Goal: Task Accomplishment & Management: Use online tool/utility

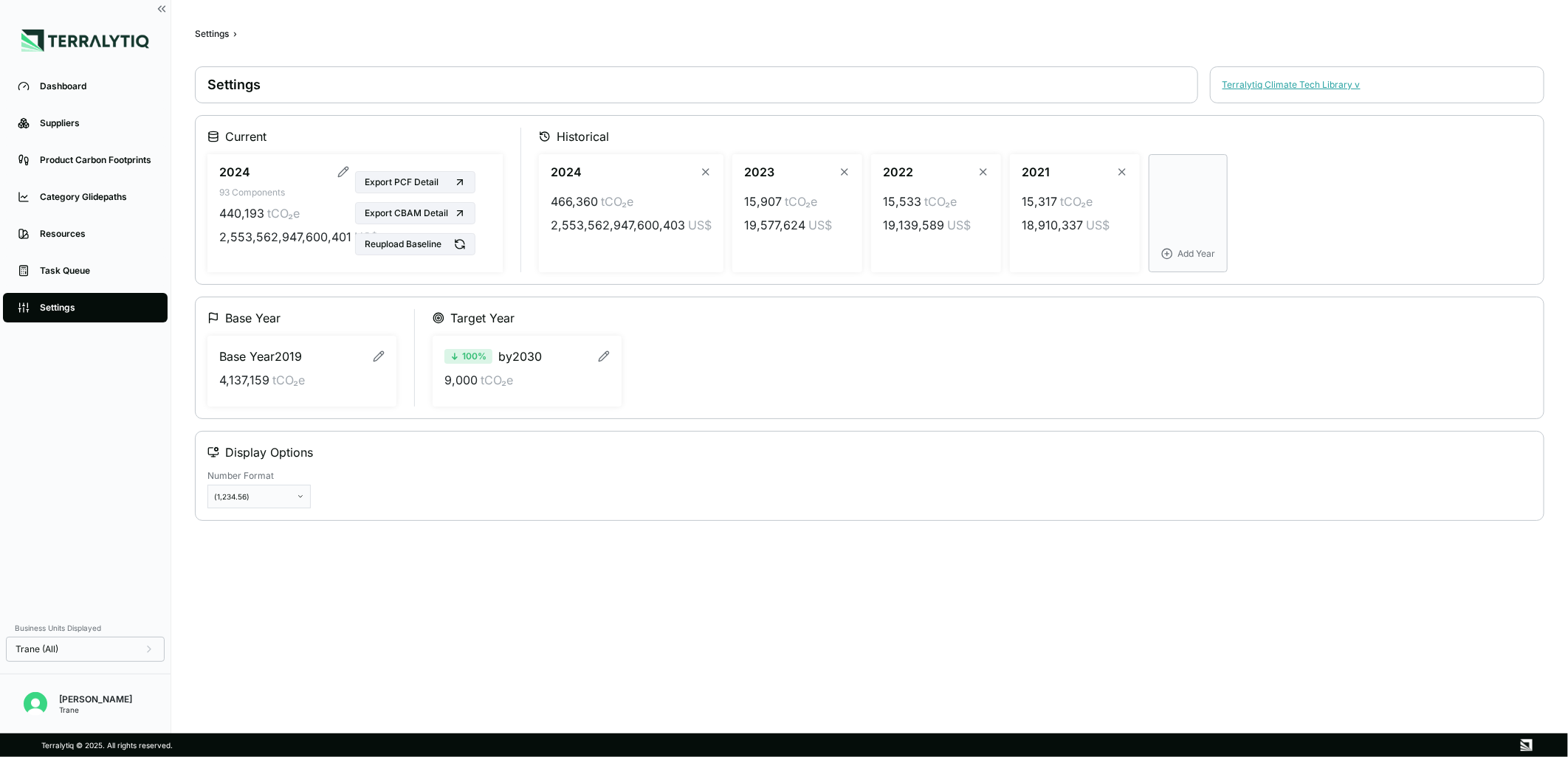
drag, startPoint x: 1354, startPoint y: 437, endPoint x: 1333, endPoint y: 436, distance: 21.0
click at [423, 251] on button "Reupload Baseline" at bounding box center [415, 244] width 120 height 22
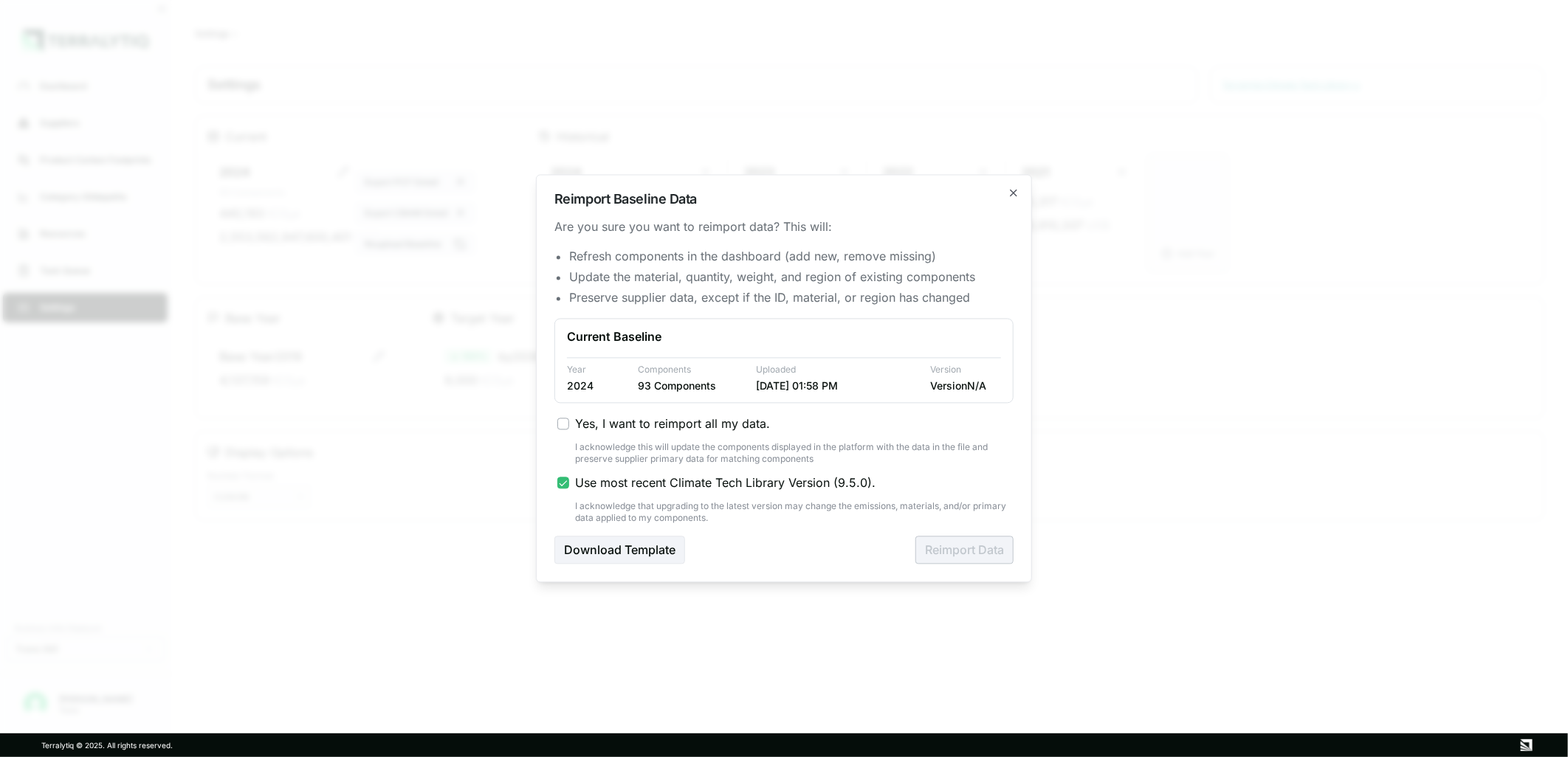
drag, startPoint x: 659, startPoint y: 423, endPoint x: 673, endPoint y: 451, distance: 31.3
click at [659, 424] on span "Yes, I want to reimport all my data." at bounding box center [672, 423] width 195 height 17
click at [569, 424] on button "Yes, I want to reimport all my data." at bounding box center [564, 424] width 12 height 12
click at [650, 479] on span "Use most recent Climate Tech Library Version ( 9.5.0 )." at bounding box center [725, 483] width 300 height 17
click at [569, 479] on button "Use most recent Climate Tech Library Version ( 9.5.0 )." at bounding box center [564, 483] width 12 height 12
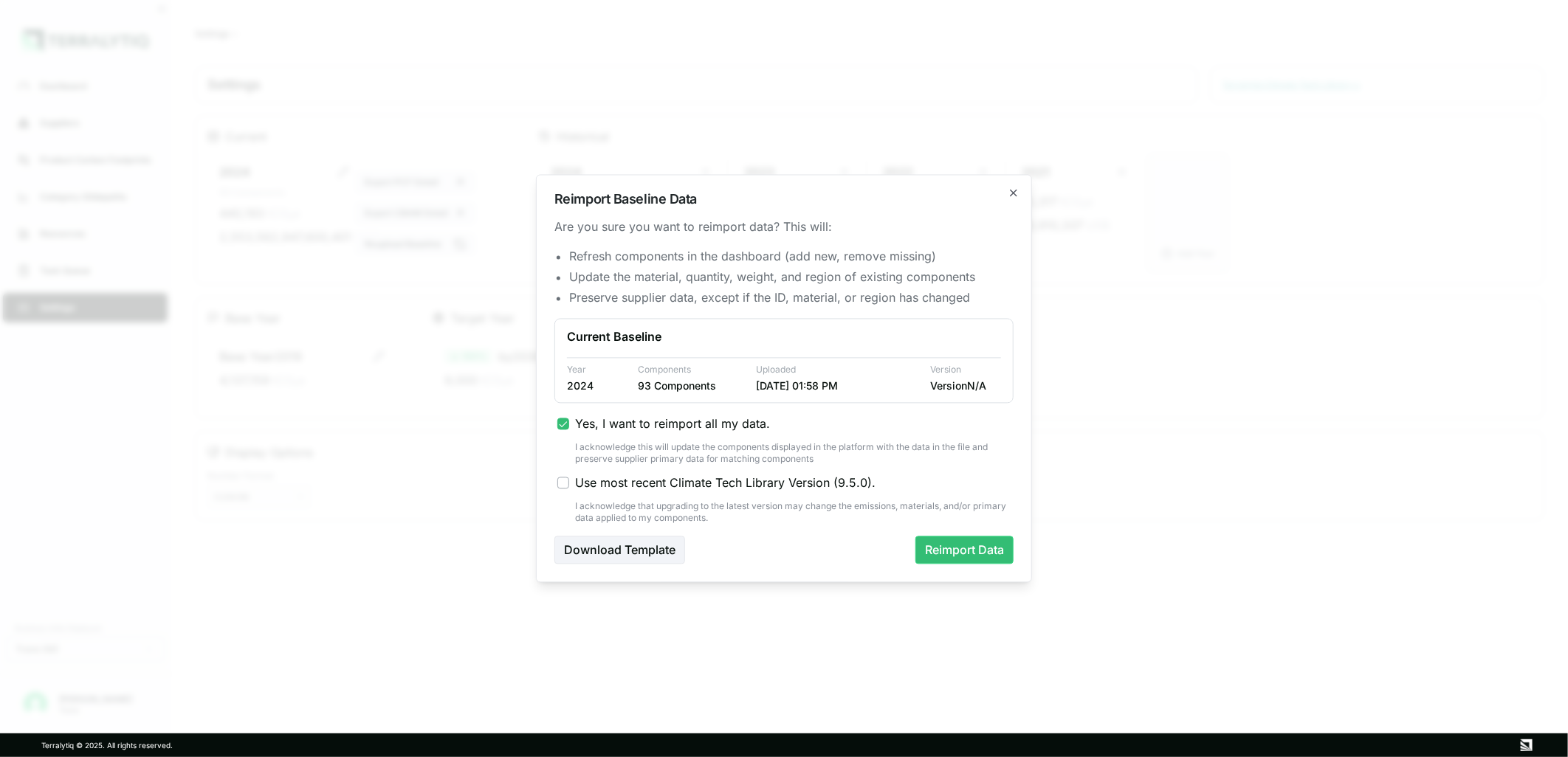
click at [650, 479] on span "Use most recent Climate Tech Library Version ( 9.5.0 )." at bounding box center [725, 483] width 300 height 17
click at [569, 479] on button "Use most recent Climate Tech Library Version ( 9.5.0 )." at bounding box center [564, 483] width 12 height 12
click at [966, 554] on button "Reimport Data" at bounding box center [964, 551] width 98 height 28
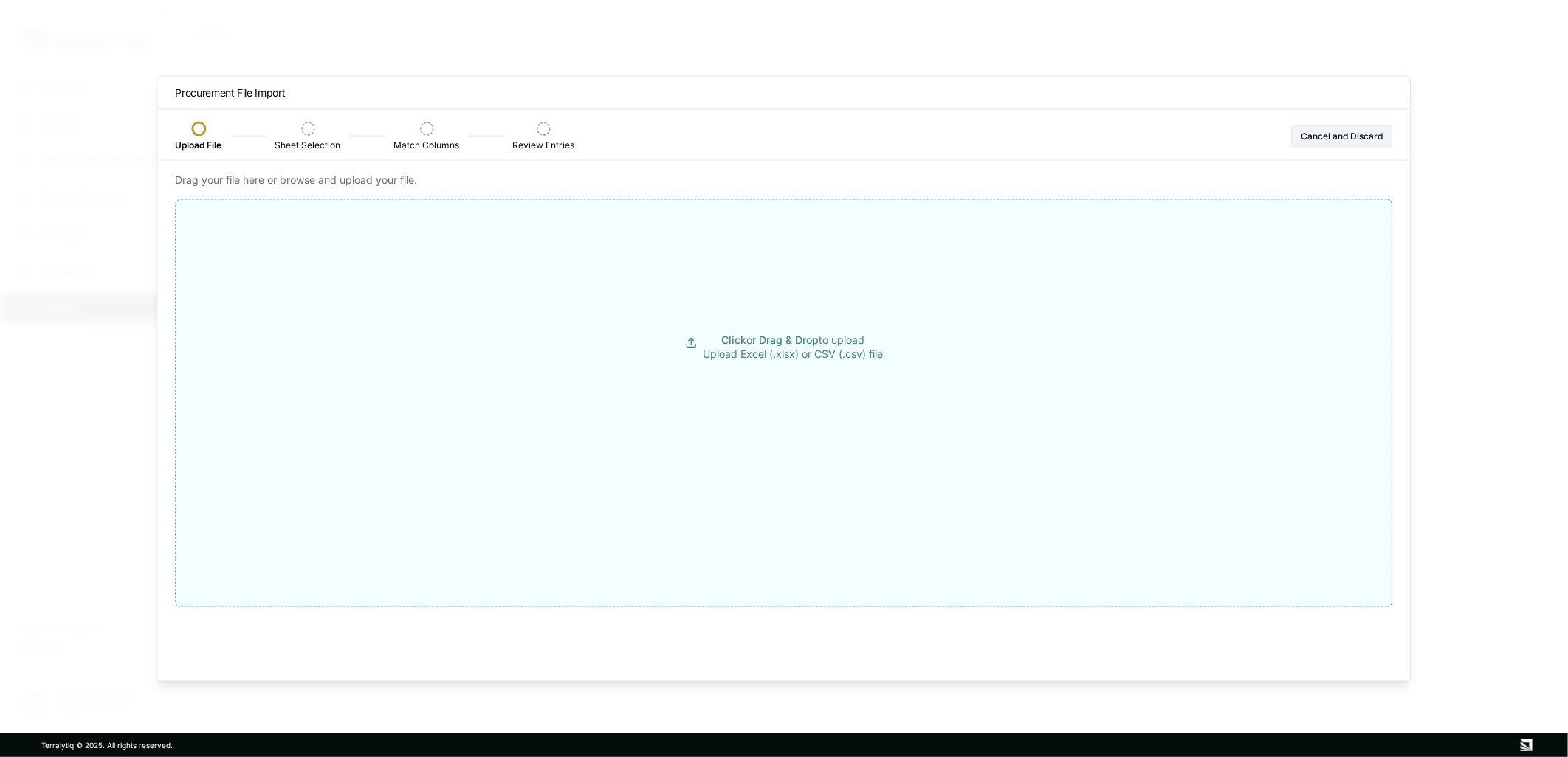
click at [747, 347] on p "Click or Drag & Drop to upload Upload Excel (.xlsx) or CSV (.csv) file" at bounding box center [793, 347] width 180 height 29
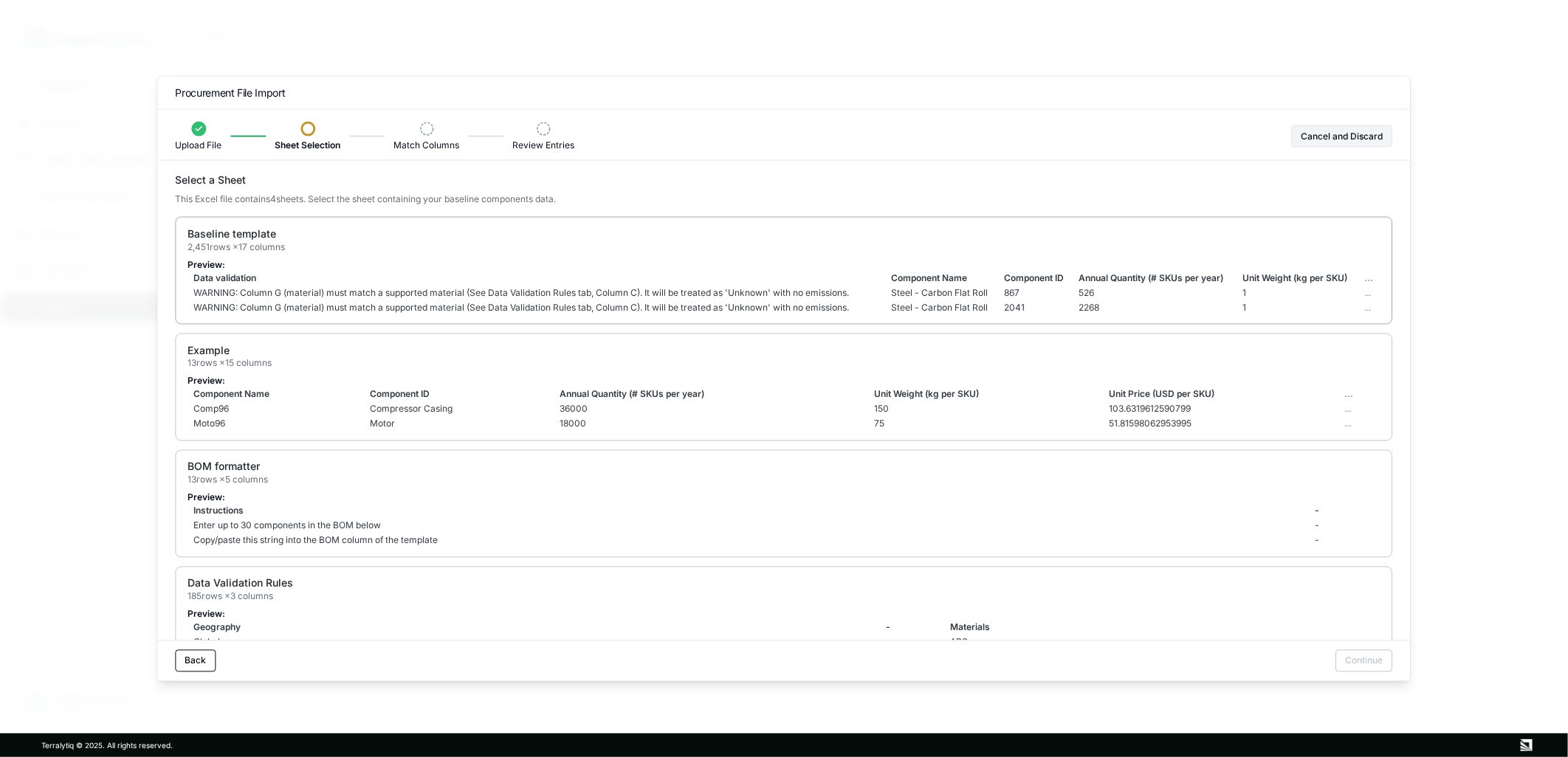
click at [890, 249] on div "Baseline template 2,451 rows × 17 columns" at bounding box center [784, 240] width 1192 height 26
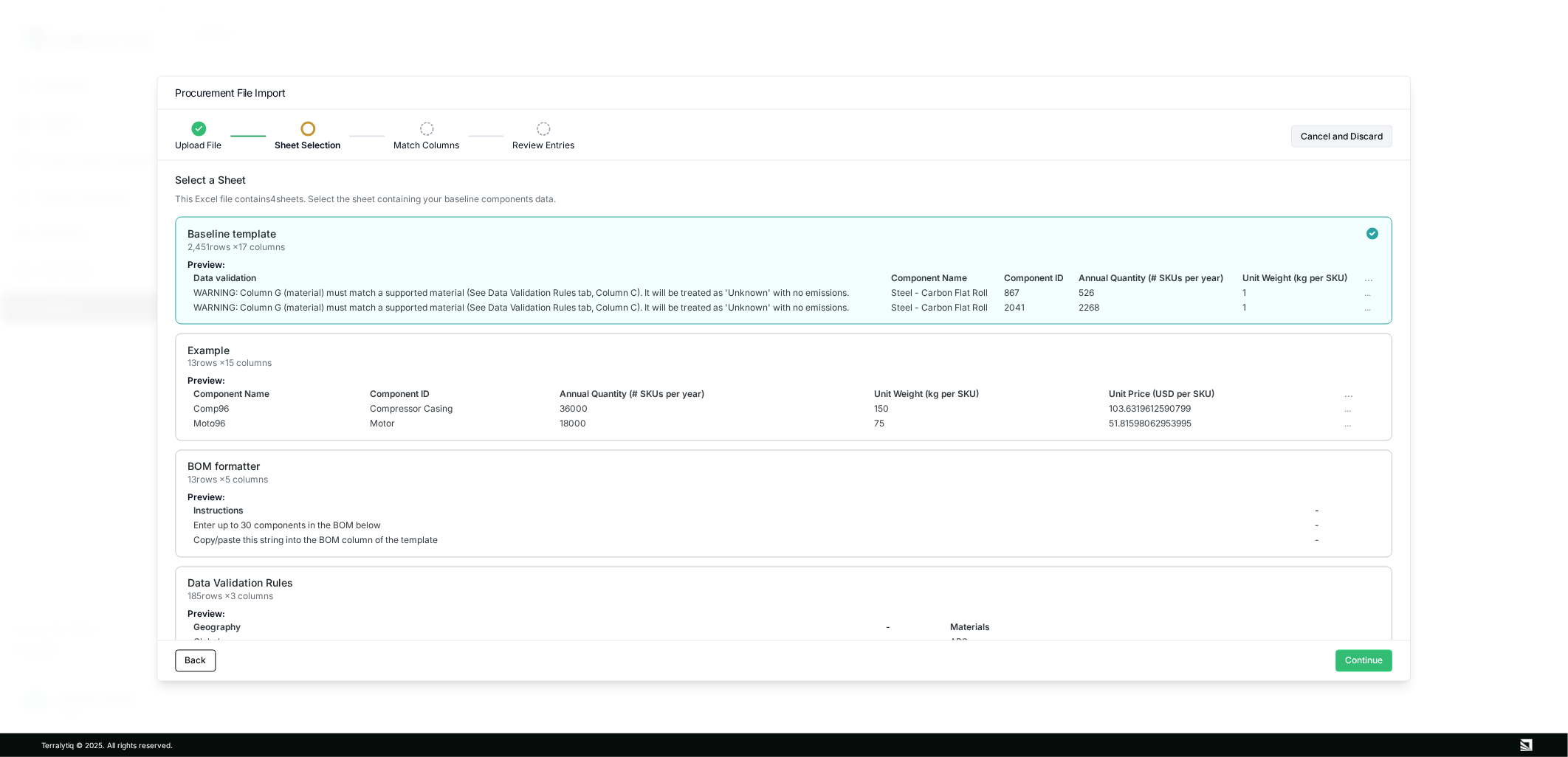
click at [1184, 264] on p "Preview:" at bounding box center [784, 265] width 1192 height 12
click at [902, 372] on div "Example 13 rows × 15 columns Preview: Component Name Component ID Annual Quanti…" at bounding box center [783, 387] width 1217 height 107
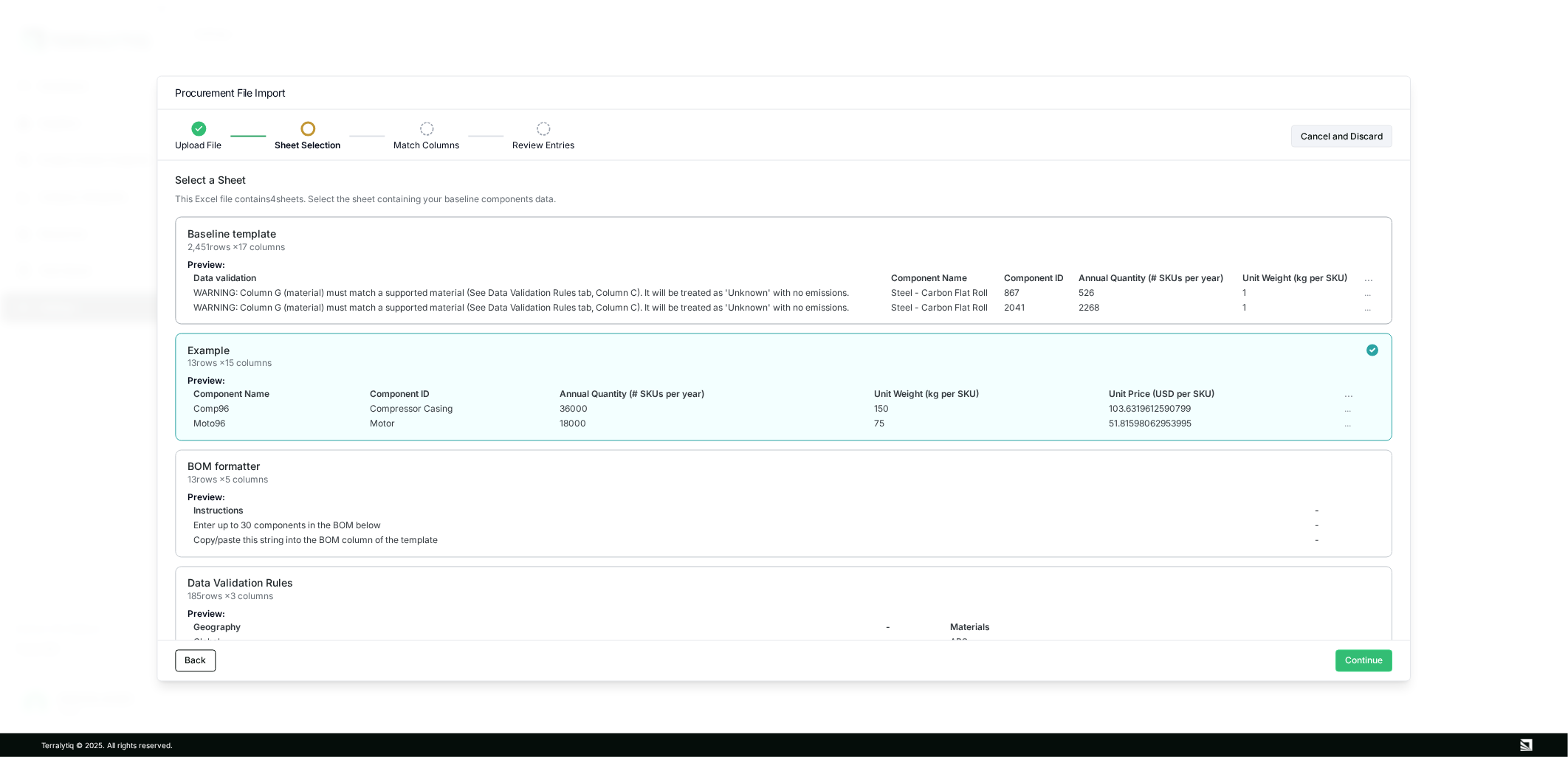
click at [306, 287] on td "WARNING: Column G (material) must match a supported material (See Data Validati…" at bounding box center [536, 293] width 697 height 15
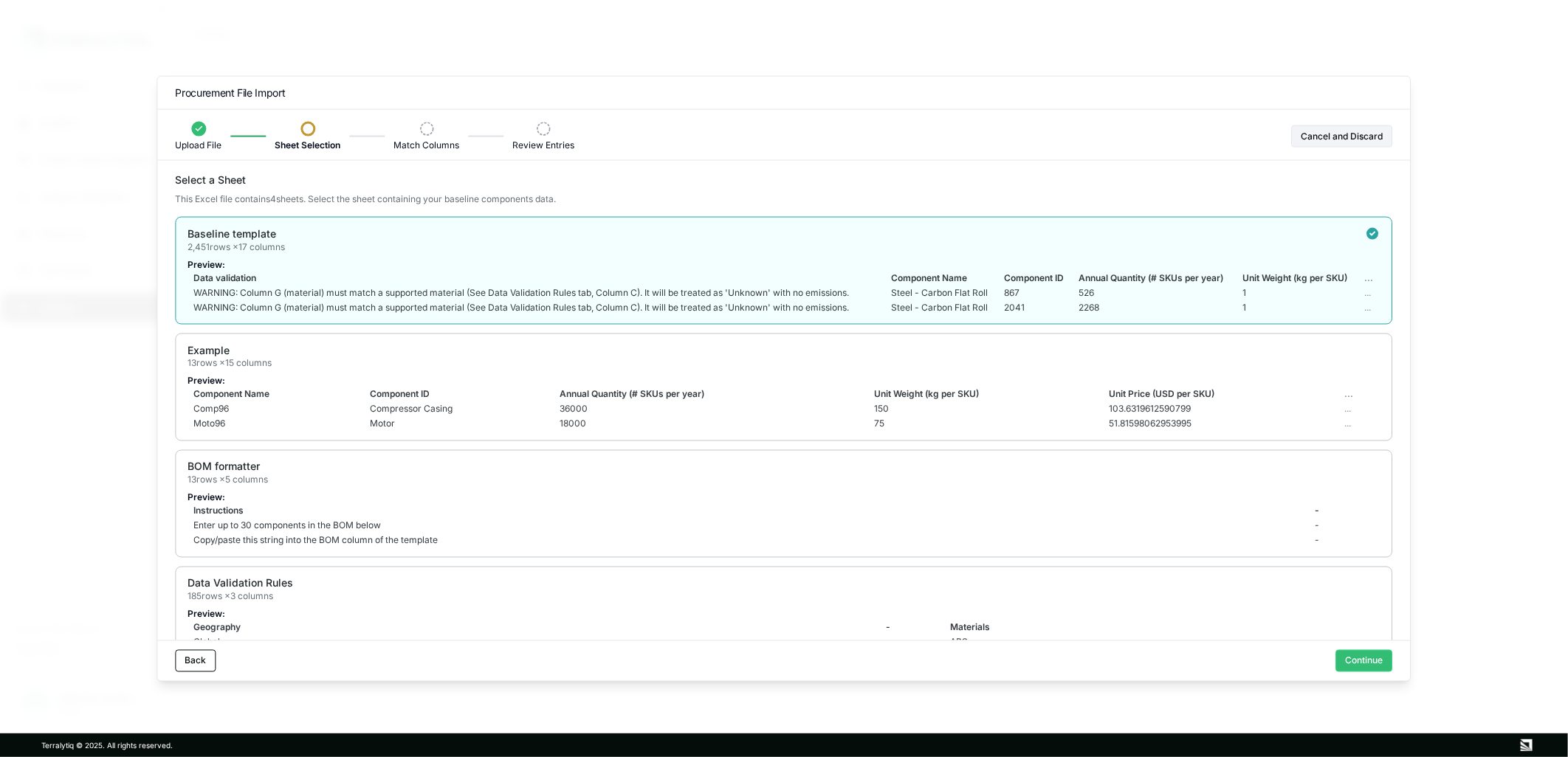
click at [1366, 672] on div "Back Continue" at bounding box center [784, 660] width 1253 height 41
click at [1359, 661] on button "Continue" at bounding box center [1365, 660] width 57 height 22
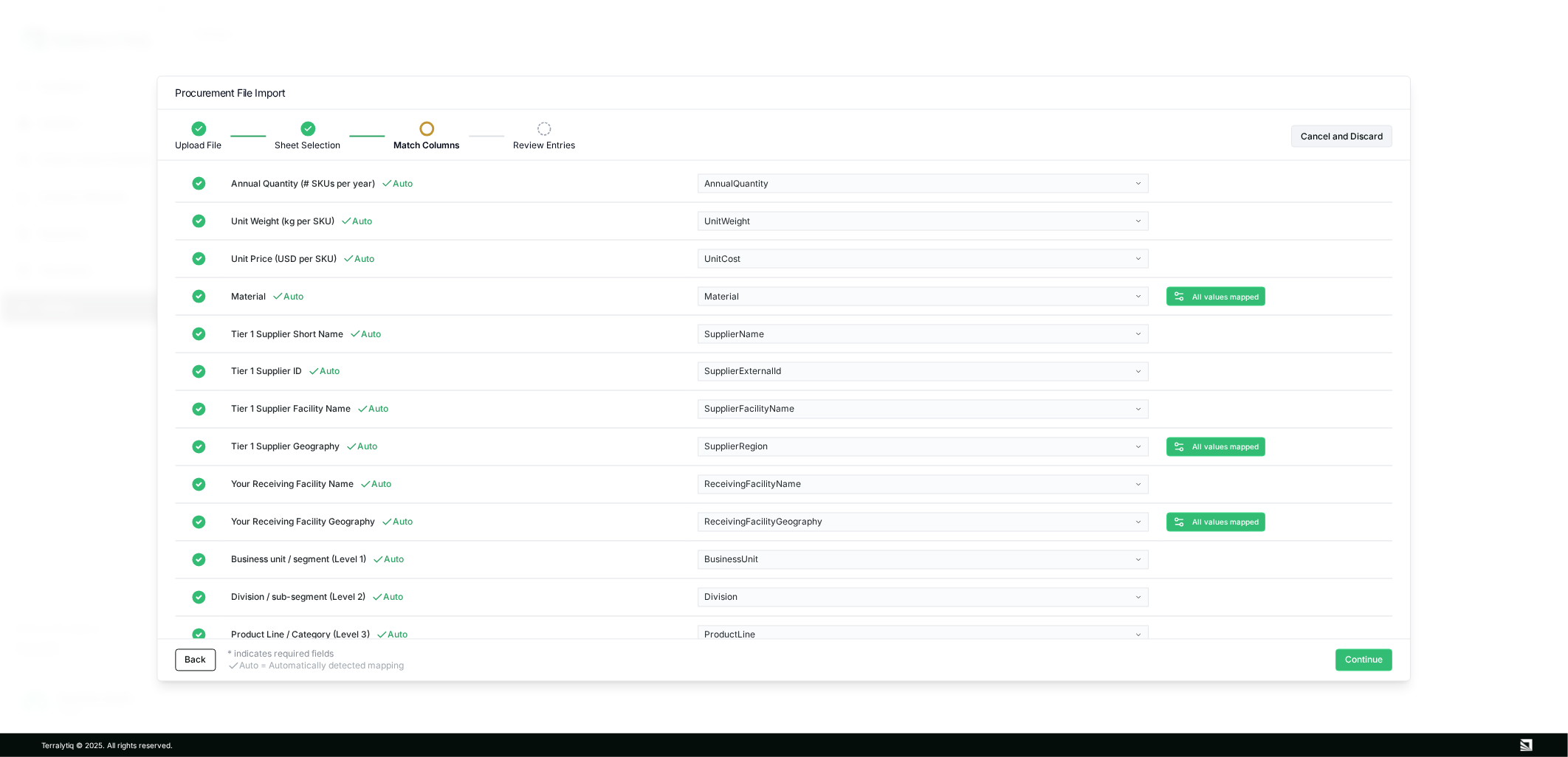
scroll to position [188, 0]
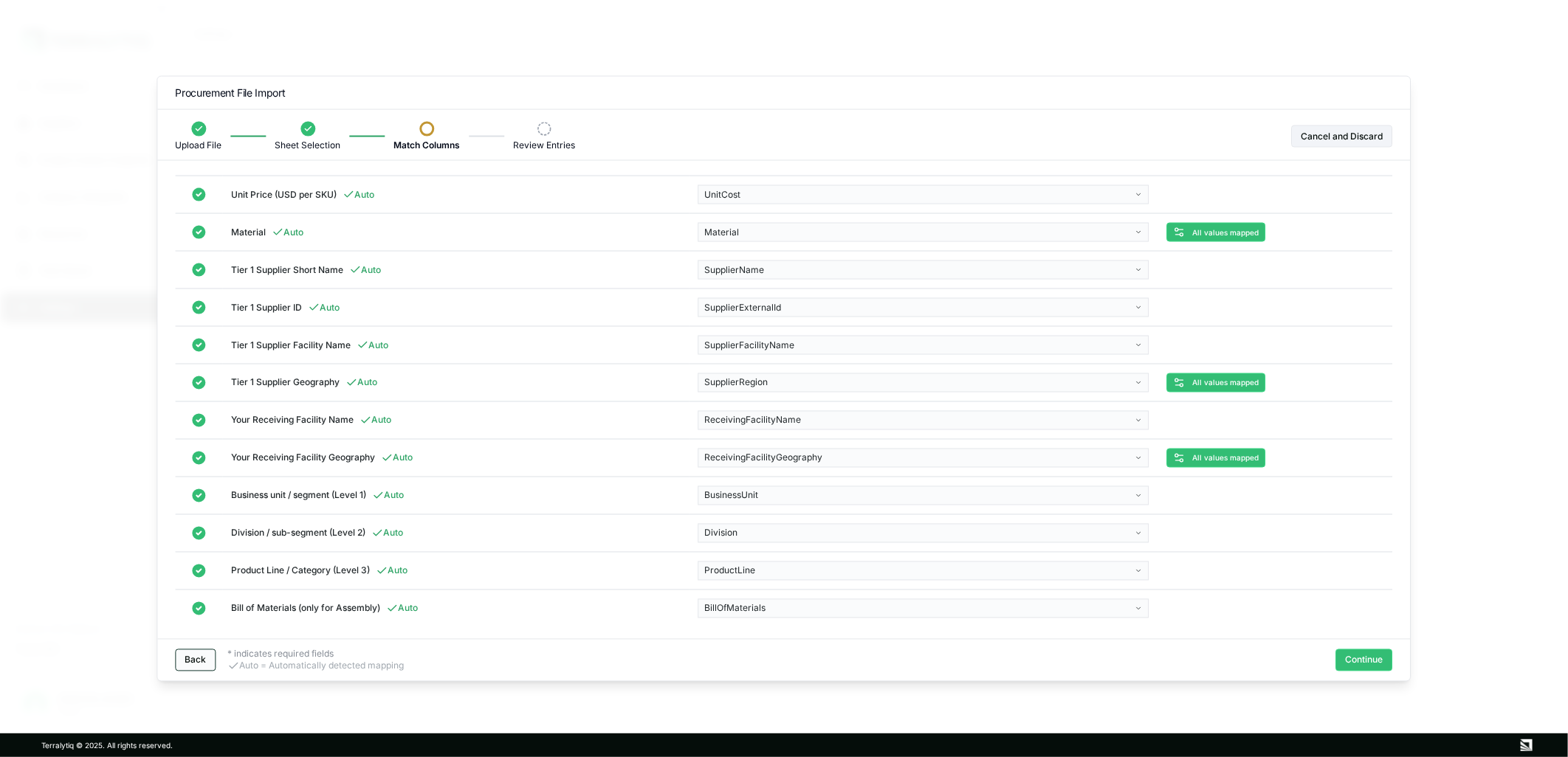
click at [196, 666] on button "Back" at bounding box center [195, 659] width 41 height 22
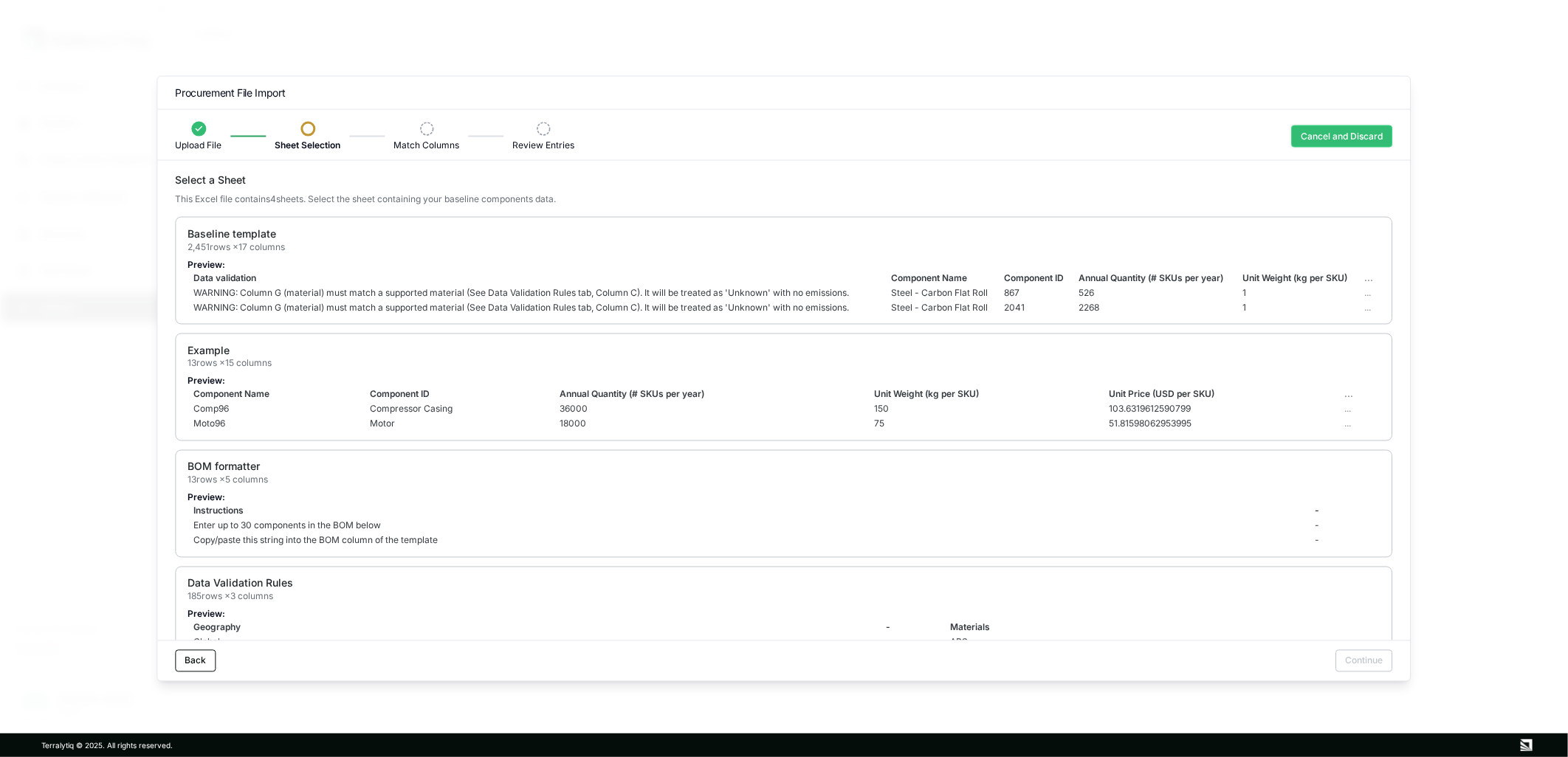
click at [1349, 127] on button "Cancel and Discard" at bounding box center [1343, 136] width 101 height 22
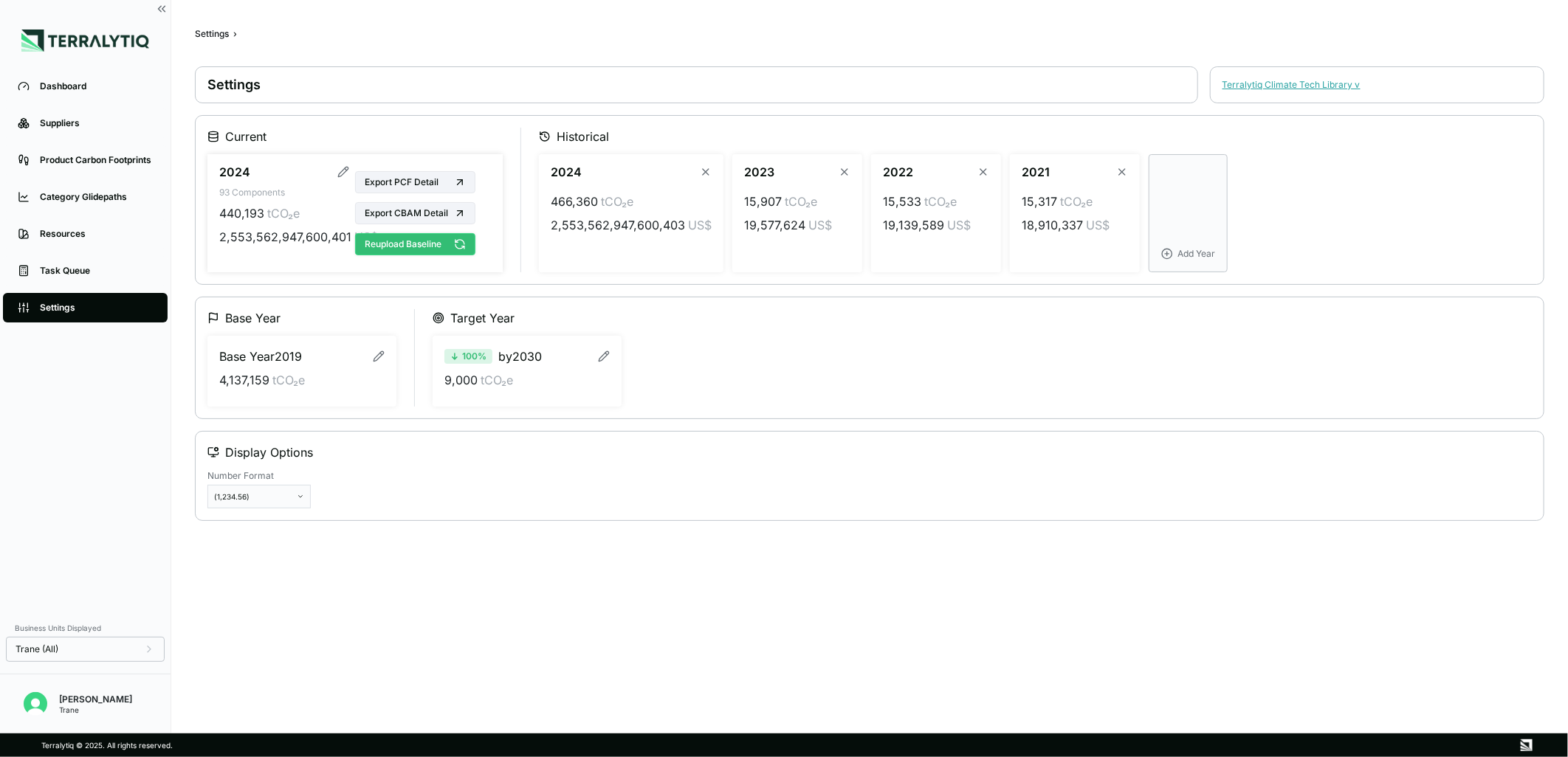
click at [436, 244] on button "Reupload Baseline" at bounding box center [415, 244] width 120 height 22
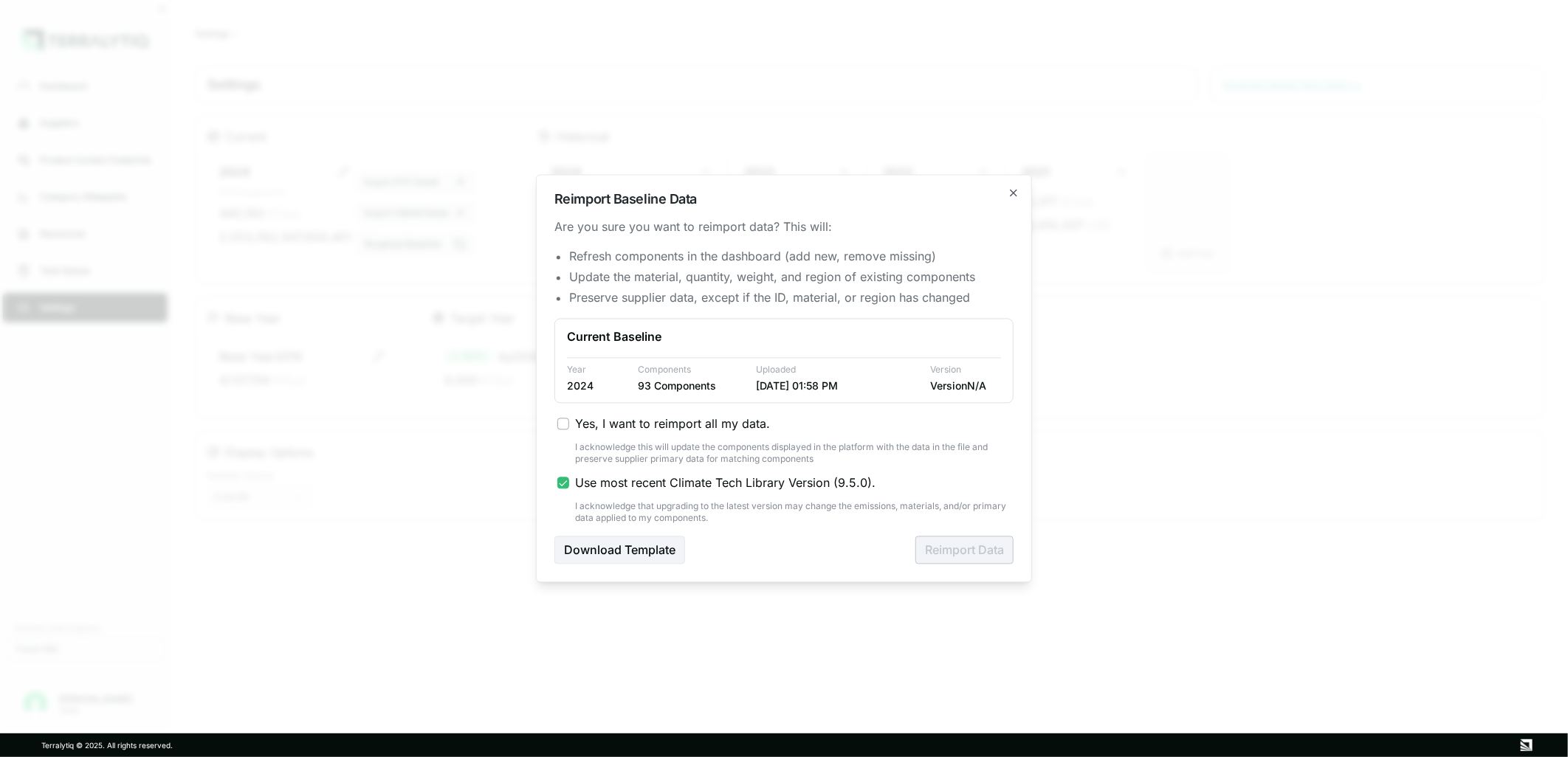
click at [646, 439] on div "Yes, I want to reimport all my data. I acknowledge this will update the compone…" at bounding box center [784, 470] width 459 height 109
click at [644, 420] on span "Yes, I want to reimport all my data." at bounding box center [672, 423] width 195 height 17
click at [569, 420] on button "Yes, I want to reimport all my data." at bounding box center [564, 424] width 12 height 12
click at [666, 427] on span "Yes, I want to reimport all my data." at bounding box center [672, 423] width 195 height 17
click at [569, 427] on button "Yes, I want to reimport all my data." at bounding box center [564, 424] width 12 height 12
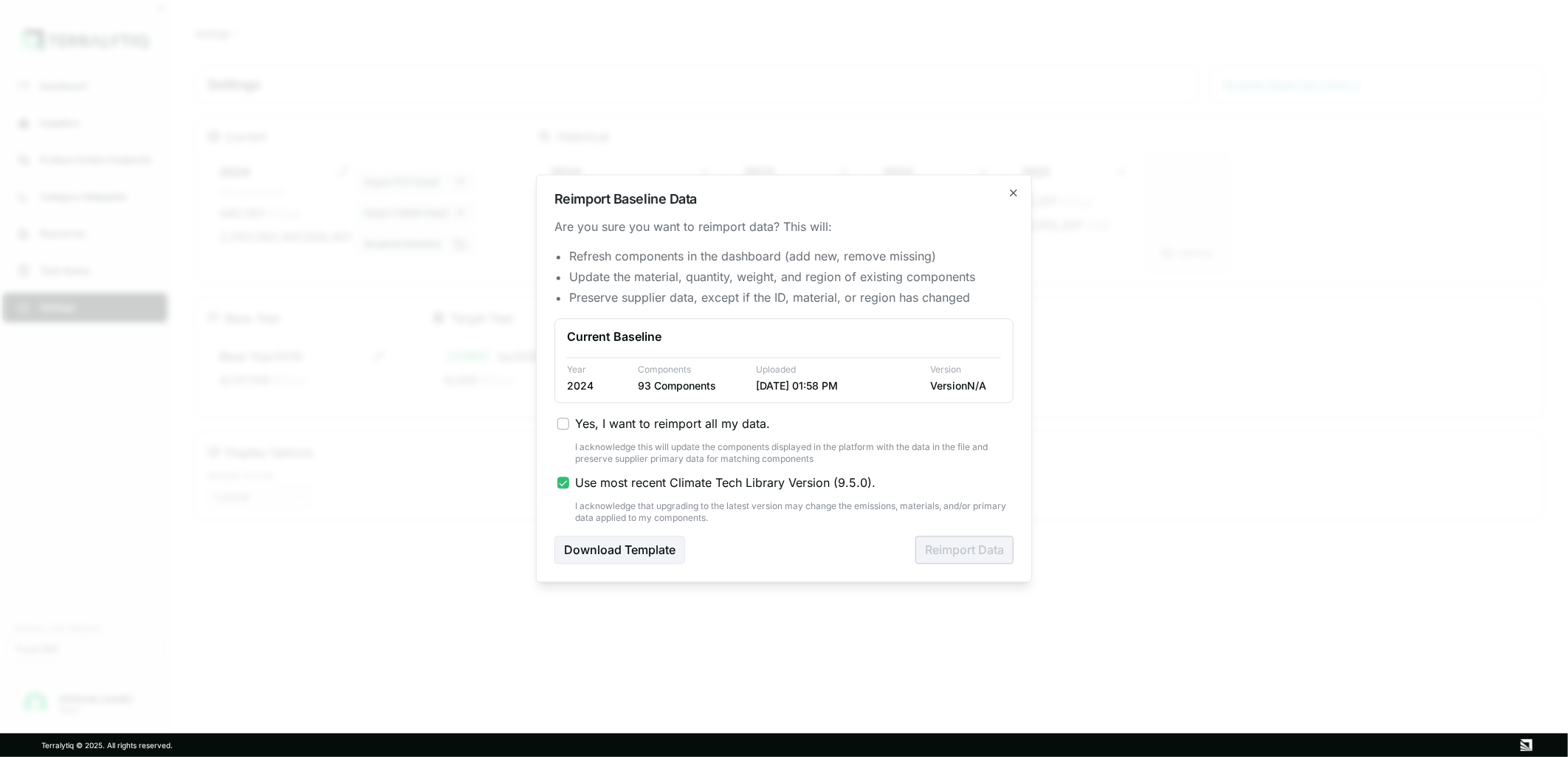
click at [660, 418] on span "Yes, I want to reimport all my data." at bounding box center [672, 423] width 195 height 17
click at [569, 418] on button "Yes, I want to reimport all my data." at bounding box center [564, 424] width 12 height 12
click at [978, 548] on button "Reimport Data" at bounding box center [964, 551] width 98 height 28
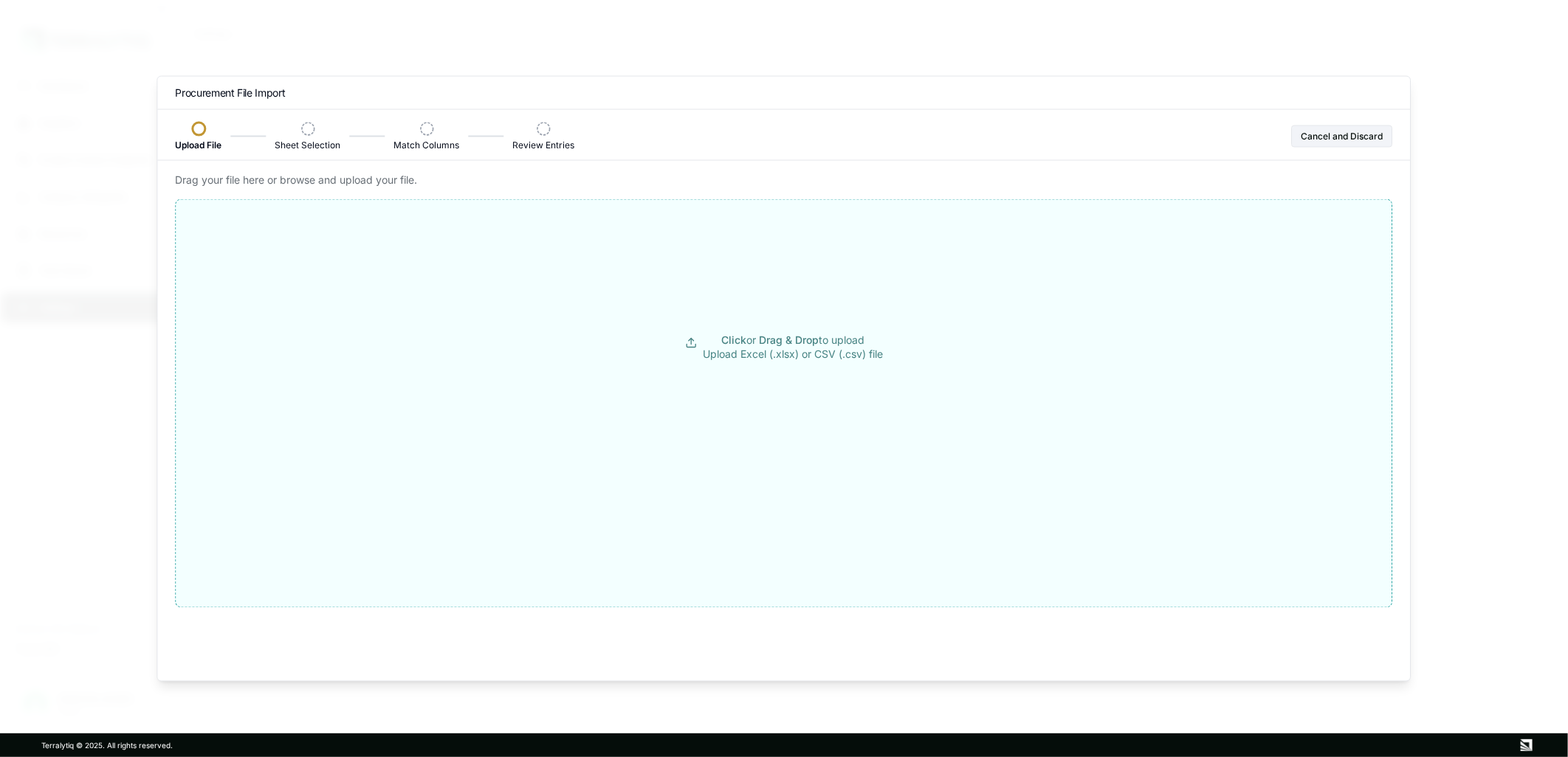
click at [753, 330] on button "Click or Drag & Drop to upload Upload Excel (.xlsx) or CSV (.csv) file" at bounding box center [783, 347] width 1216 height 265
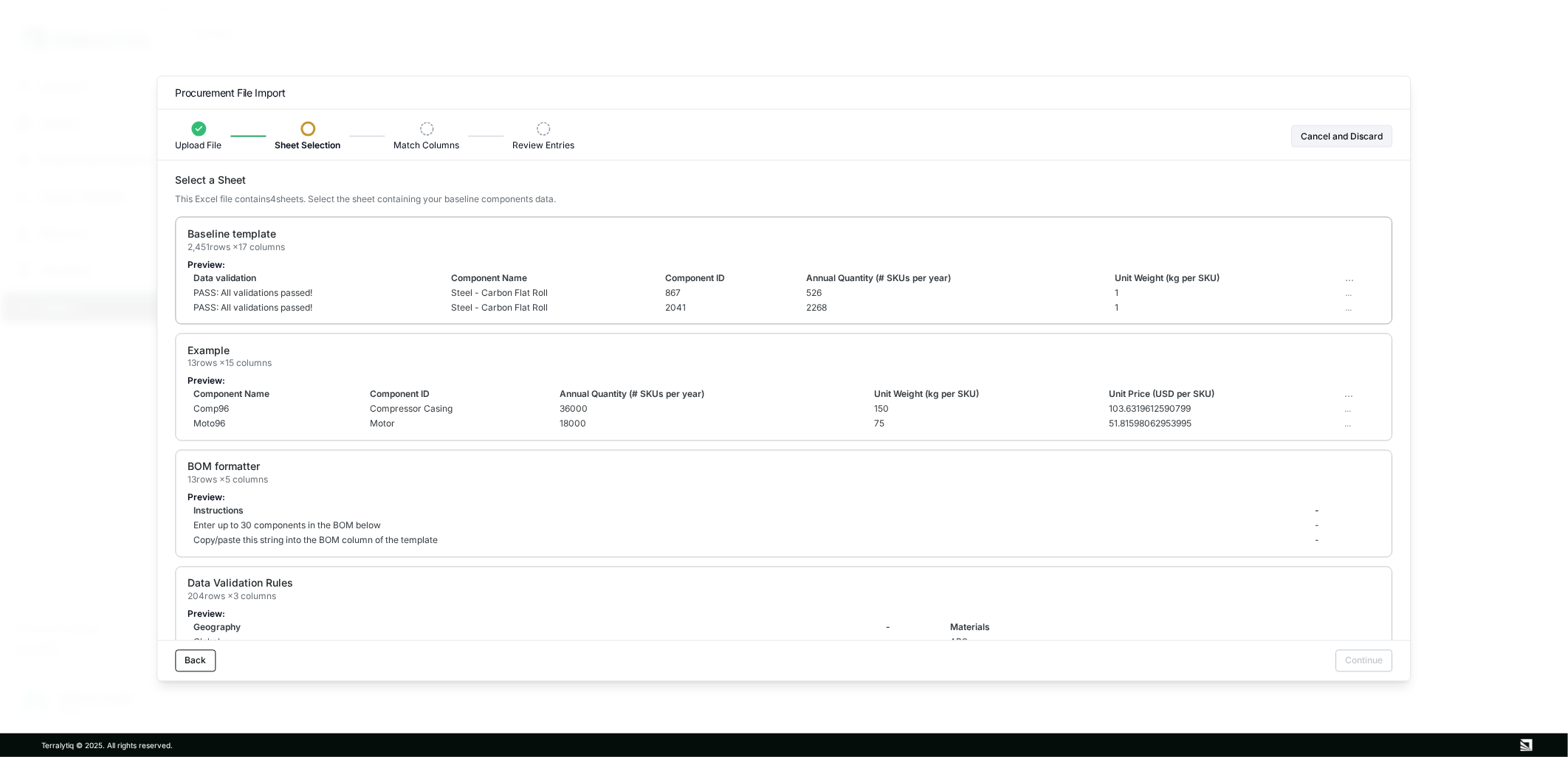
click at [580, 293] on td "Steel - Carbon Flat Roll" at bounding box center [552, 293] width 214 height 15
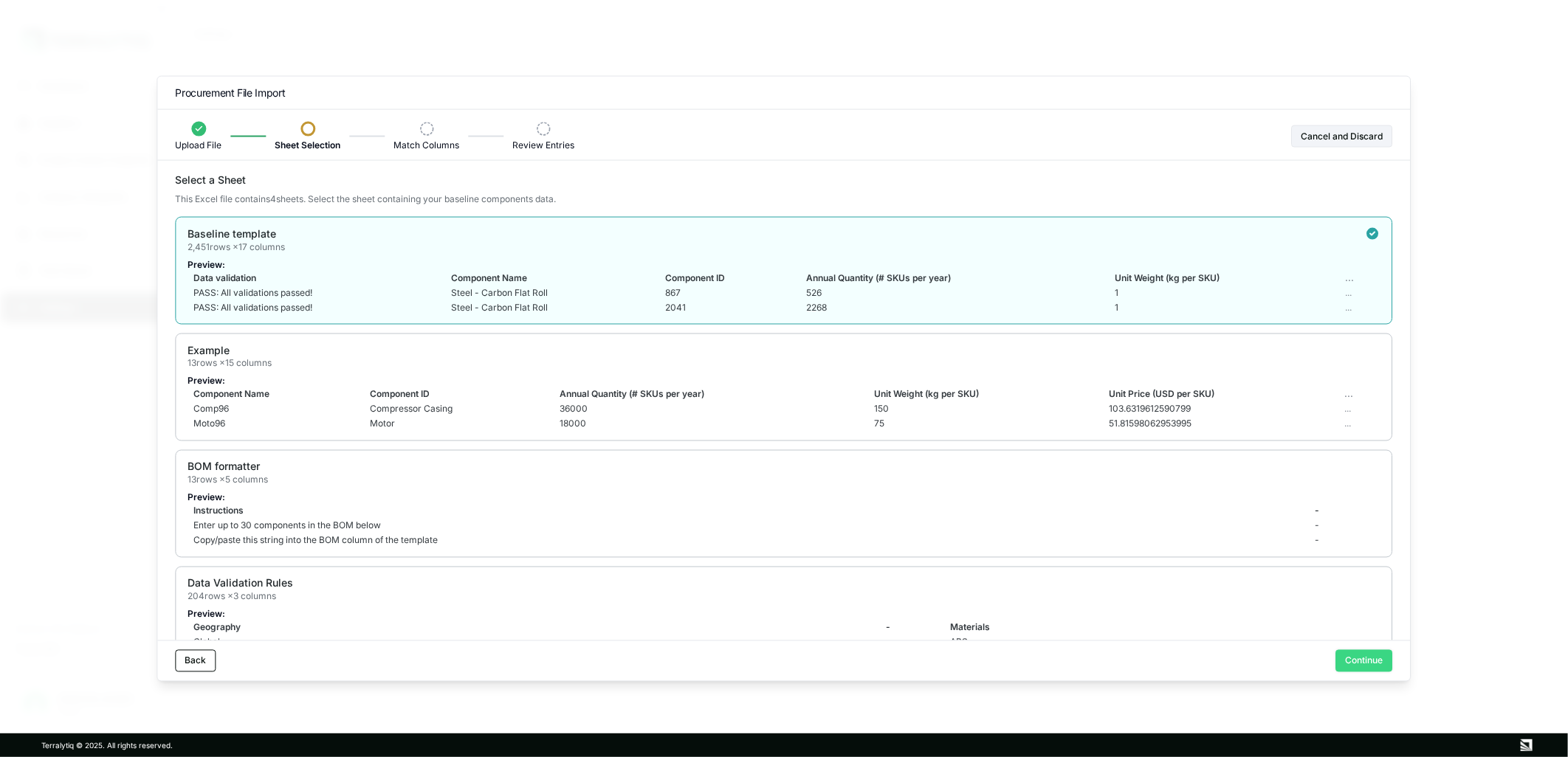
click at [1362, 664] on button "Continue" at bounding box center [1365, 660] width 57 height 22
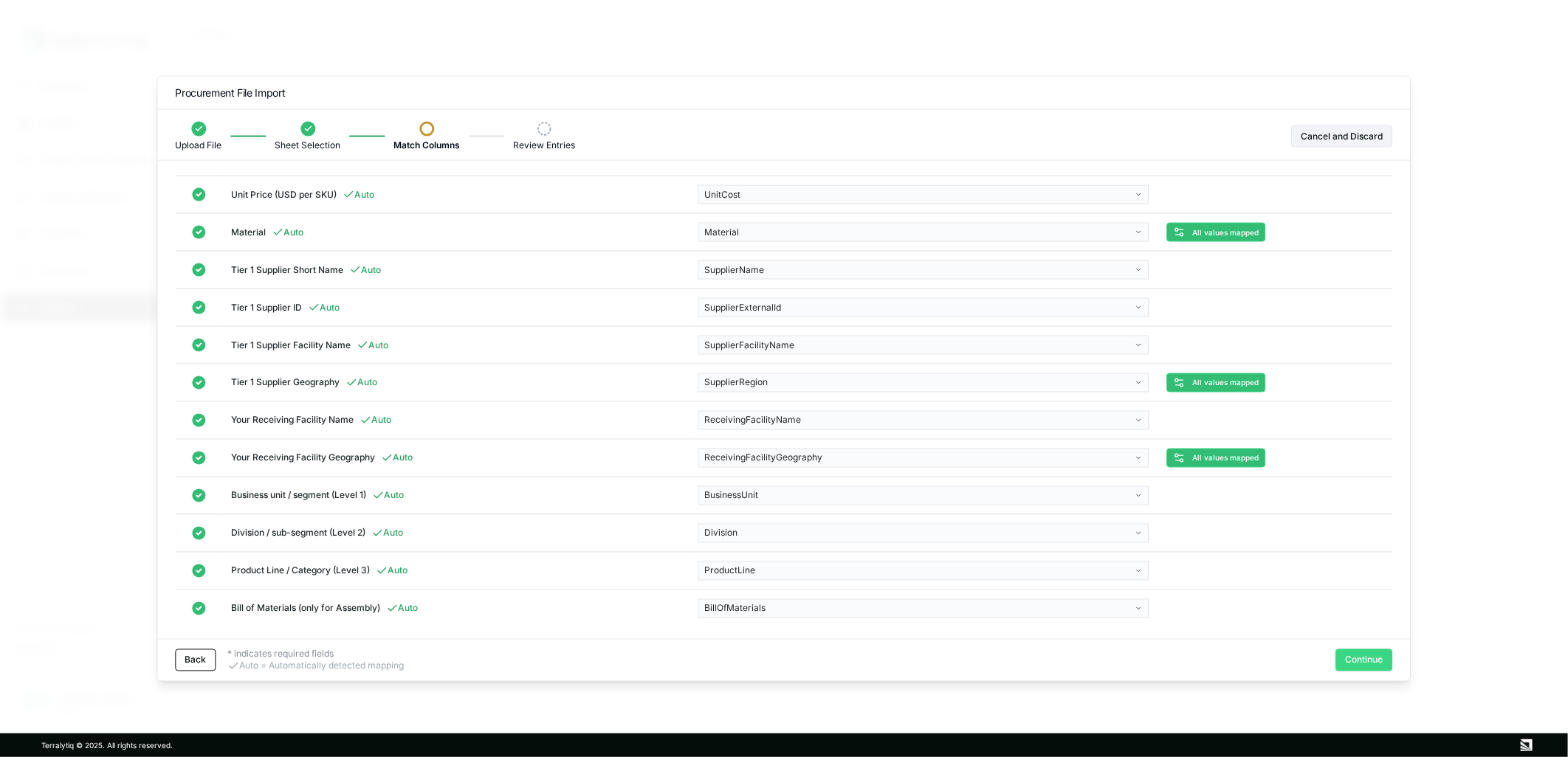
click at [1365, 661] on button "Continue" at bounding box center [1365, 659] width 57 height 22
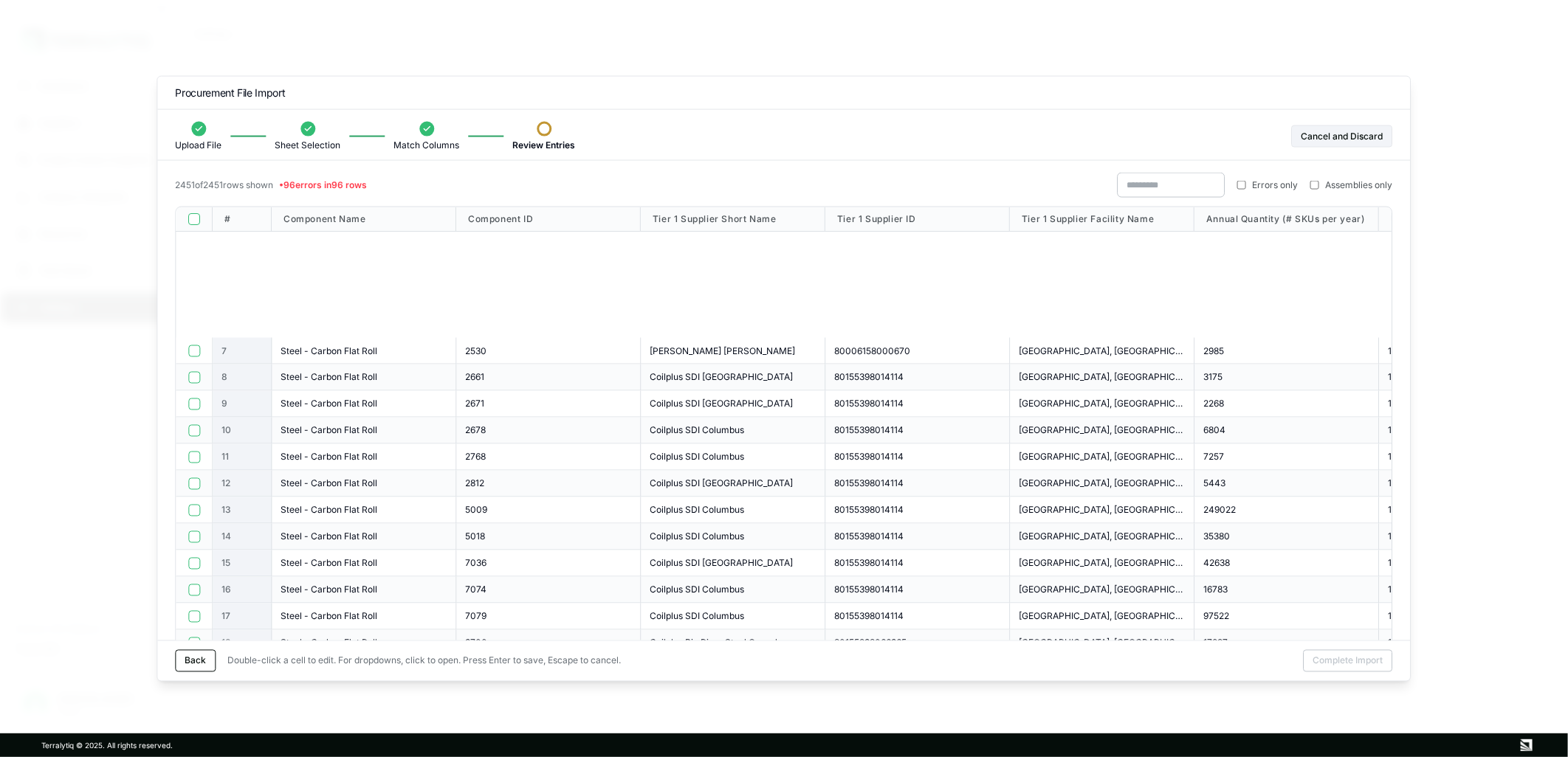
scroll to position [0, 0]
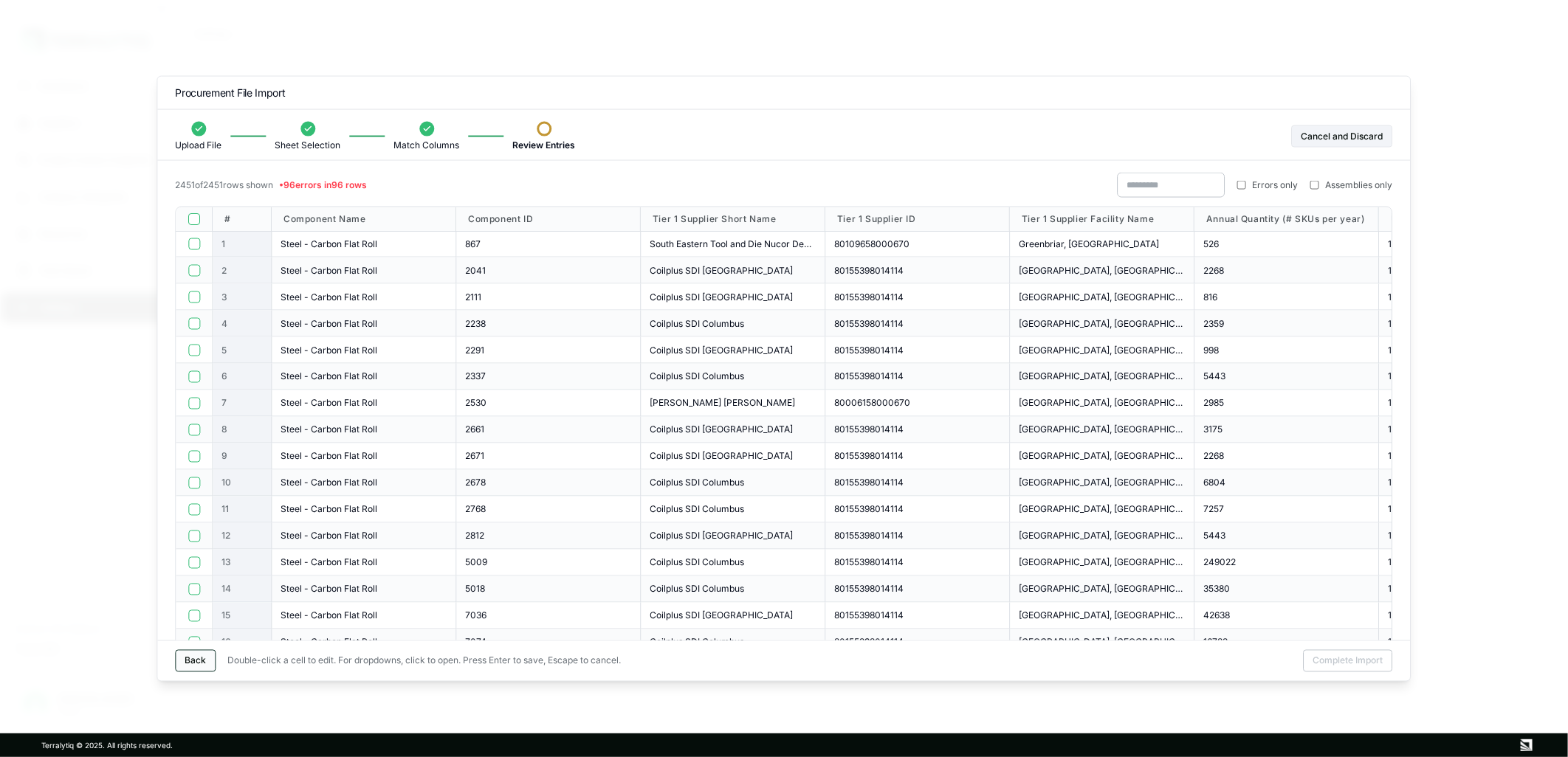
click at [201, 660] on button "Back" at bounding box center [195, 660] width 41 height 22
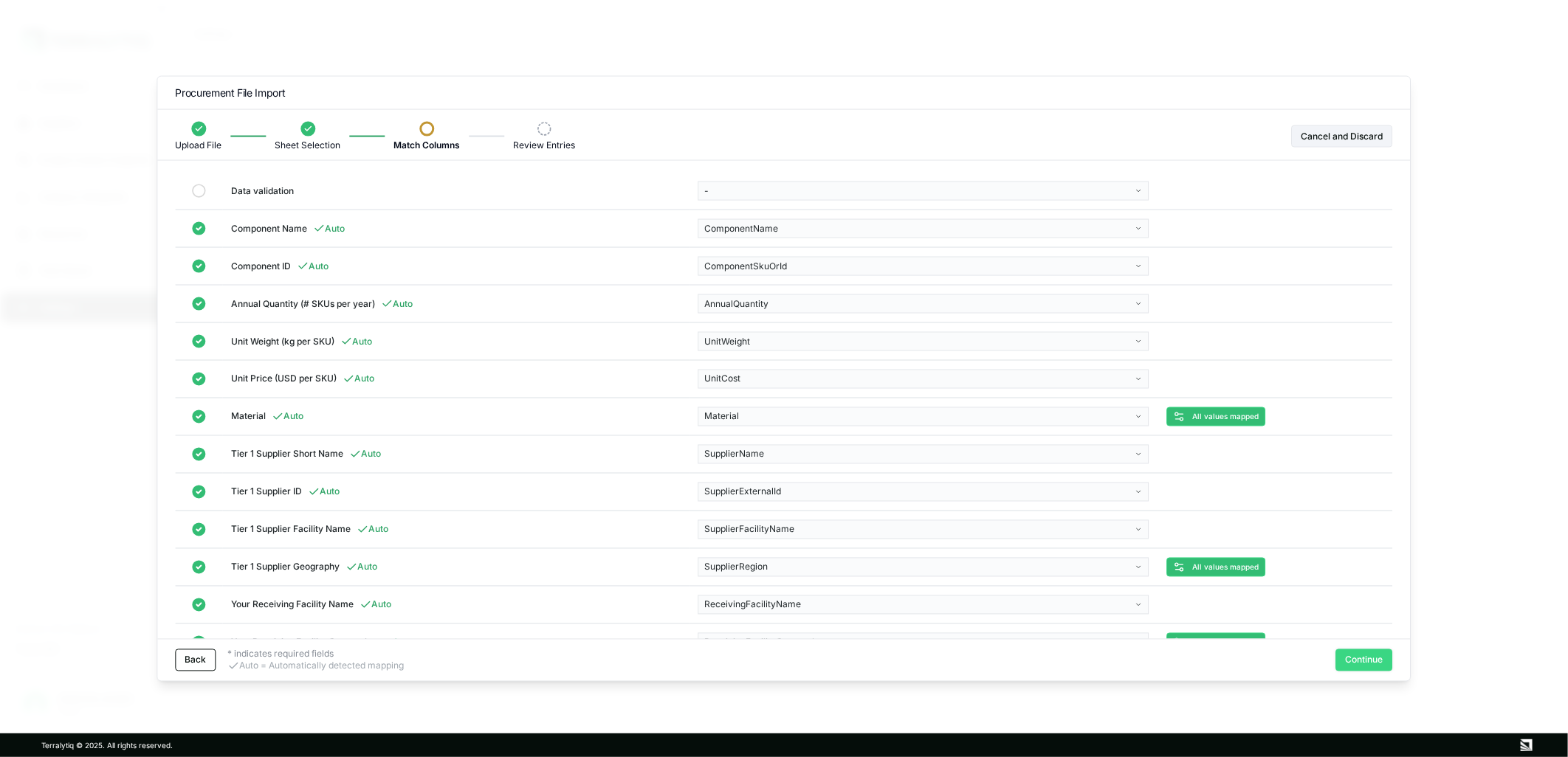
click at [1361, 652] on button "Continue" at bounding box center [1365, 659] width 57 height 22
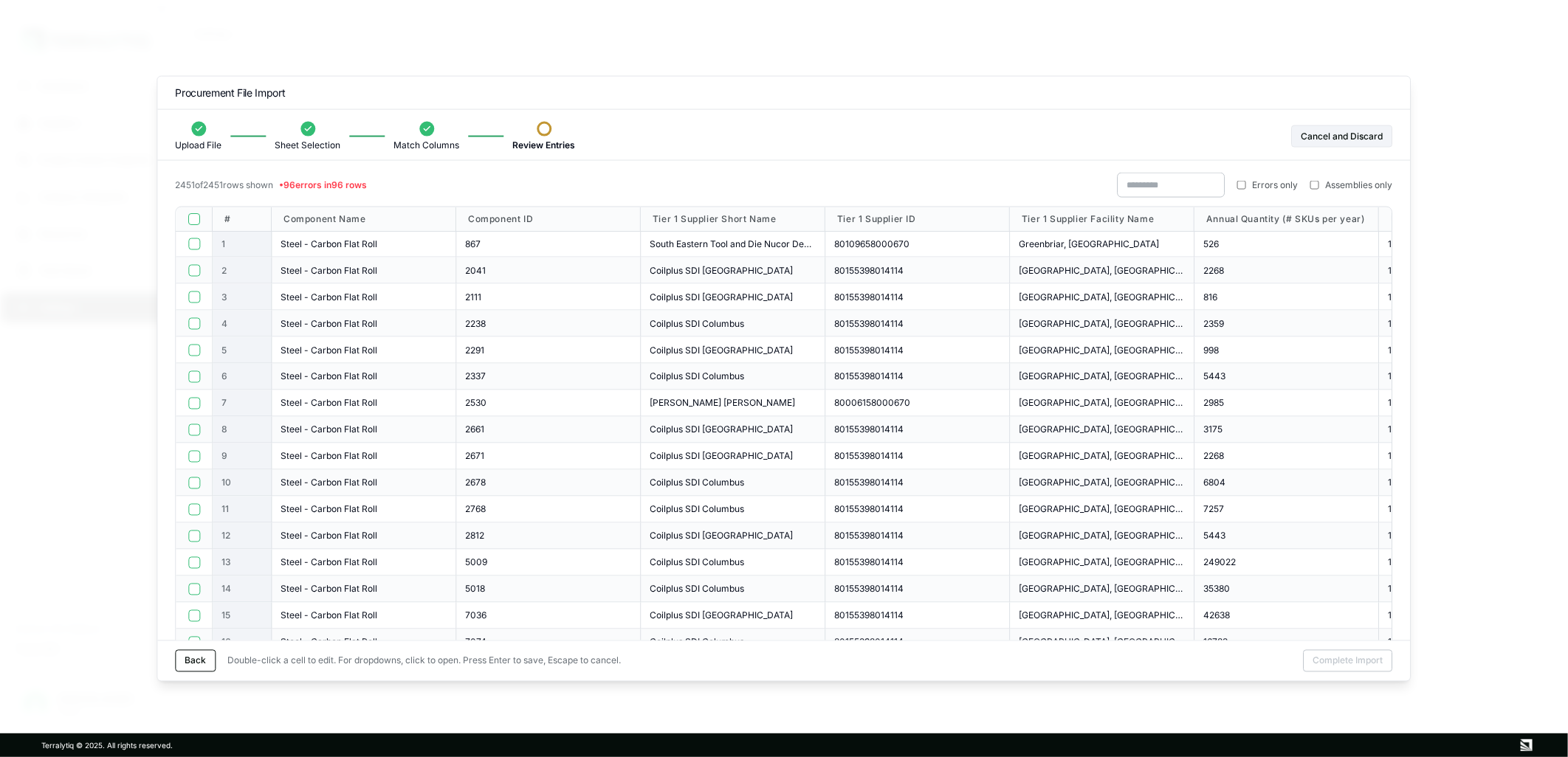
click at [189, 216] on button "button" at bounding box center [194, 219] width 12 height 12
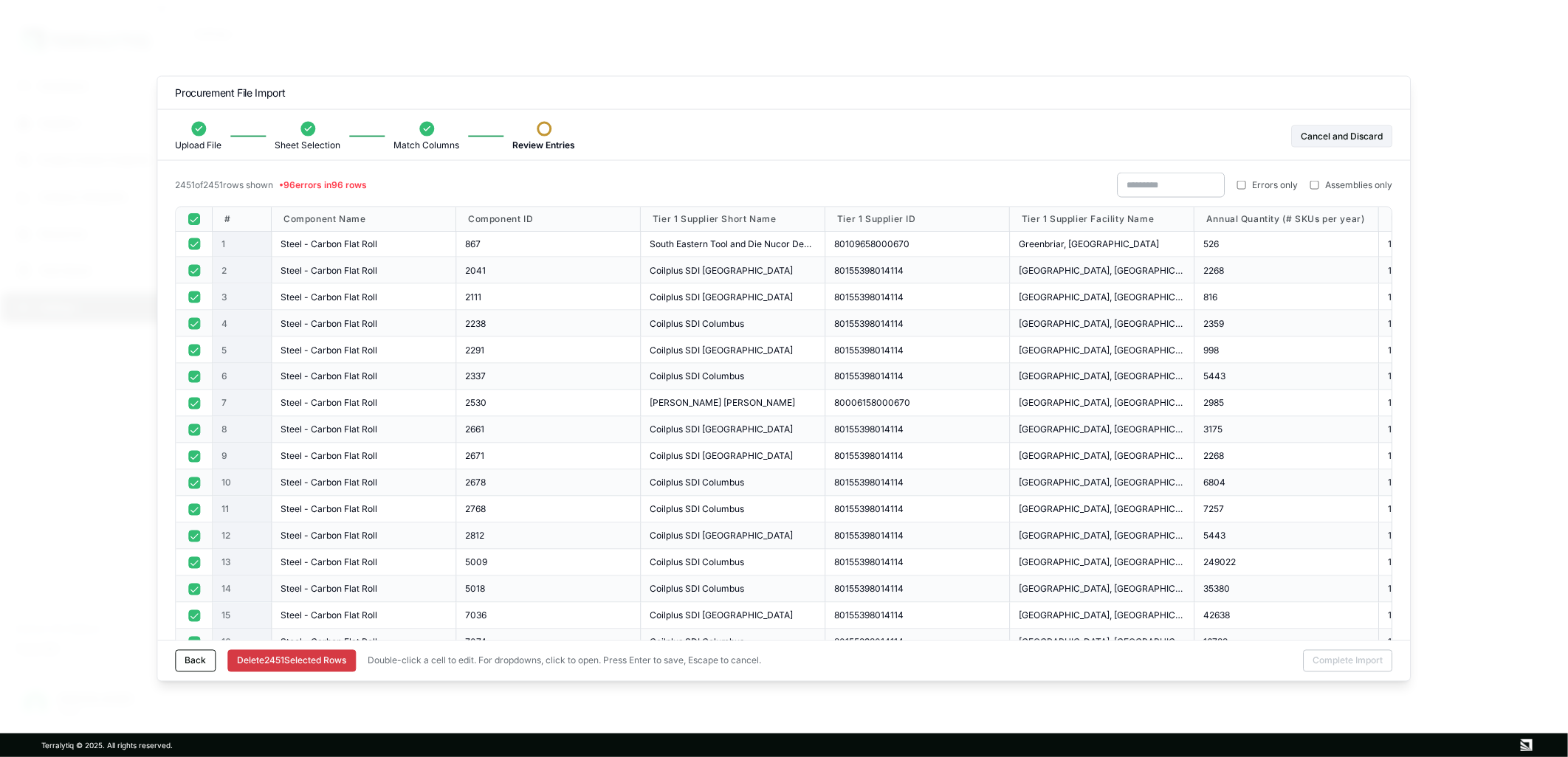
click at [196, 218] on button "button" at bounding box center [194, 219] width 12 height 12
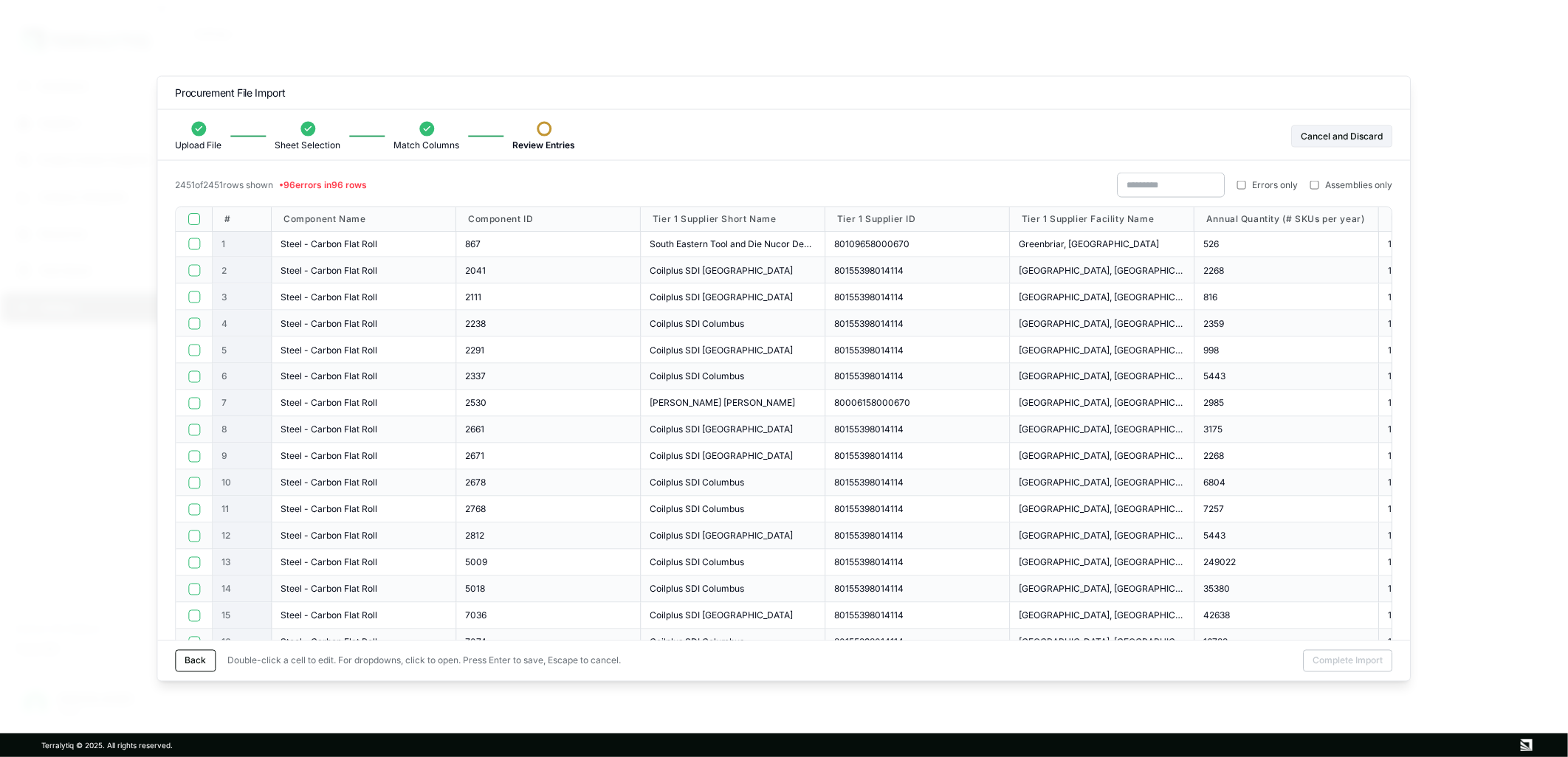
click at [1242, 179] on label "Errors only" at bounding box center [1268, 185] width 61 height 12
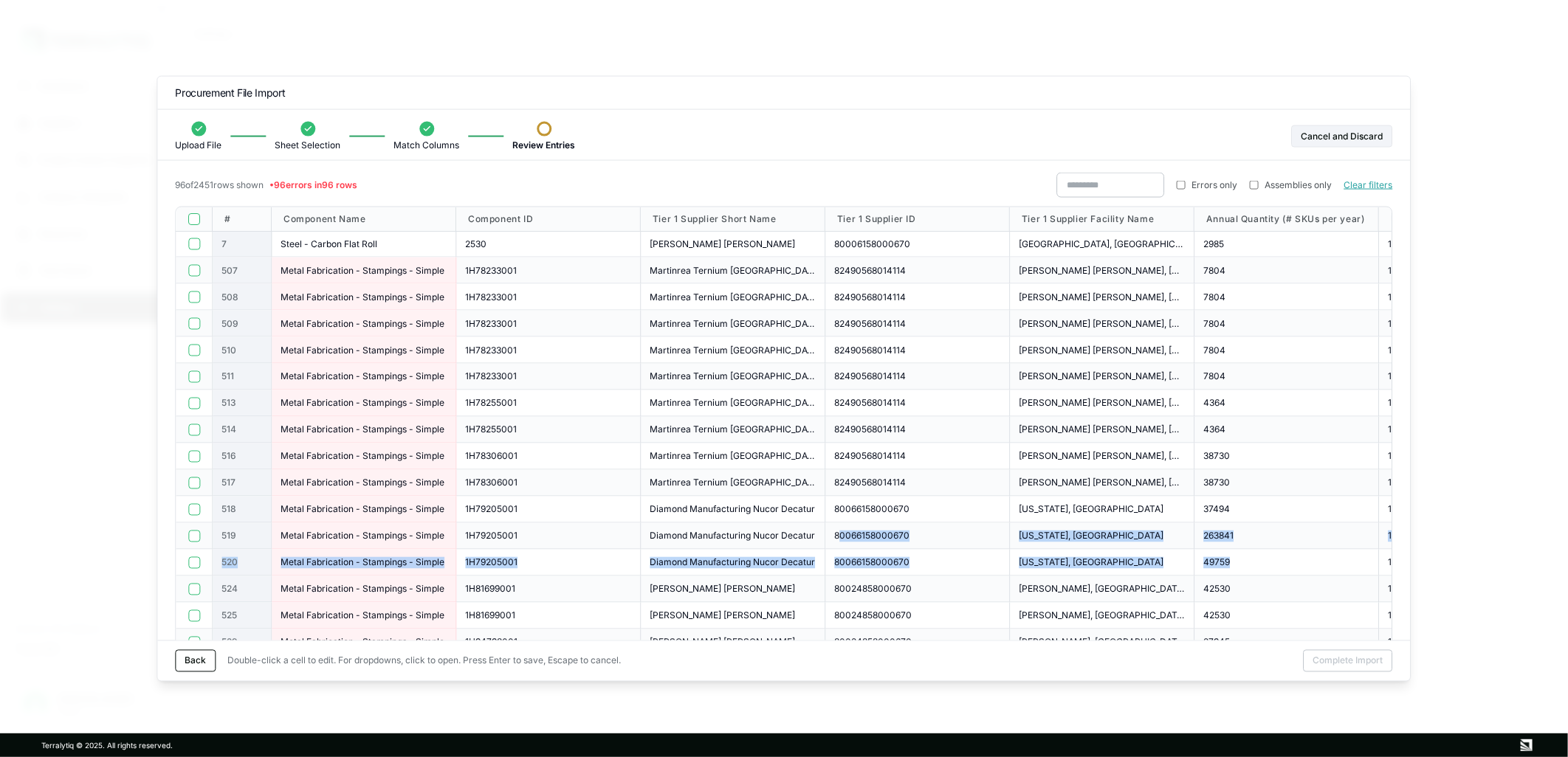
drag, startPoint x: 1275, startPoint y: 557, endPoint x: 839, endPoint y: 535, distance: 436.6
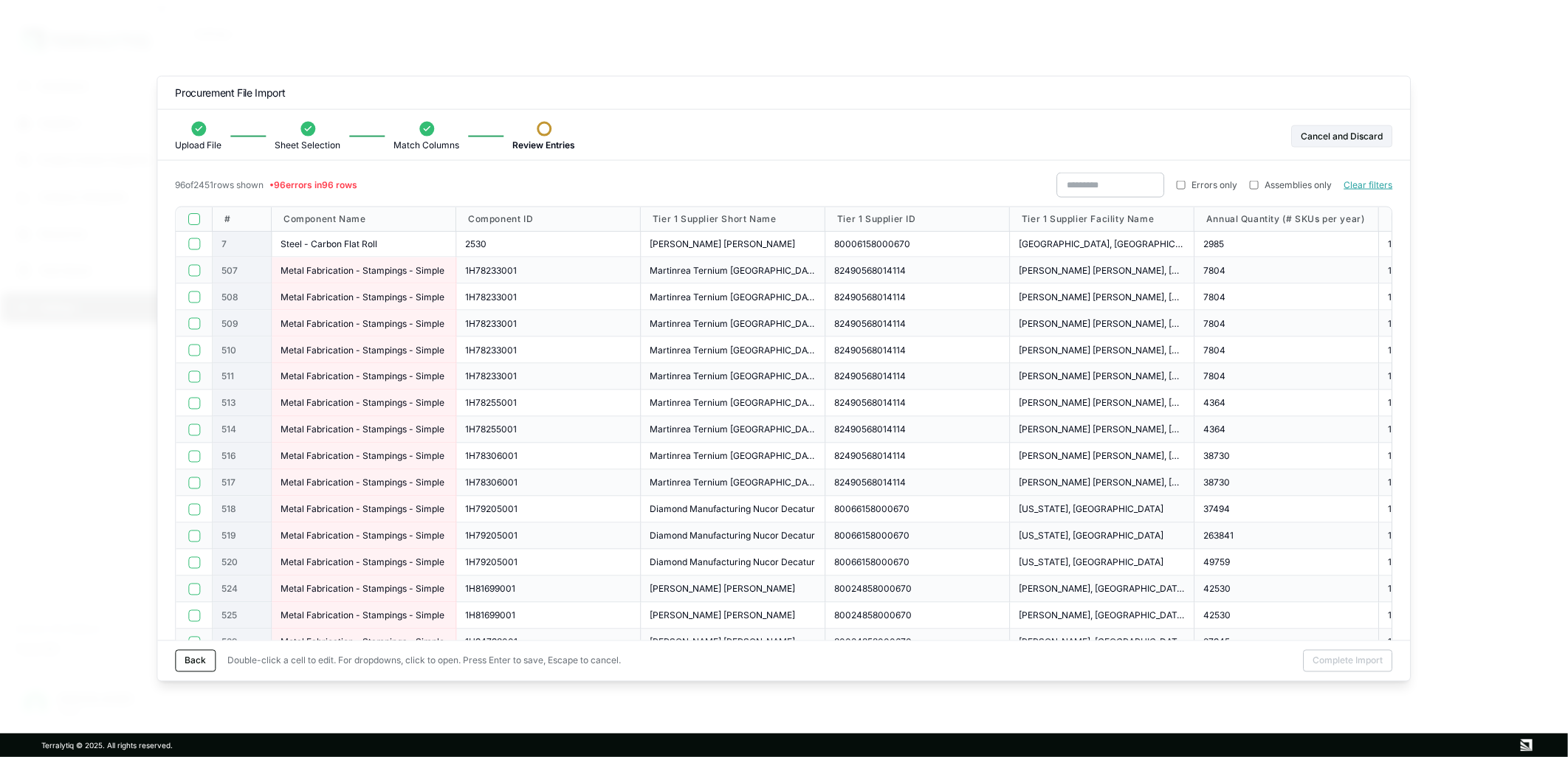
drag, startPoint x: 839, startPoint y: 535, endPoint x: 1063, endPoint y: 510, distance: 225.4
click at [1063, 510] on span "[US_STATE], [GEOGRAPHIC_DATA]" at bounding box center [1091, 510] width 144 height 12
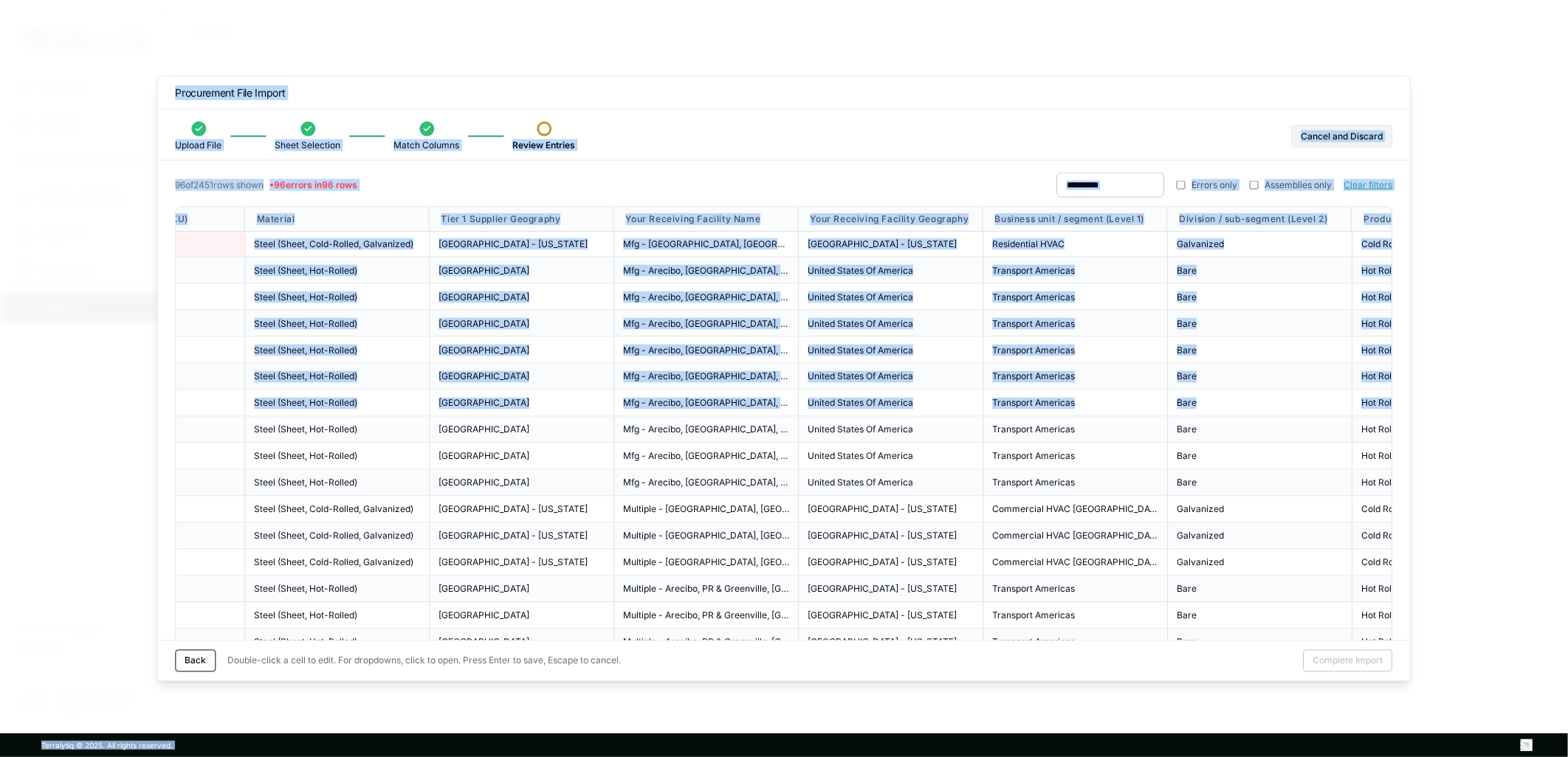
scroll to position [0, 1833]
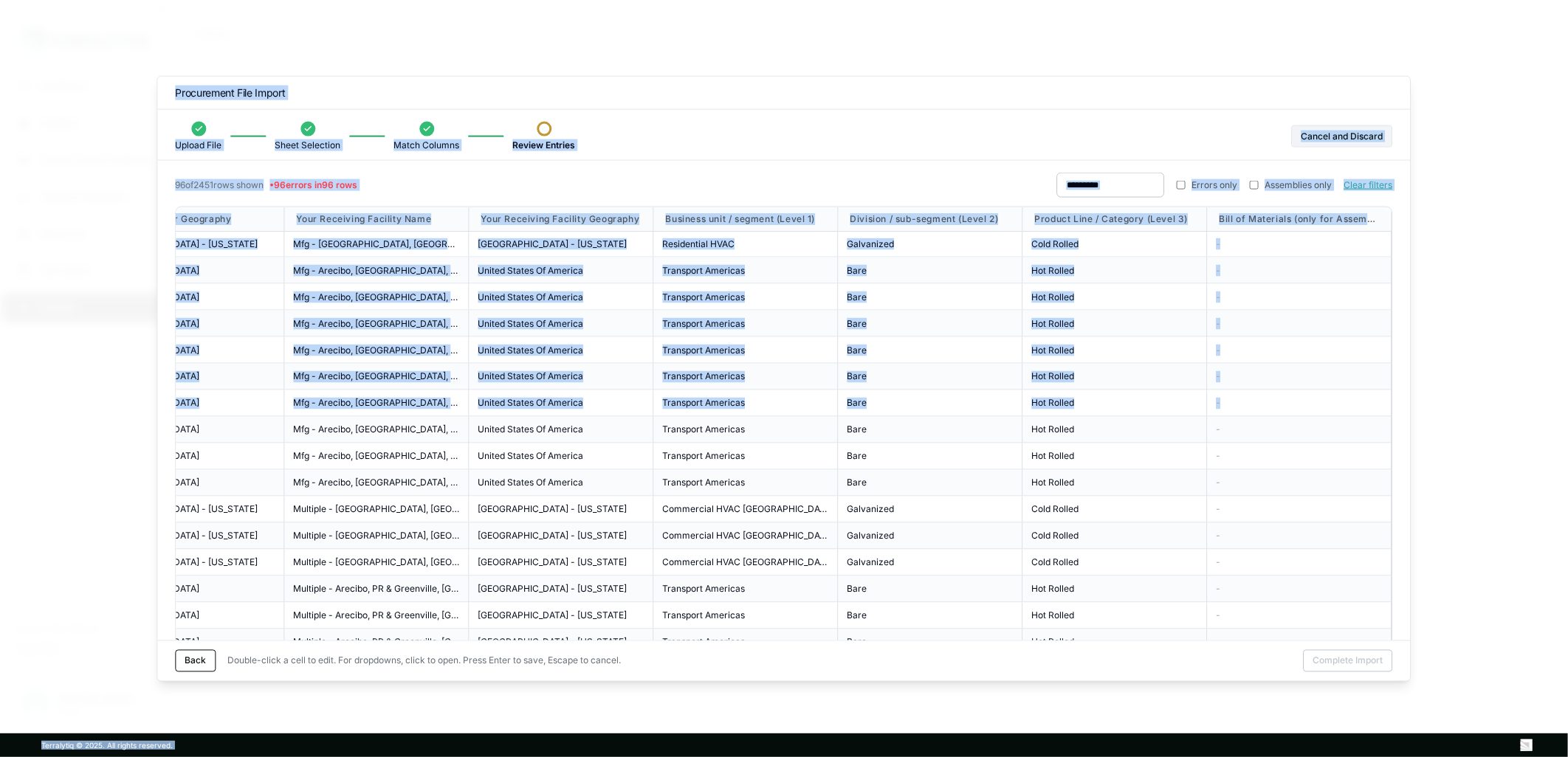
drag, startPoint x: 946, startPoint y: 442, endPoint x: 1539, endPoint y: 436, distance: 593.0
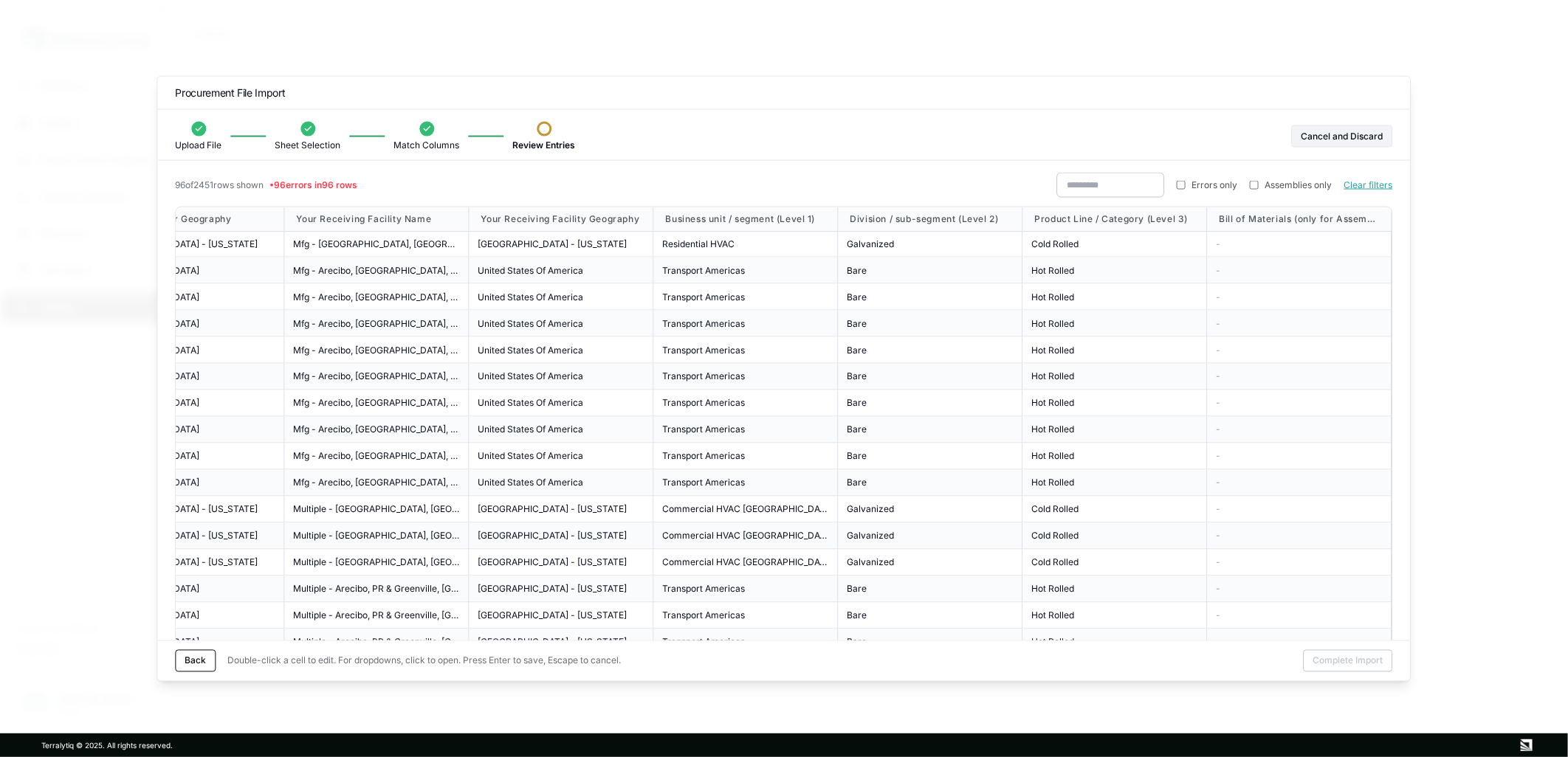
drag, startPoint x: 1539, startPoint y: 436, endPoint x: 1080, endPoint y: 423, distance: 459.2
click at [1080, 423] on div "Hot Rolled" at bounding box center [1114, 430] width 166 height 12
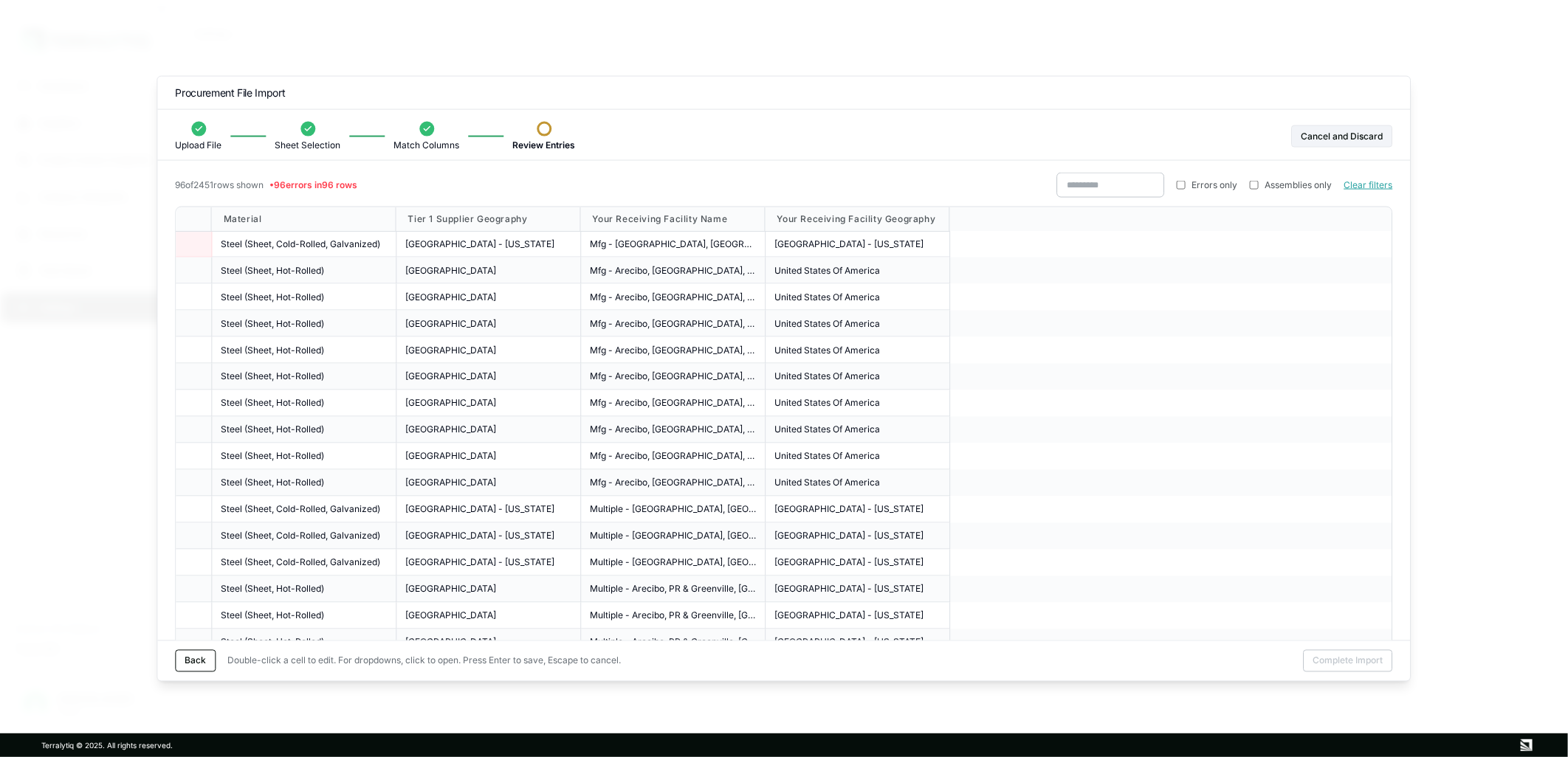
scroll to position [0, 0]
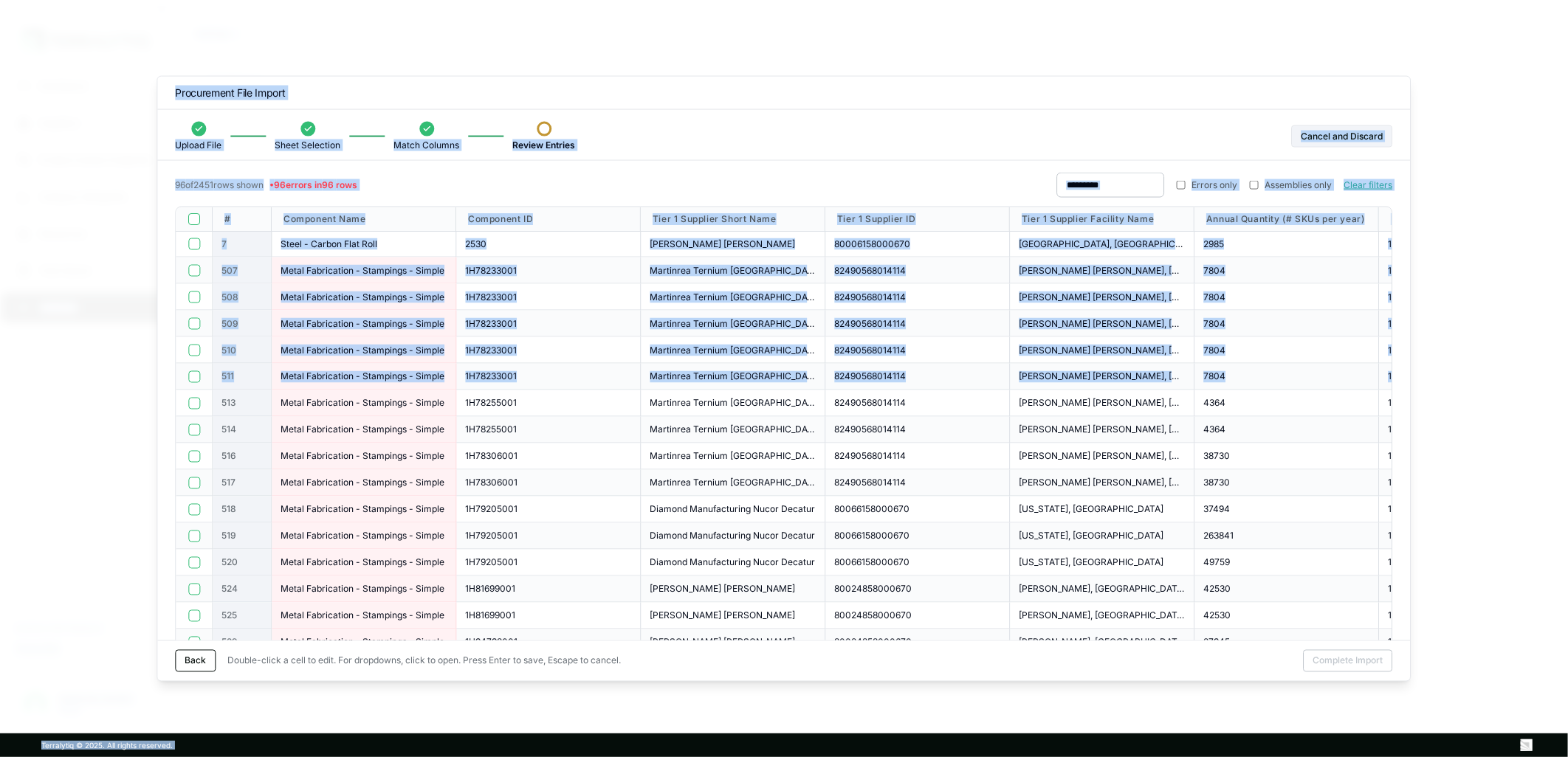
drag, startPoint x: 912, startPoint y: 360, endPoint x: -166, endPoint y: 370, distance: 1078.0
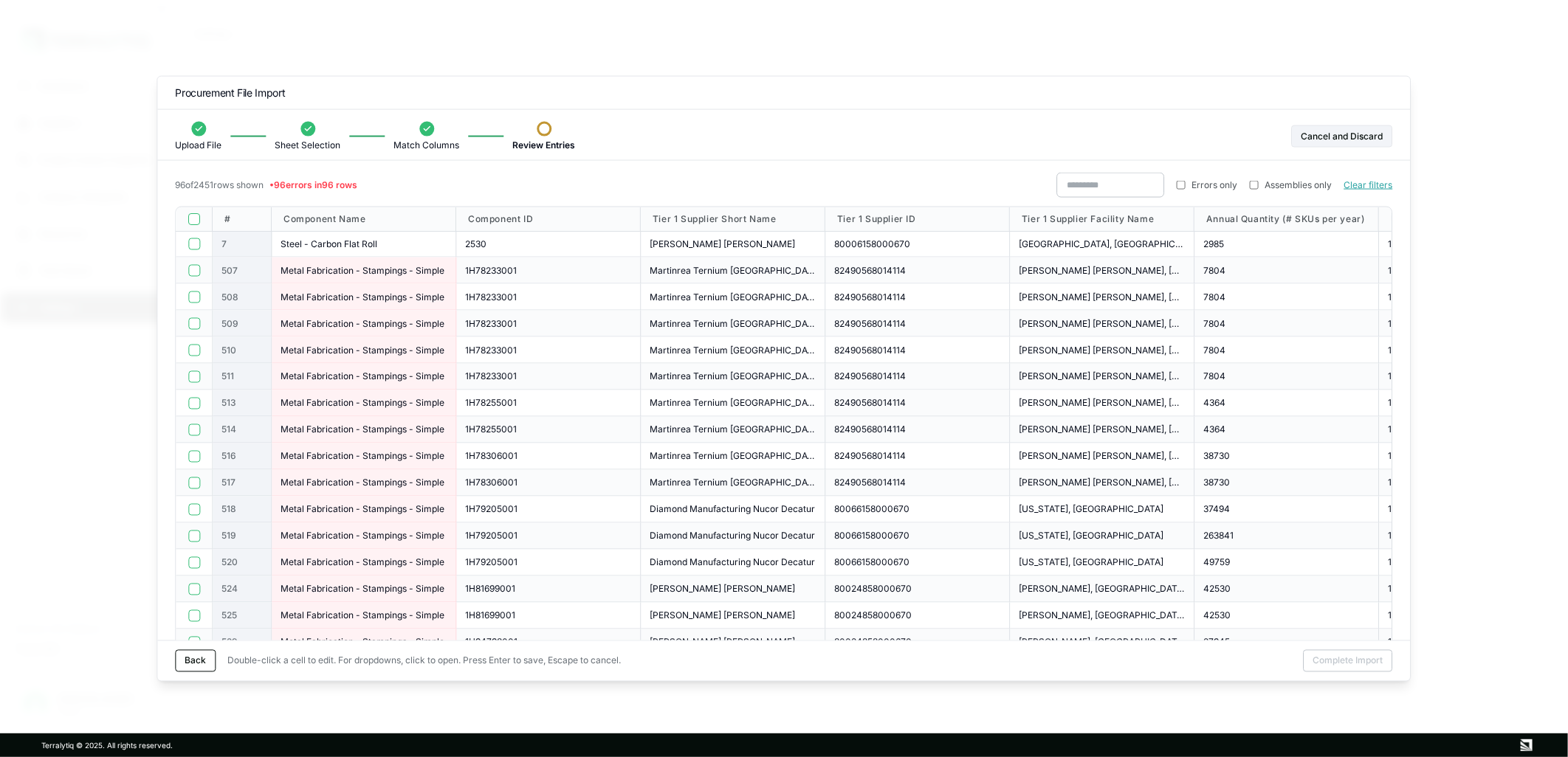
click at [883, 403] on span "82490568014114" at bounding box center [870, 403] width 72 height 12
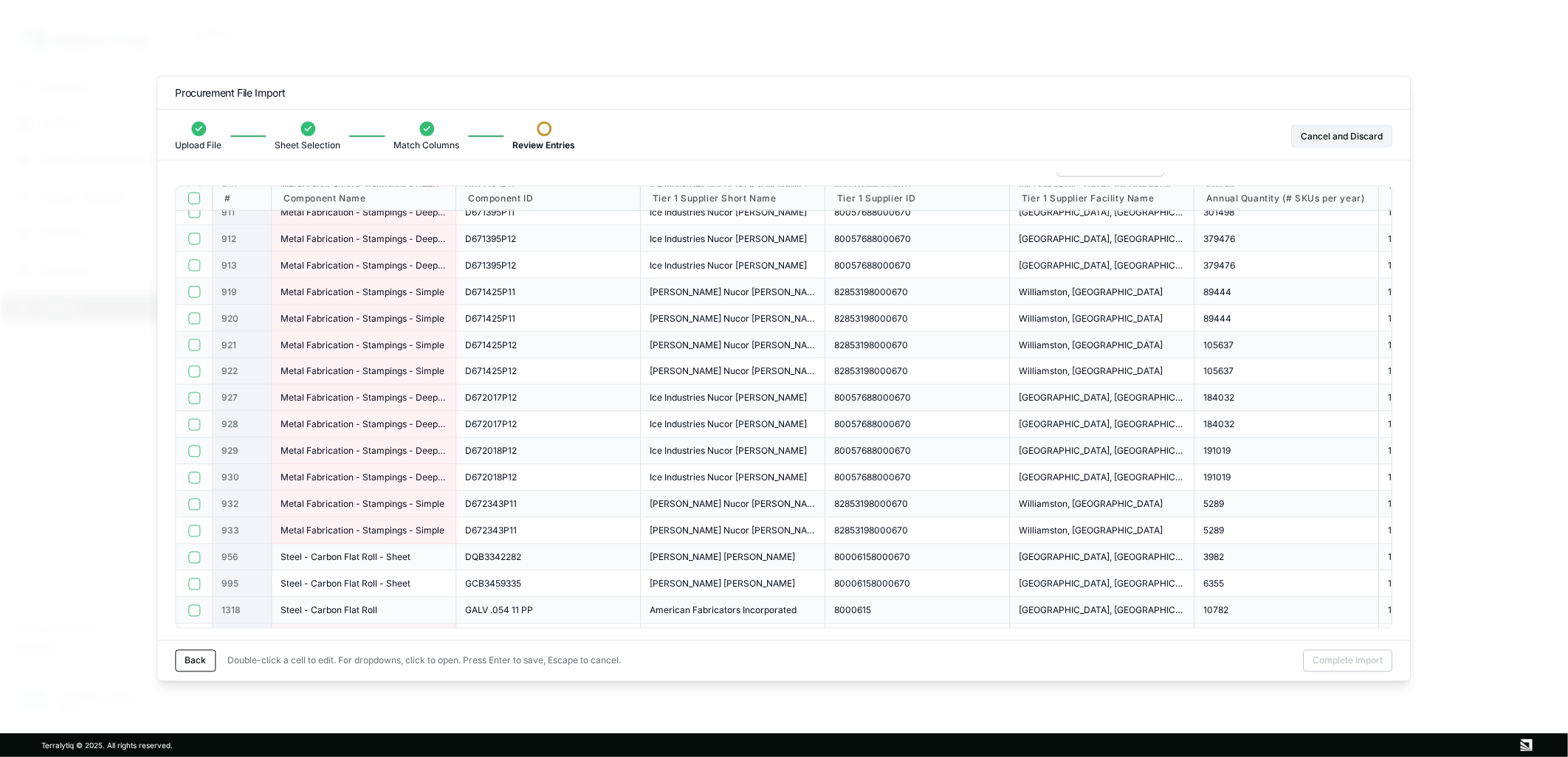
scroll to position [1066, 0]
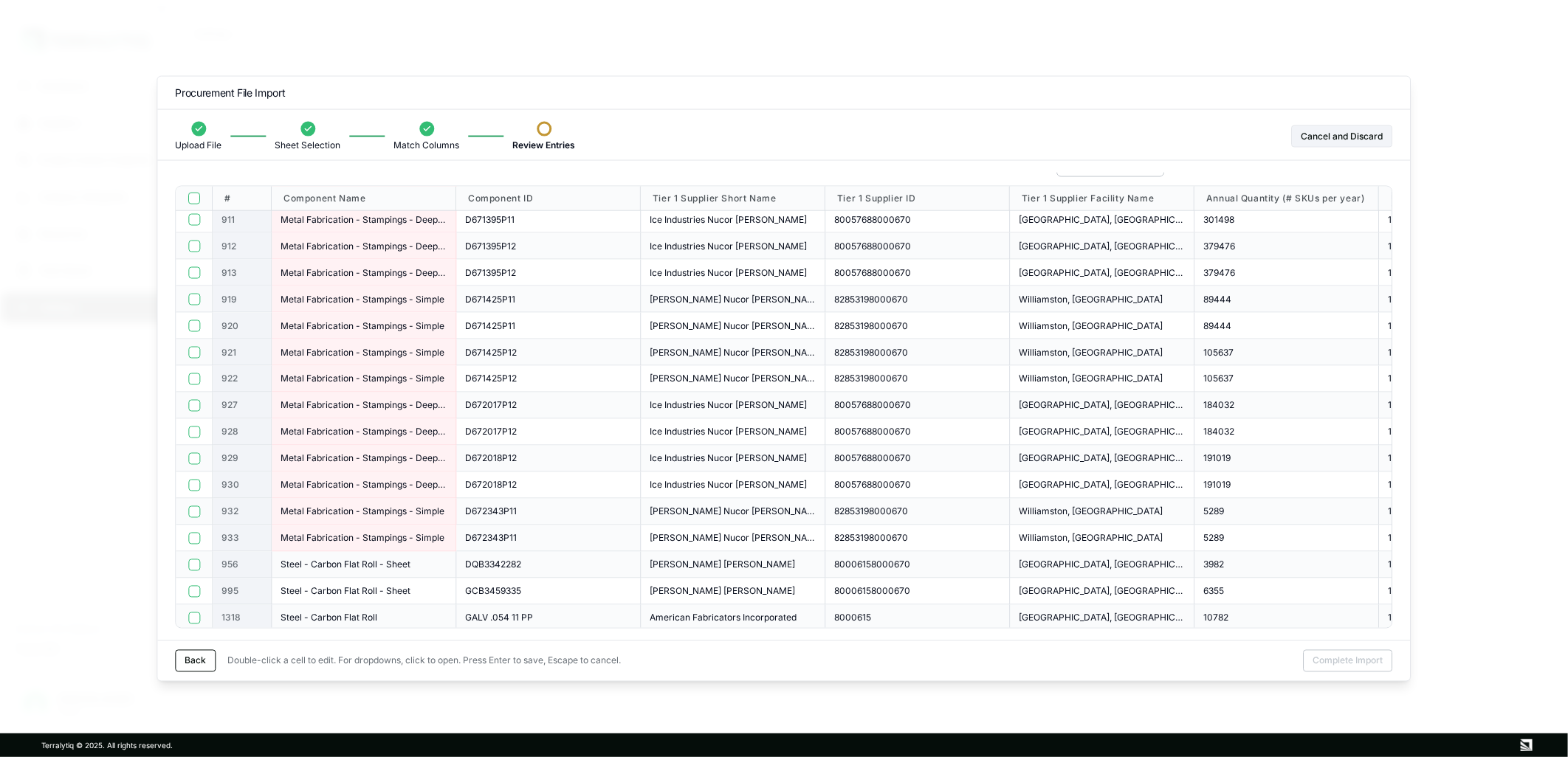
click at [557, 532] on div "D672343P11" at bounding box center [548, 538] width 166 height 12
click at [621, 490] on div "D672018P12" at bounding box center [548, 486] width 185 height 26
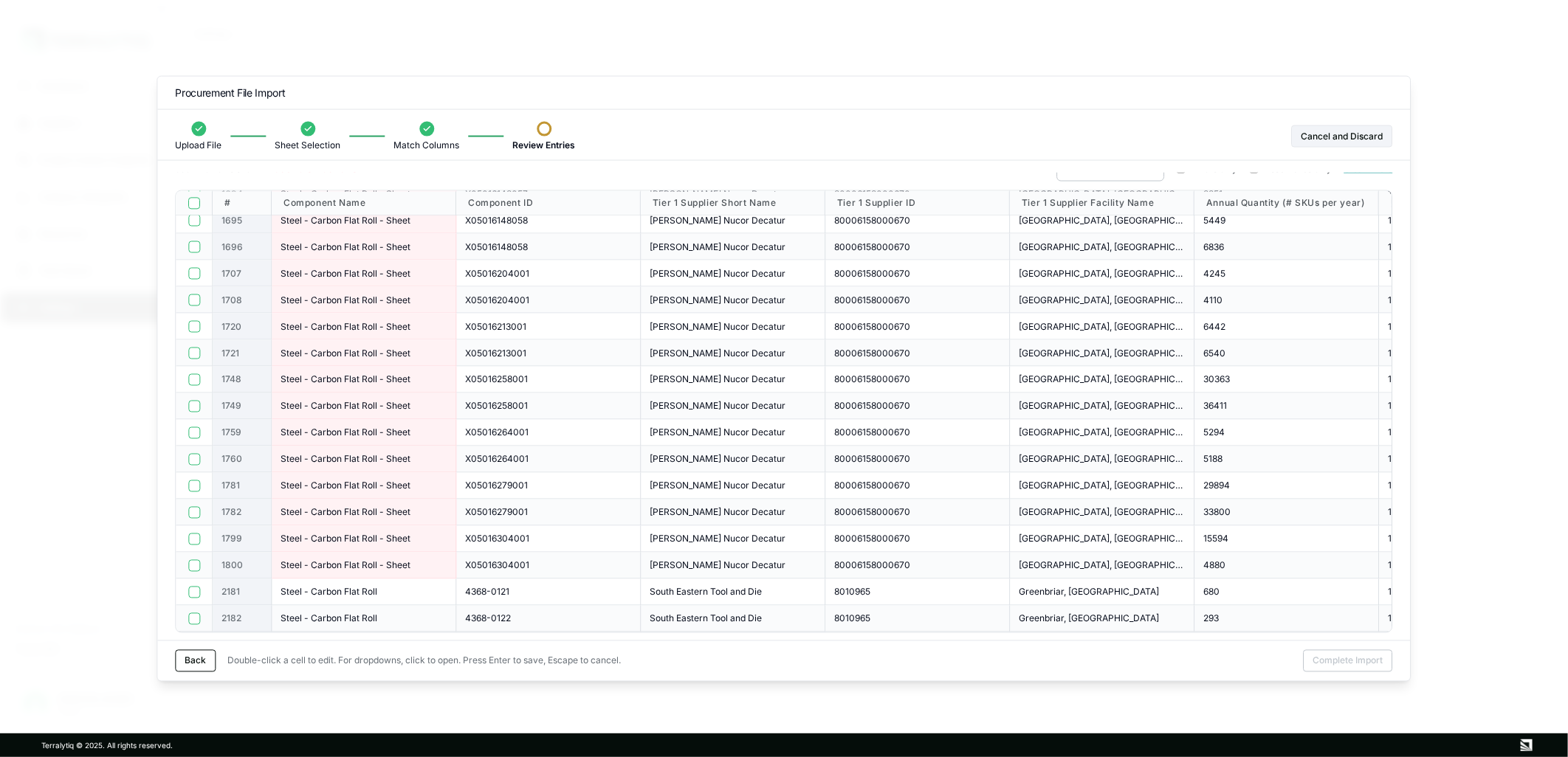
scroll to position [20, 0]
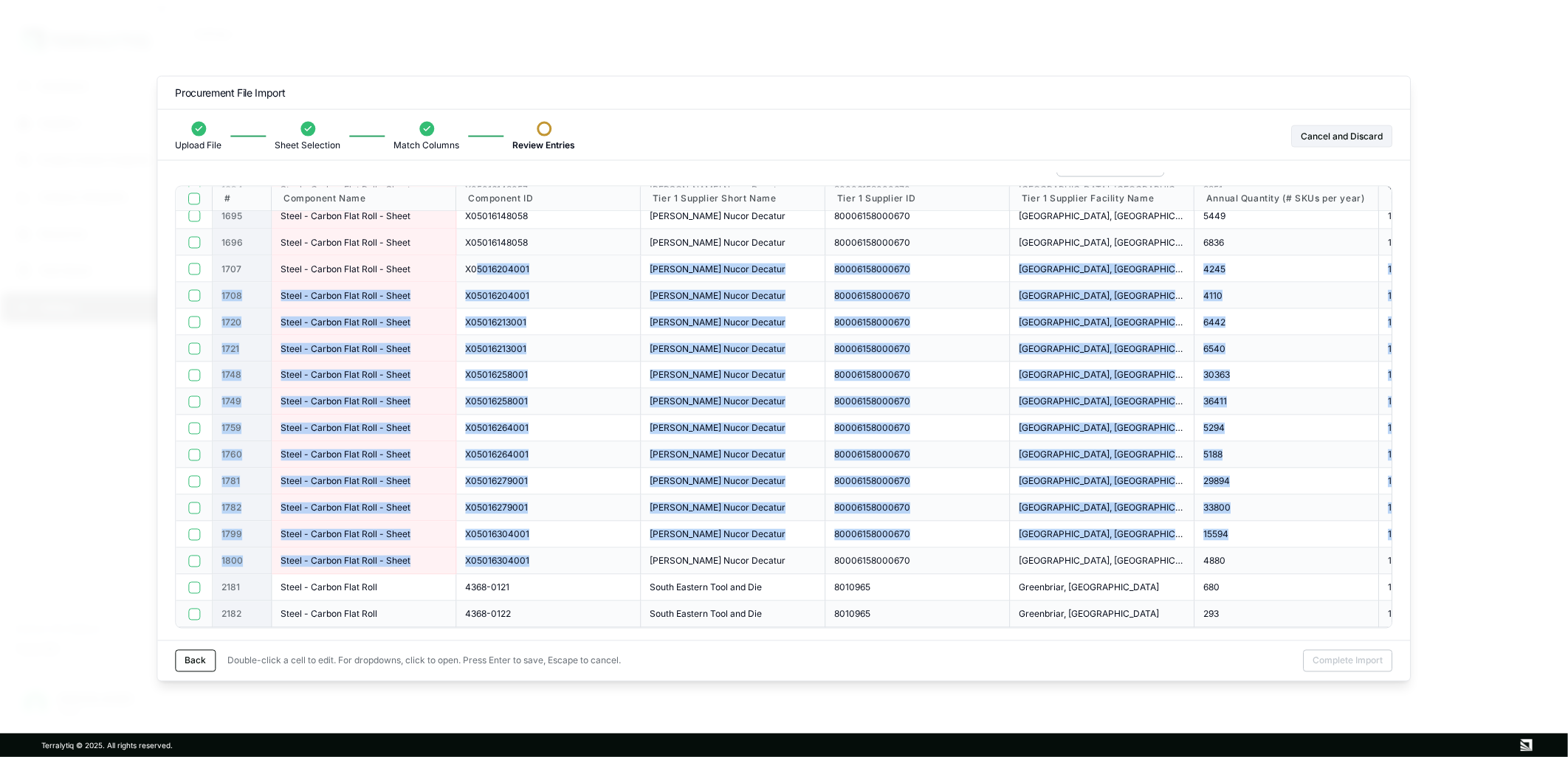
drag, startPoint x: 530, startPoint y: 561, endPoint x: 478, endPoint y: 261, distance: 304.5
drag, startPoint x: 478, startPoint y: 261, endPoint x: 505, endPoint y: 309, distance: 55.1
click at [505, 309] on div "X05016213001" at bounding box center [548, 322] width 185 height 26
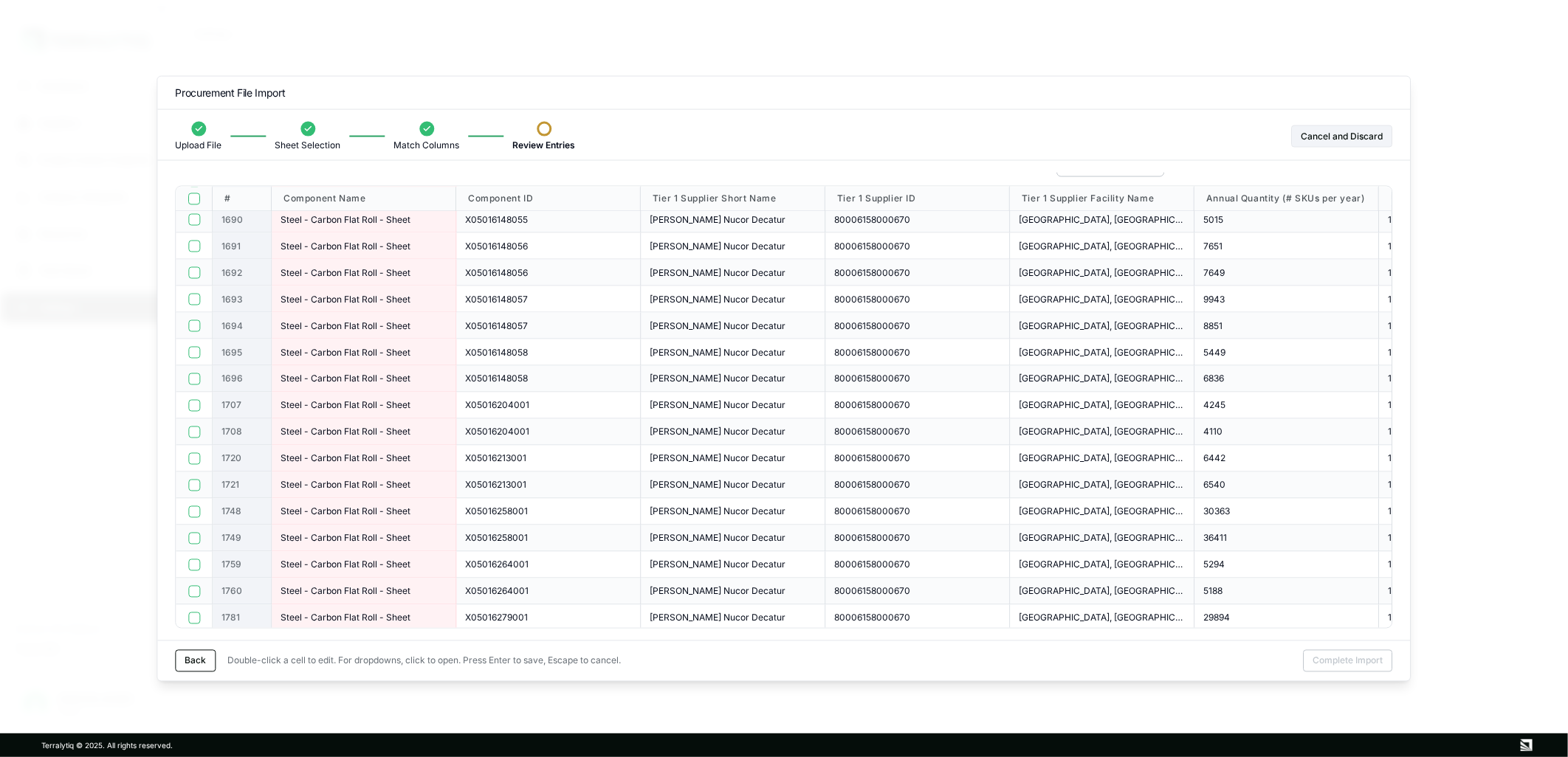
scroll to position [1887, 0]
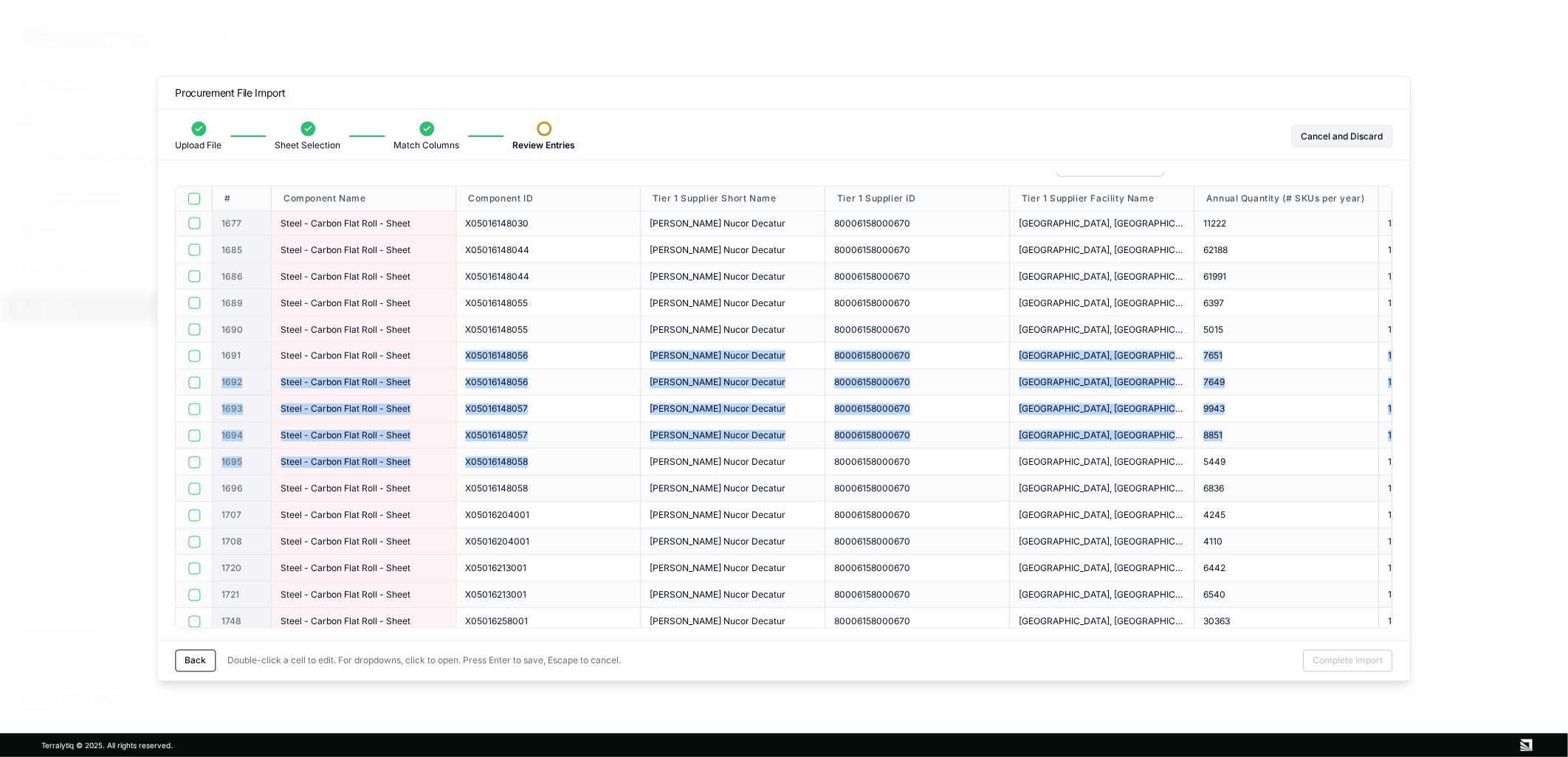
drag, startPoint x: 452, startPoint y: 343, endPoint x: 529, endPoint y: 456, distance: 136.7
drag, startPoint x: 529, startPoint y: 456, endPoint x: 564, endPoint y: 463, distance: 35.7
click at [564, 463] on div "X05016148058" at bounding box center [548, 462] width 166 height 12
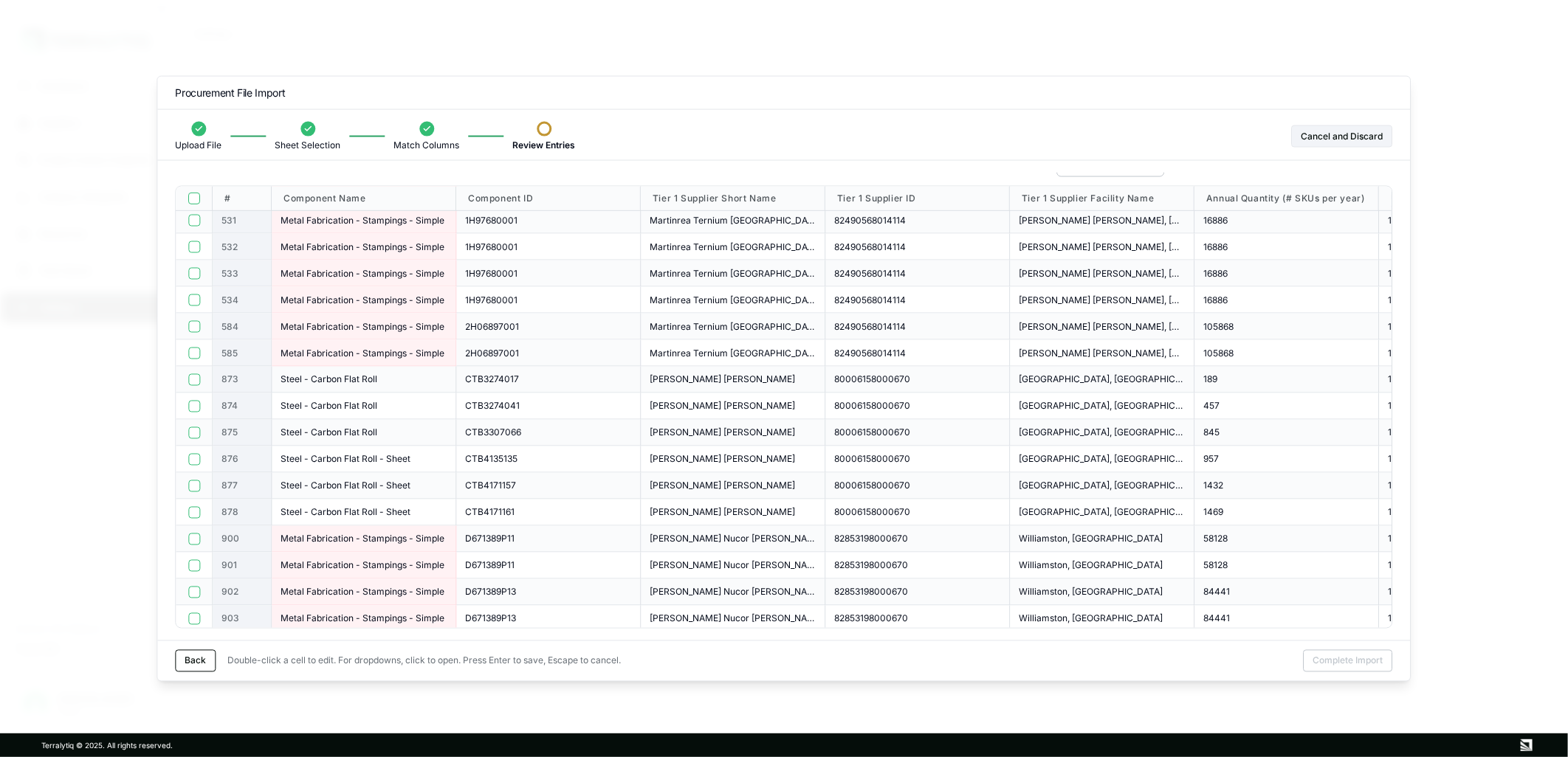
scroll to position [247, 0]
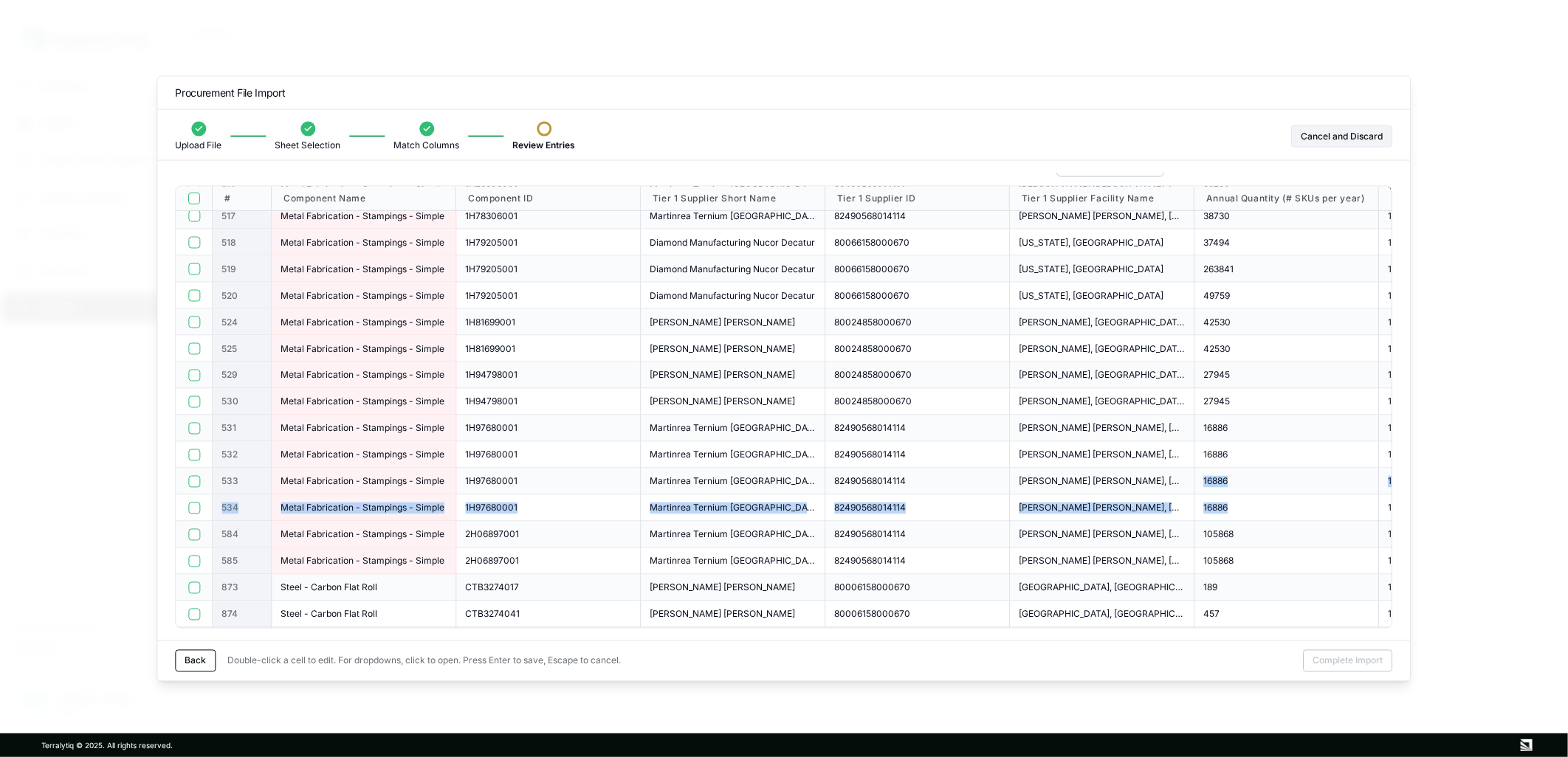
drag, startPoint x: 1318, startPoint y: 506, endPoint x: 1196, endPoint y: 479, distance: 125.0
drag, startPoint x: 1196, startPoint y: 479, endPoint x: 1294, endPoint y: 517, distance: 105.1
click at [1294, 517] on div "16886" at bounding box center [1287, 508] width 185 height 26
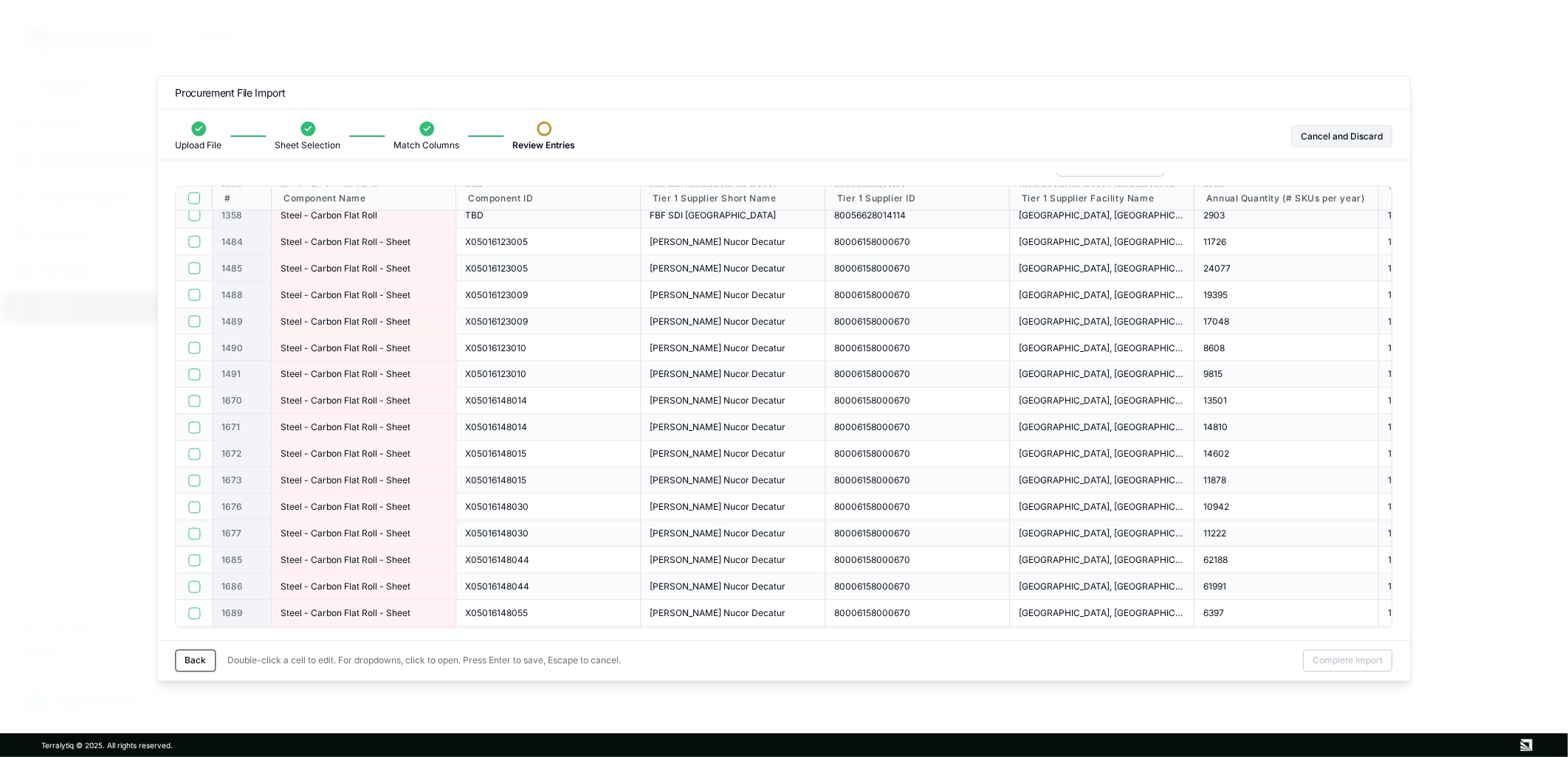
scroll to position [1641, 0]
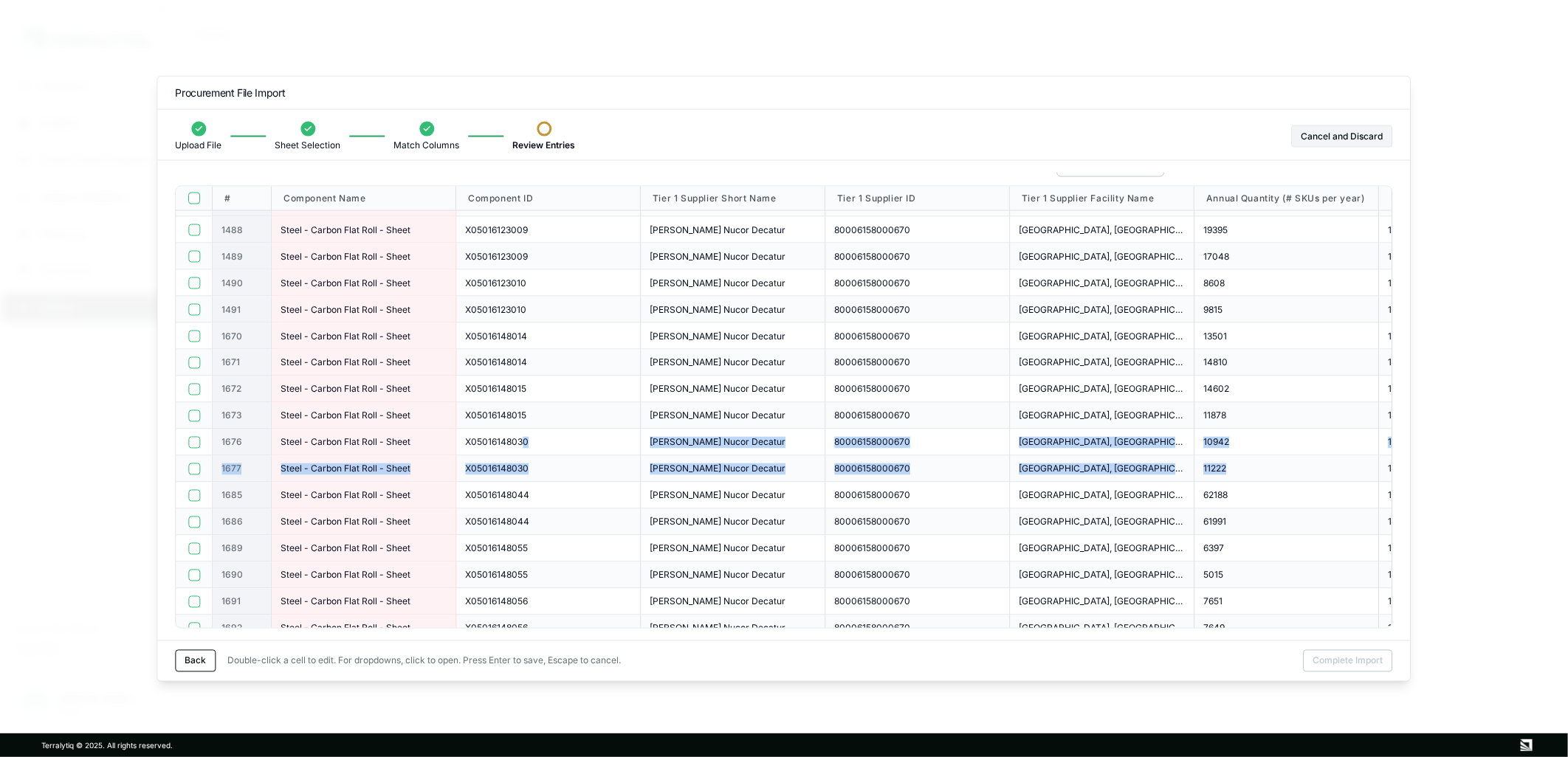
drag, startPoint x: 520, startPoint y: 446, endPoint x: 1255, endPoint y: 470, distance: 735.4
drag, startPoint x: 1255, startPoint y: 470, endPoint x: 1288, endPoint y: 463, distance: 33.7
click at [1288, 463] on div "11222" at bounding box center [1287, 469] width 166 height 12
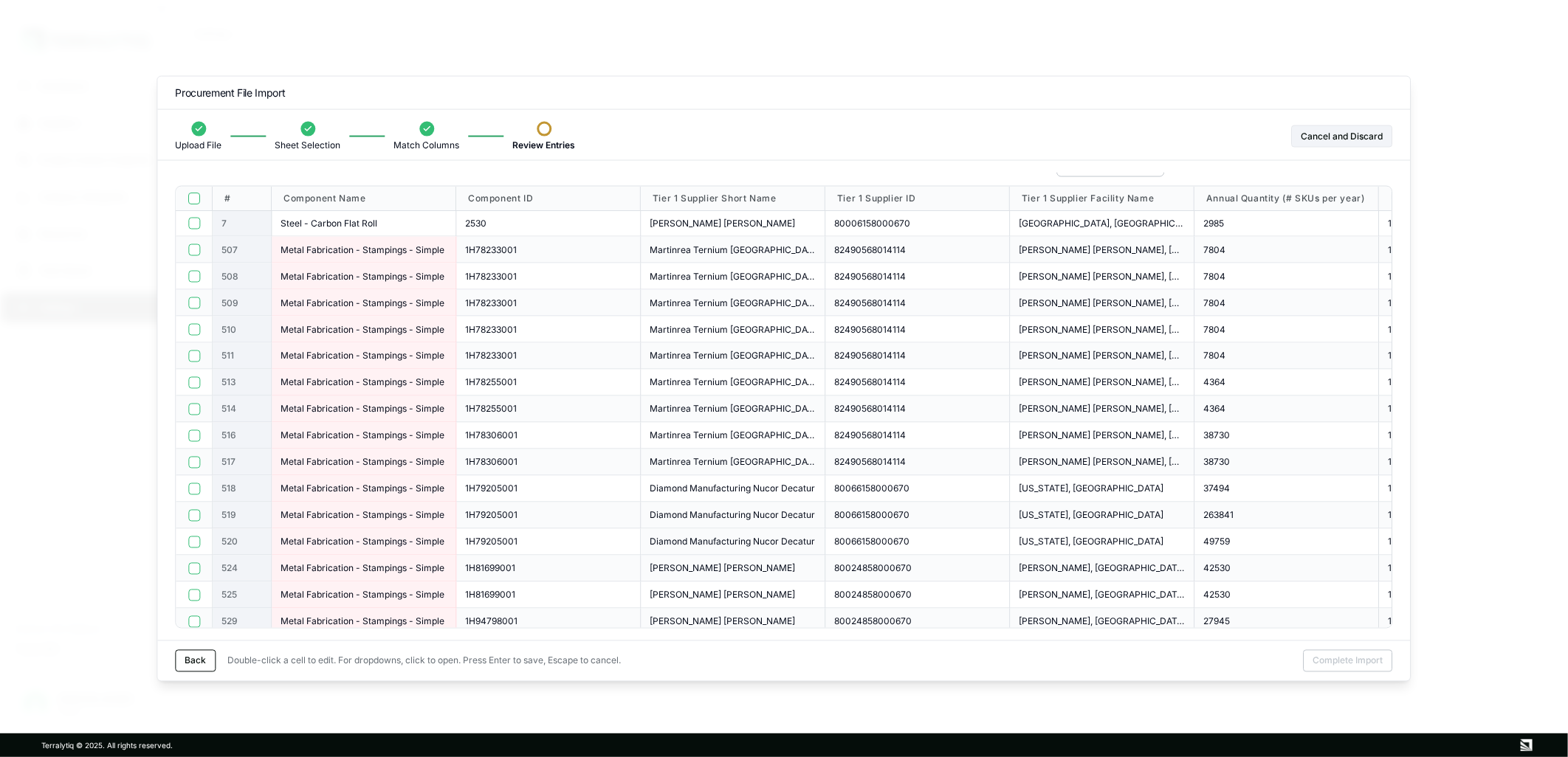
scroll to position [0, 0]
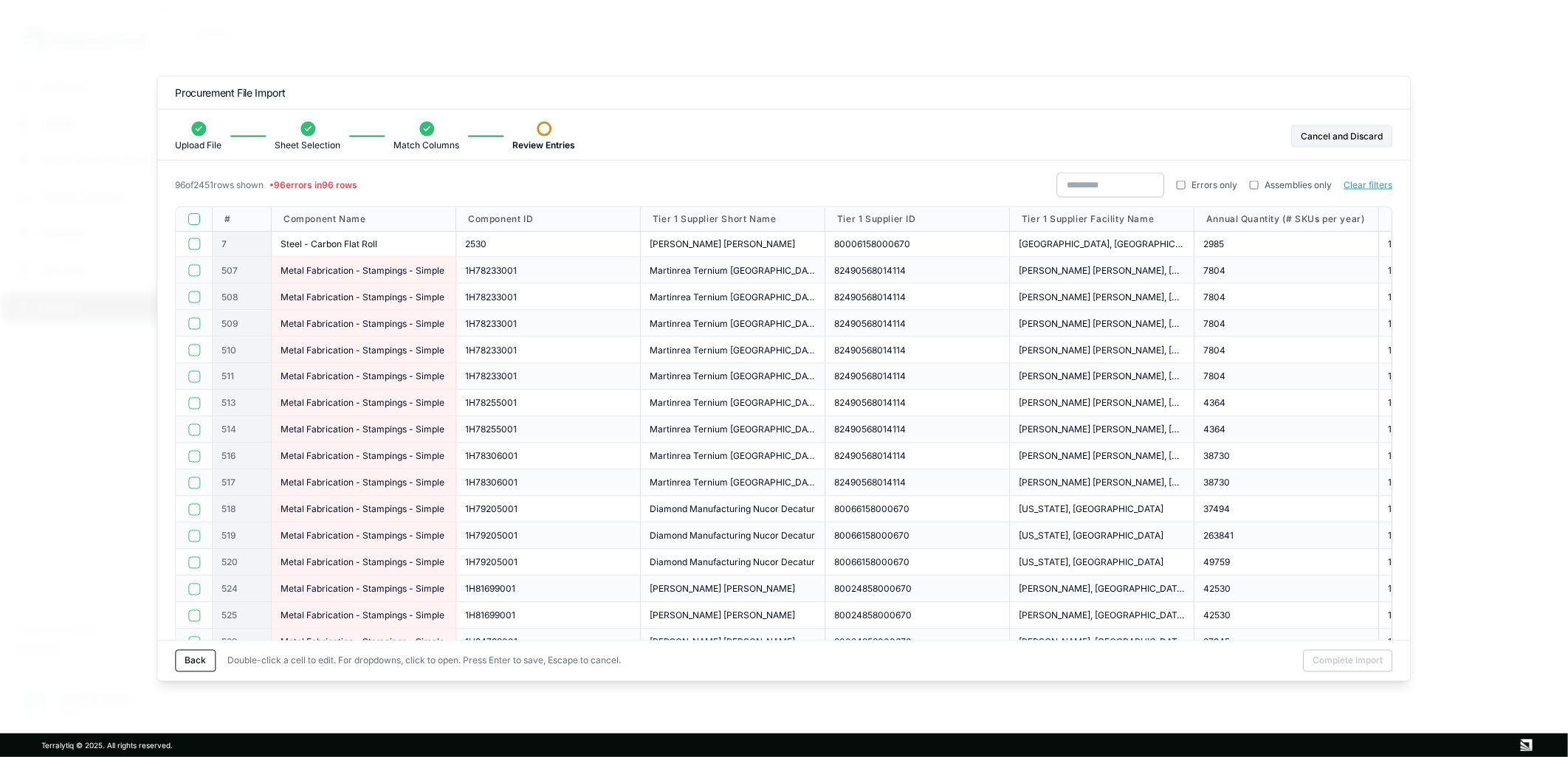
click at [191, 297] on button "button" at bounding box center [194, 297] width 12 height 12
click at [196, 316] on div at bounding box center [194, 324] width 37 height 26
click at [194, 323] on button "button" at bounding box center [194, 324] width 12 height 12
click at [195, 342] on div at bounding box center [194, 350] width 37 height 26
click at [193, 349] on button "button" at bounding box center [194, 350] width 12 height 12
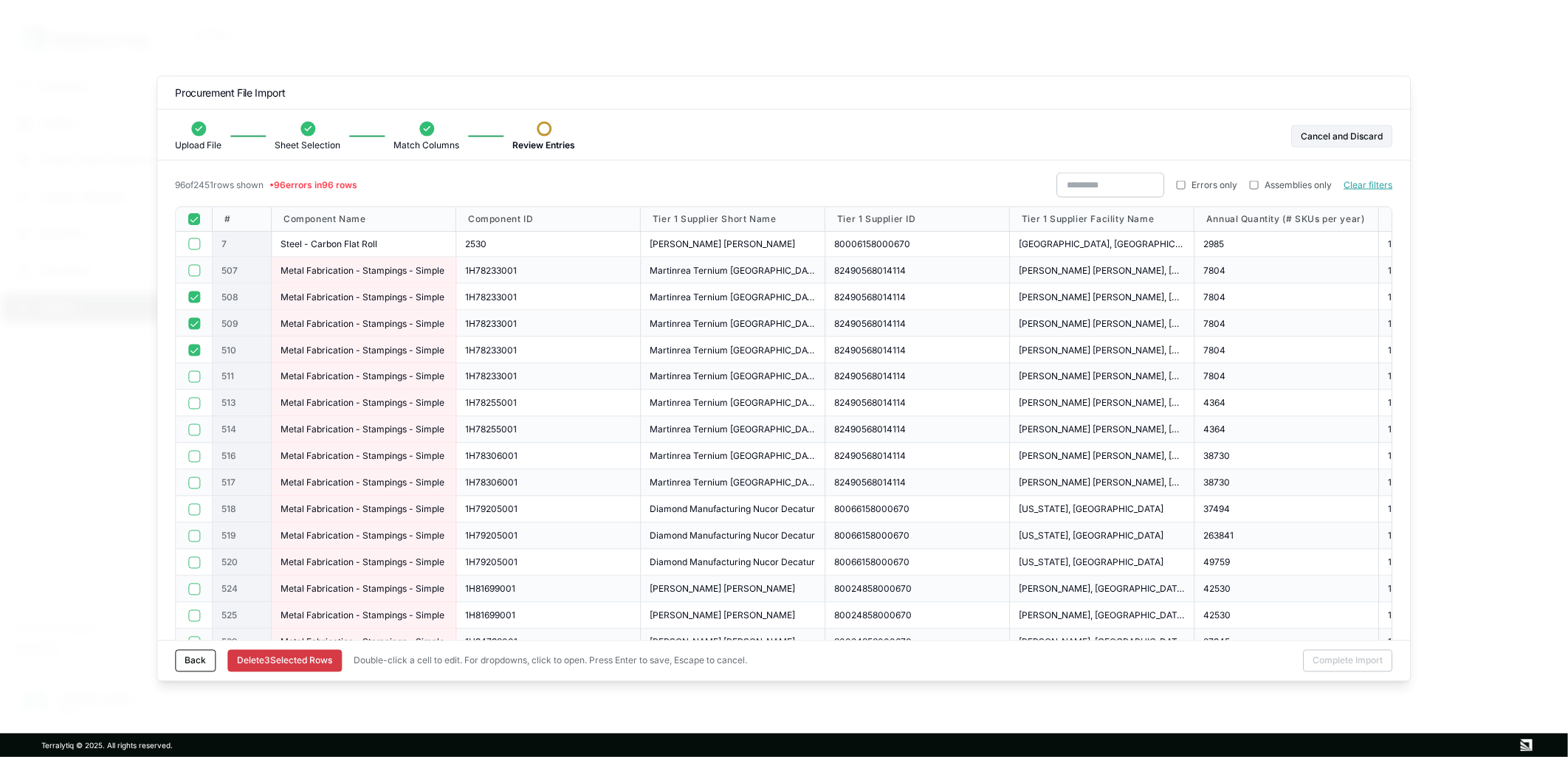
click at [196, 379] on button "button" at bounding box center [194, 377] width 12 height 12
click at [197, 397] on button "button" at bounding box center [194, 403] width 12 height 12
click at [194, 433] on button "button" at bounding box center [194, 430] width 12 height 12
click at [196, 450] on div at bounding box center [194, 456] width 18 height 12
click at [197, 509] on button "button" at bounding box center [194, 510] width 12 height 12
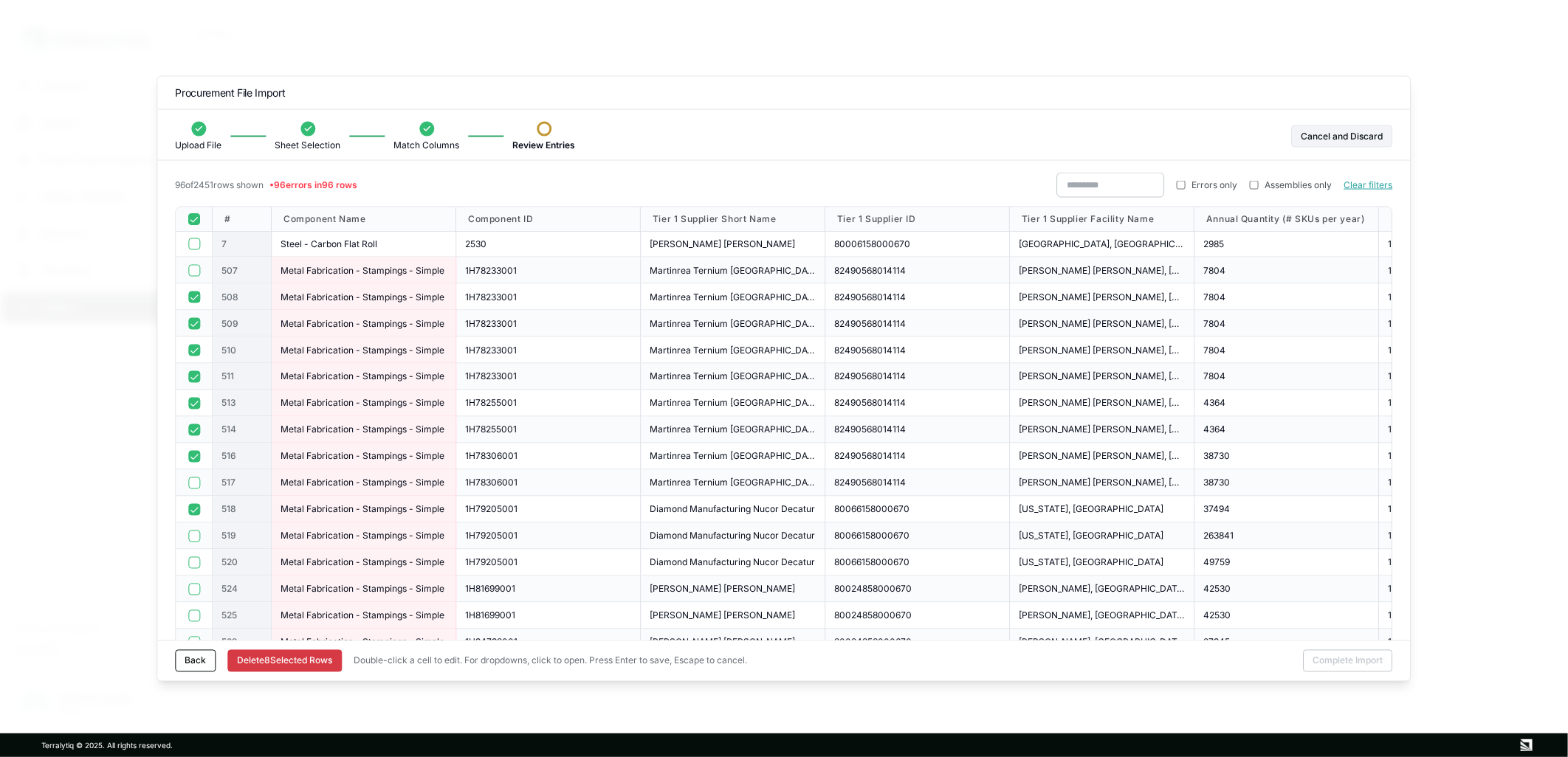
click at [195, 541] on button "button" at bounding box center [194, 536] width 12 height 12
click at [194, 566] on button "button" at bounding box center [194, 563] width 12 height 12
click at [196, 591] on button "button" at bounding box center [194, 589] width 12 height 12
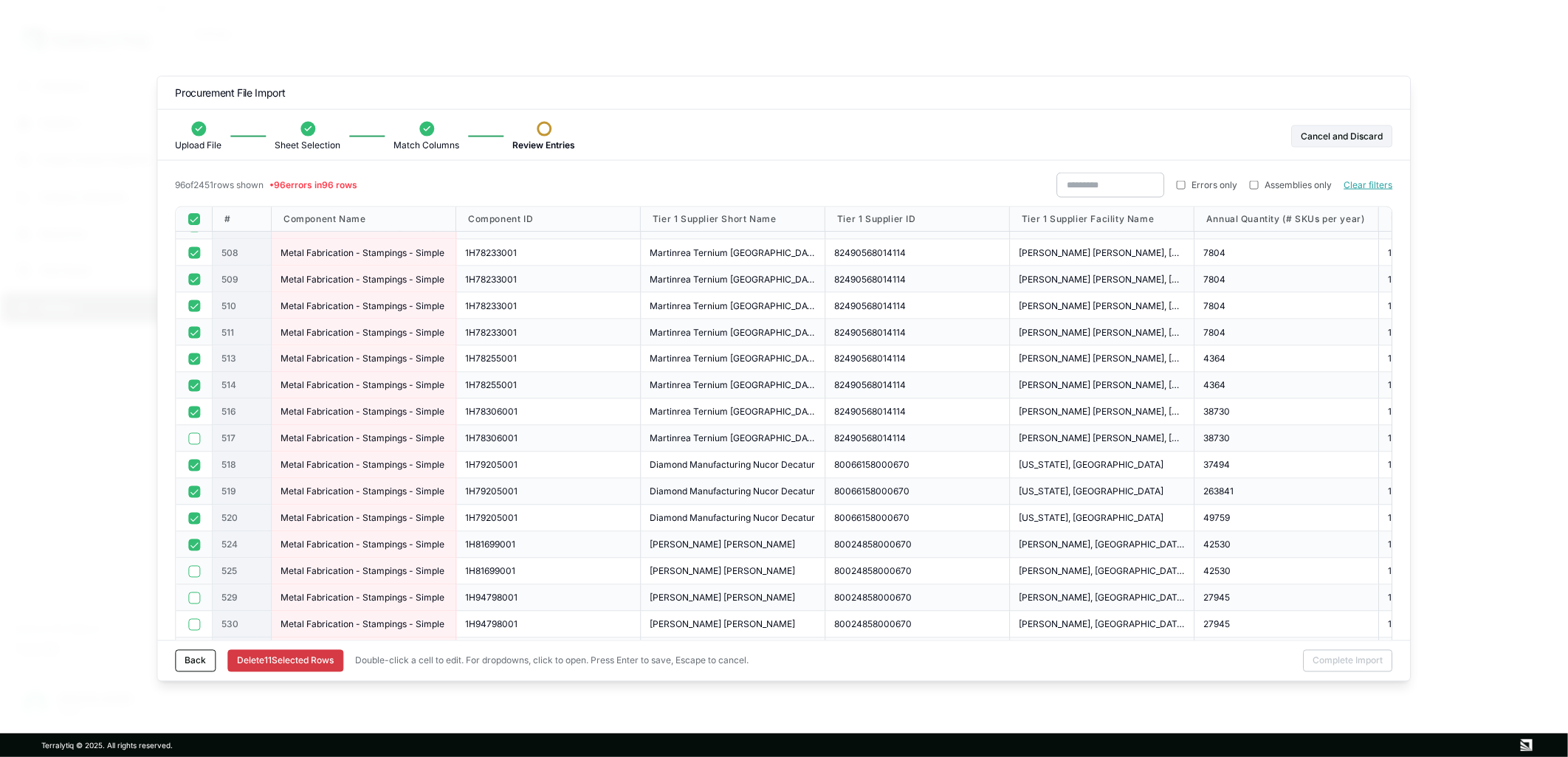
scroll to position [82, 0]
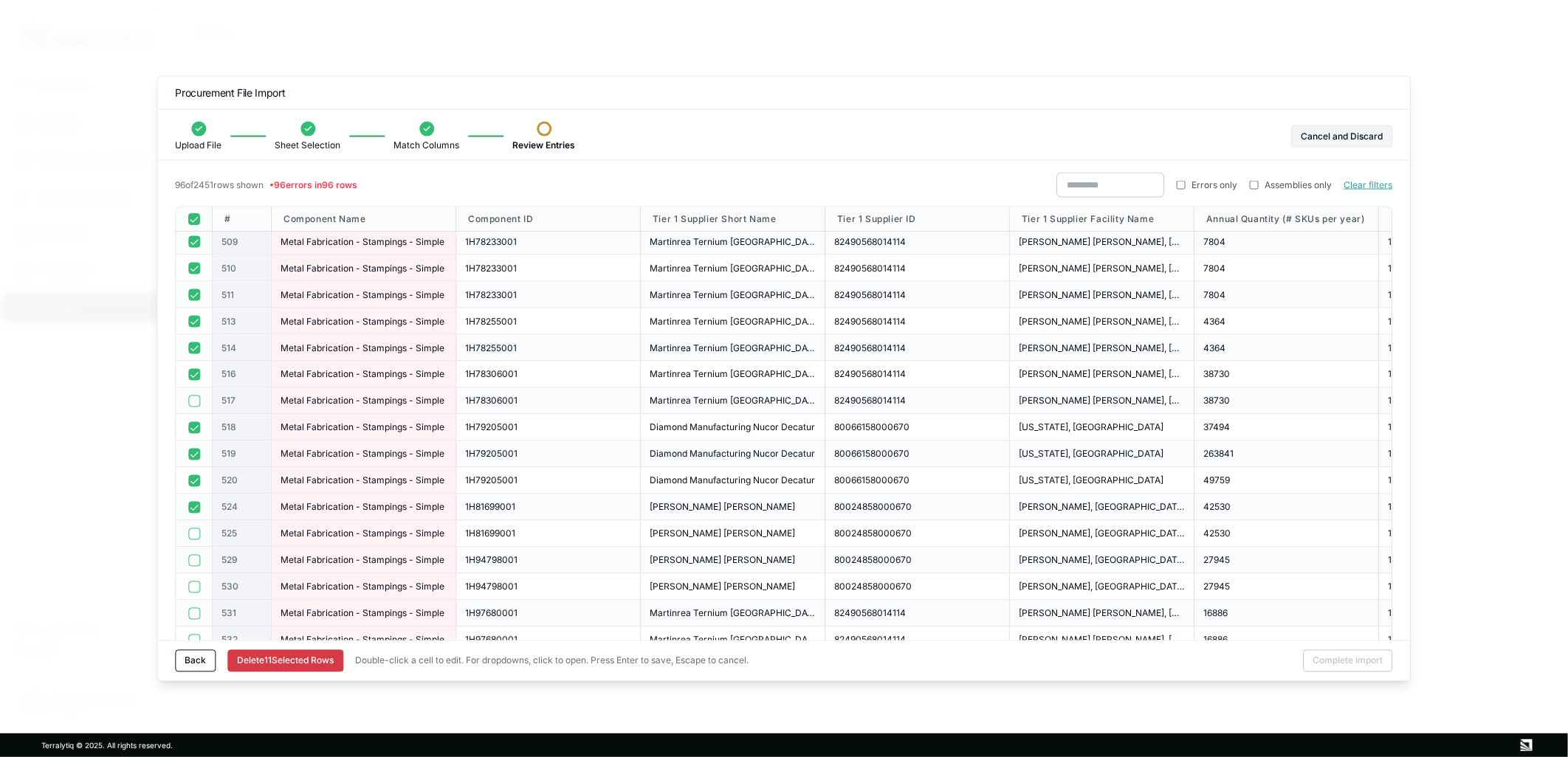
click at [200, 536] on div at bounding box center [194, 534] width 18 height 12
click at [203, 563] on div at bounding box center [194, 560] width 37 height 26
click at [200, 559] on button "button" at bounding box center [194, 560] width 12 height 12
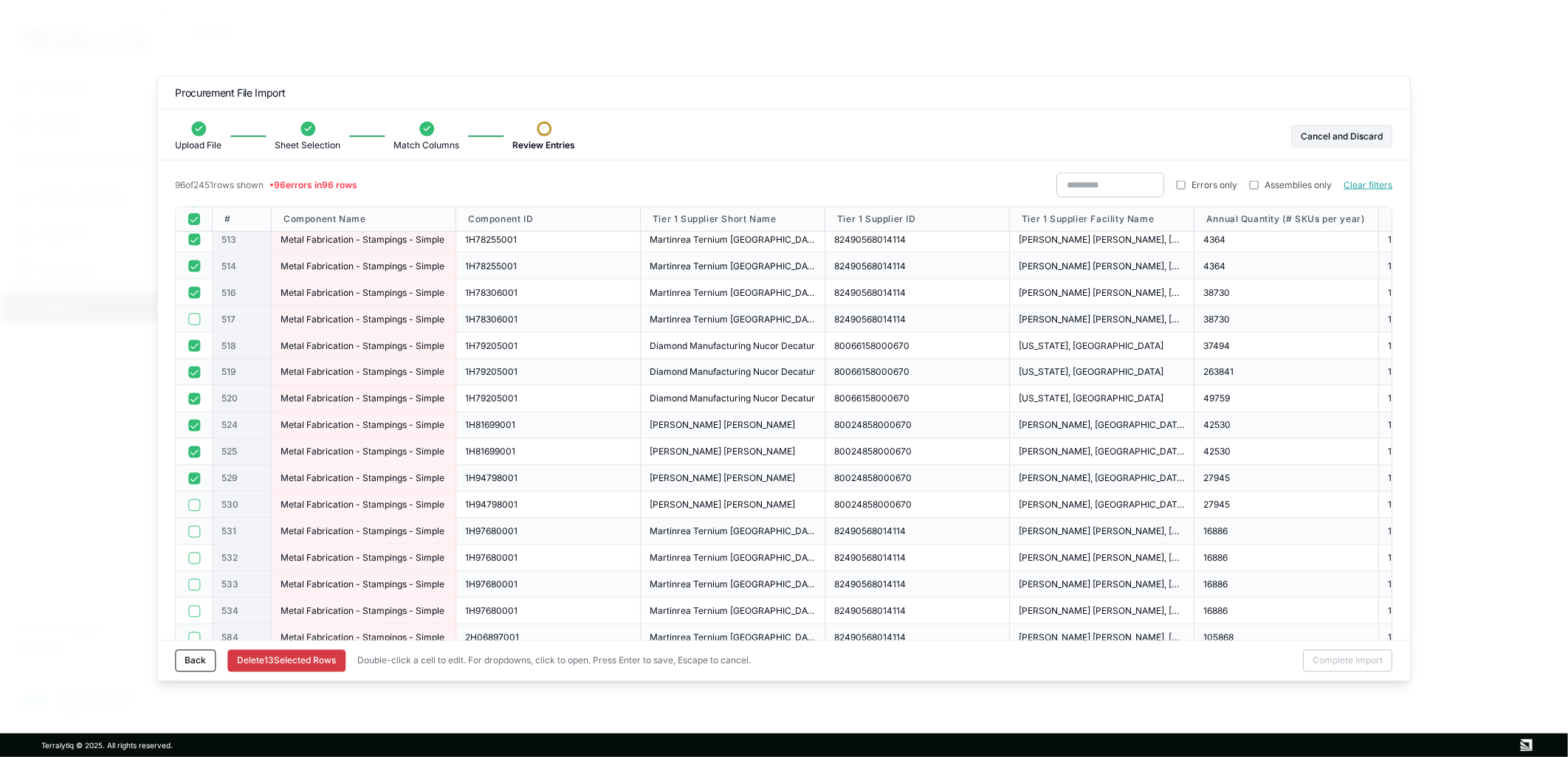
click at [189, 507] on button "button" at bounding box center [194, 505] width 12 height 12
click at [190, 478] on button "button" at bounding box center [194, 479] width 12 height 12
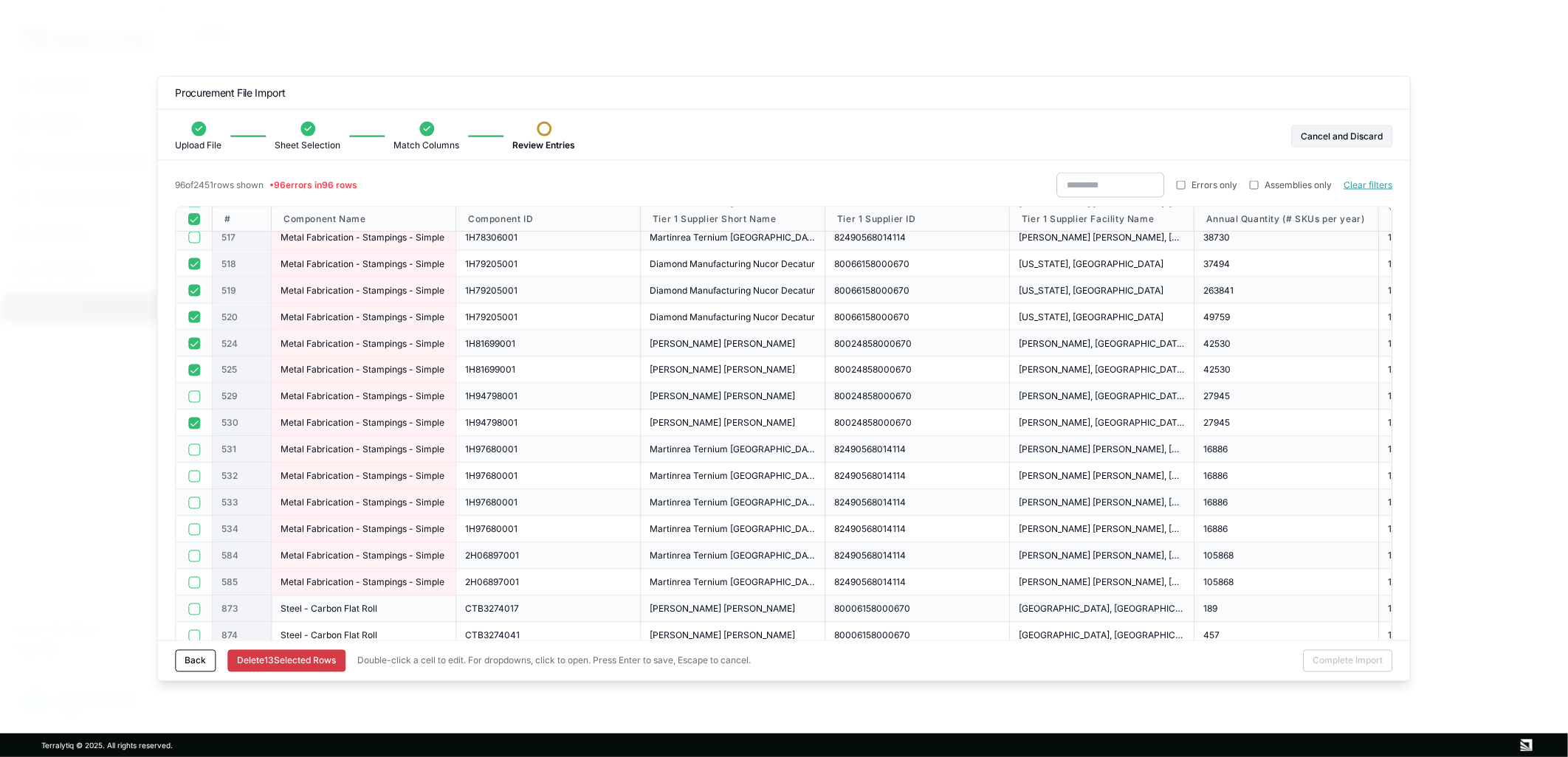
click at [196, 451] on button "button" at bounding box center [194, 450] width 12 height 12
click at [190, 474] on button "button" at bounding box center [194, 476] width 12 height 12
click at [191, 258] on button "button" at bounding box center [194, 264] width 12 height 12
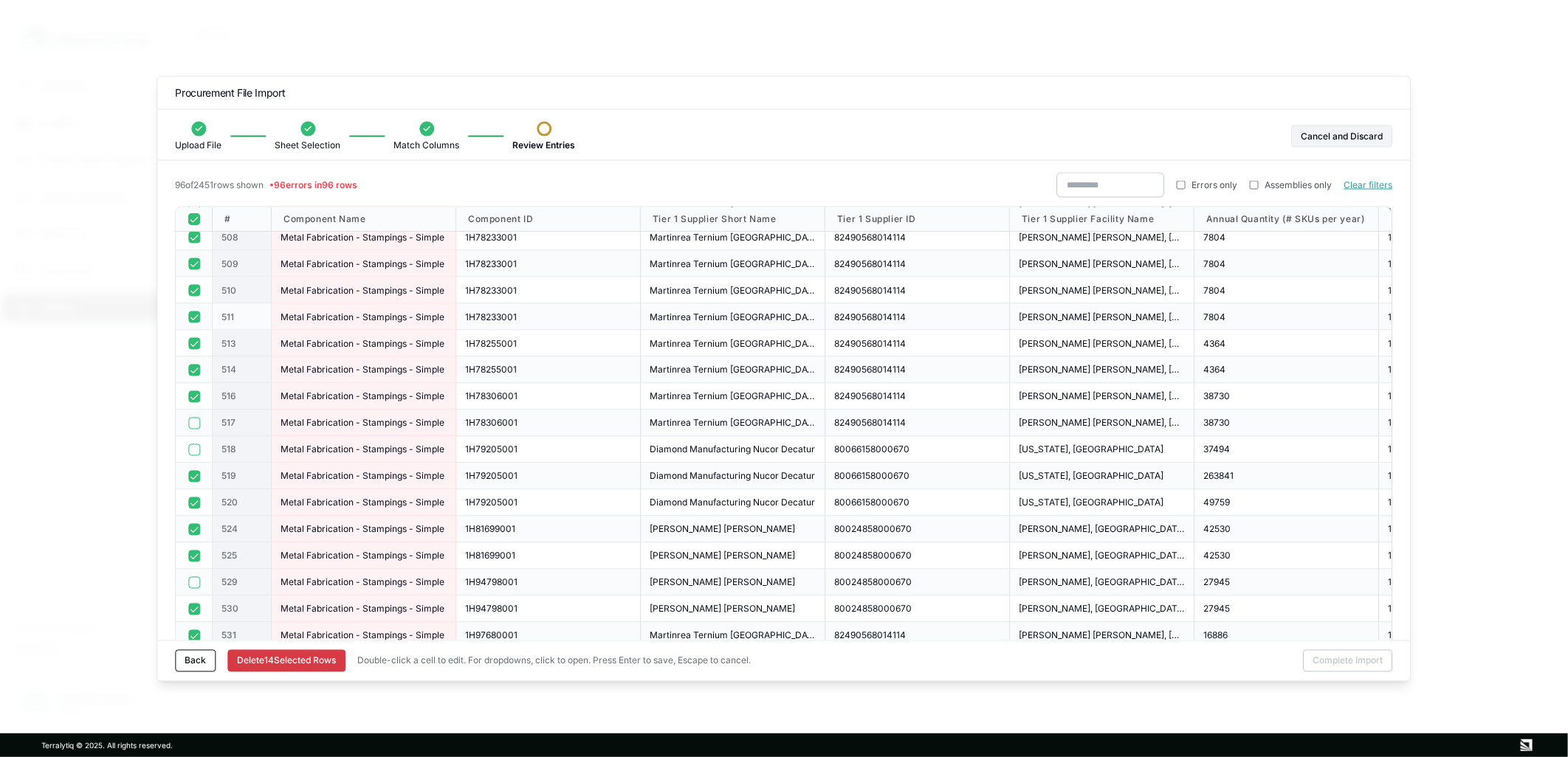
scroll to position [0, 0]
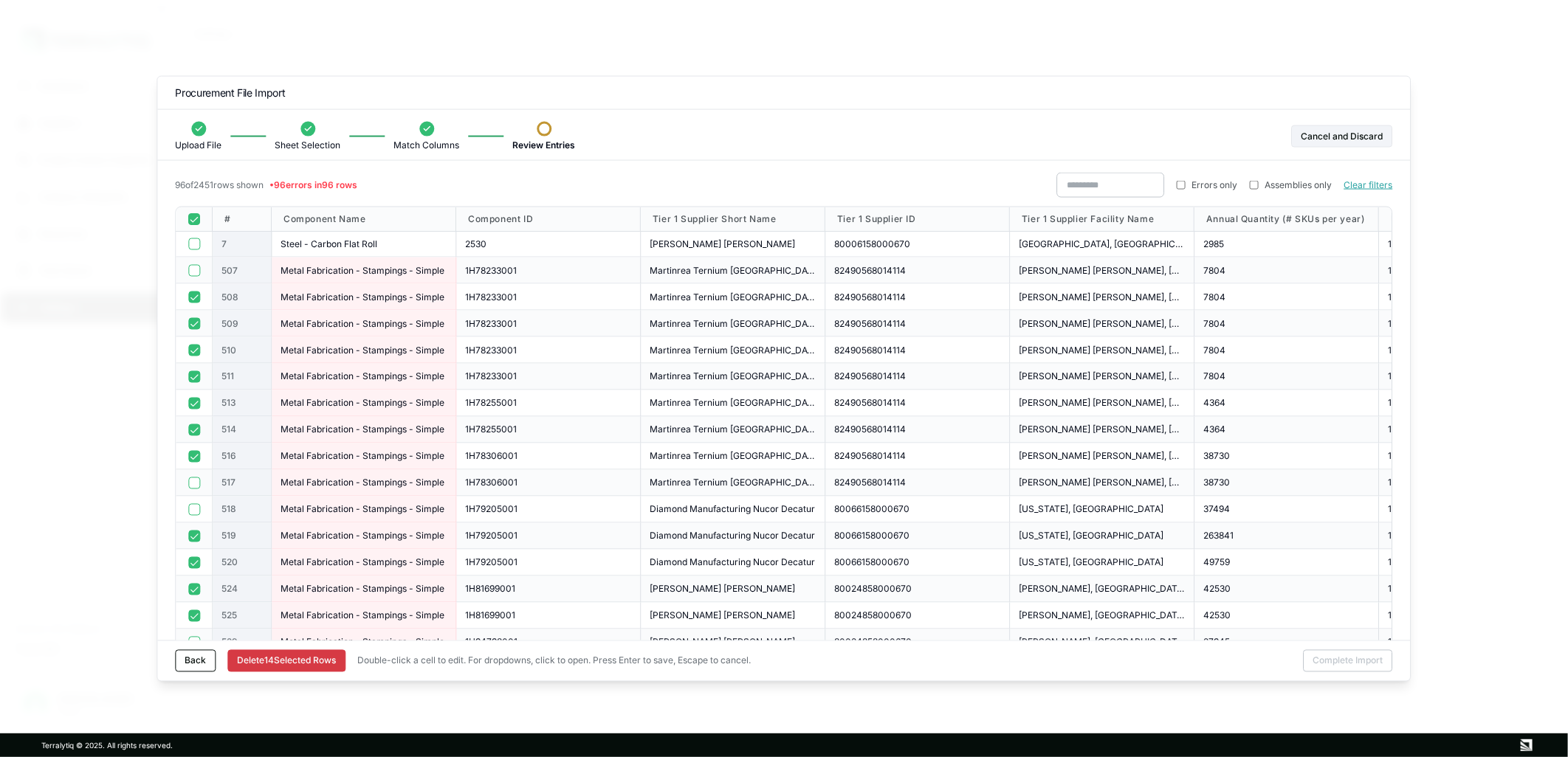
click at [200, 426] on button "button" at bounding box center [194, 430] width 12 height 12
click at [190, 354] on button "button" at bounding box center [194, 350] width 12 height 12
click at [192, 379] on button "button" at bounding box center [194, 377] width 12 height 12
click at [188, 352] on button "button" at bounding box center [194, 350] width 12 height 12
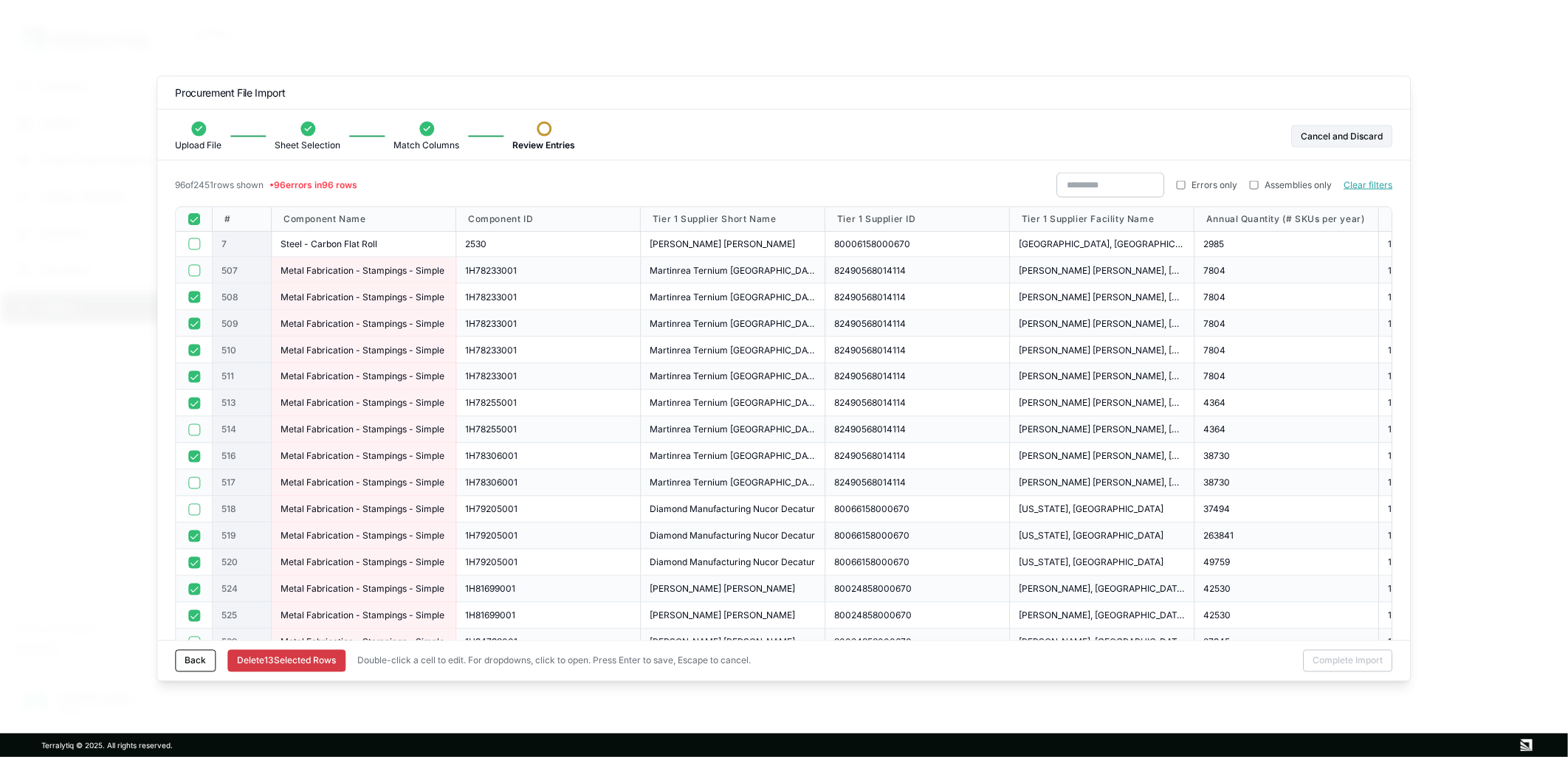
scroll to position [82, 0]
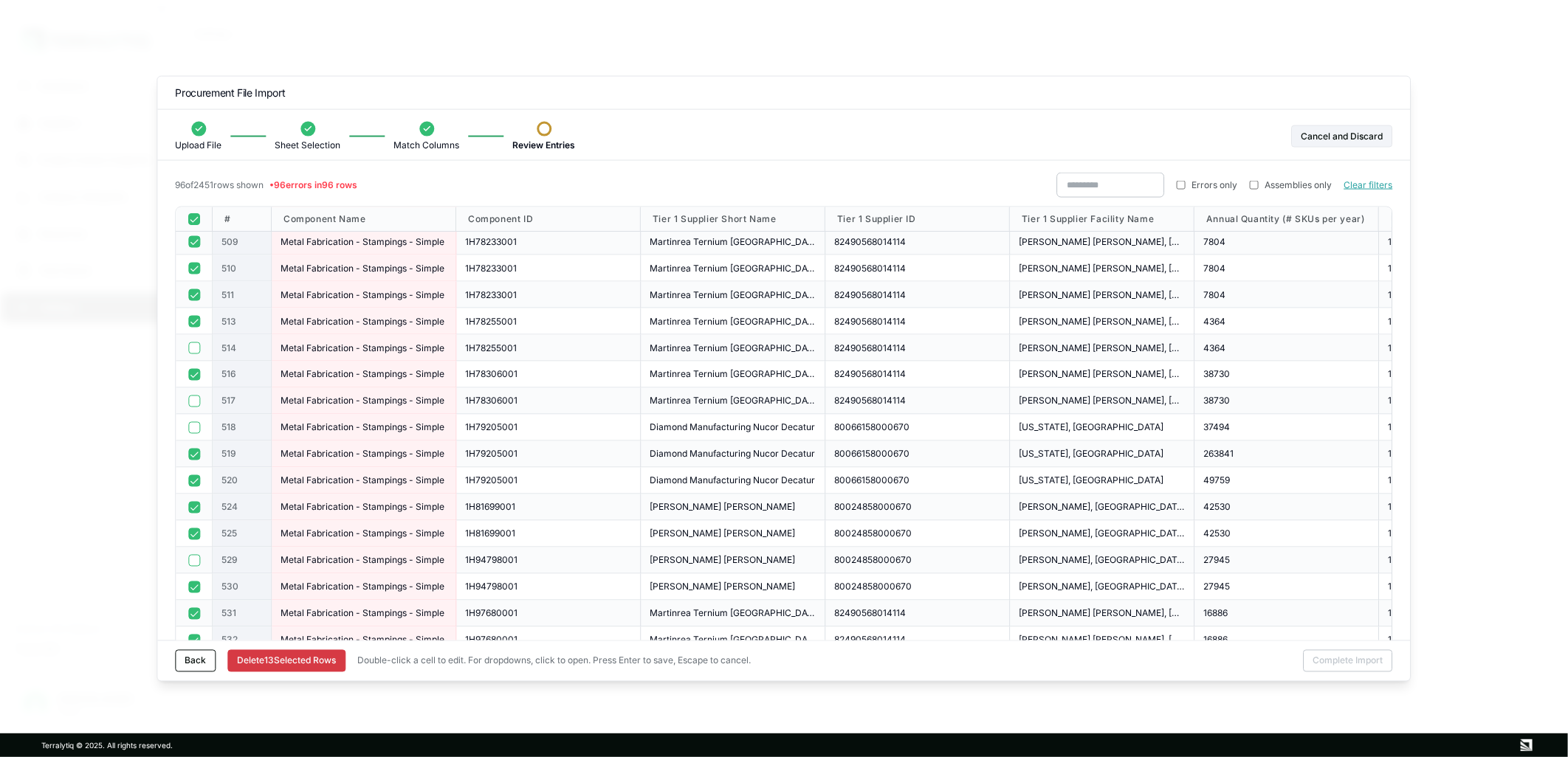
click at [194, 507] on button "button" at bounding box center [194, 507] width 12 height 12
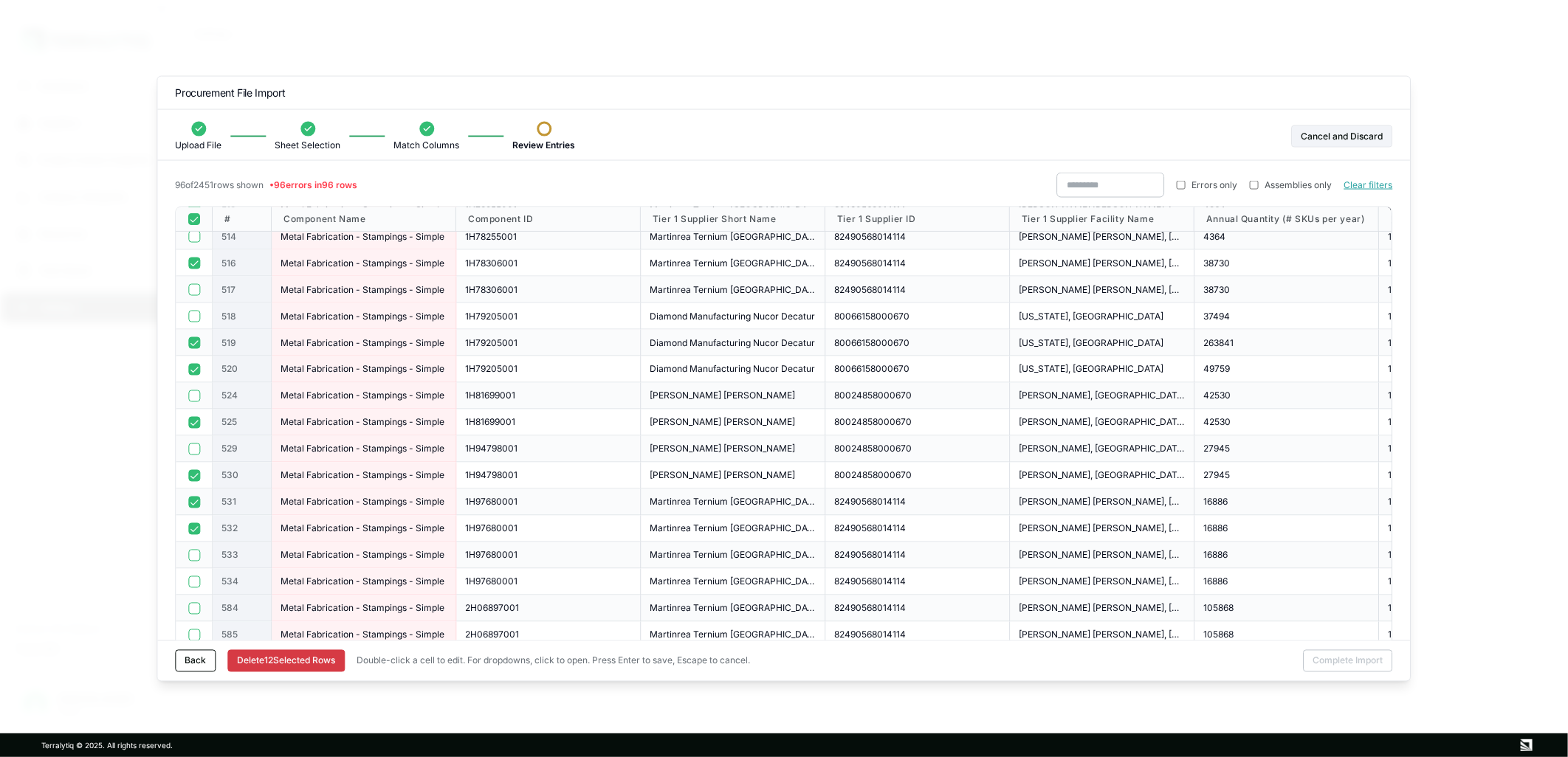
scroll to position [246, 0]
click at [192, 504] on button "button" at bounding box center [194, 503] width 12 height 12
click at [193, 532] on button "button" at bounding box center [194, 529] width 12 height 12
click at [197, 560] on button "button" at bounding box center [194, 556] width 12 height 12
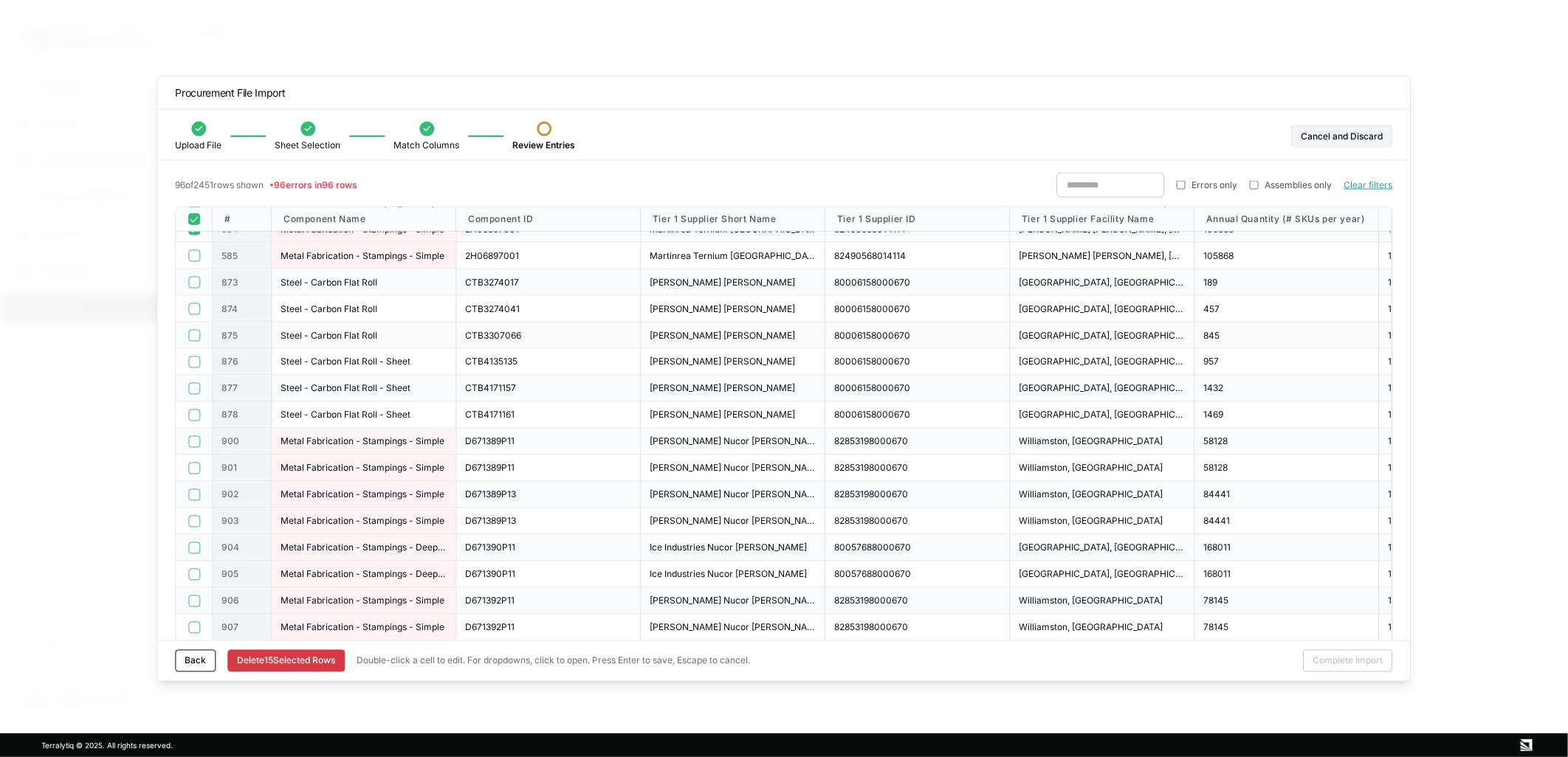
scroll to position [573, 0]
click at [187, 439] on div at bounding box center [194, 441] width 18 height 12
click at [194, 498] on button "button" at bounding box center [194, 494] width 12 height 12
click at [194, 546] on button "button" at bounding box center [194, 547] width 12 height 12
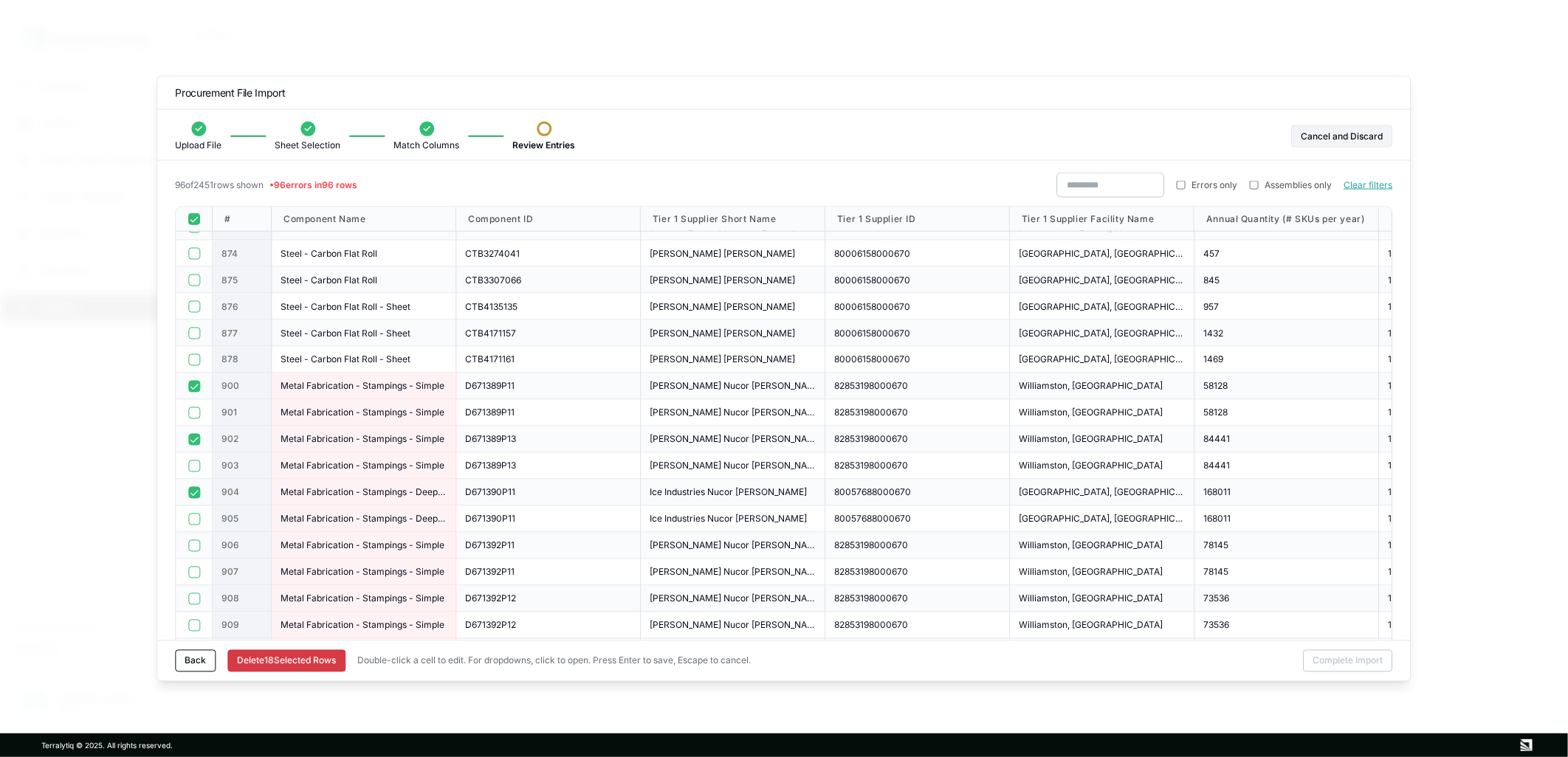
scroll to position [656, 0]
click at [194, 517] on button "button" at bounding box center [194, 518] width 12 height 12
click at [193, 567] on button "button" at bounding box center [194, 572] width 12 height 12
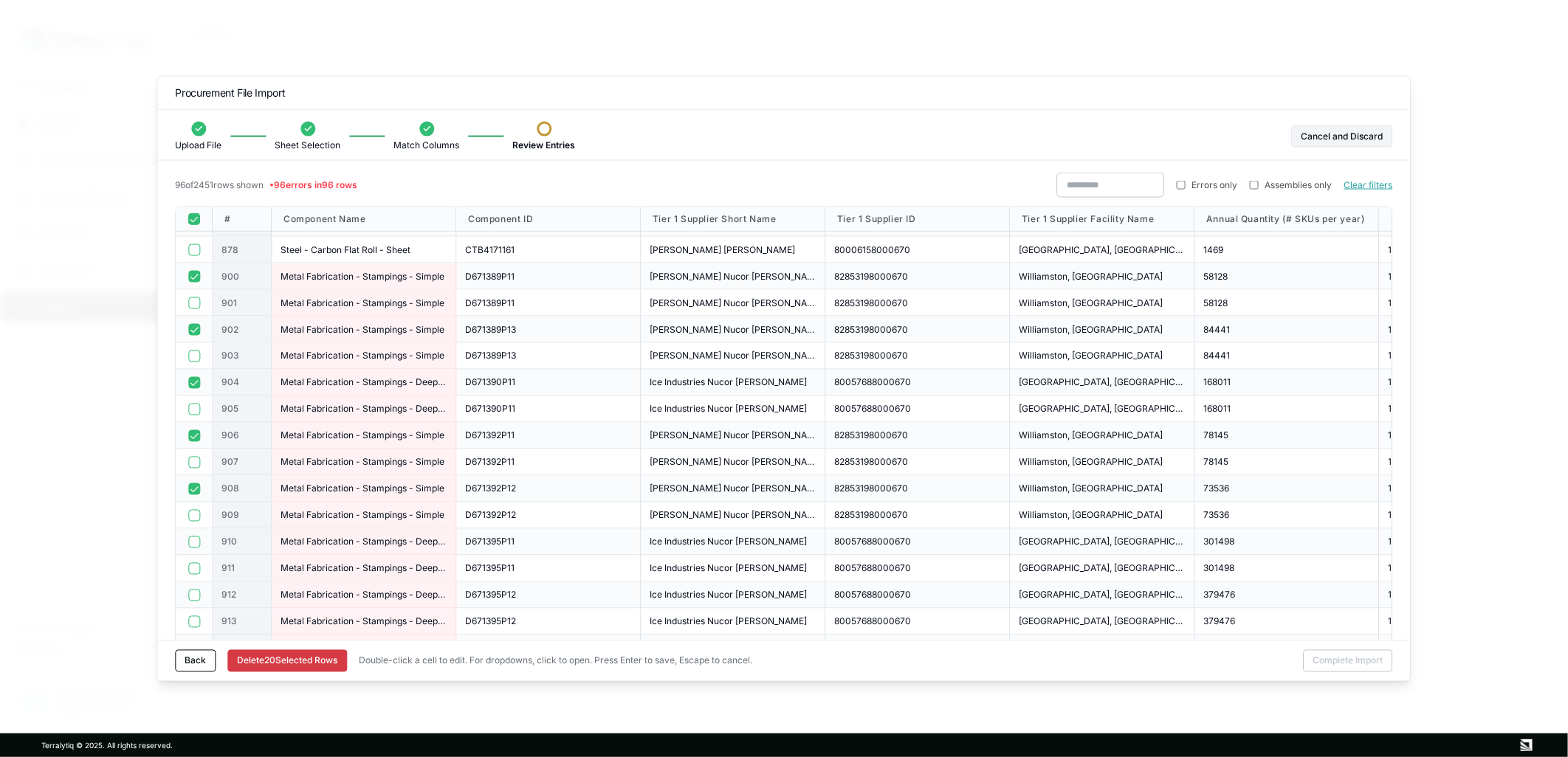
click at [186, 540] on div at bounding box center [194, 542] width 18 height 12
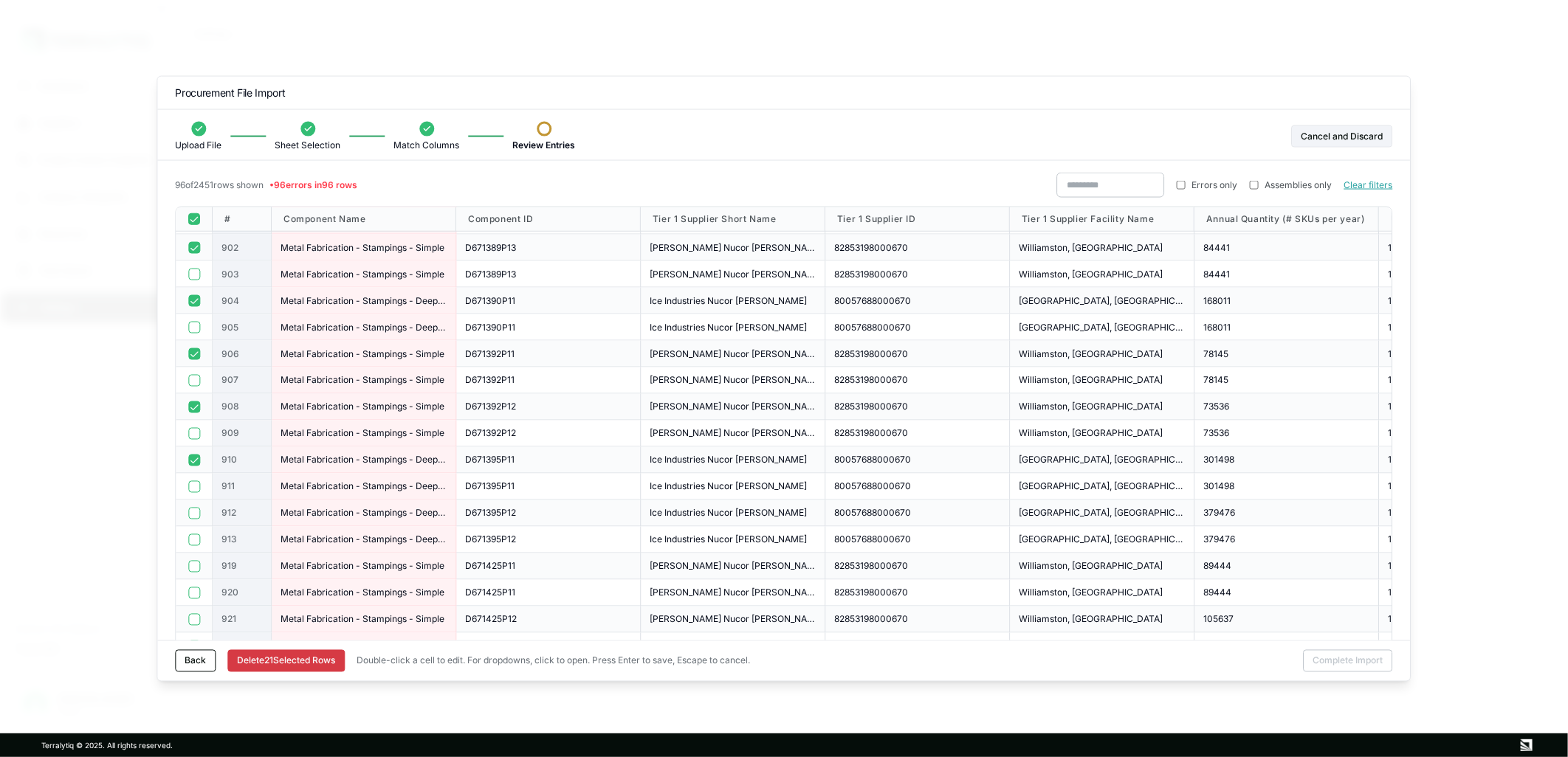
click at [195, 513] on button "button" at bounding box center [194, 513] width 12 height 12
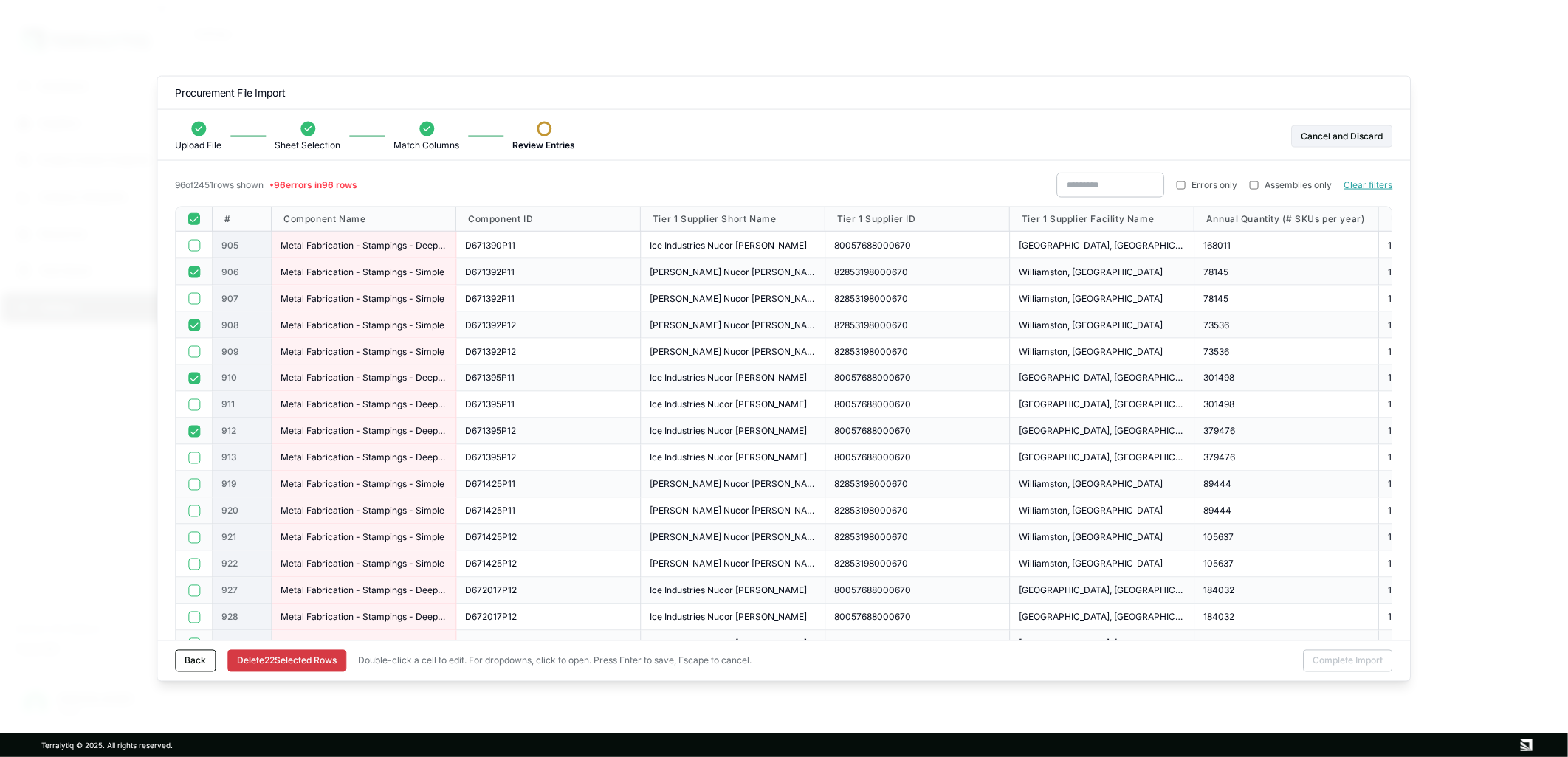
click at [196, 507] on button "button" at bounding box center [194, 511] width 12 height 12
click at [194, 455] on button "button" at bounding box center [194, 455] width 12 height 12
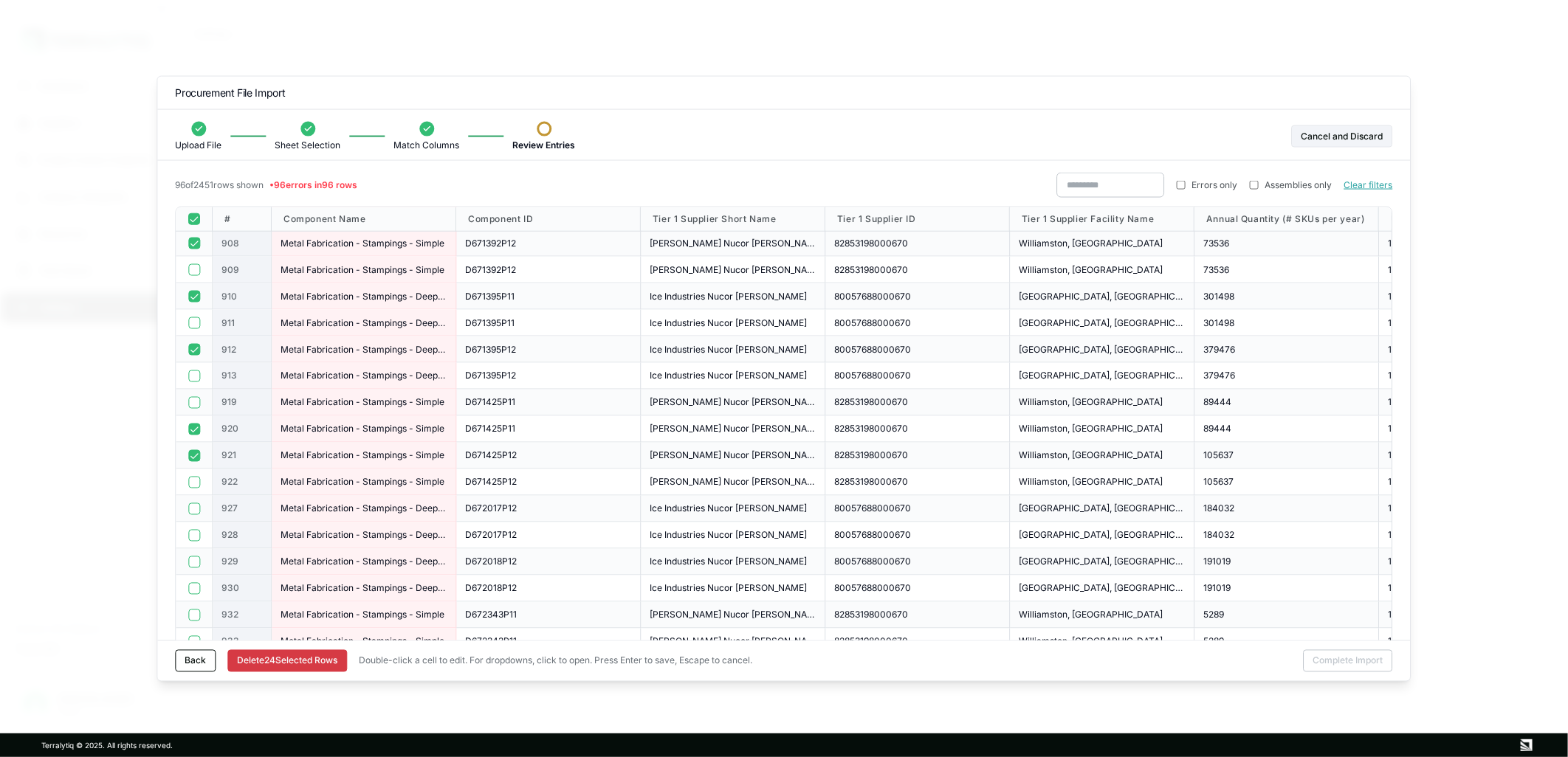
click at [188, 509] on button "button" at bounding box center [194, 509] width 12 height 12
click at [194, 588] on button "button" at bounding box center [194, 588] width 12 height 12
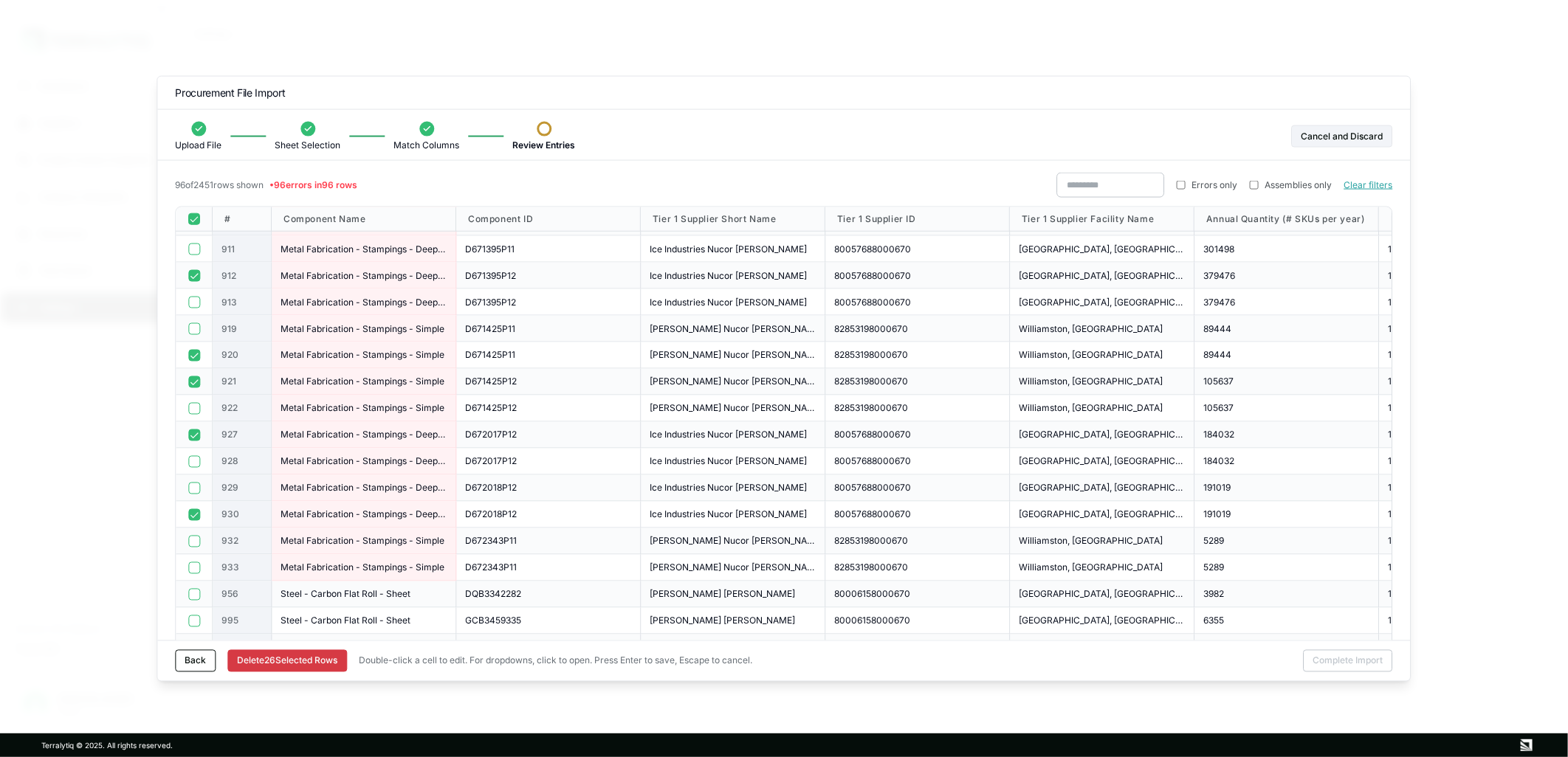
scroll to position [1148, 0]
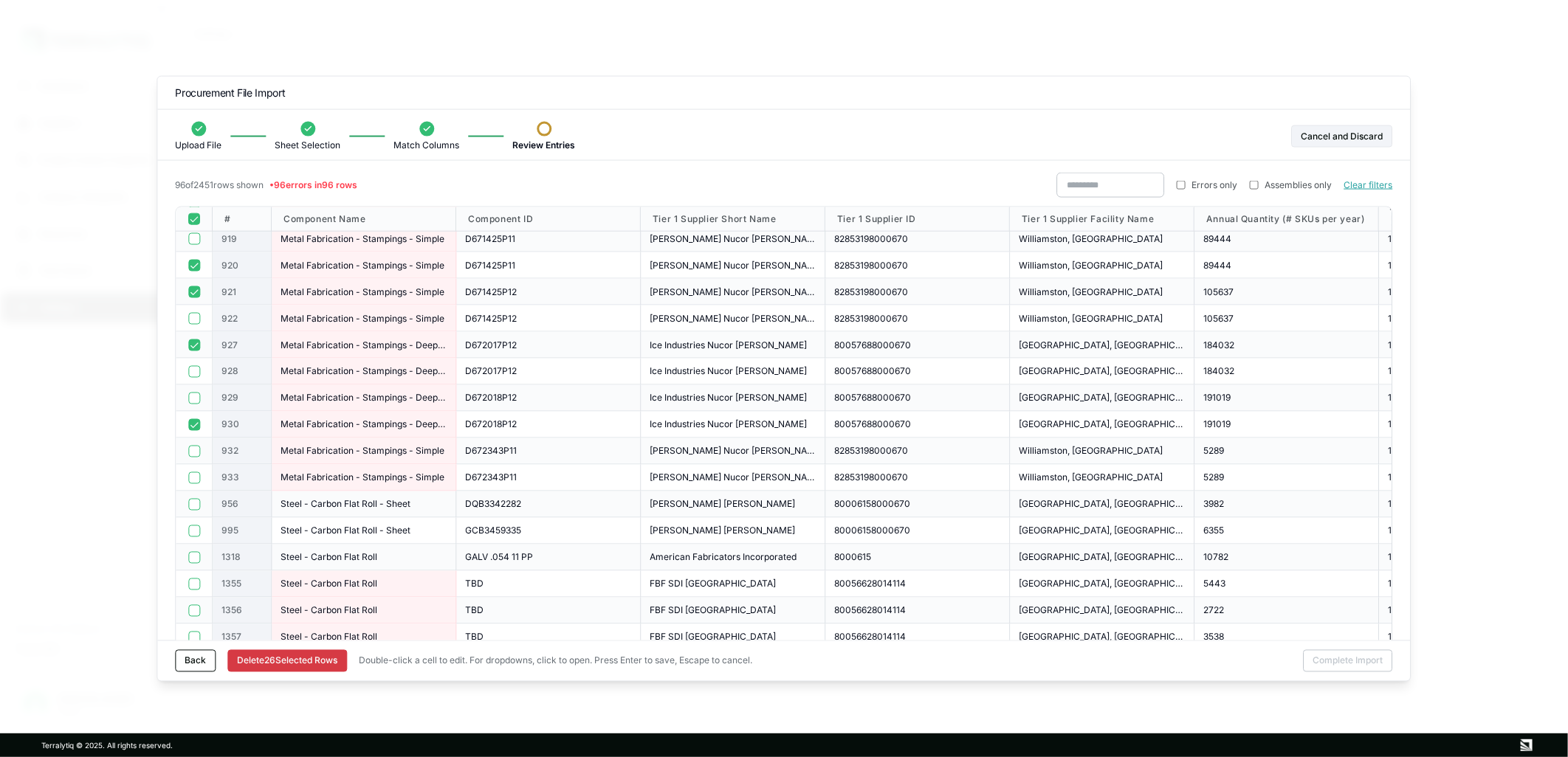
click at [192, 450] on button "button" at bounding box center [194, 451] width 12 height 12
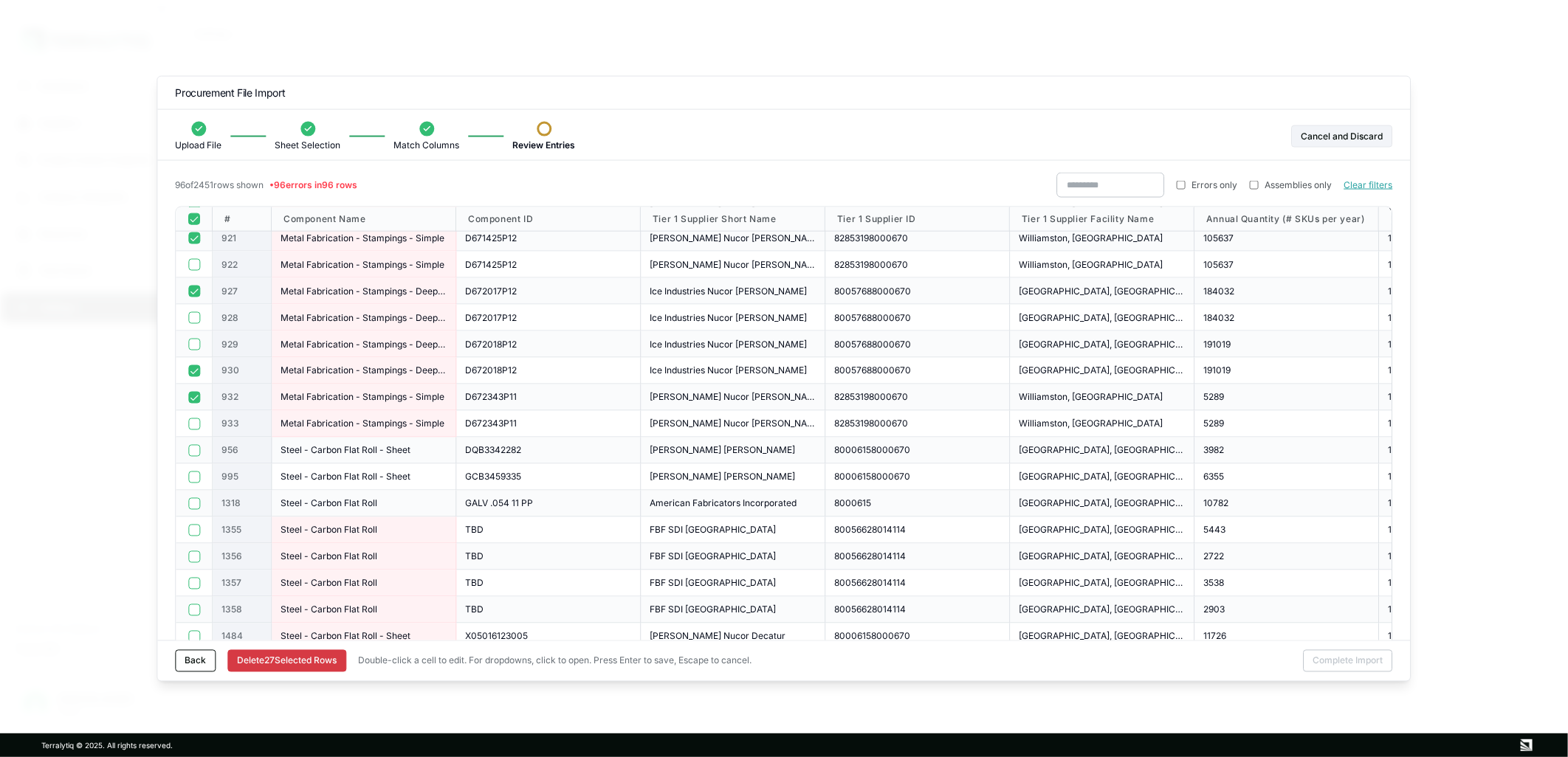
scroll to position [1230, 0]
click at [193, 533] on button "button" at bounding box center [194, 529] width 12 height 12
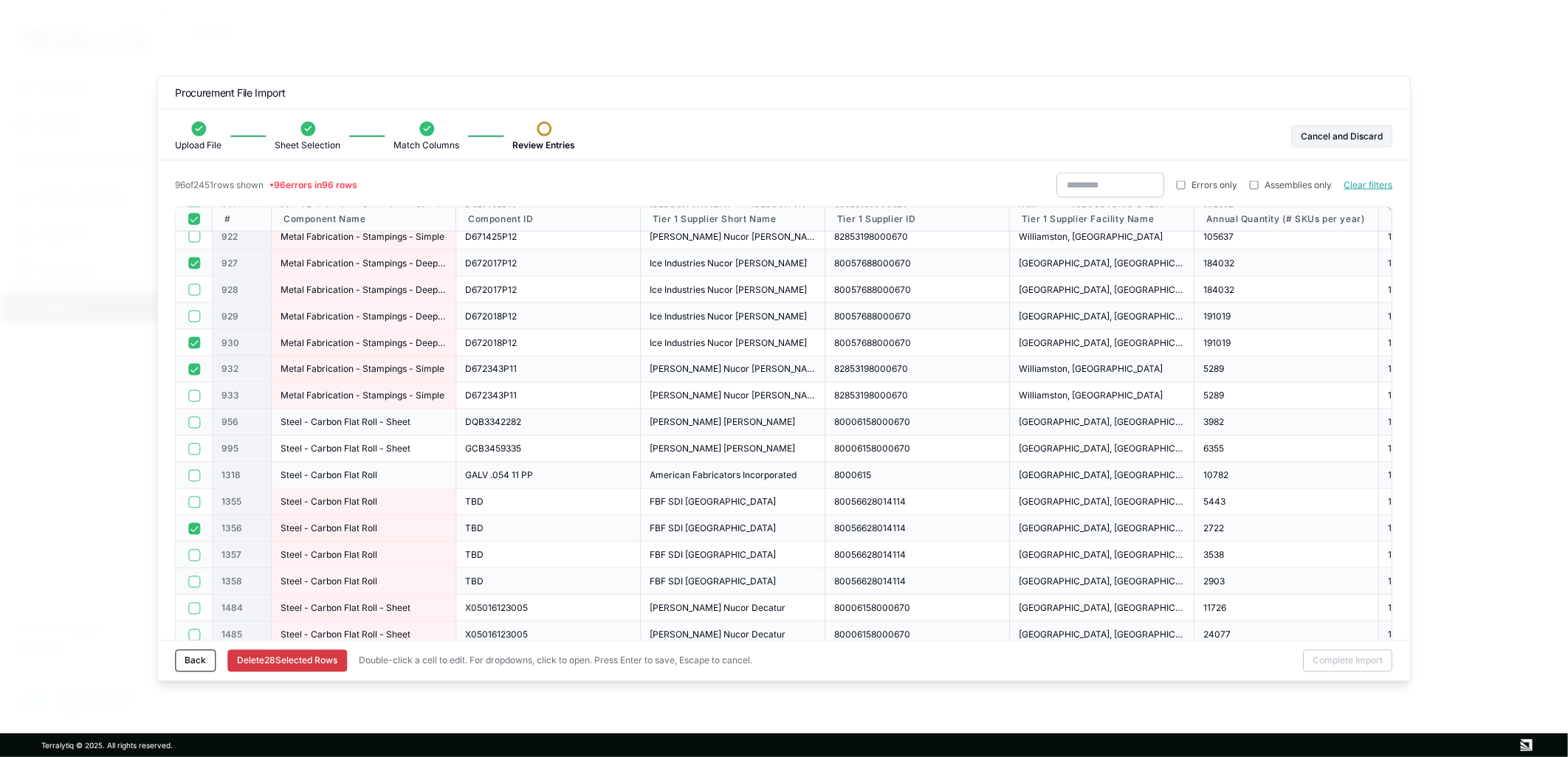
click at [197, 554] on button "button" at bounding box center [194, 555] width 12 height 12
click at [194, 577] on button "button" at bounding box center [194, 582] width 12 height 12
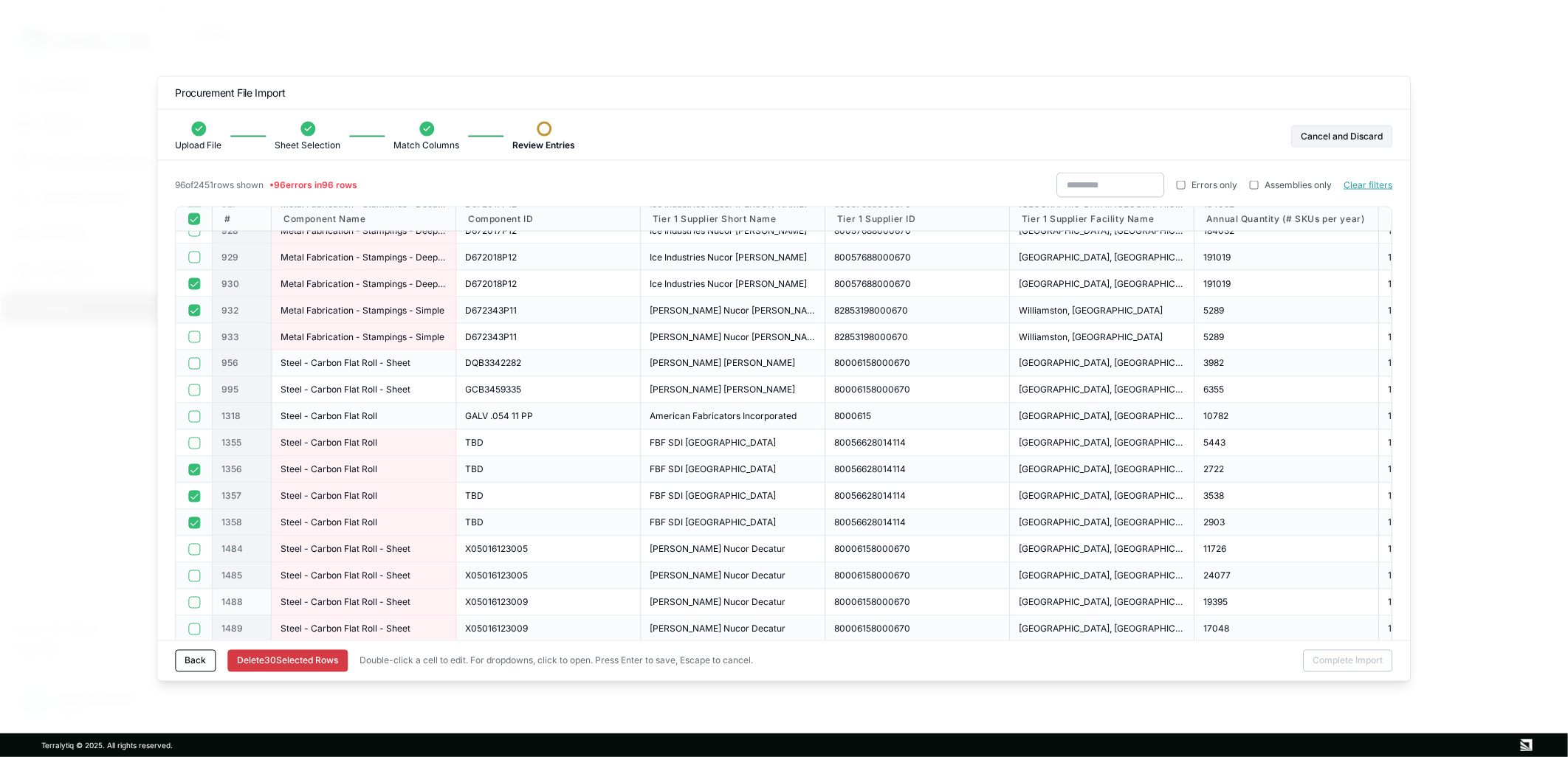
scroll to position [1311, 0]
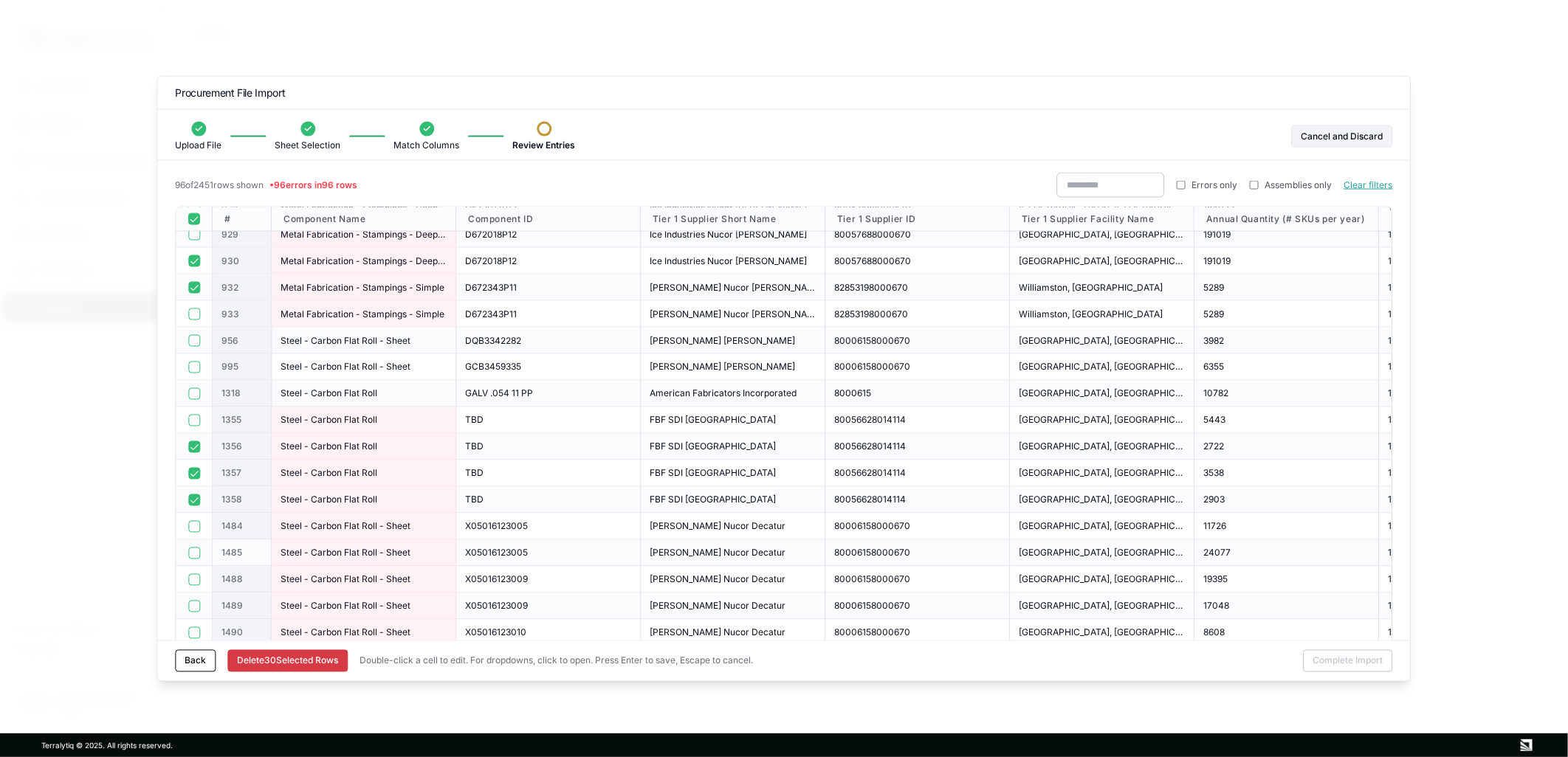
click at [224, 554] on span "1485" at bounding box center [231, 553] width 20 height 12
click at [194, 552] on button "button" at bounding box center [194, 553] width 12 height 12
click at [196, 601] on button "button" at bounding box center [194, 606] width 12 height 12
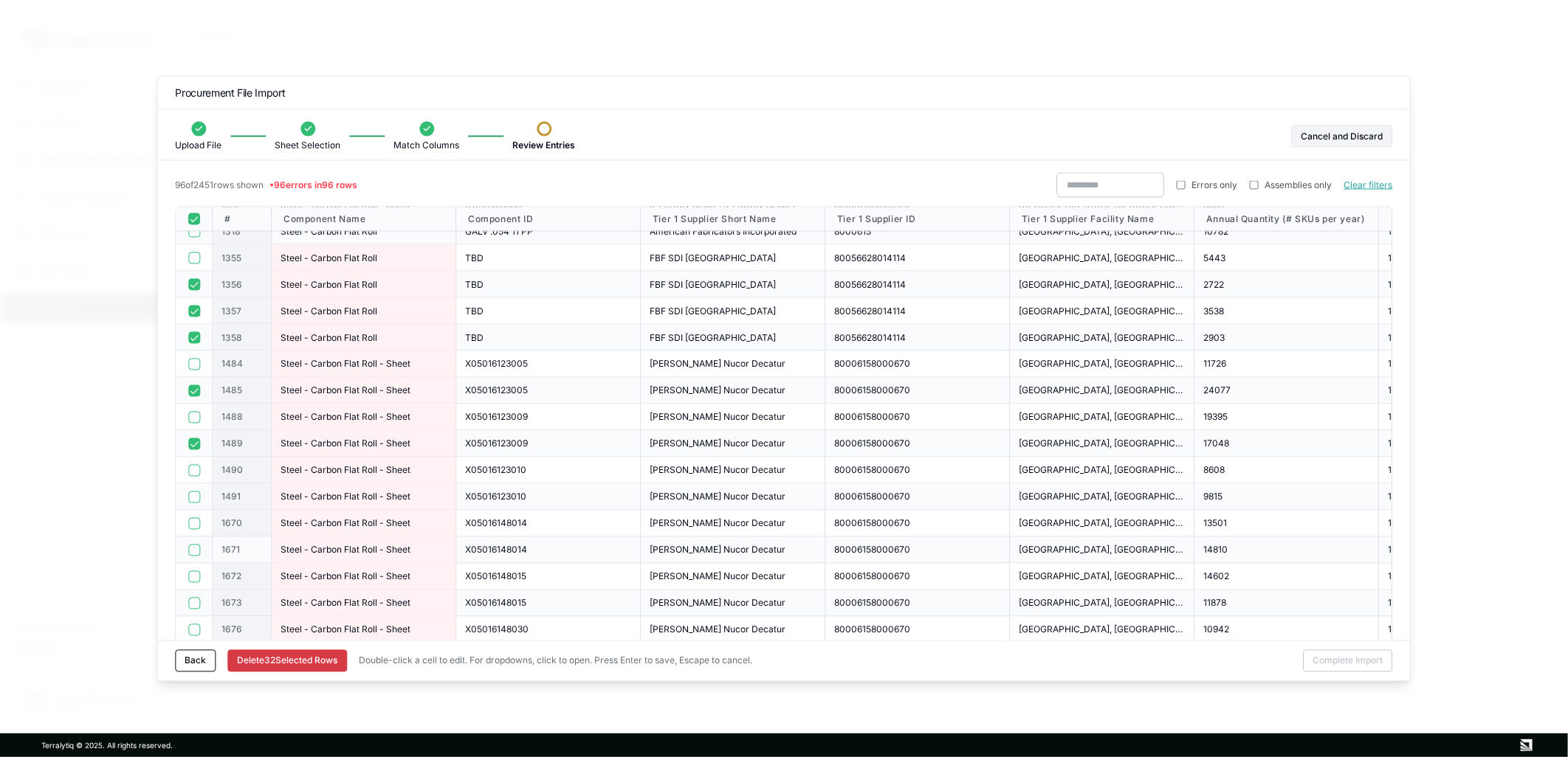
scroll to position [1476, 0]
click at [194, 488] on div at bounding box center [194, 495] width 37 height 26
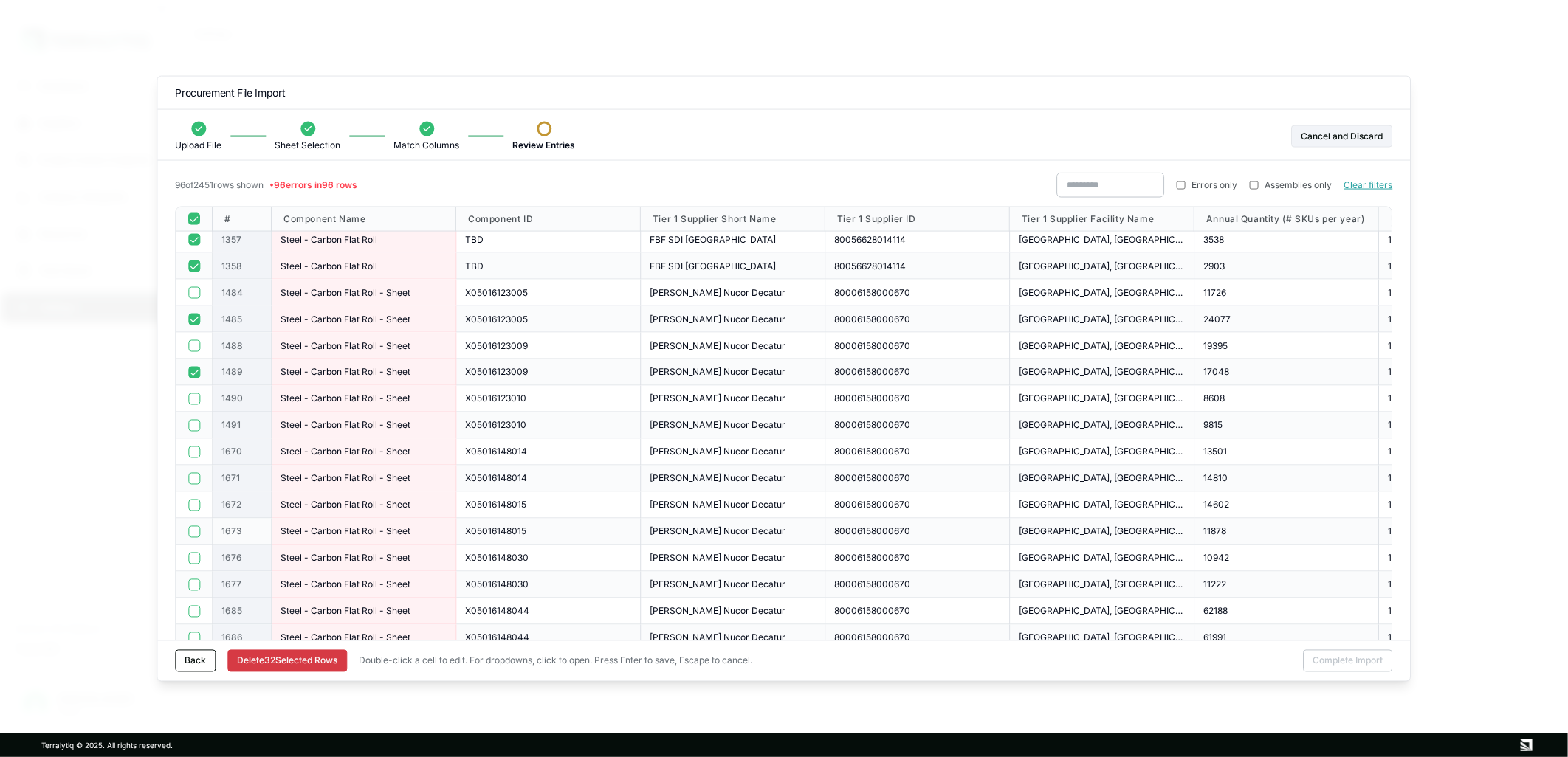
scroll to position [1640, 0]
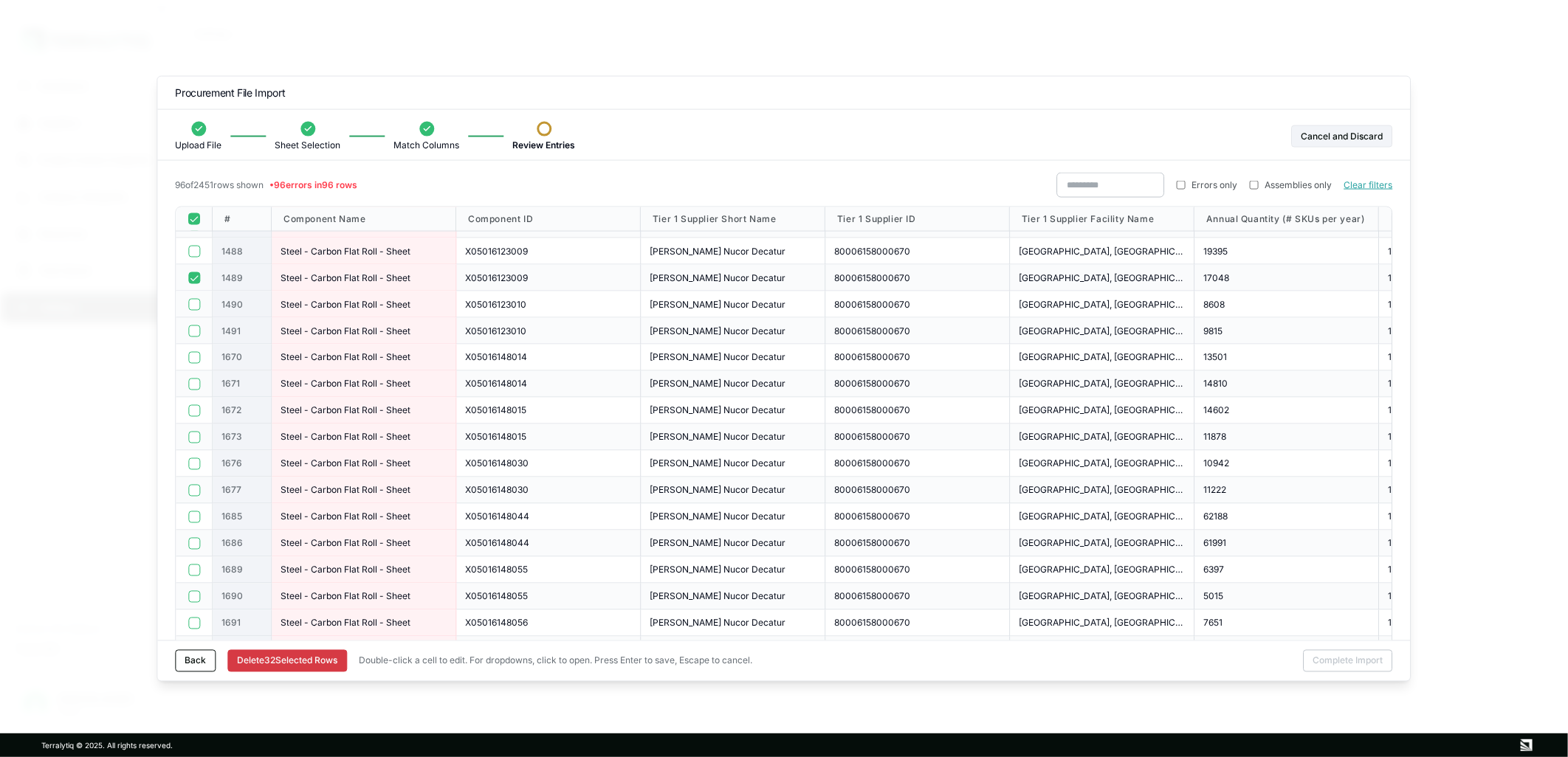
click at [194, 303] on button "button" at bounding box center [194, 304] width 12 height 12
click at [191, 299] on button "button" at bounding box center [194, 304] width 12 height 12
click at [193, 329] on button "button" at bounding box center [194, 330] width 12 height 12
click at [194, 384] on button "button" at bounding box center [194, 384] width 12 height 12
click at [194, 437] on button "button" at bounding box center [194, 437] width 12 height 12
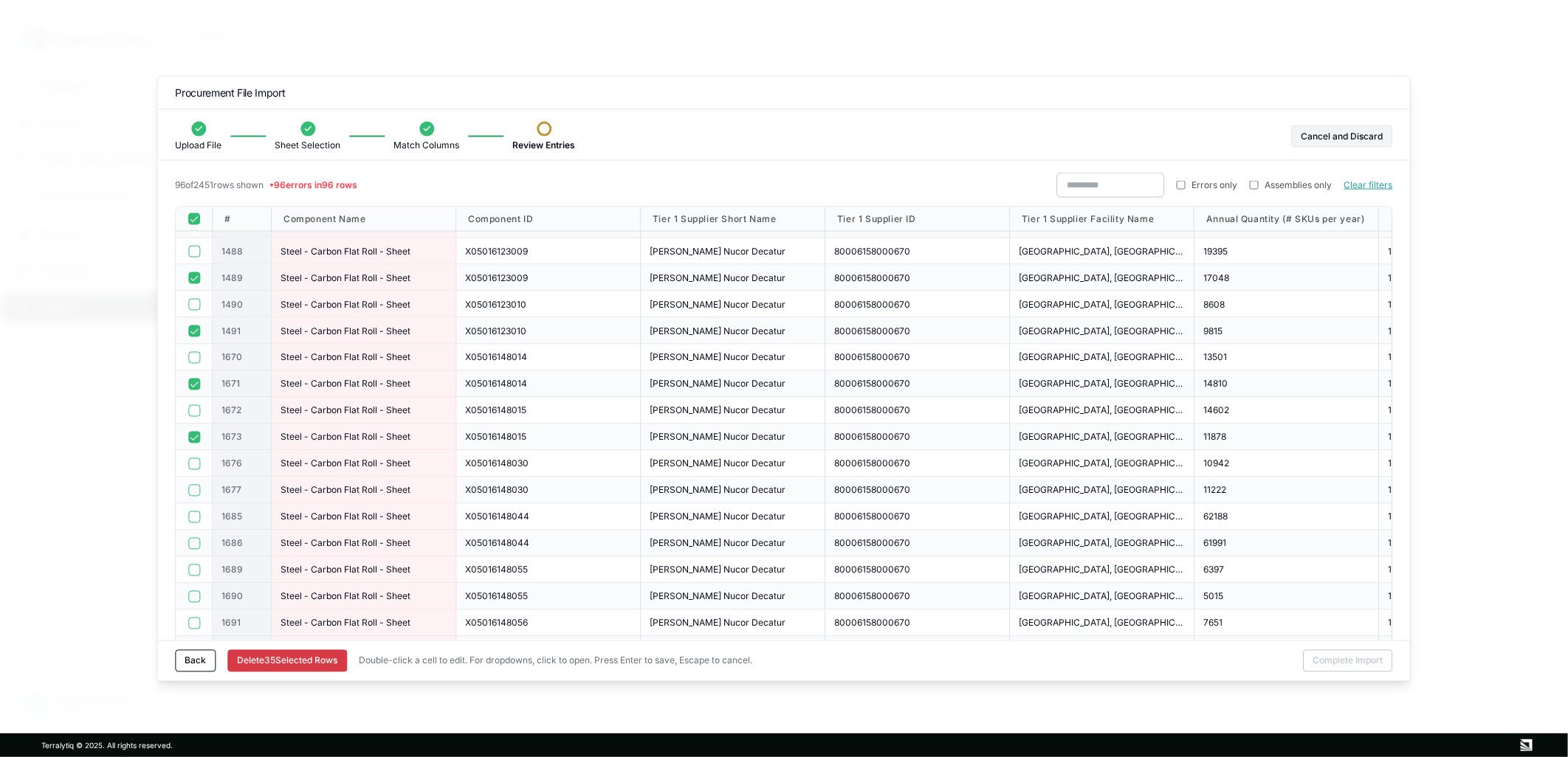
click at [191, 486] on button "button" at bounding box center [194, 490] width 12 height 12
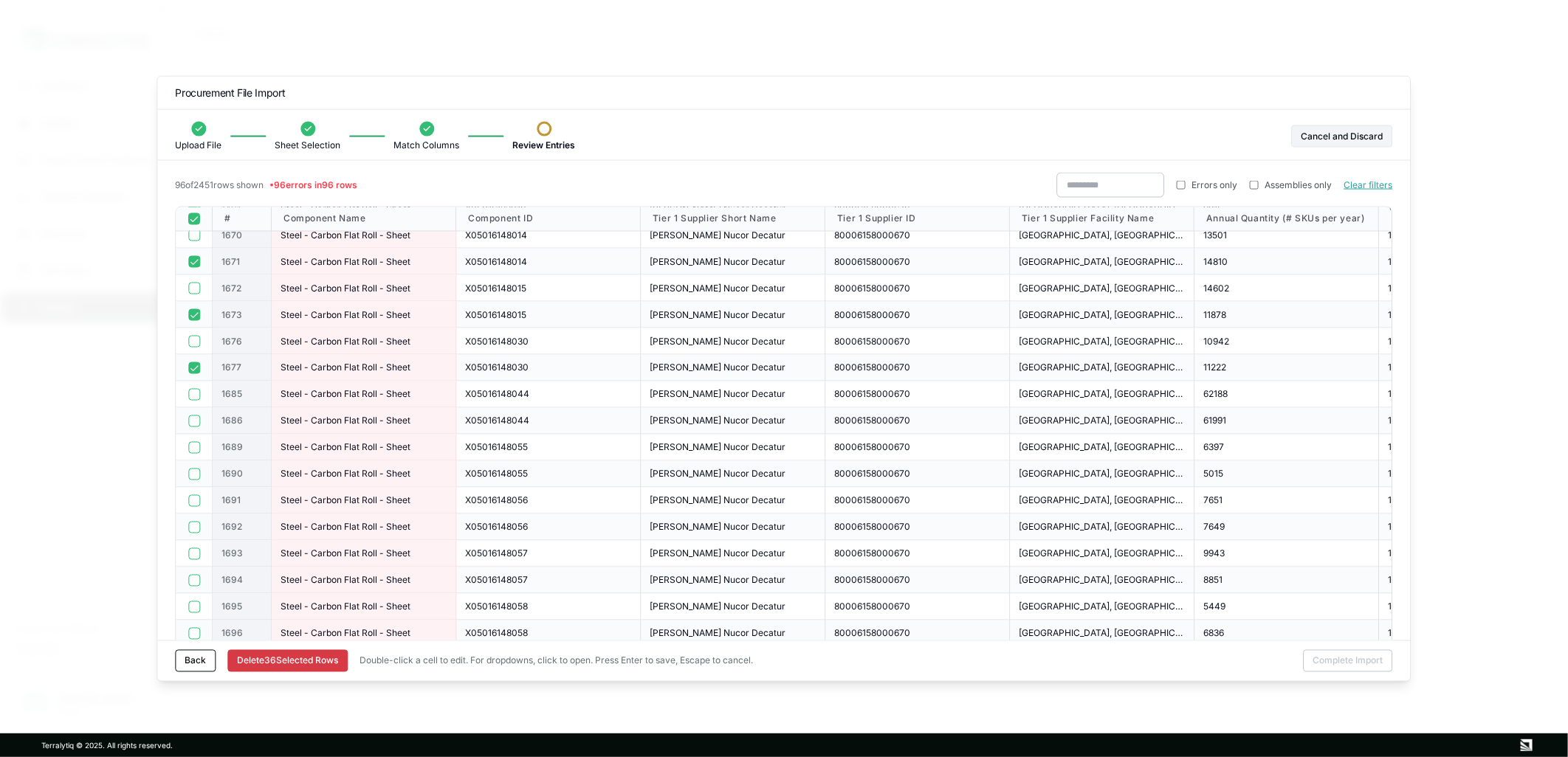
scroll to position [1804, 0]
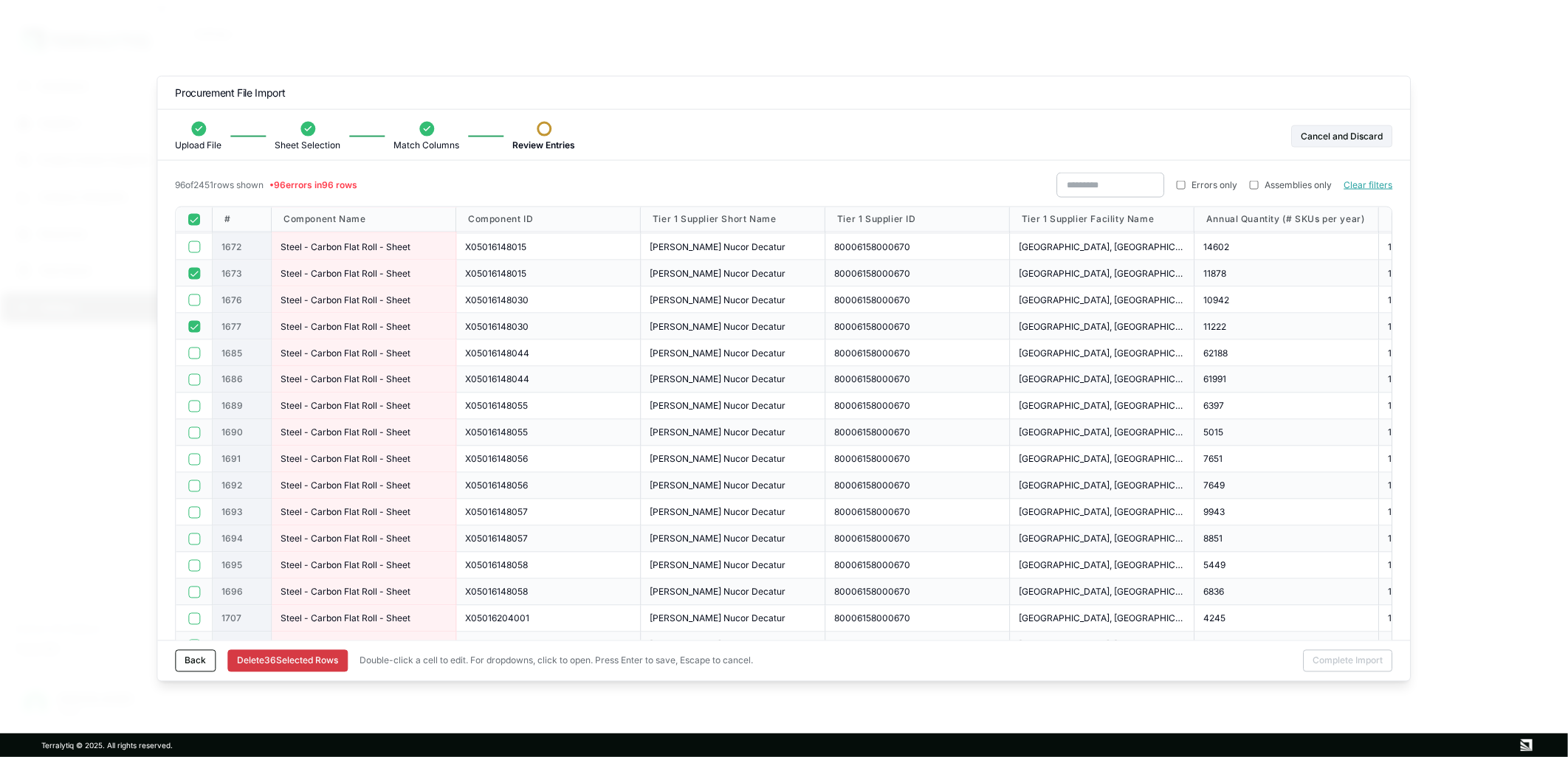
click at [194, 380] on button "button" at bounding box center [194, 380] width 12 height 12
click at [197, 431] on button "button" at bounding box center [194, 433] width 12 height 12
click at [189, 406] on button "button" at bounding box center [194, 404] width 12 height 12
click at [196, 456] on button "button" at bounding box center [194, 457] width 12 height 12
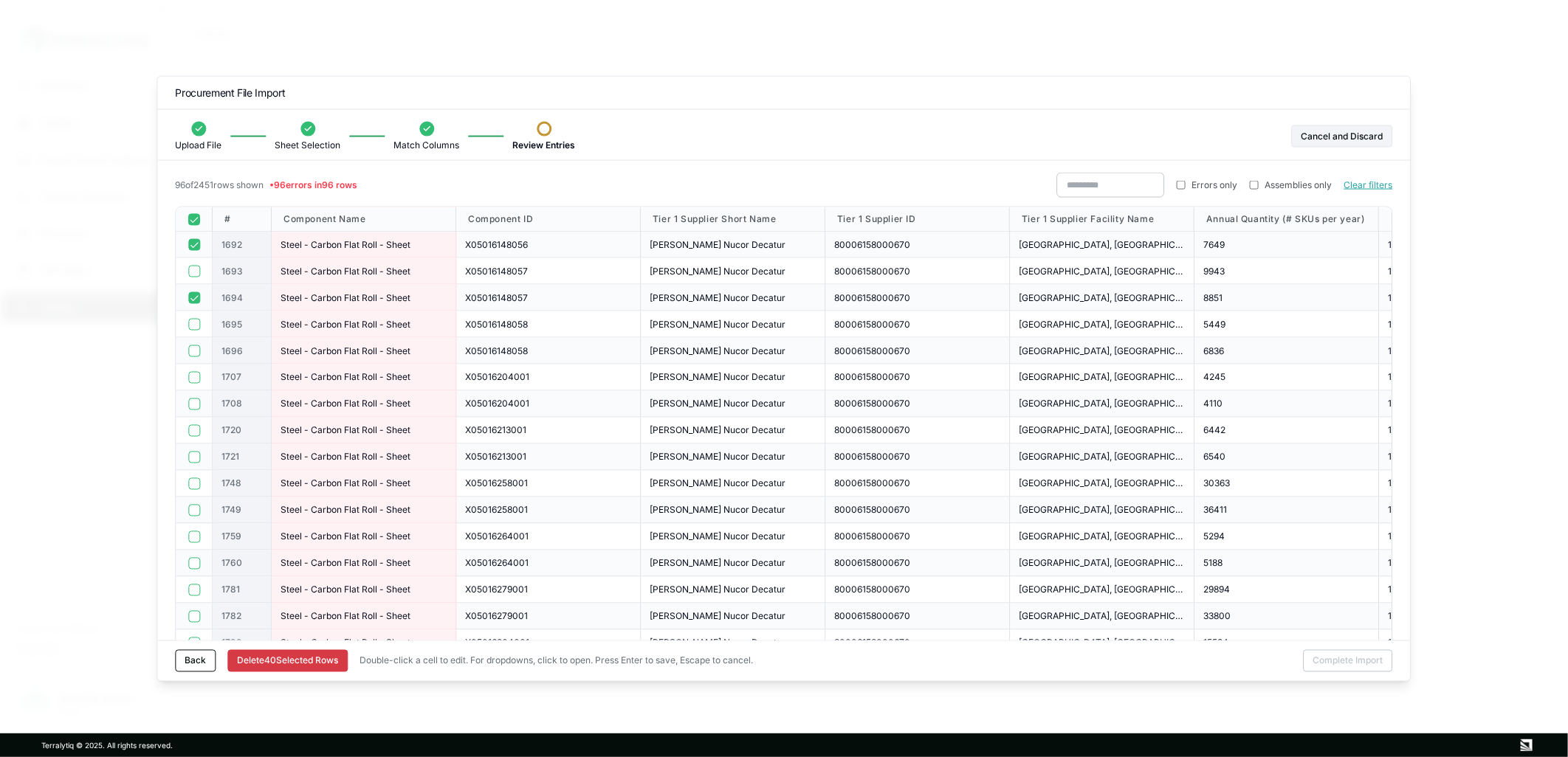
scroll to position [2049, 0]
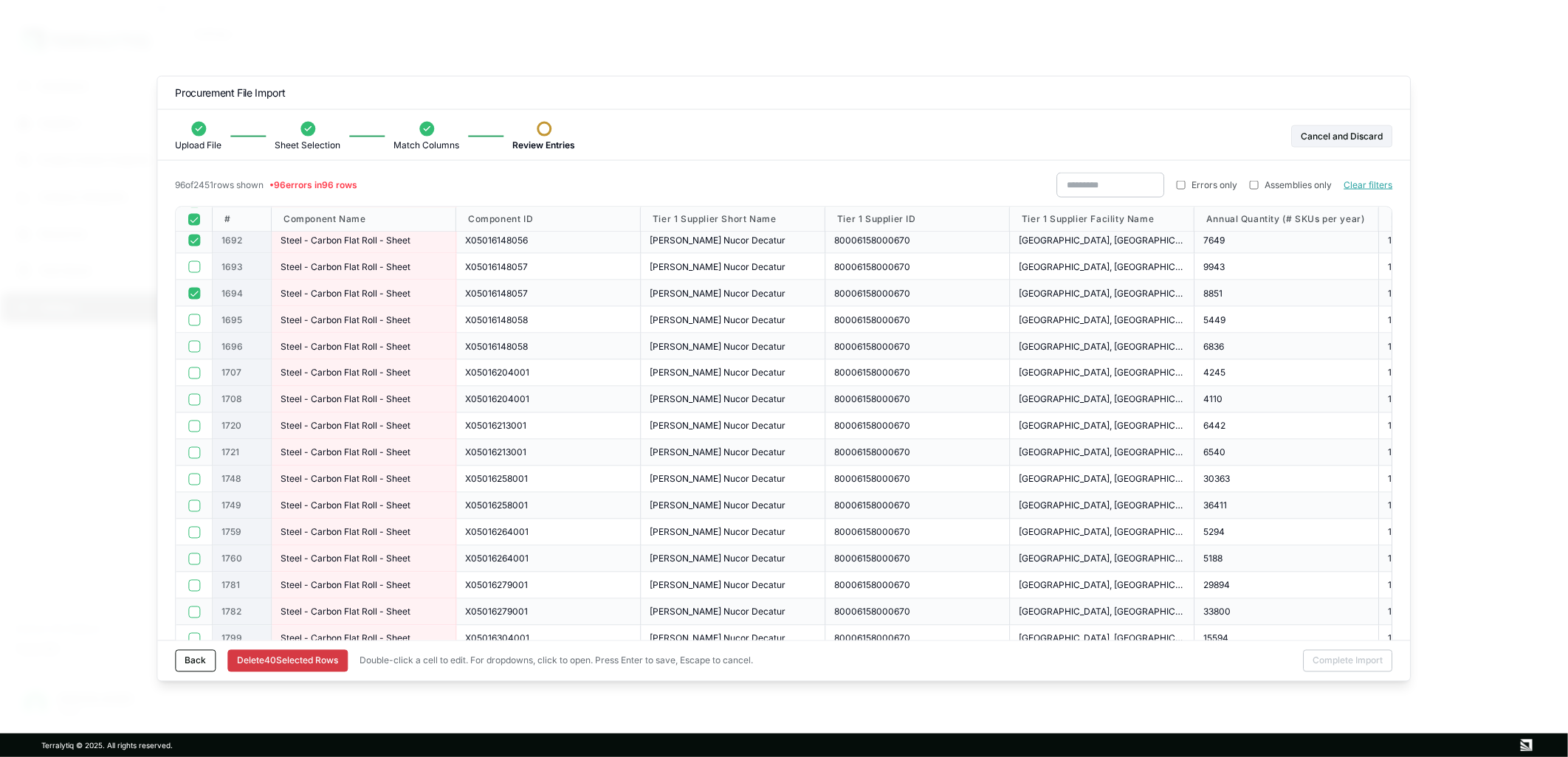
drag, startPoint x: 197, startPoint y: 345, endPoint x: 247, endPoint y: 352, distance: 50.5
click at [200, 346] on button "button" at bounding box center [194, 346] width 12 height 12
click at [195, 396] on button "button" at bounding box center [194, 399] width 12 height 12
click at [202, 454] on div at bounding box center [194, 452] width 18 height 12
click at [200, 505] on div at bounding box center [194, 506] width 18 height 12
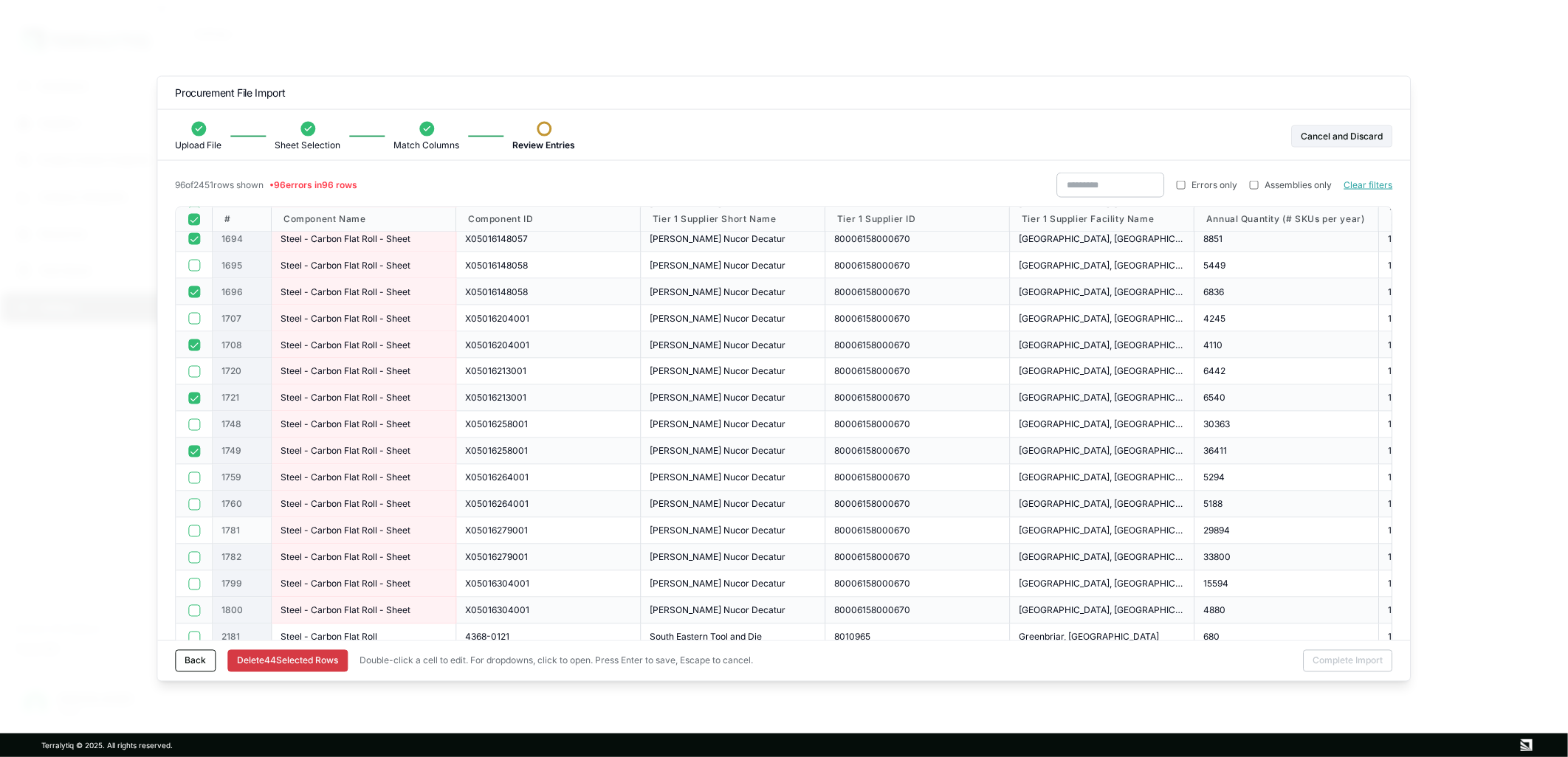
scroll to position [2132, 0]
click at [194, 477] on button "button" at bounding box center [194, 477] width 12 height 12
click at [181, 532] on div at bounding box center [194, 530] width 37 height 26
click at [196, 532] on button "button" at bounding box center [194, 530] width 12 height 12
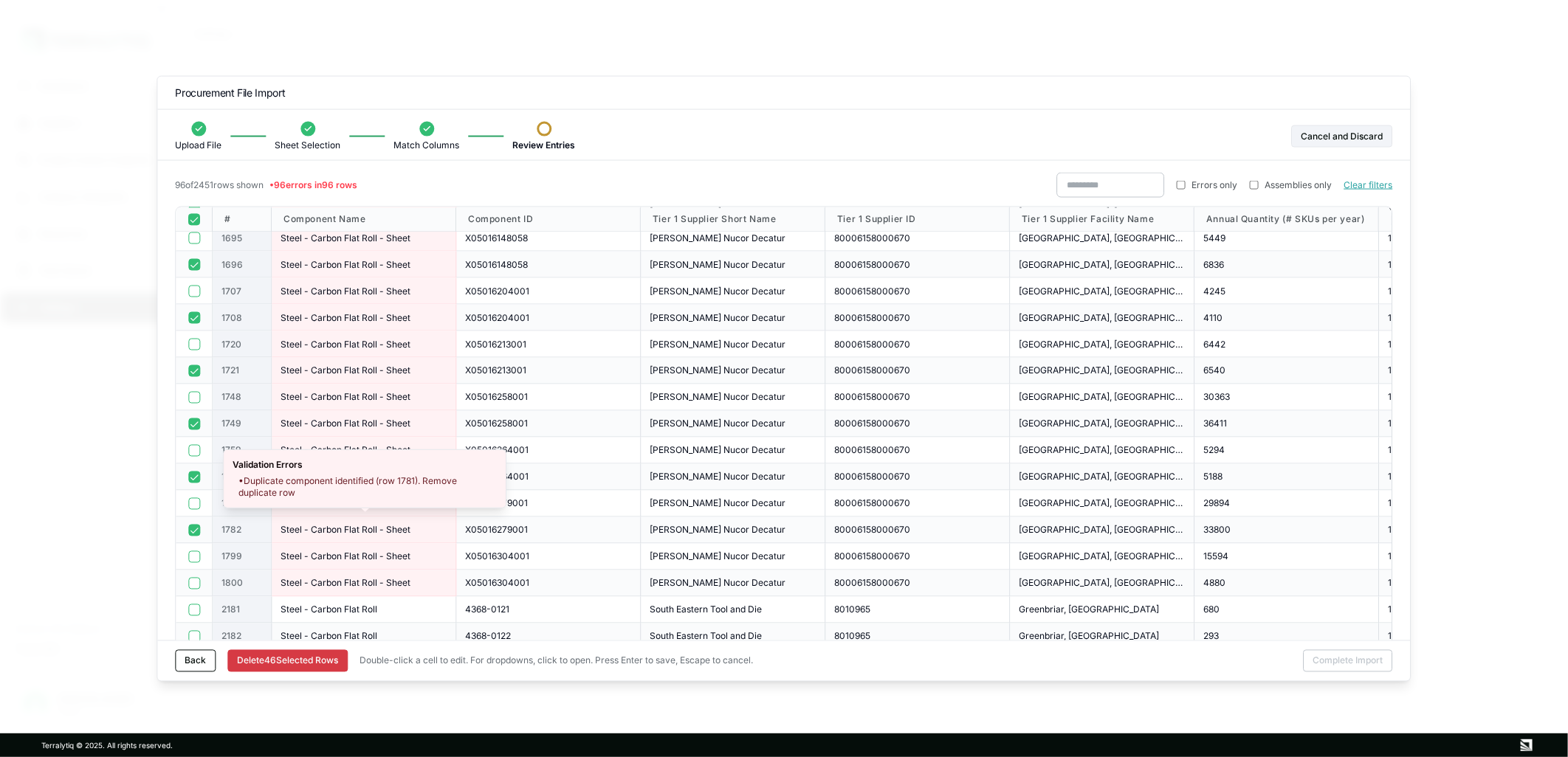
scroll to position [2133, 0]
click at [194, 583] on button "button" at bounding box center [194, 582] width 12 height 12
click at [289, 661] on button "Delete [STREET_ADDRESS]" at bounding box center [287, 660] width 120 height 22
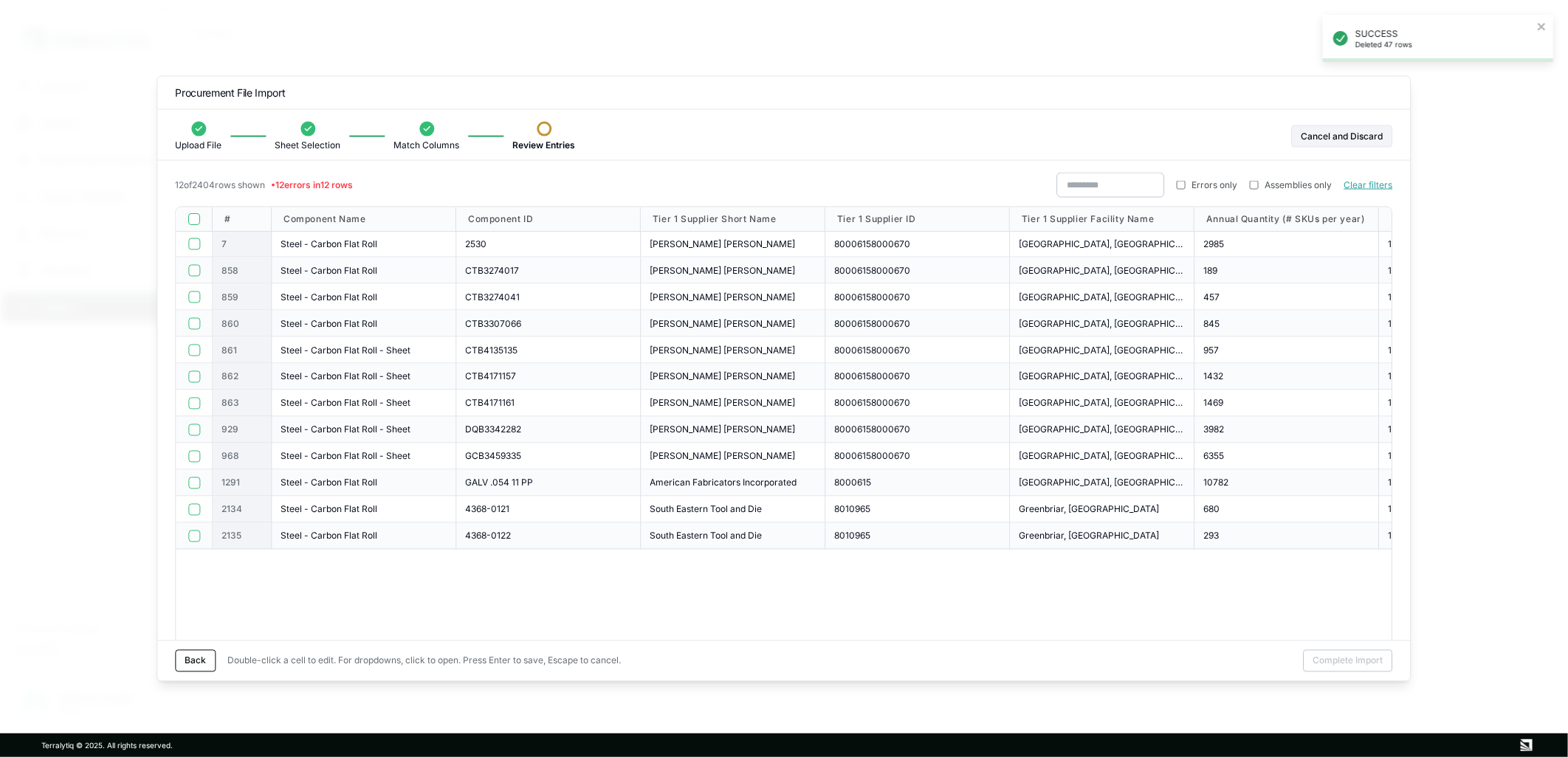
scroll to position [0, 0]
drag, startPoint x: 362, startPoint y: 175, endPoint x: 391, endPoint y: 195, distance: 35.2
click at [391, 195] on div "12 of 2404 rows shown • 12 errors in 12 rows Errors only Assemblies only Clear …" at bounding box center [783, 189] width 1217 height 34
drag, startPoint x: 391, startPoint y: 195, endPoint x: 327, endPoint y: 181, distance: 65.5
click at [327, 181] on span "• 12 errors in 12 rows" at bounding box center [312, 185] width 82 height 11
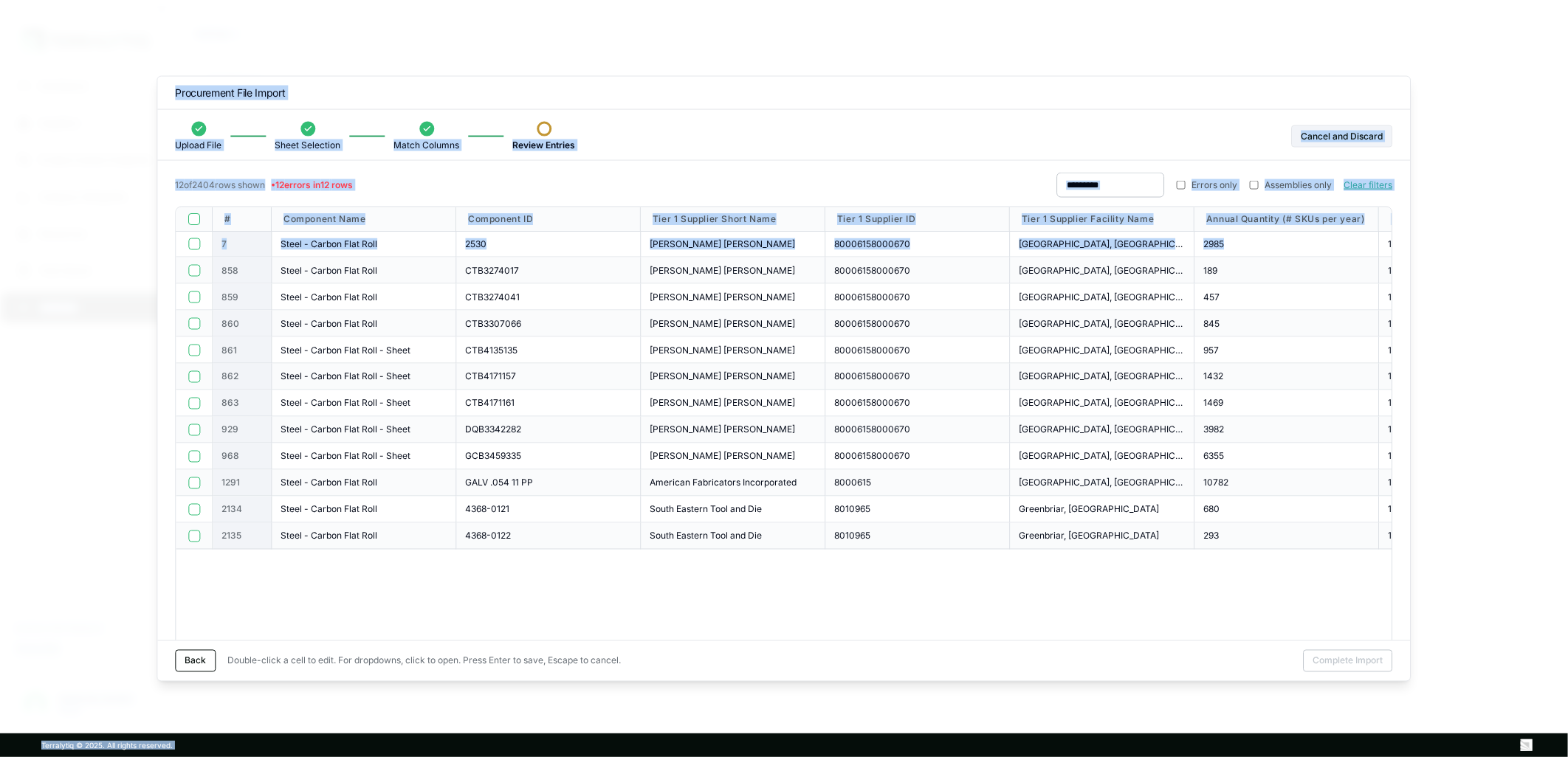
drag, startPoint x: 312, startPoint y: 241, endPoint x: -644, endPoint y: 483, distance: 986.2
click at [192, 661] on button "Back" at bounding box center [195, 660] width 41 height 22
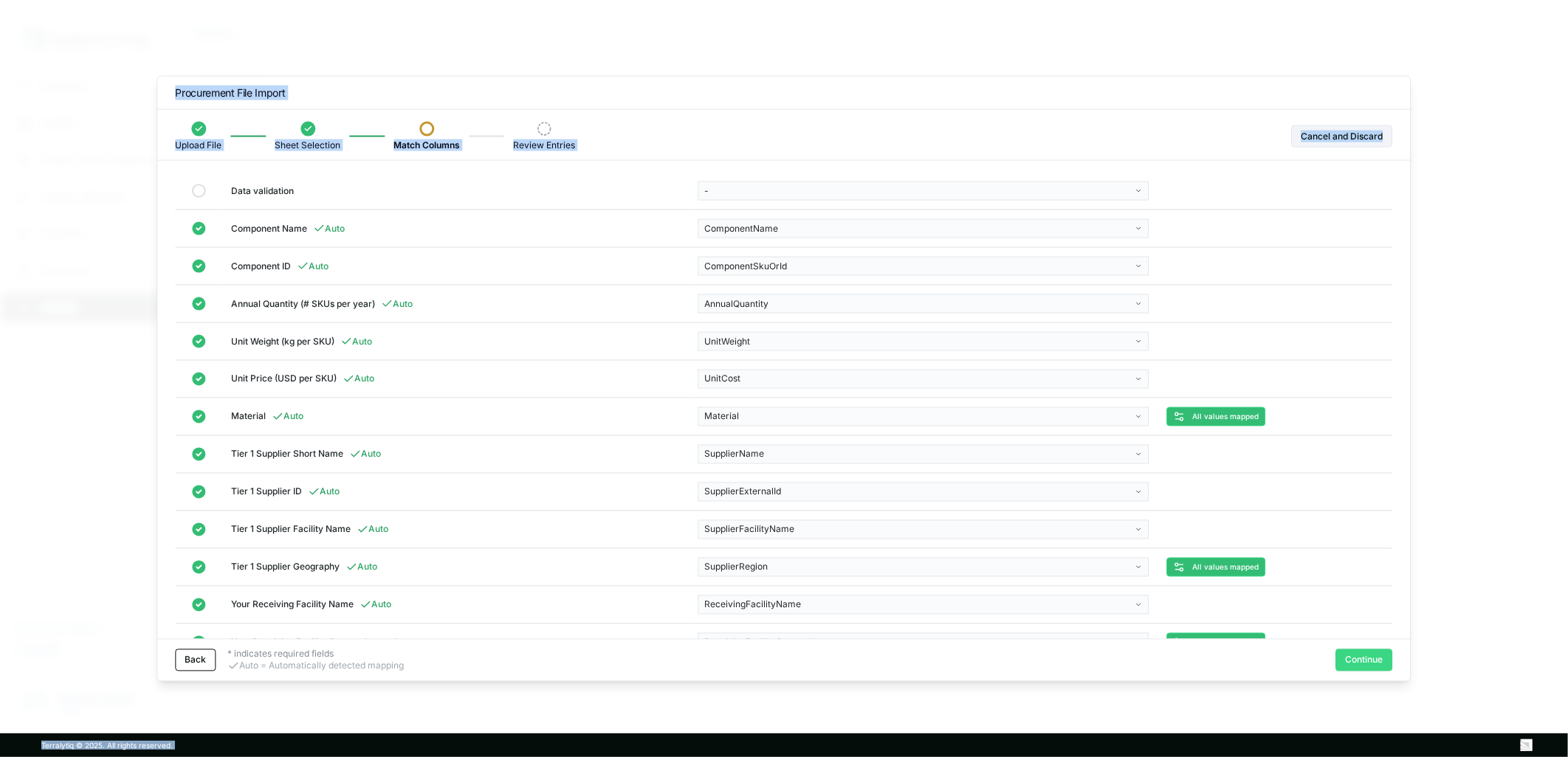
click at [1369, 659] on button "Continue" at bounding box center [1365, 659] width 57 height 22
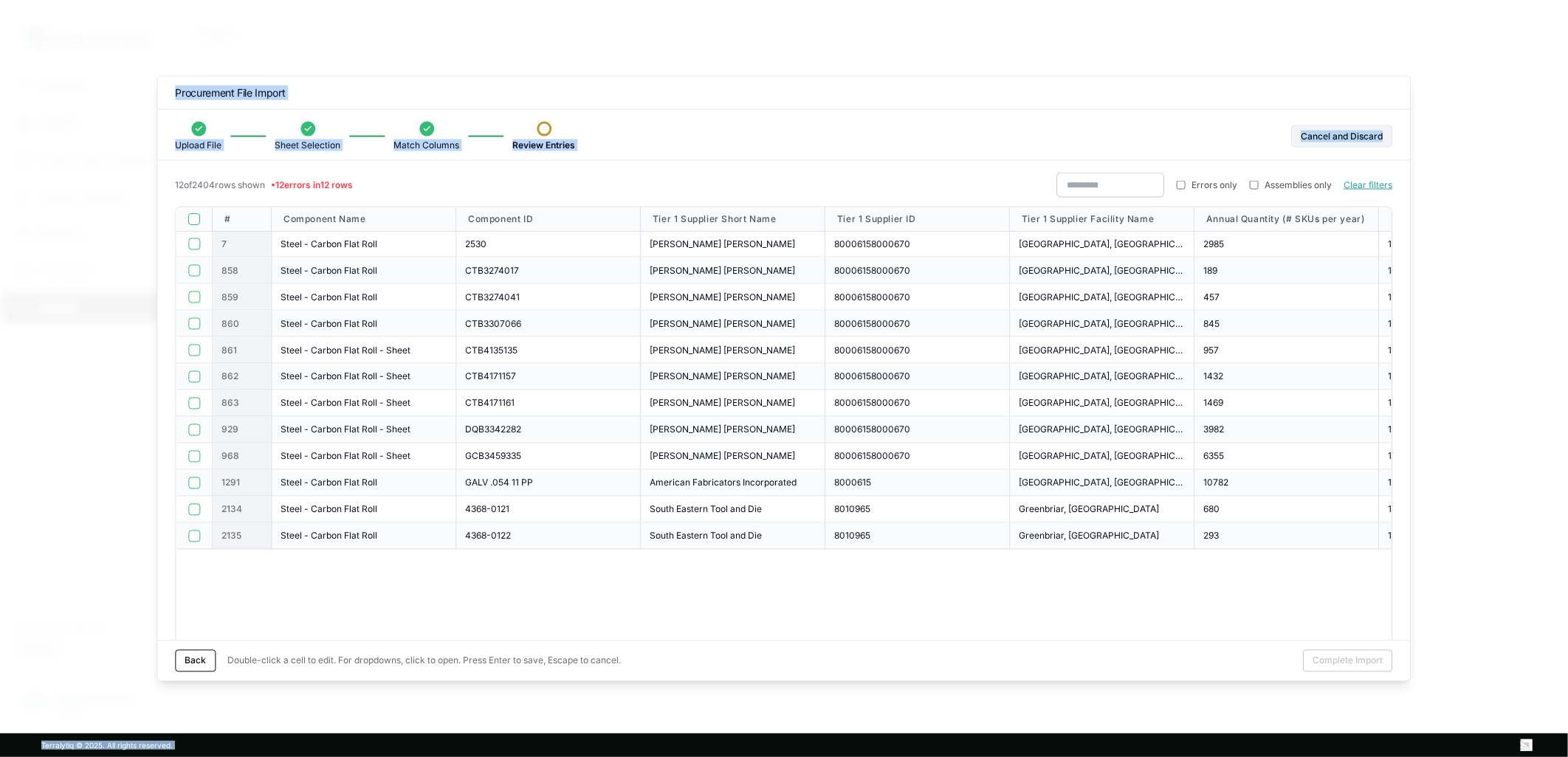
click at [648, 160] on div "Upload File Sheet Selection Match Columns Review Entries Cancel and Discard" at bounding box center [784, 141] width 1253 height 39
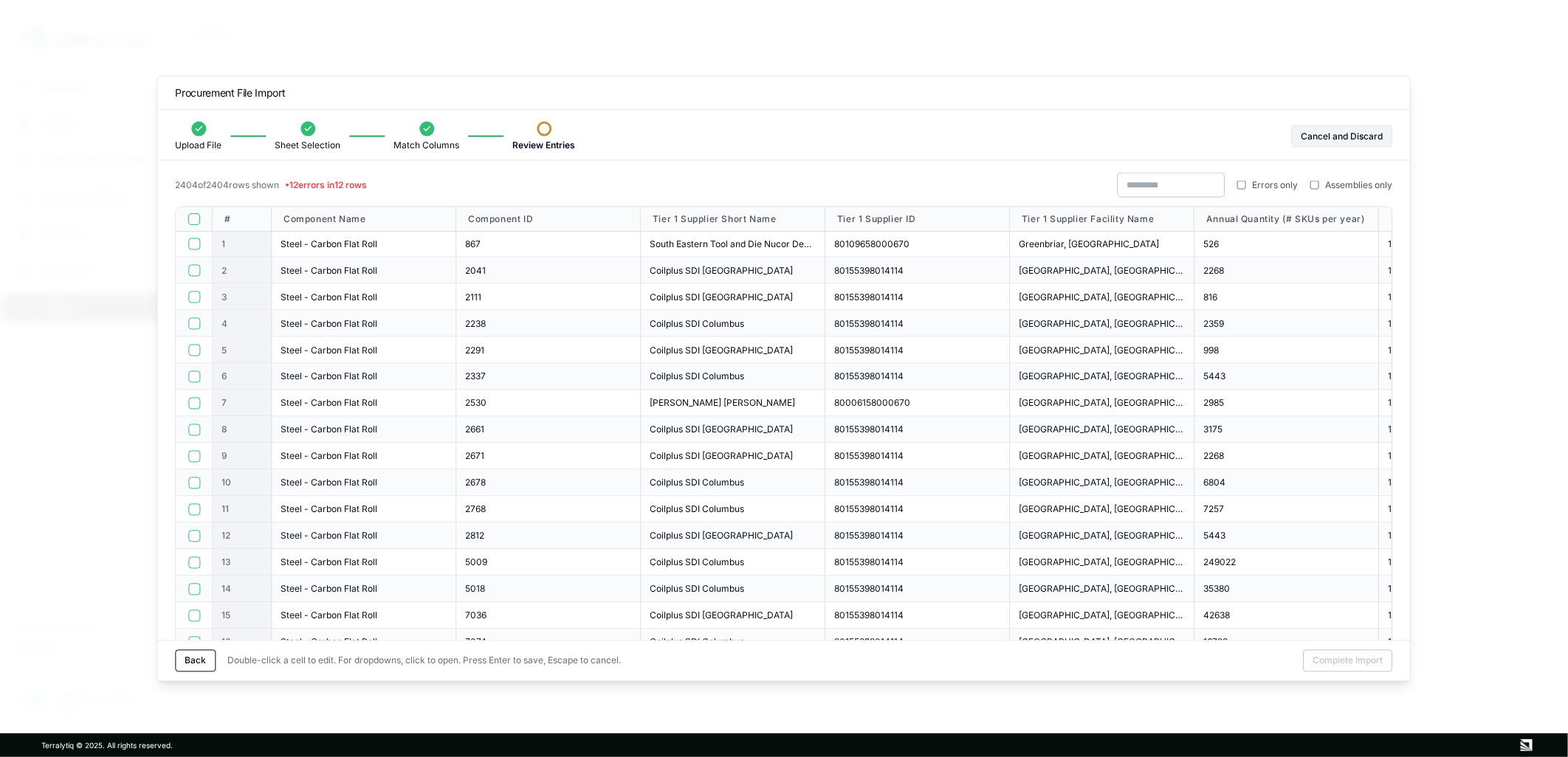
click at [1250, 185] on label "Errors only" at bounding box center [1268, 185] width 61 height 12
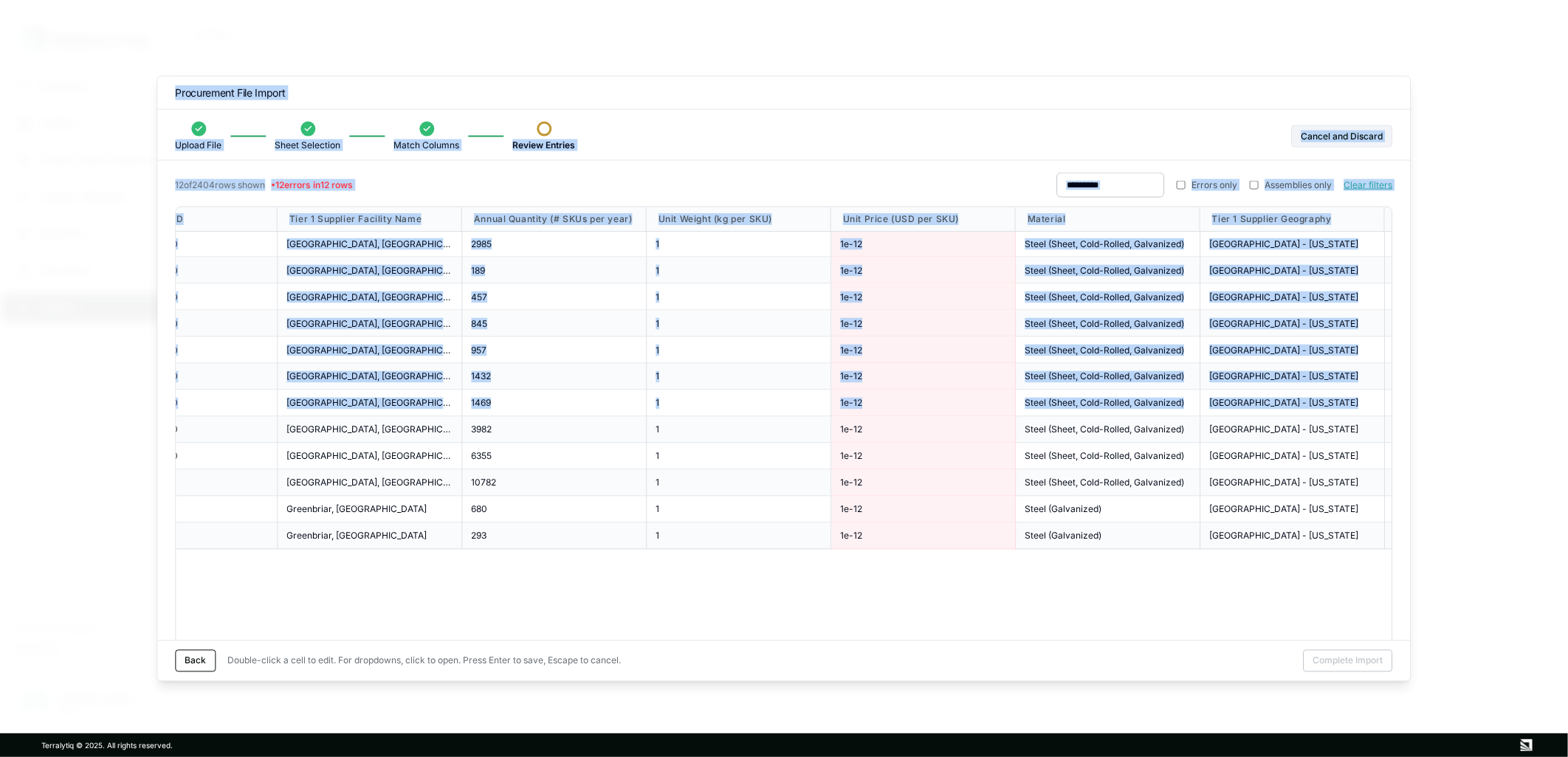
drag, startPoint x: 514, startPoint y: 422, endPoint x: 1433, endPoint y: 563, distance: 929.8
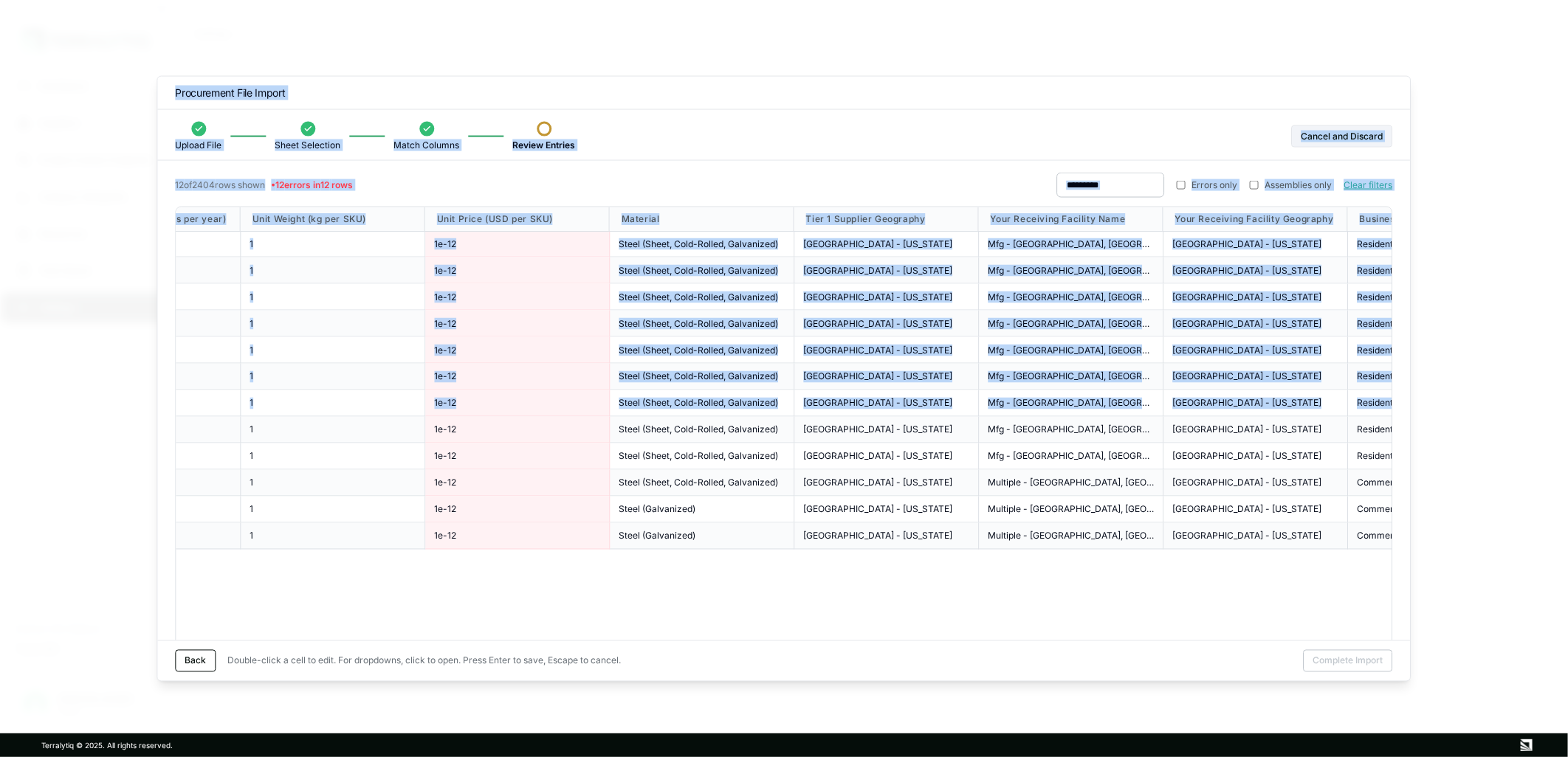
click at [569, 353] on div "1e-12" at bounding box center [517, 350] width 166 height 12
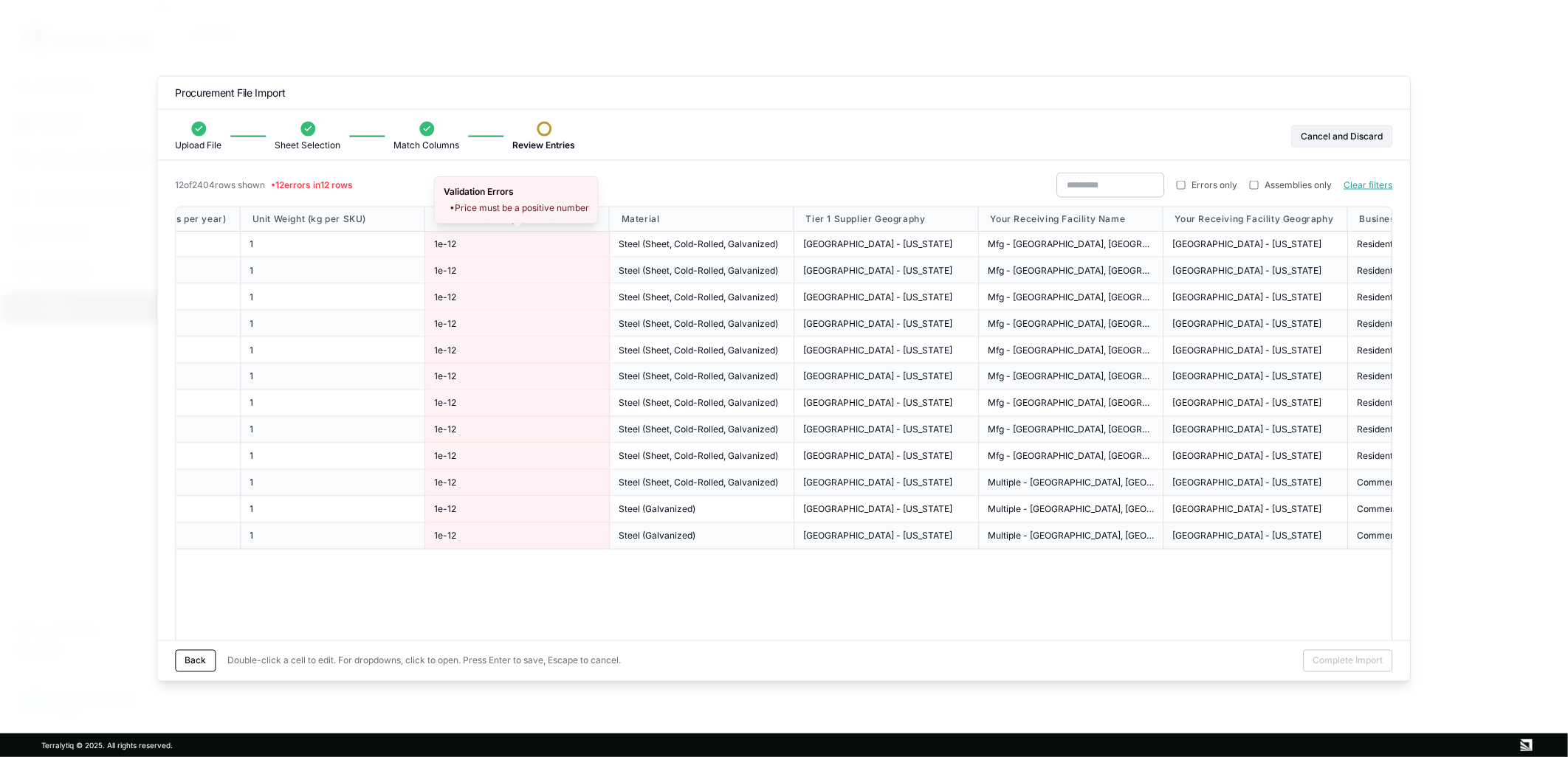
click at [449, 237] on span "1e-12" at bounding box center [445, 244] width 22 height 12
click at [463, 240] on div "1e-12" at bounding box center [517, 244] width 166 height 12
click at [463, 240] on input "*****" at bounding box center [517, 244] width 166 height 17
click at [456, 241] on div "1e-12" at bounding box center [517, 244] width 166 height 12
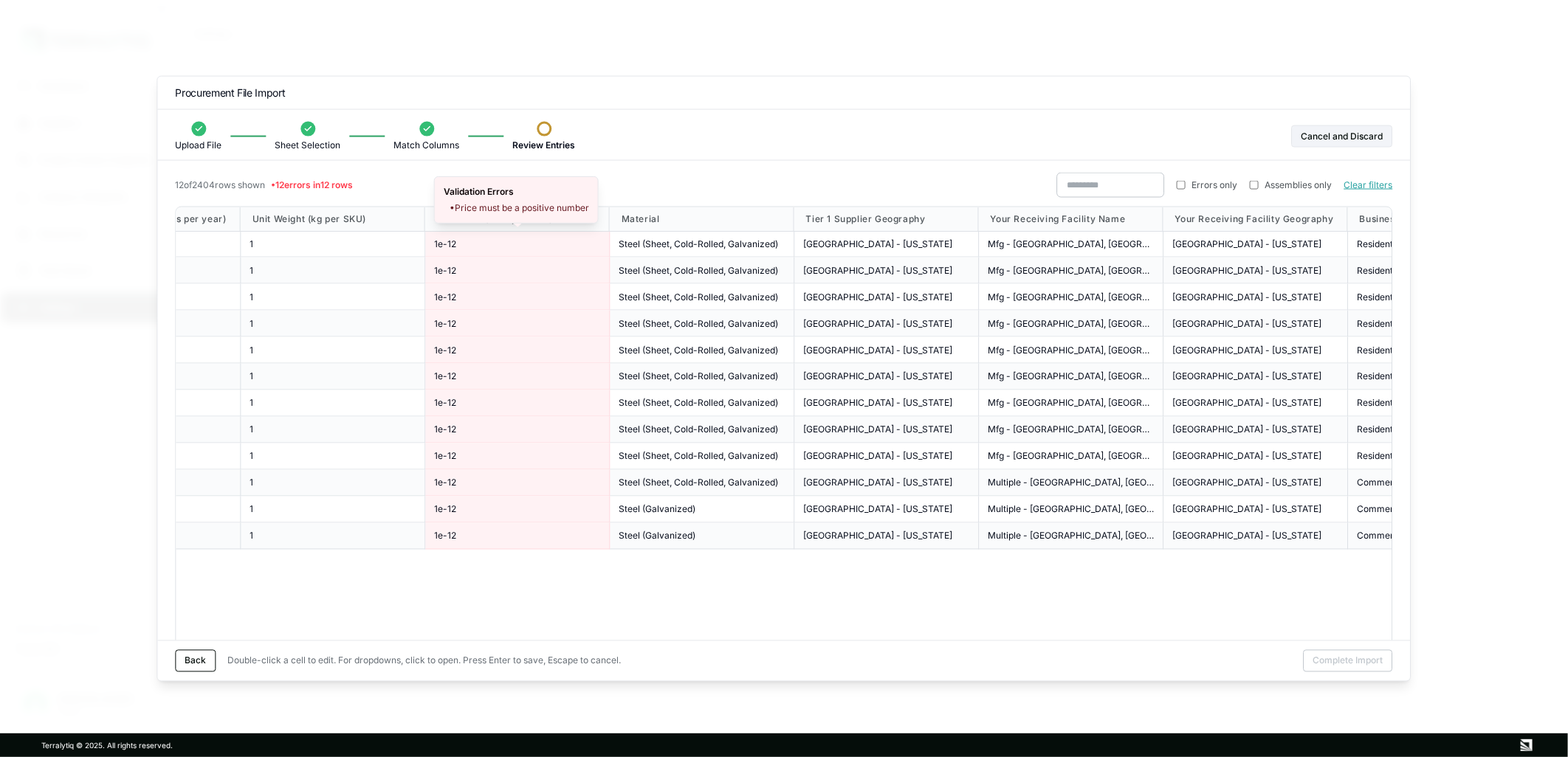
click at [456, 241] on div "1e-12" at bounding box center [517, 244] width 166 height 12
click at [453, 241] on input "*****" at bounding box center [517, 244] width 166 height 17
type input "*********"
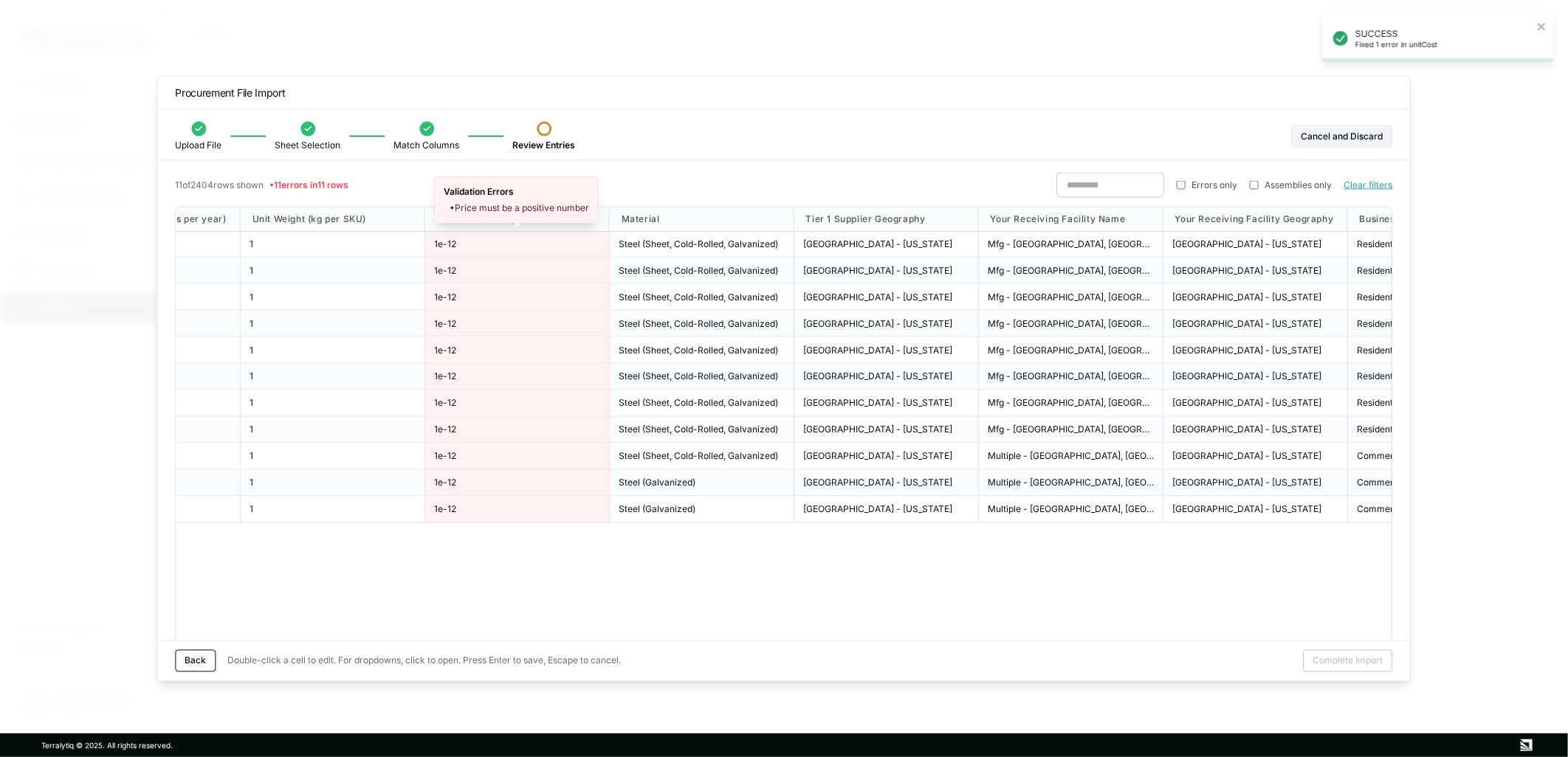
click at [561, 566] on div "Tier 1 Supplier Short Name Tier 1 Supplier ID Tier 1 Supplier Facility Name Ann…" at bounding box center [783, 428] width 1217 height 443
click at [501, 234] on div "1e-12" at bounding box center [517, 244] width 185 height 26
click at [500, 236] on div "1e-12" at bounding box center [517, 244] width 185 height 26
click at [453, 237] on span "1e-12" at bounding box center [445, 244] width 22 height 12
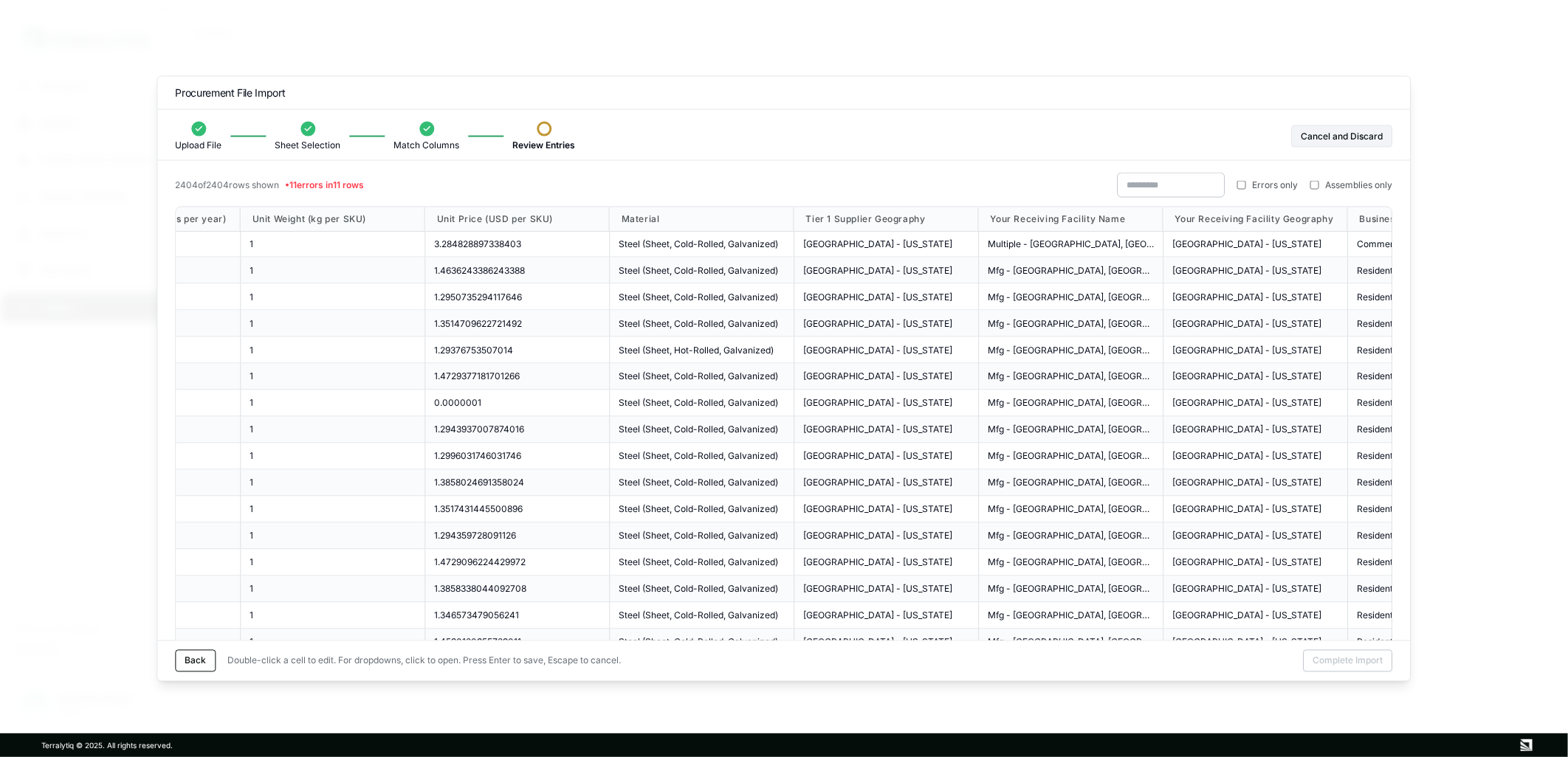
click at [1248, 181] on label "Errors only" at bounding box center [1268, 185] width 61 height 12
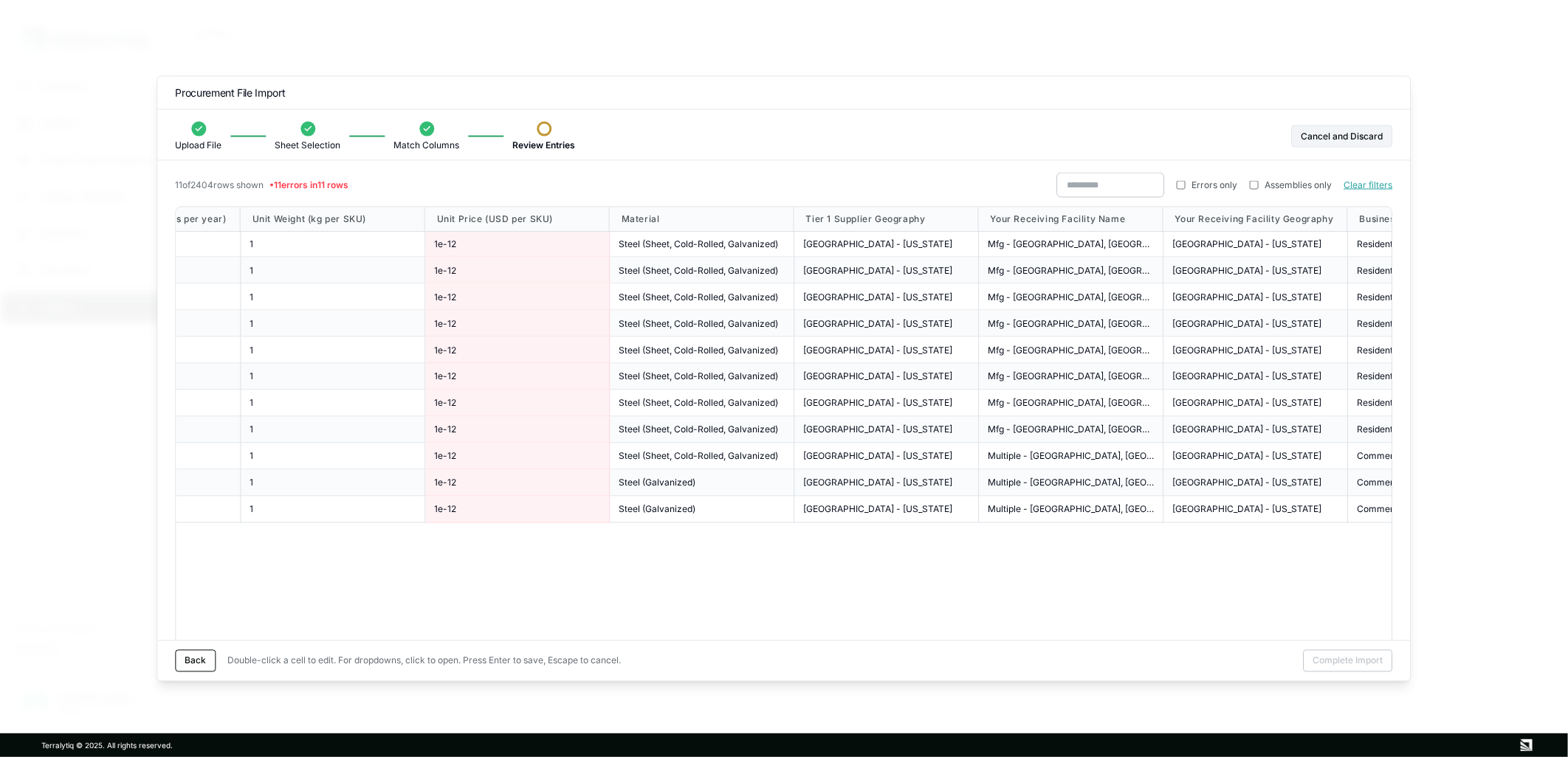
click at [514, 247] on div "1e-12" at bounding box center [517, 244] width 166 height 12
type input "****"
type input "*"
type input "**********"
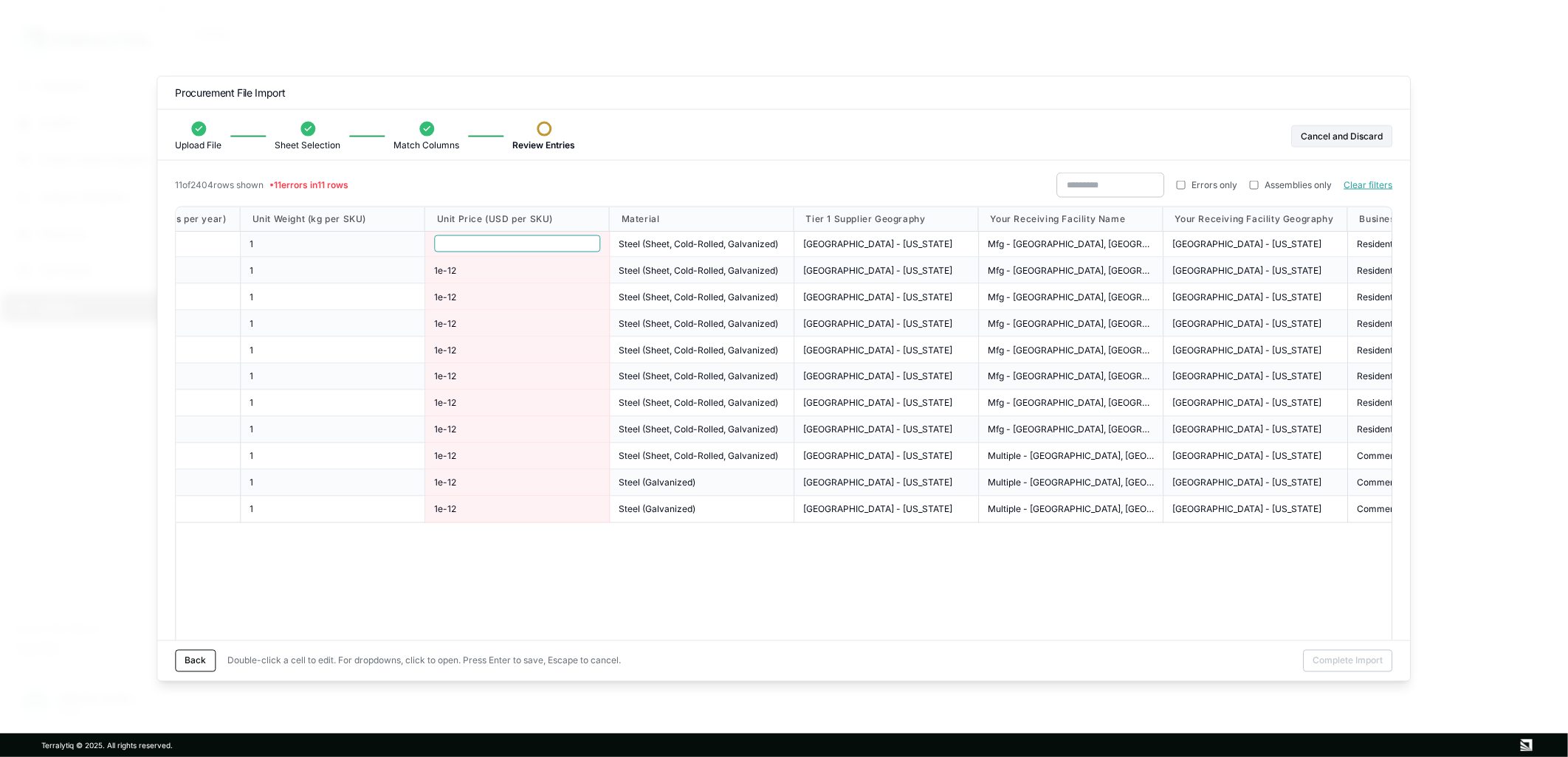
drag, startPoint x: 468, startPoint y: 239, endPoint x: 365, endPoint y: 232, distance: 103.2
click at [365, 232] on div "**********" at bounding box center [561, 244] width 3049 height 26
drag, startPoint x: 525, startPoint y: 244, endPoint x: 422, endPoint y: 238, distance: 103.2
click at [422, 238] on div "**********" at bounding box center [561, 244] width 3049 height 26
drag, startPoint x: 529, startPoint y: 246, endPoint x: 444, endPoint y: 238, distance: 85.4
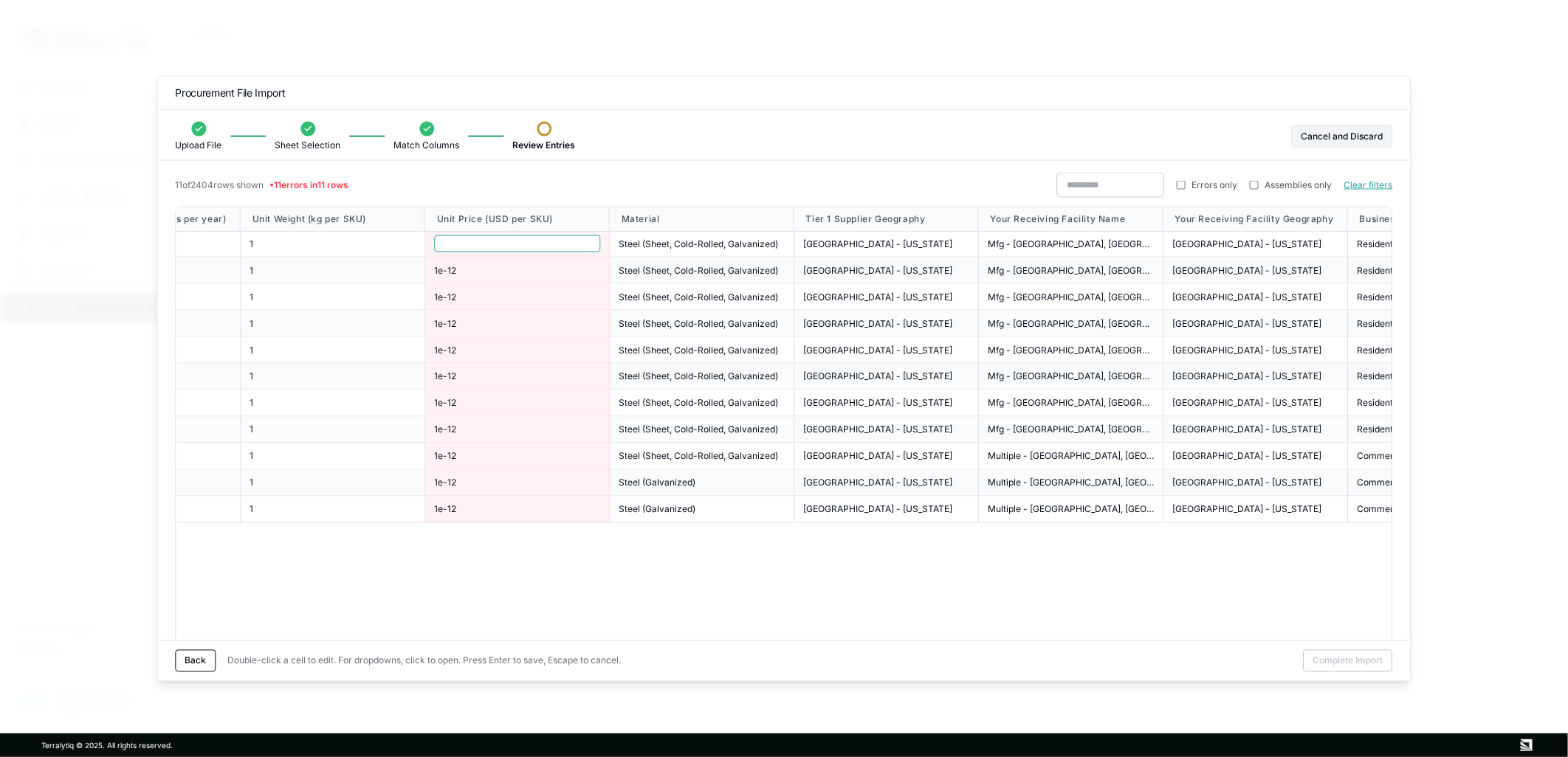
click at [444, 238] on input "**********" at bounding box center [517, 244] width 166 height 17
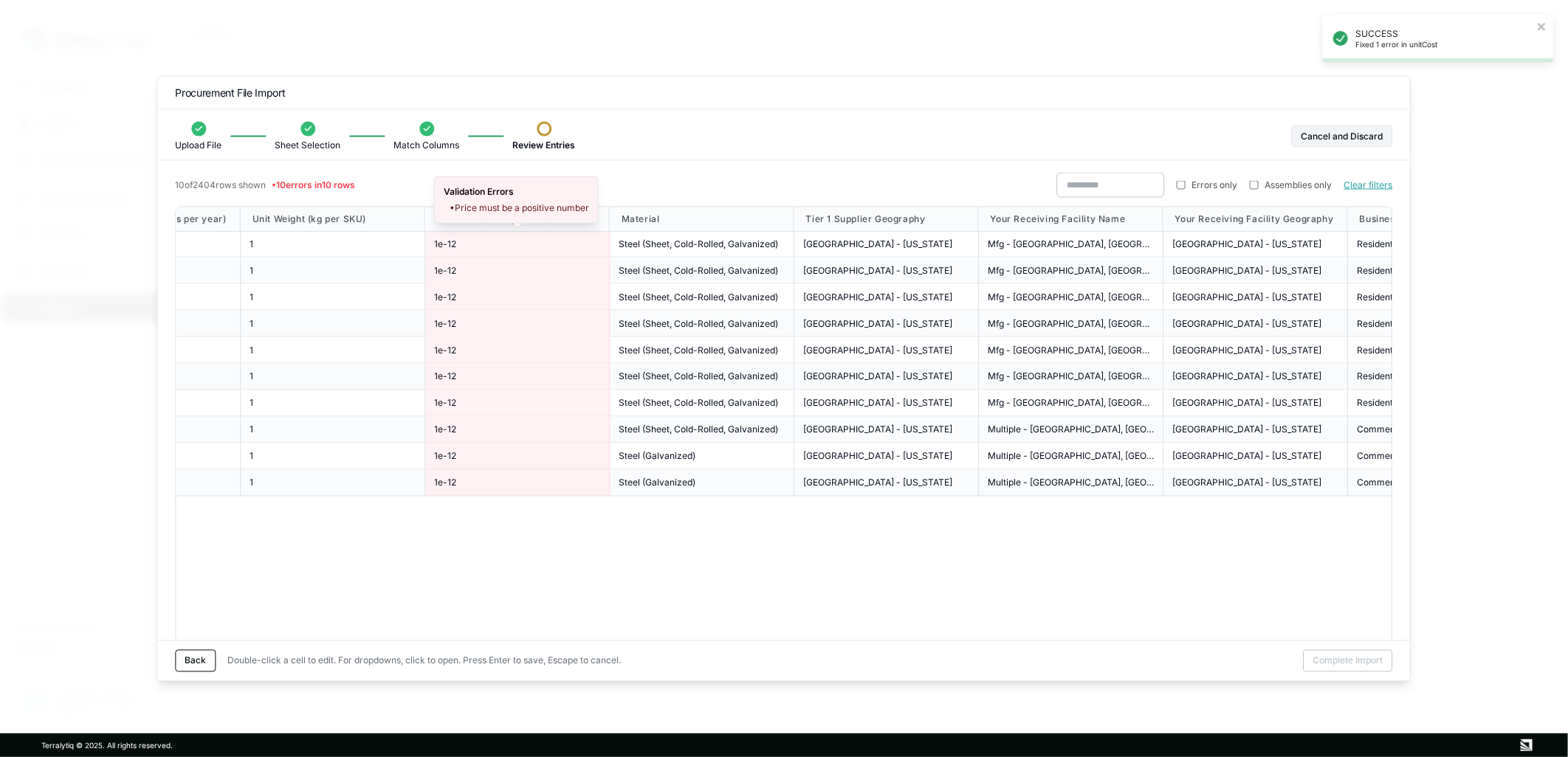
click at [461, 237] on div "1e-12" at bounding box center [517, 244] width 166 height 12
click at [462, 241] on div "1e-12" at bounding box center [517, 244] width 166 height 12
drag, startPoint x: 458, startPoint y: 240, endPoint x: 424, endPoint y: 237, distance: 34.1
click at [425, 237] on div "*****" at bounding box center [517, 244] width 185 height 26
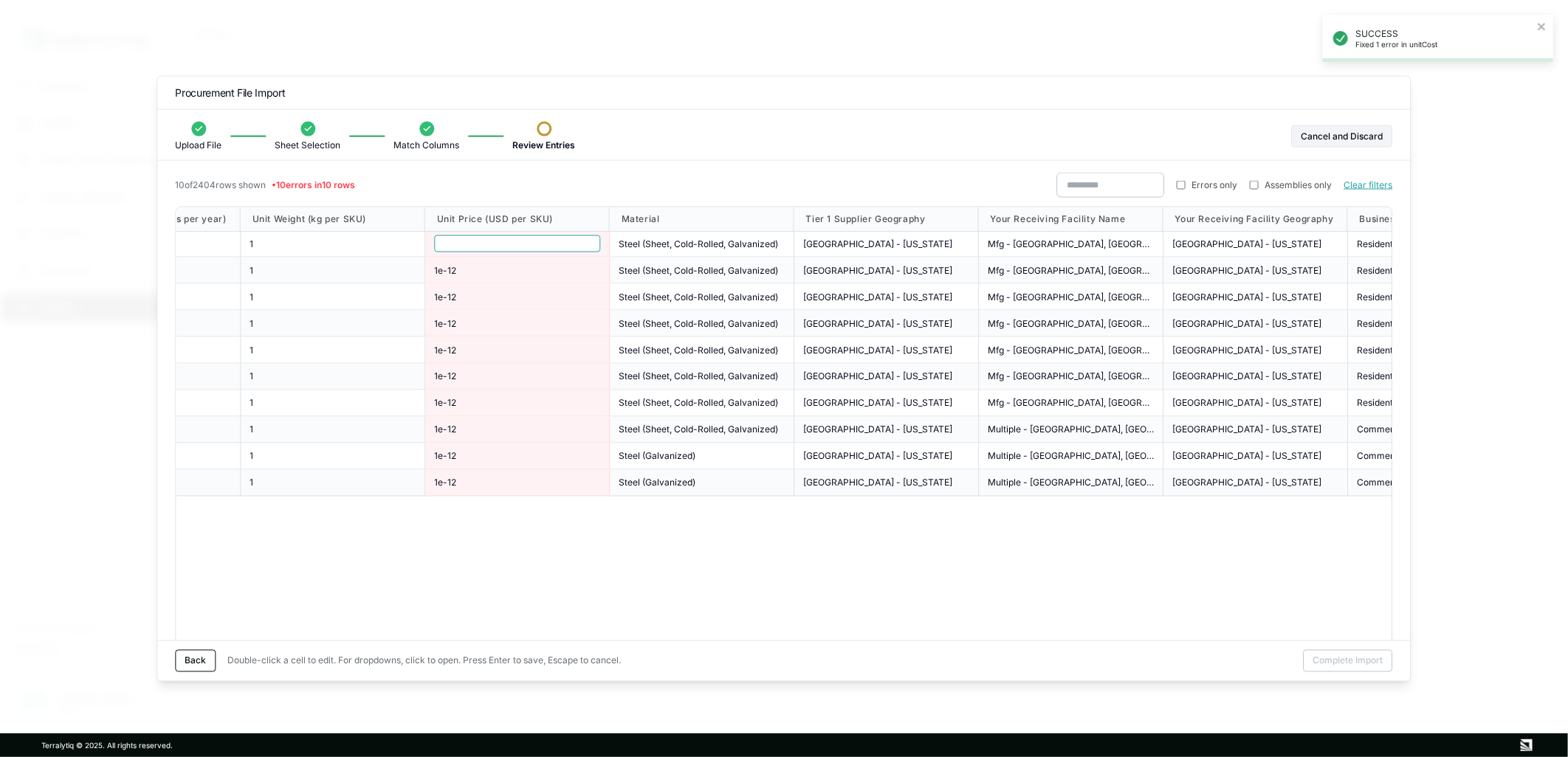
type input "**********"
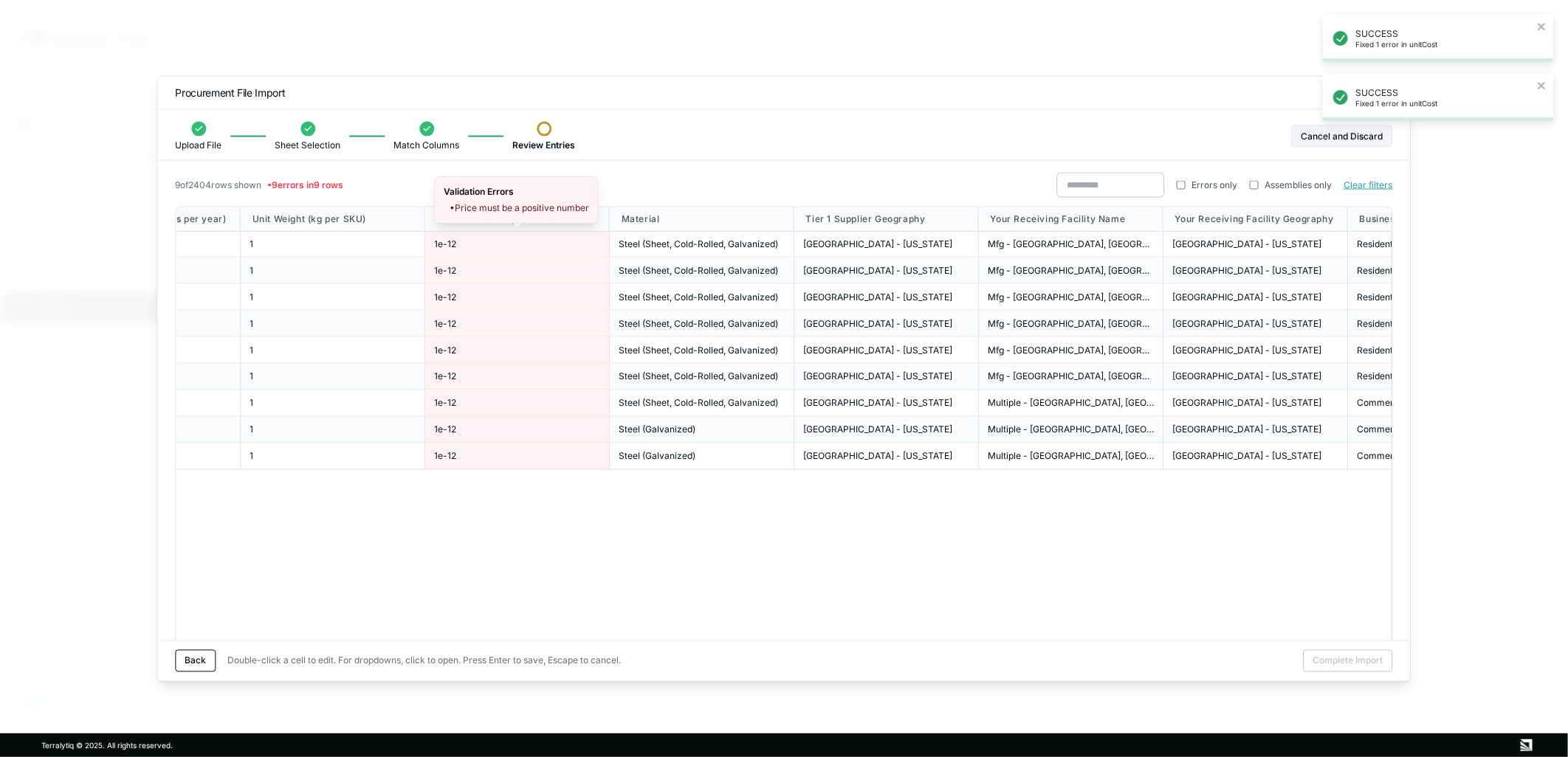
click at [480, 285] on div "1e-12" at bounding box center [517, 297] width 185 height 26
click at [451, 247] on span "1e-12" at bounding box center [445, 244] width 22 height 12
drag, startPoint x: 468, startPoint y: 244, endPoint x: 408, endPoint y: 237, distance: 60.4
click at [408, 237] on div "[PERSON_NAME] Nucor [PERSON_NAME] 80006158000670 [GEOGRAPHIC_DATA], [GEOGRAPHIC…" at bounding box center [561, 244] width 3049 height 26
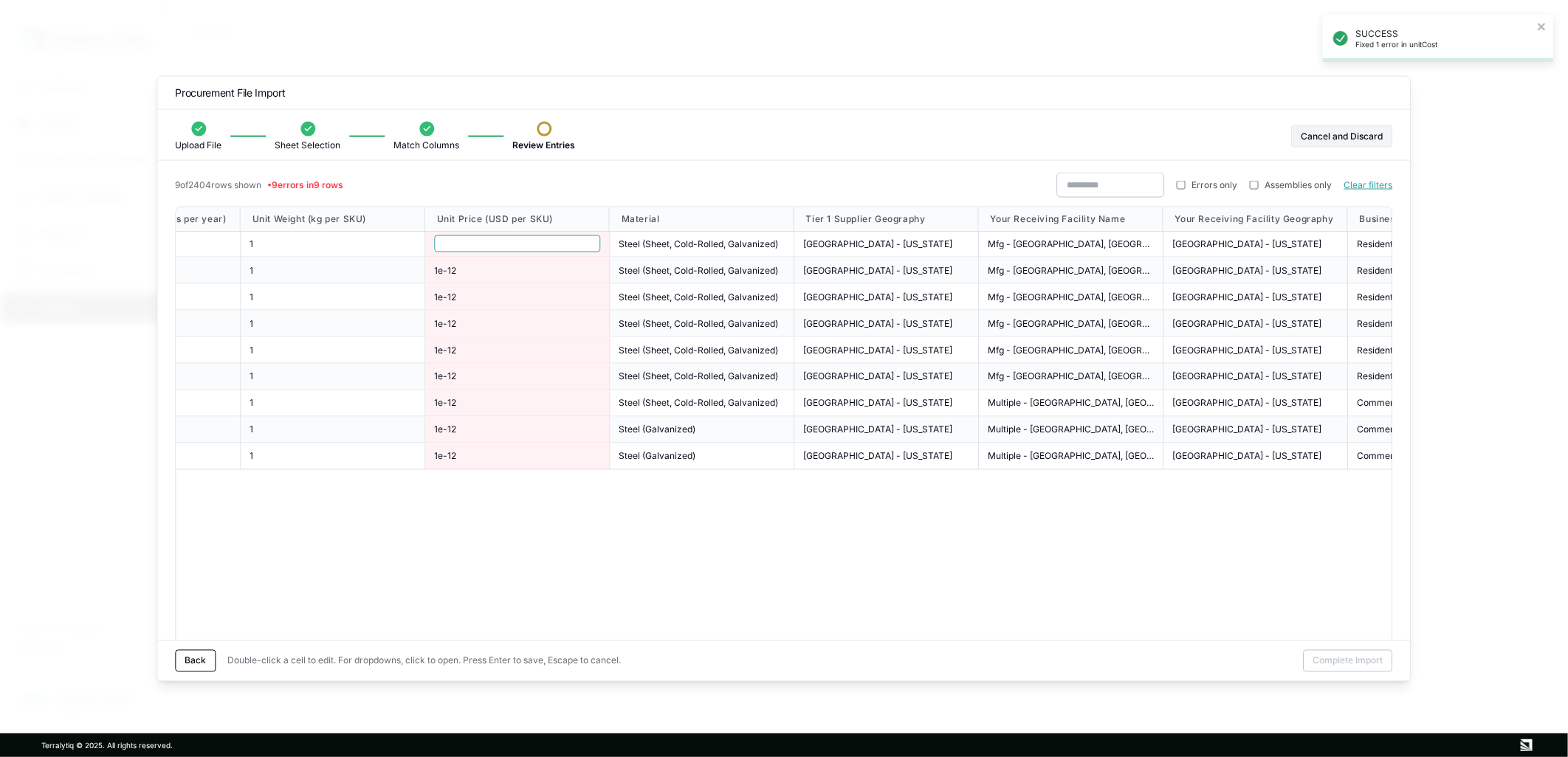
drag, startPoint x: 415, startPoint y: 231, endPoint x: 395, endPoint y: 231, distance: 20.0
click at [395, 231] on div "Tier 1 Supplier Short Name Tier 1 Supplier ID Tier 1 Supplier Facility Name Ann…" at bounding box center [561, 338] width 3049 height 262
drag, startPoint x: 474, startPoint y: 244, endPoint x: 434, endPoint y: 240, distance: 40.2
click at [434, 240] on input "*****" at bounding box center [517, 244] width 166 height 17
type input "**********"
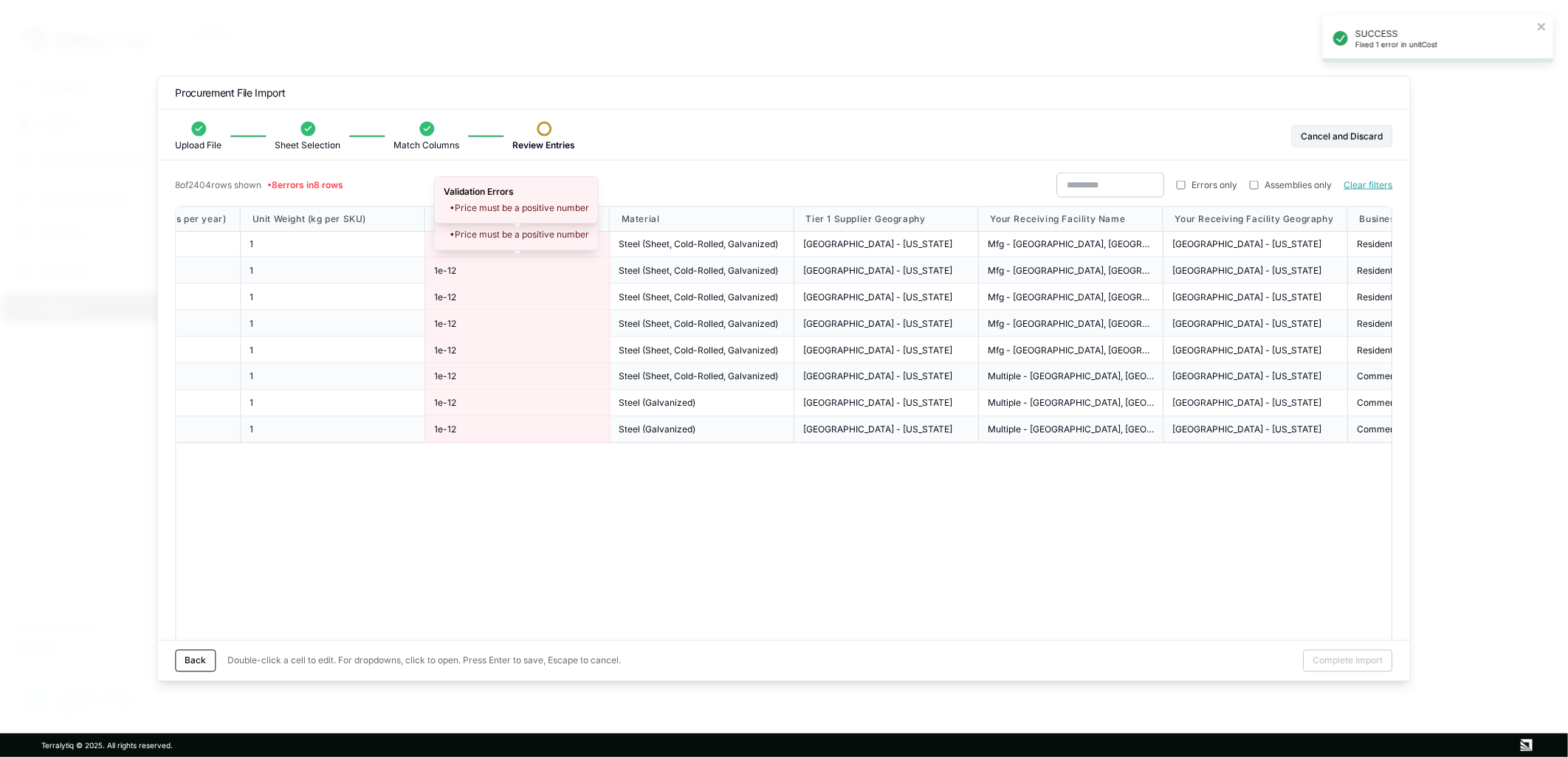
click at [477, 260] on div "1e-12" at bounding box center [517, 271] width 185 height 26
click at [459, 251] on div "1e-12" at bounding box center [517, 244] width 185 height 26
click at [458, 246] on div "1e-12" at bounding box center [517, 244] width 166 height 12
click at [444, 237] on div "1e-12" at bounding box center [517, 244] width 185 height 26
click at [446, 237] on span "1e-12" at bounding box center [445, 244] width 22 height 12
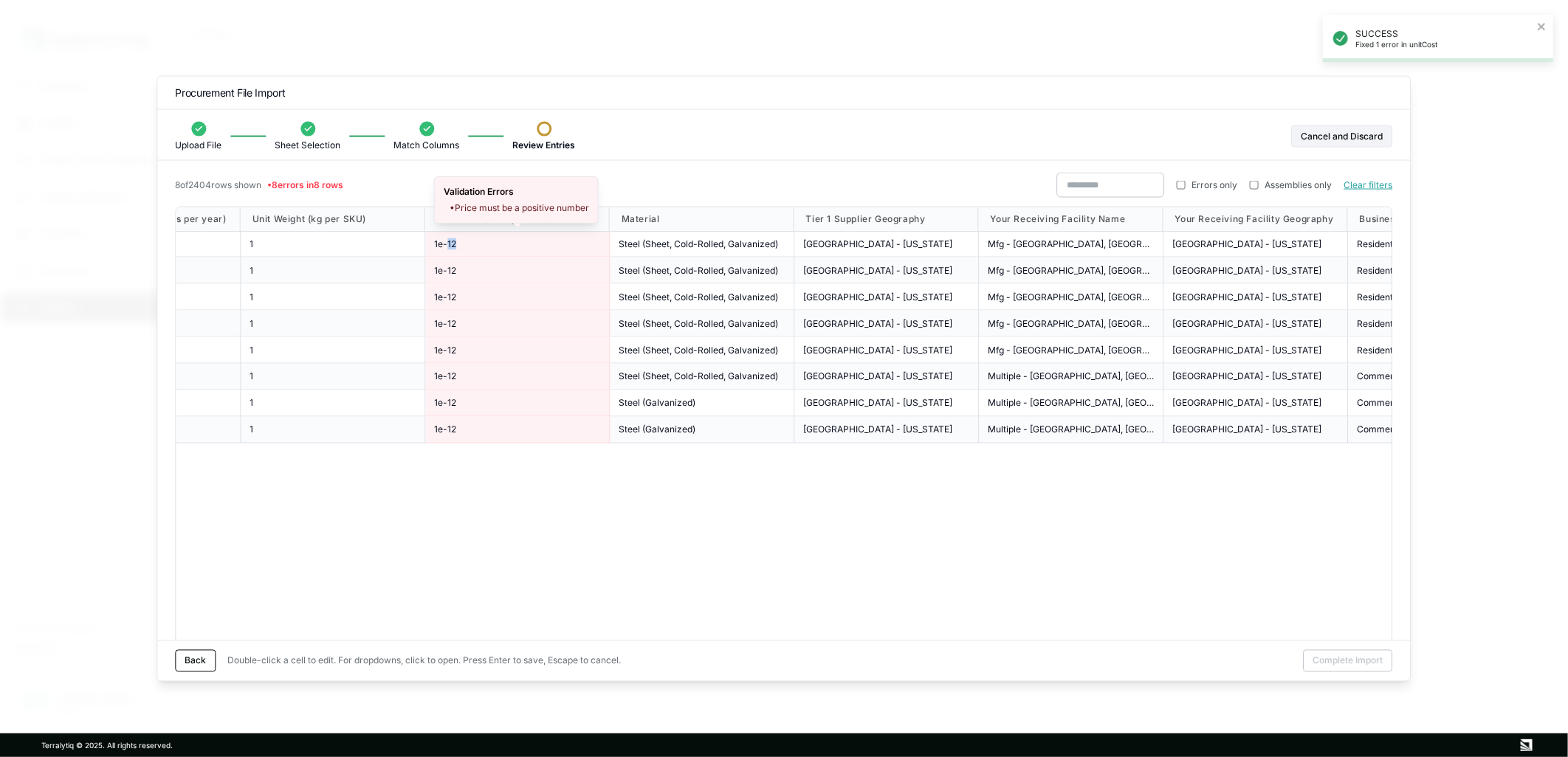
click at [447, 237] on span "1e-12" at bounding box center [445, 244] width 22 height 12
click at [454, 239] on input "*****" at bounding box center [517, 244] width 166 height 17
drag, startPoint x: 477, startPoint y: 239, endPoint x: 430, endPoint y: 240, distance: 47.0
click at [430, 240] on div "*****" at bounding box center [517, 244] width 185 height 26
type input "**********"
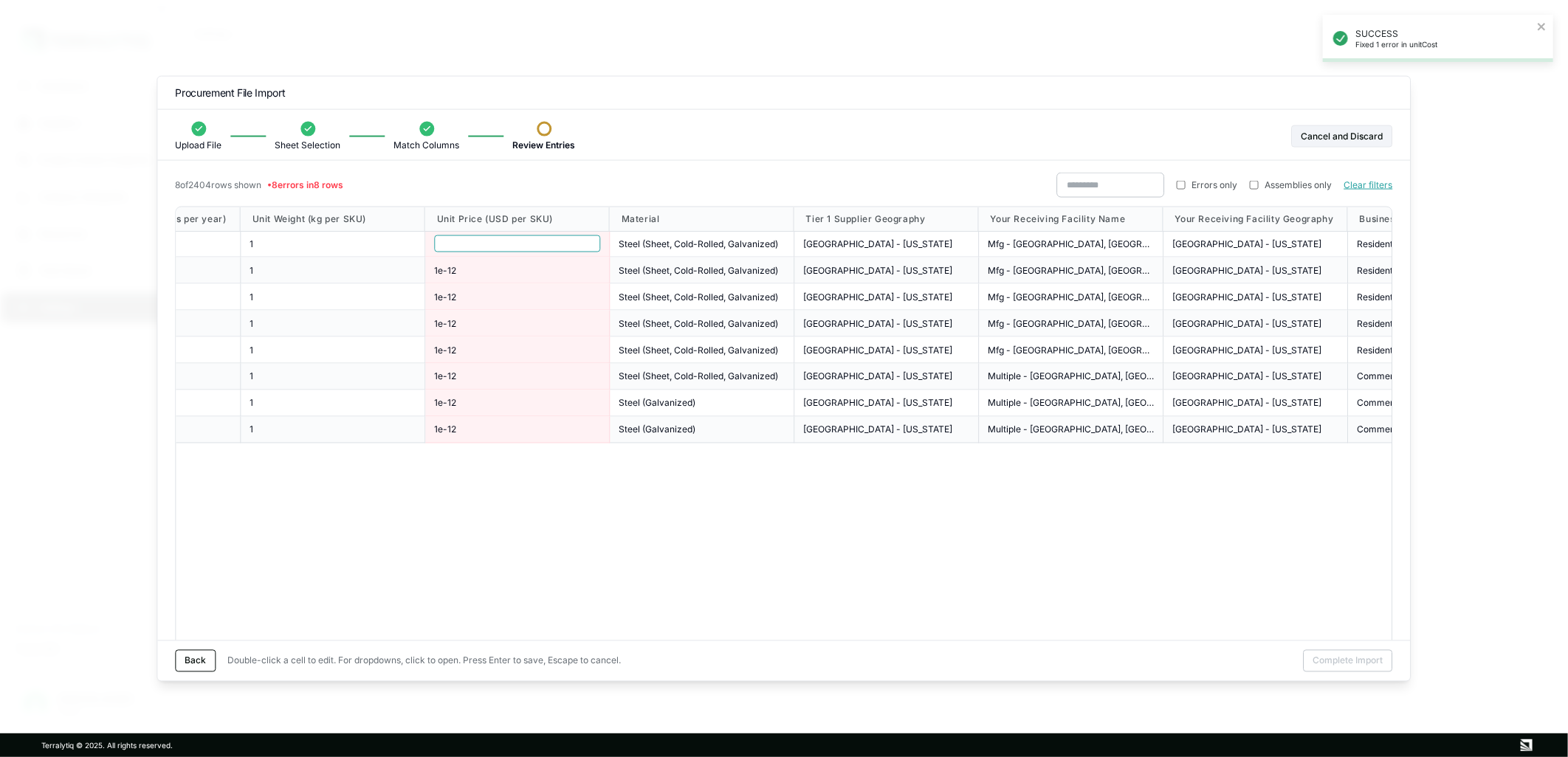
click at [504, 268] on div "1e-12" at bounding box center [517, 270] width 166 height 12
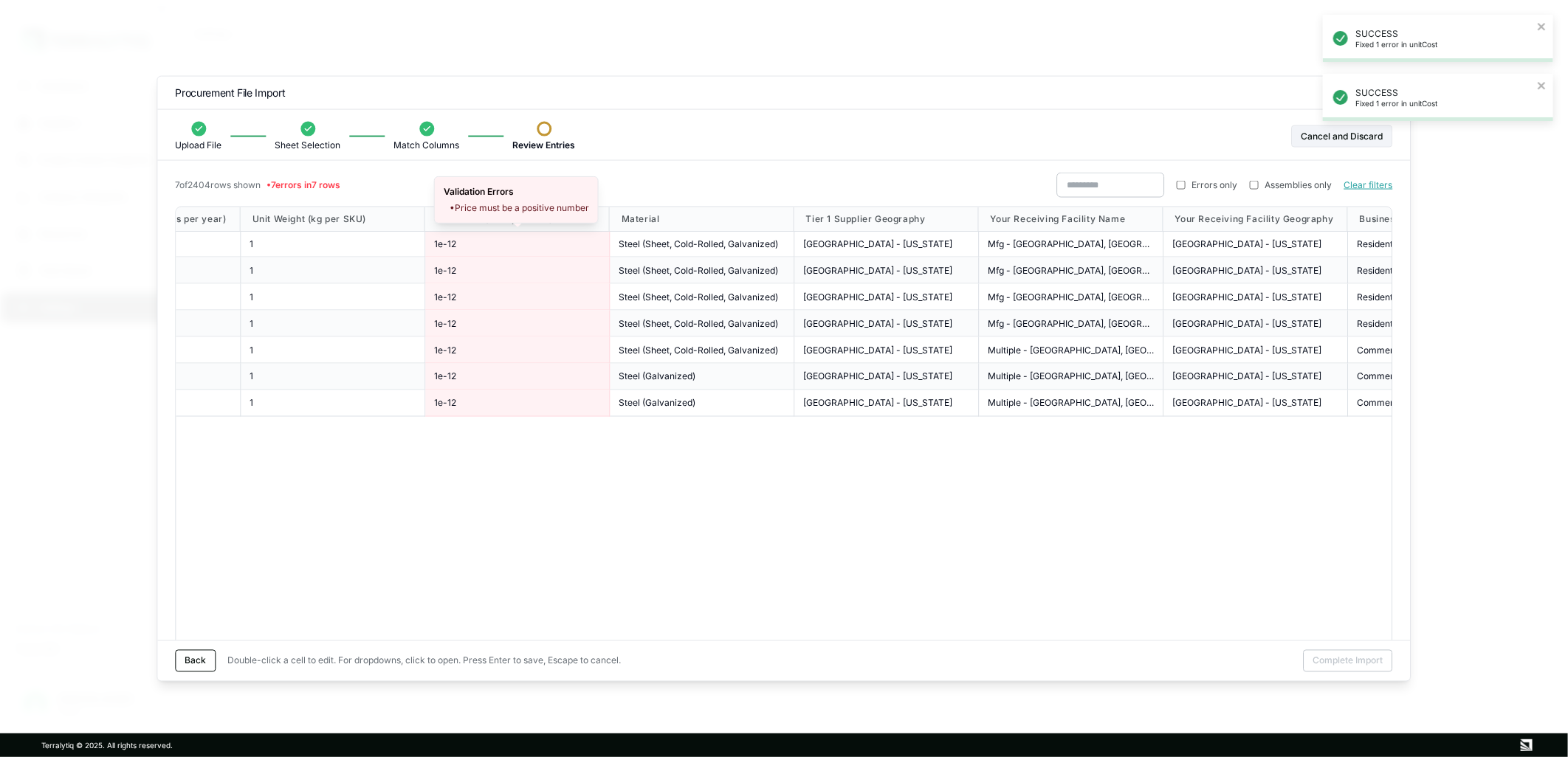
click at [446, 248] on span "1e-12" at bounding box center [445, 244] width 22 height 12
click at [446, 248] on span "1e-12" at bounding box center [445, 244] width 22 height 12
click at [447, 246] on input "*****" at bounding box center [517, 244] width 166 height 17
drag, startPoint x: 477, startPoint y: 244, endPoint x: 426, endPoint y: 240, distance: 51.2
click at [426, 240] on div "*****" at bounding box center [517, 244] width 185 height 26
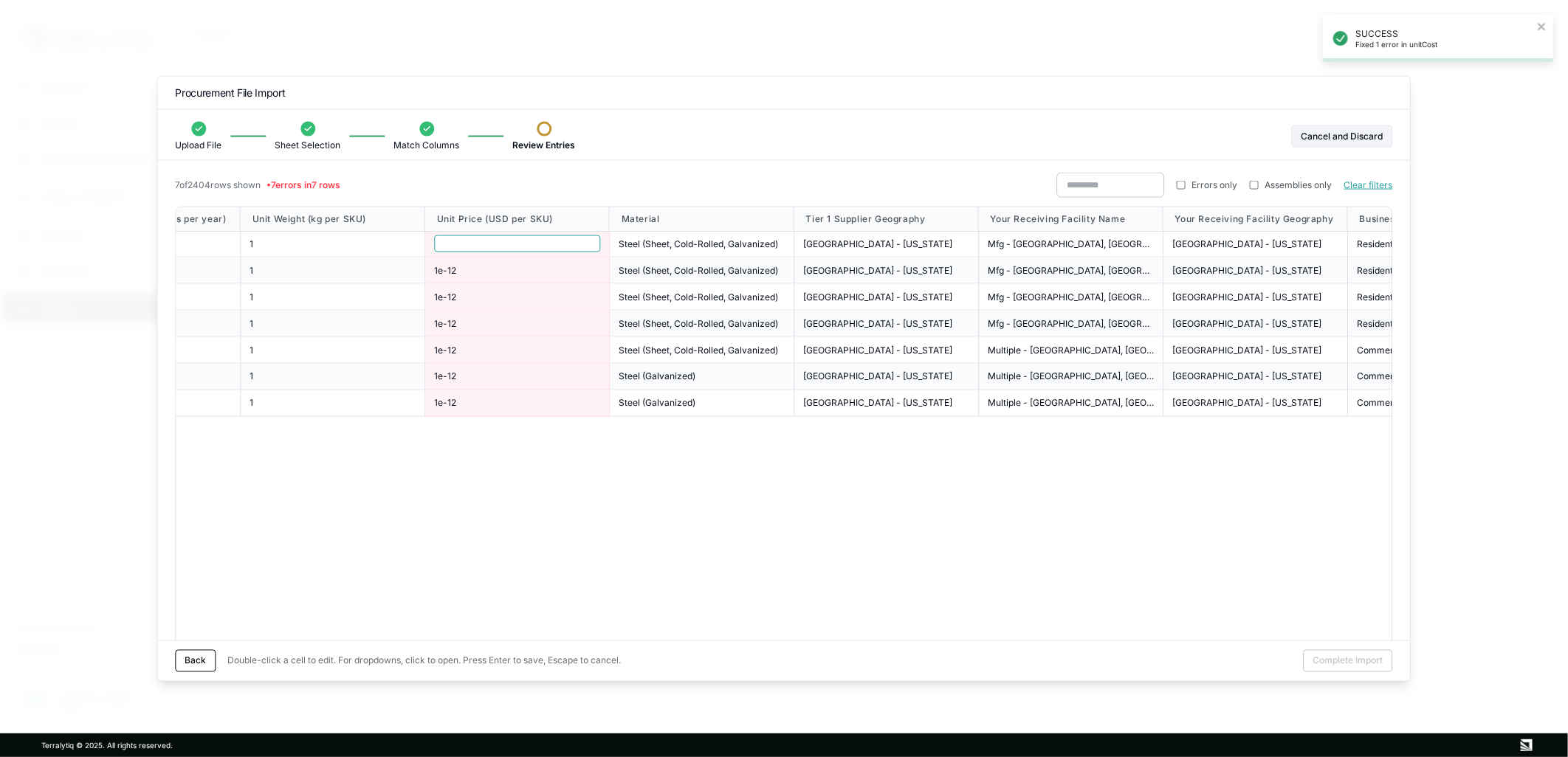
type input "**********"
click at [513, 262] on div "1e-12" at bounding box center [517, 271] width 185 height 26
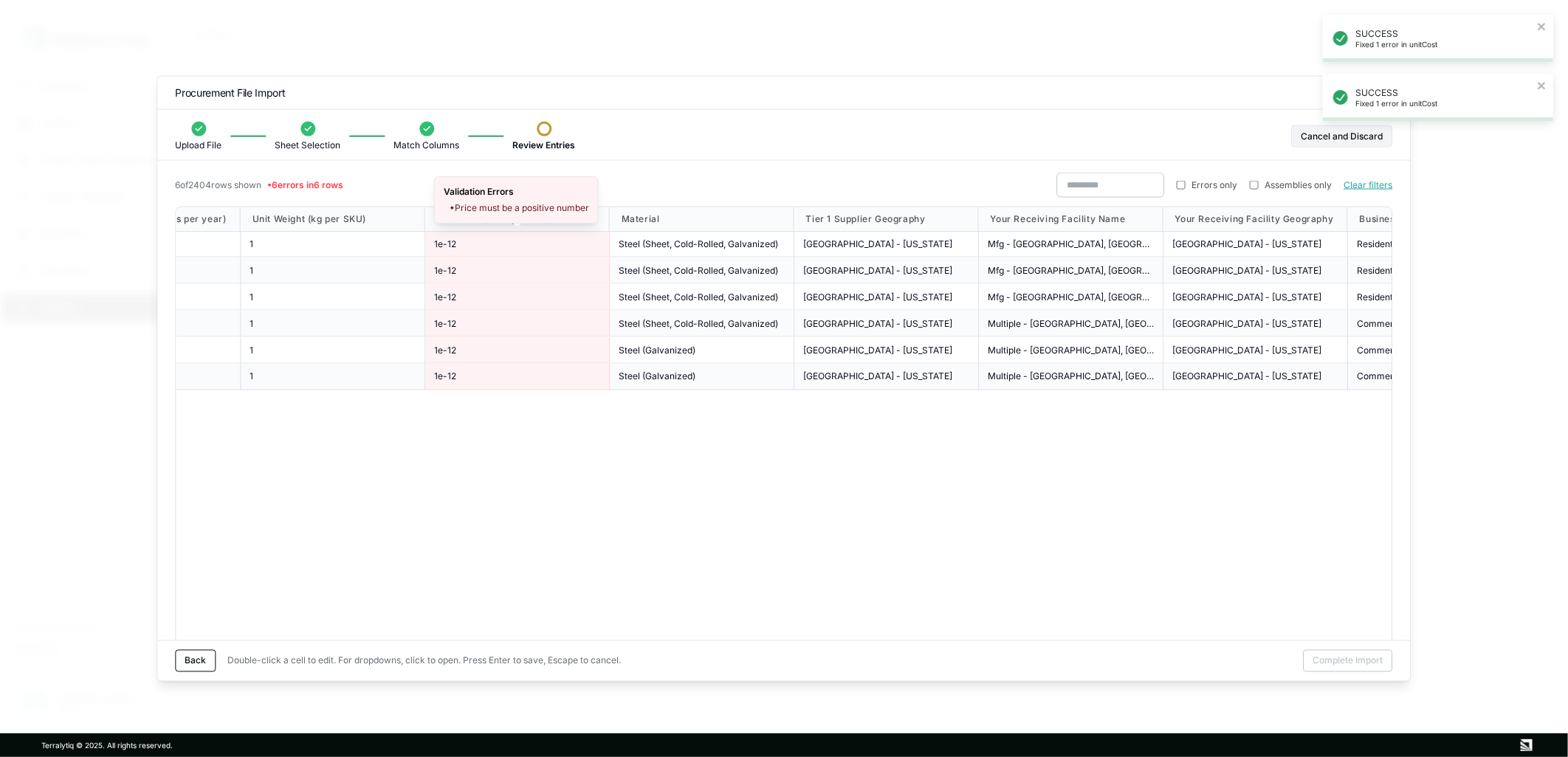
click at [455, 240] on span "1e-12" at bounding box center [445, 244] width 22 height 12
click at [453, 240] on span "1e-12" at bounding box center [445, 244] width 22 height 12
click at [451, 240] on input "*****" at bounding box center [517, 244] width 166 height 17
drag, startPoint x: 470, startPoint y: 240, endPoint x: 411, endPoint y: 240, distance: 59.0
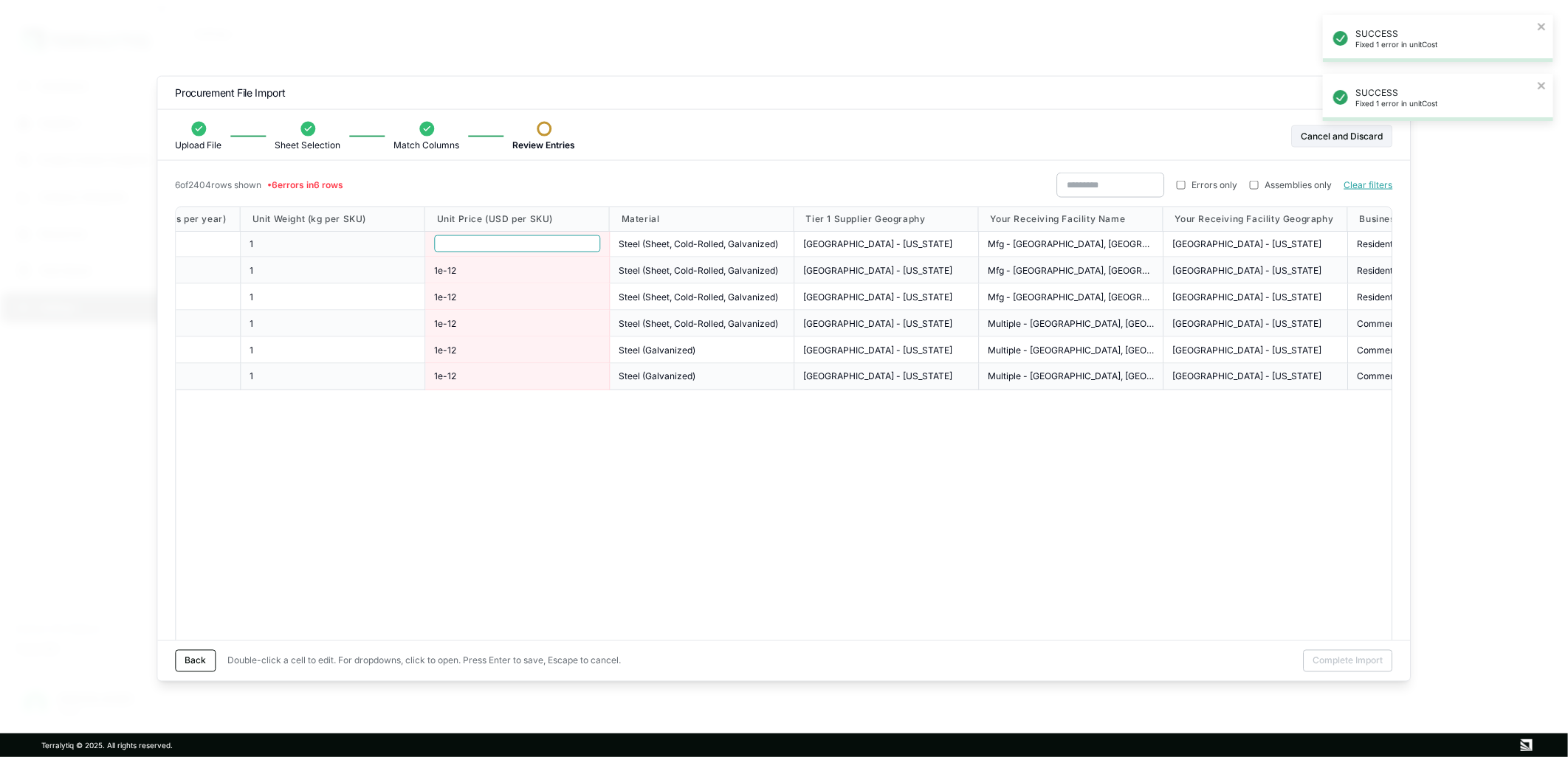
click at [411, 240] on div "[PERSON_NAME] Nucor [PERSON_NAME] 80006158000670 [GEOGRAPHIC_DATA], [GEOGRAPHIC…" at bounding box center [561, 244] width 3049 height 26
drag, startPoint x: 477, startPoint y: 240, endPoint x: 426, endPoint y: 240, distance: 51.0
click at [426, 240] on div "*****" at bounding box center [517, 244] width 185 height 26
type input "**********"
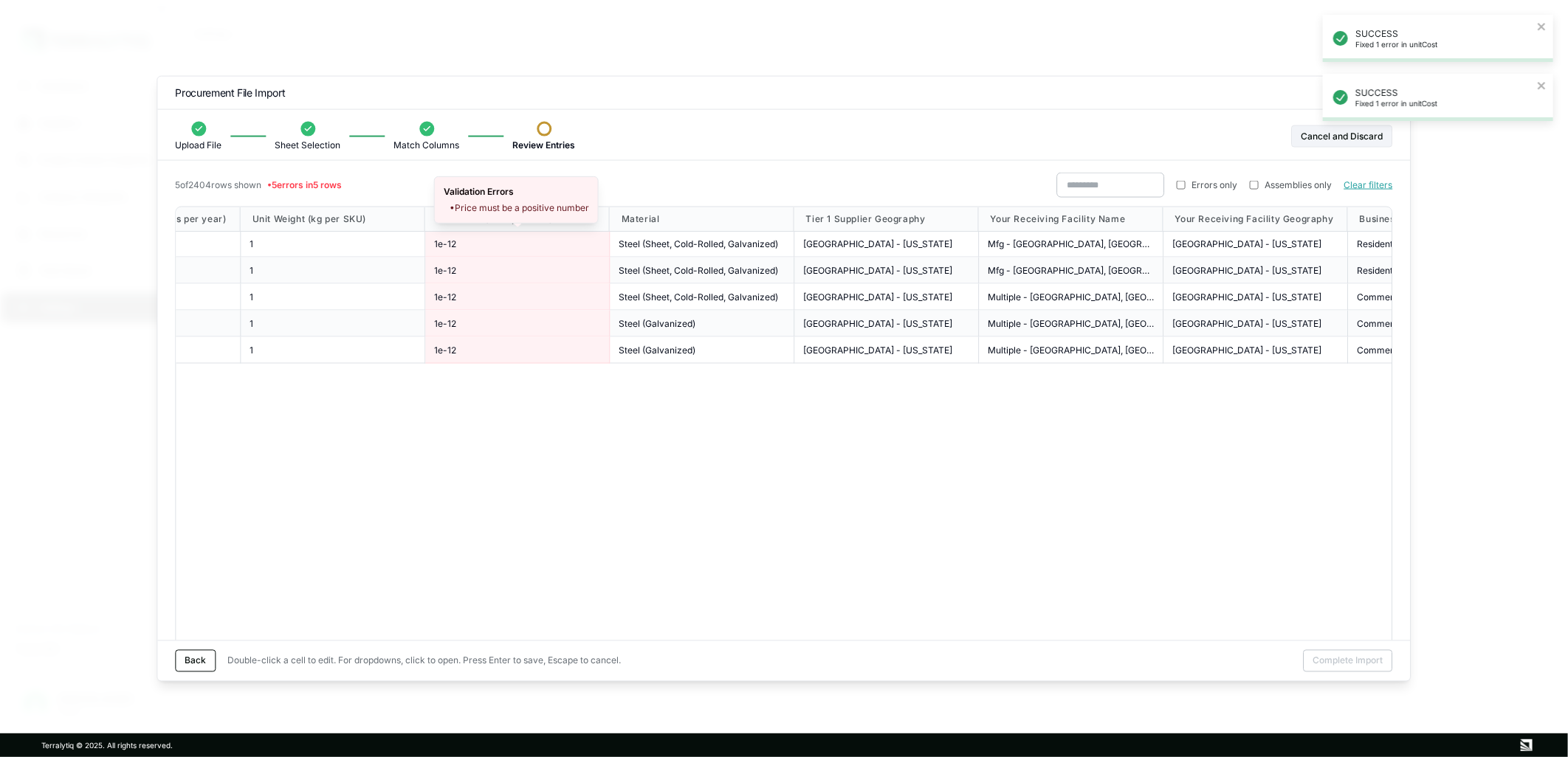
click at [503, 269] on div "1e-12" at bounding box center [517, 270] width 166 height 12
click at [503, 268] on div "1e-12" at bounding box center [517, 270] width 166 height 12
click at [450, 240] on body "SUCCESS Fixed 1 error in unitCost SUCCESS Fixed 1 error in unitCost Dashboard S…" at bounding box center [784, 378] width 1568 height 757
click at [452, 244] on div "Validation Errors • Price must be a positive number" at bounding box center [517, 227] width 163 height 46
click at [469, 261] on div "1e-12" at bounding box center [517, 271] width 185 height 26
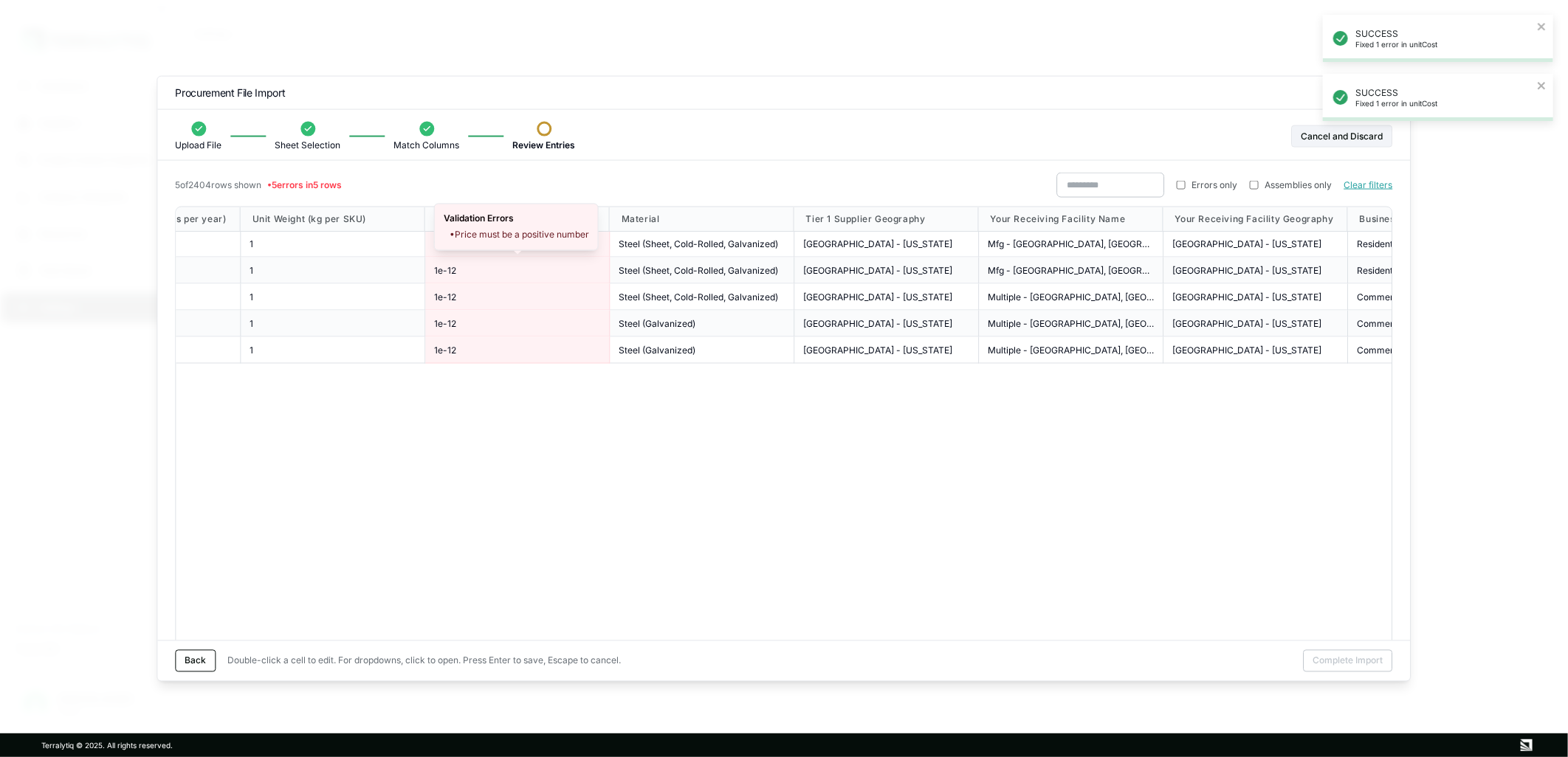
click at [469, 261] on div "1e-12" at bounding box center [517, 271] width 185 height 26
click at [450, 264] on span "1e-12" at bounding box center [445, 270] width 22 height 12
drag, startPoint x: 459, startPoint y: 268, endPoint x: 396, endPoint y: 264, distance: 63.1
click at [396, 264] on div "[PERSON_NAME] Nucor [PERSON_NAME] 80006158000670 [GEOGRAPHIC_DATA] 6355 1 *****…" at bounding box center [561, 271] width 3049 height 26
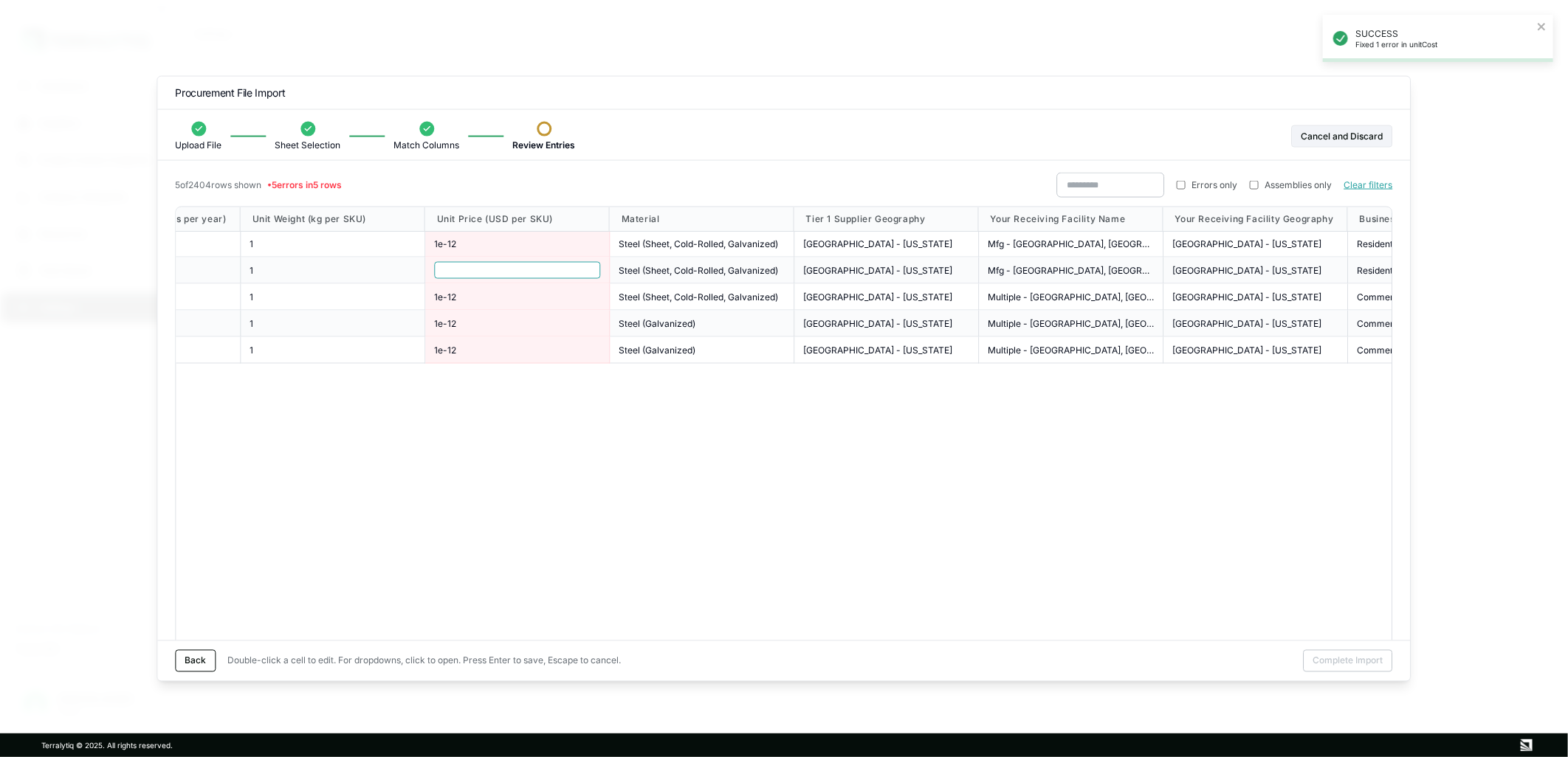
click at [489, 267] on input "*****" at bounding box center [517, 270] width 166 height 17
drag, startPoint x: 483, startPoint y: 268, endPoint x: 416, endPoint y: 262, distance: 67.3
click at [416, 262] on div "[PERSON_NAME] Nucor [PERSON_NAME] 80006158000670 [GEOGRAPHIC_DATA] 6355 1 *****…" at bounding box center [561, 271] width 3049 height 26
drag, startPoint x: 470, startPoint y: 266, endPoint x: 436, endPoint y: 263, distance: 34.1
click at [436, 263] on input "*****" at bounding box center [517, 270] width 166 height 17
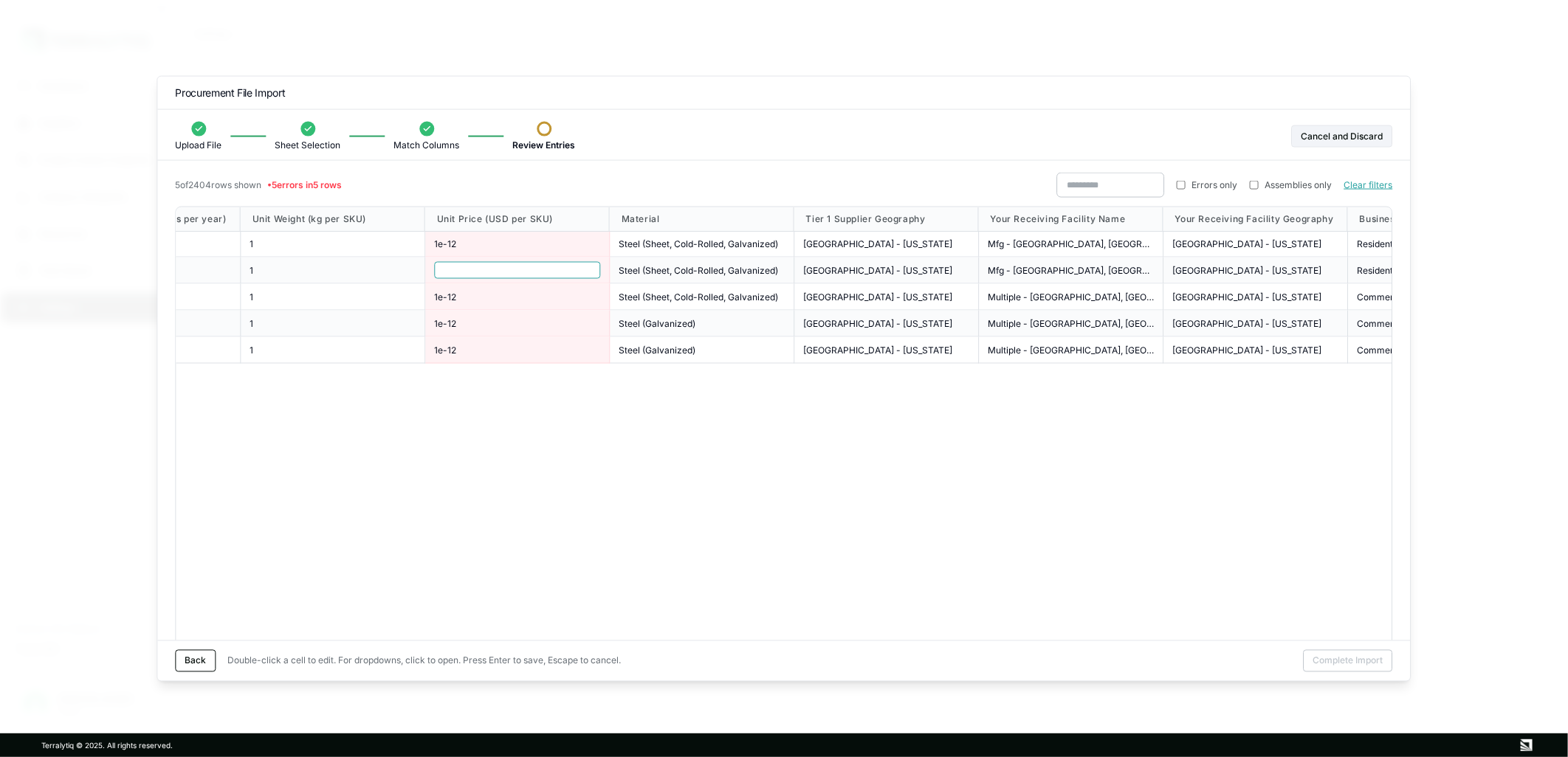
type input "**********"
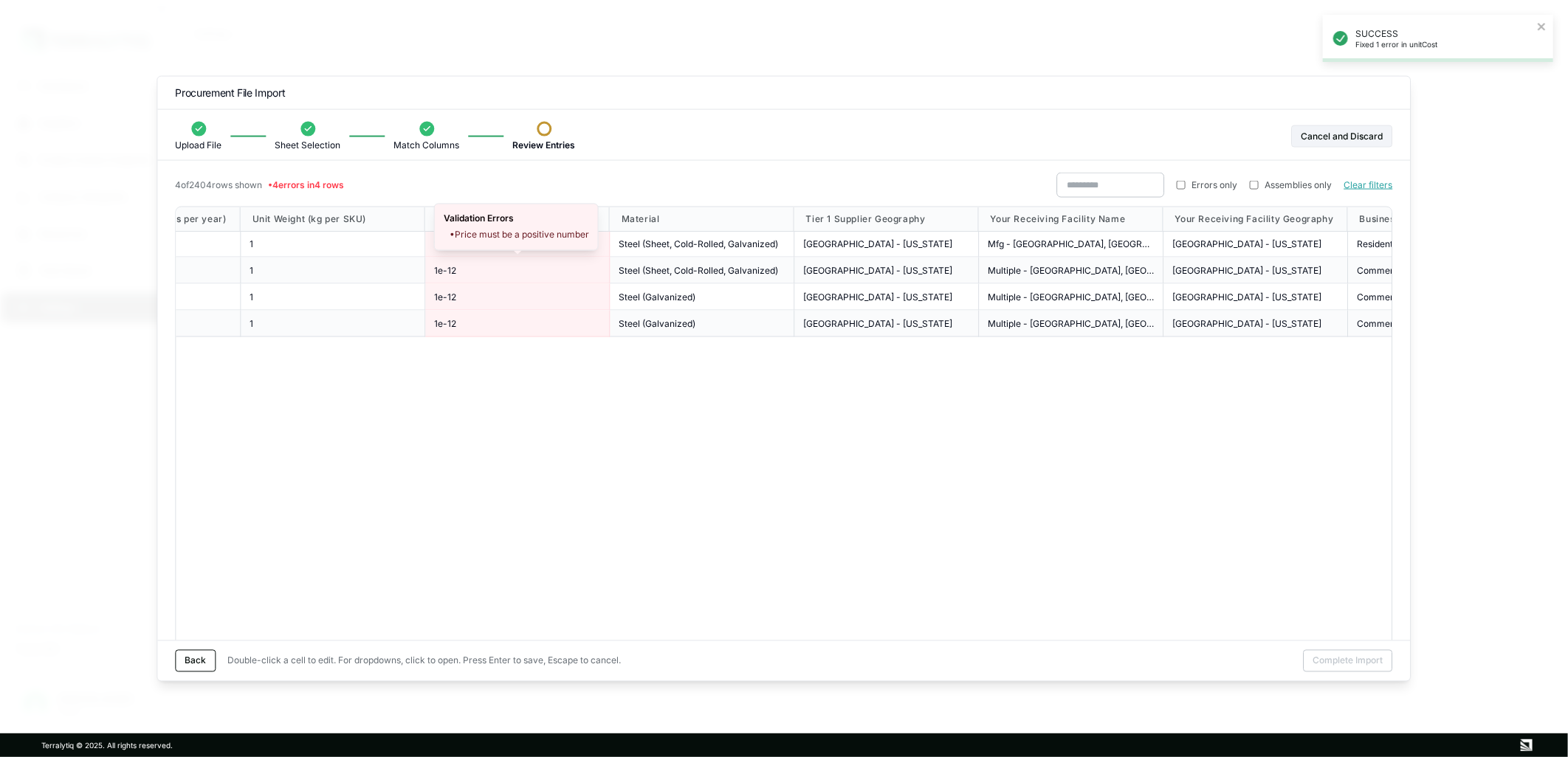
click at [439, 244] on div "Validation Errors • Price must be a positive number" at bounding box center [517, 227] width 163 height 46
click at [455, 241] on span "1e-12" at bounding box center [445, 244] width 22 height 12
drag, startPoint x: 473, startPoint y: 246, endPoint x: 430, endPoint y: 244, distance: 43.0
click at [430, 244] on div "*****" at bounding box center [517, 244] width 185 height 26
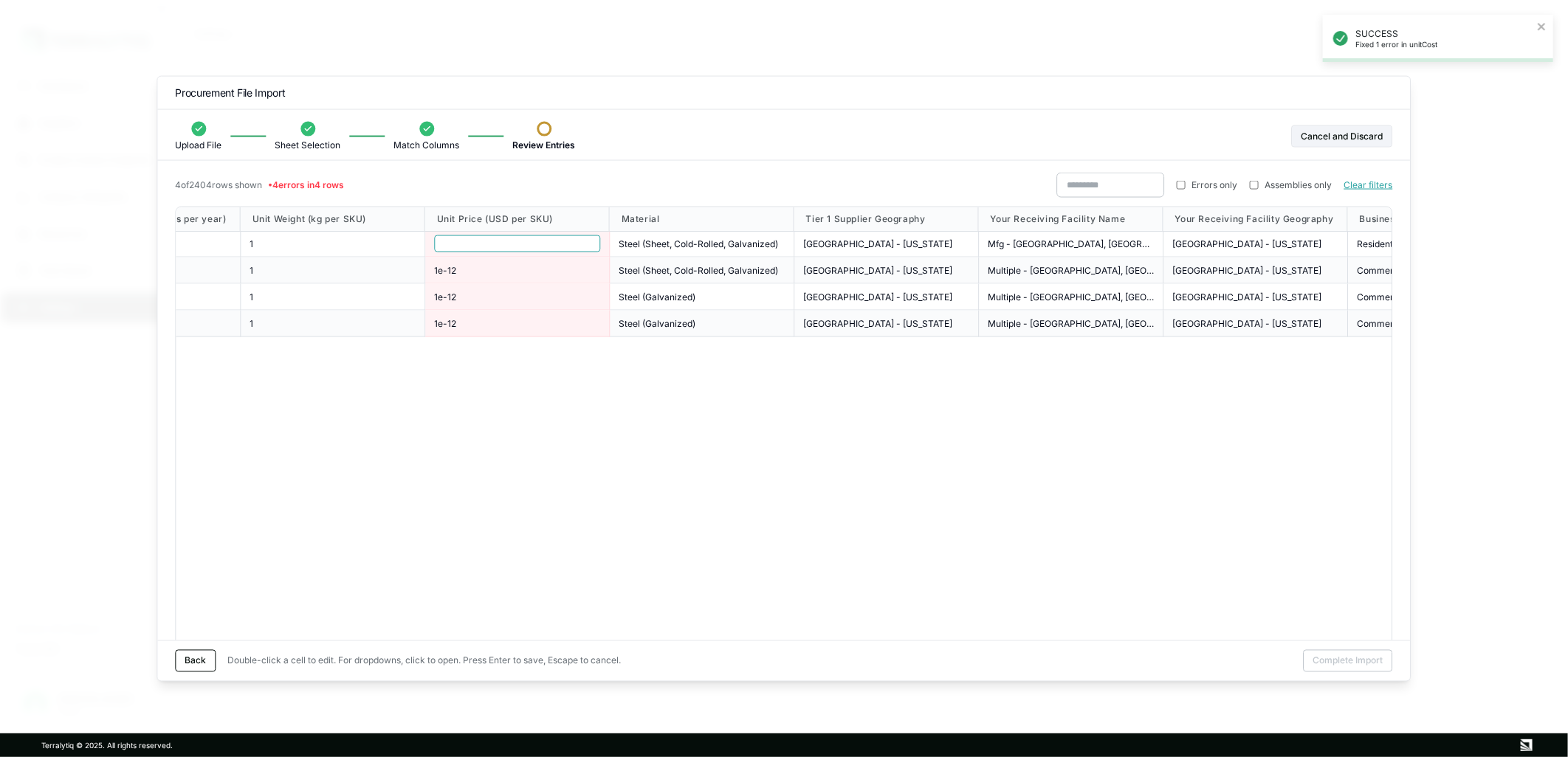
type input "**********"
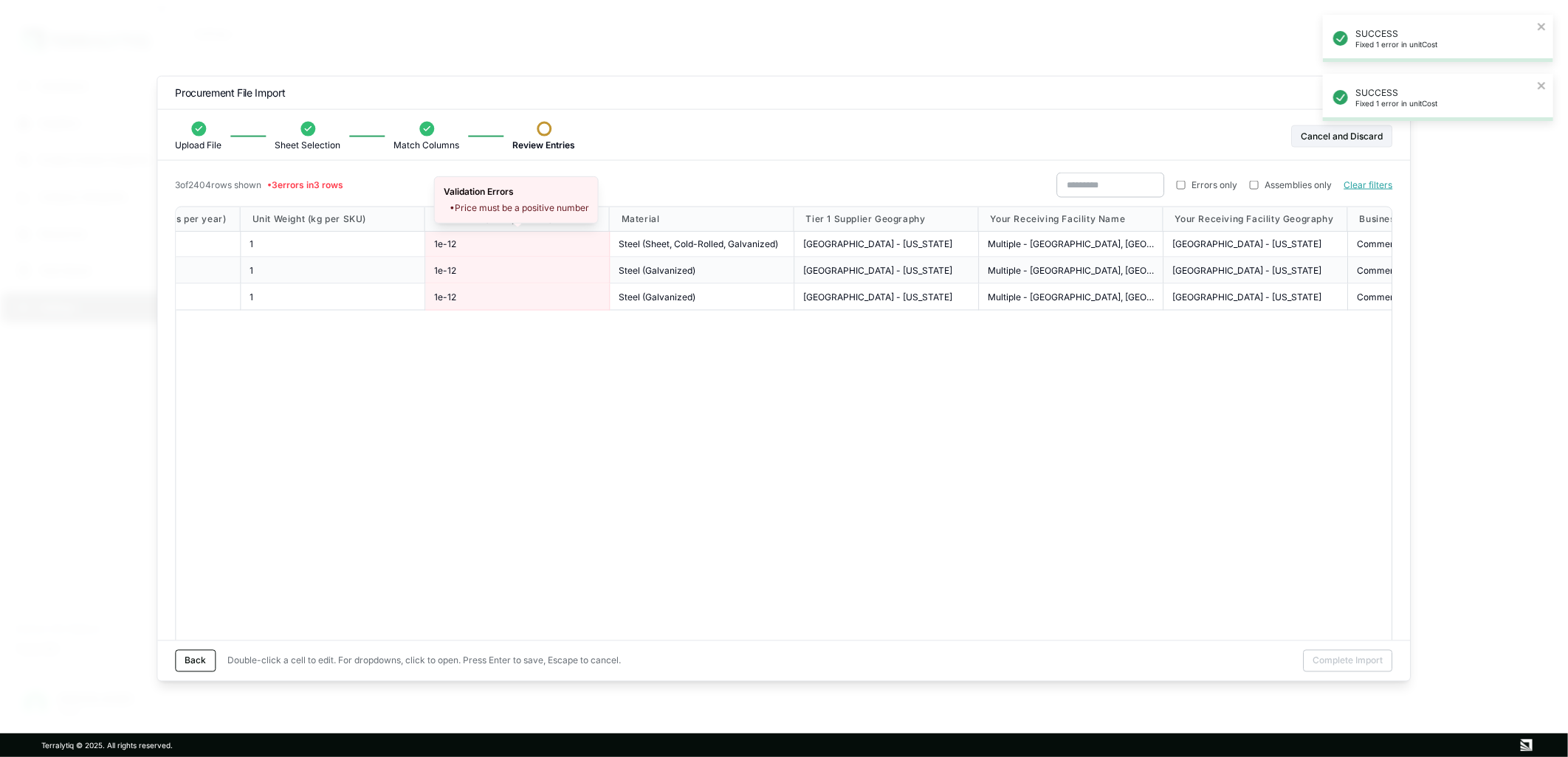
click at [440, 246] on span "1e-12" at bounding box center [445, 244] width 22 height 12
click at [440, 245] on span "1e-12" at bounding box center [445, 244] width 22 height 12
drag, startPoint x: 474, startPoint y: 244, endPoint x: 440, endPoint y: 244, distance: 34.0
click at [440, 244] on input "*****" at bounding box center [517, 244] width 166 height 17
type input "**********"
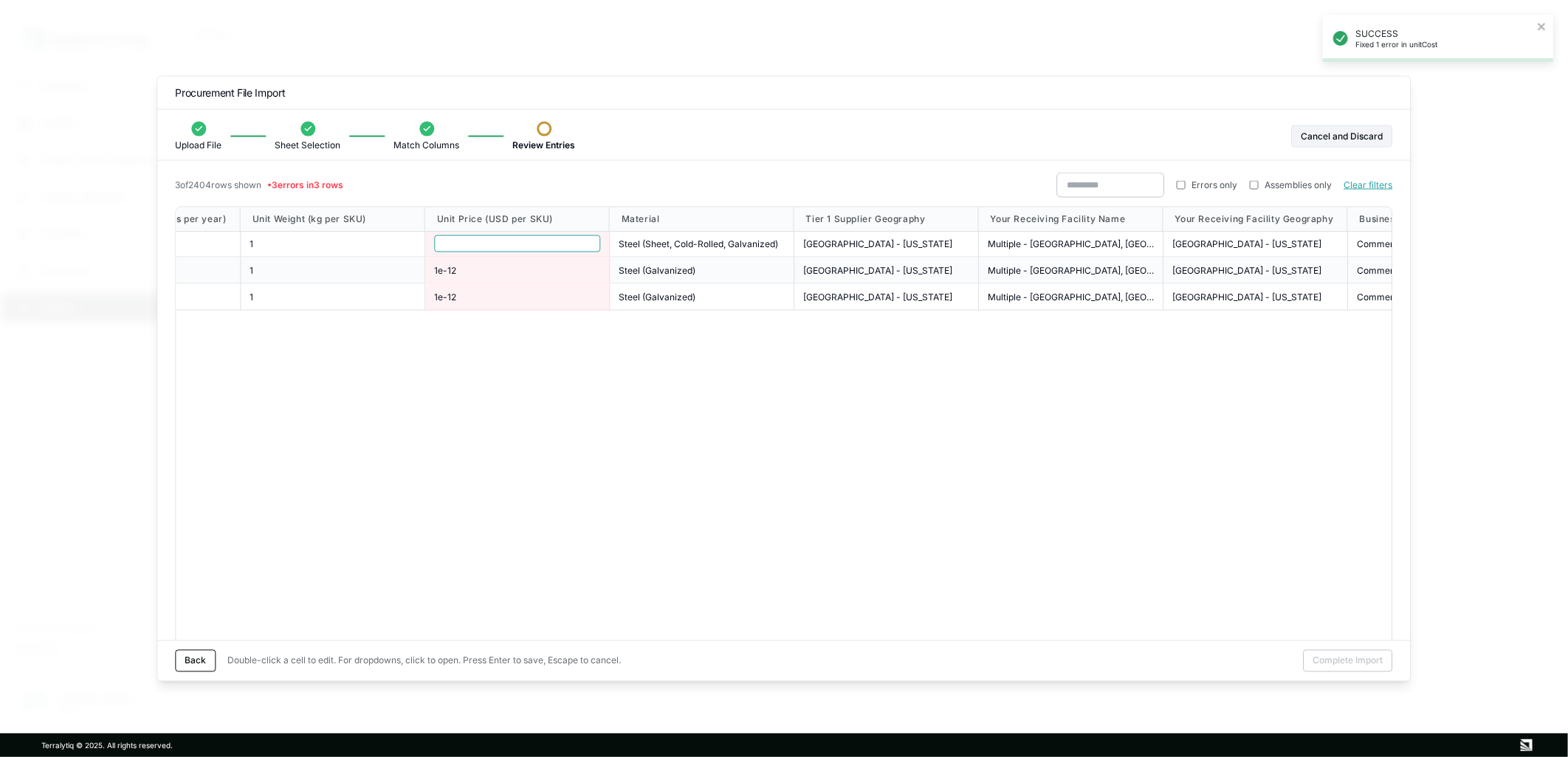
click at [493, 262] on div "1e-12" at bounding box center [517, 271] width 185 height 26
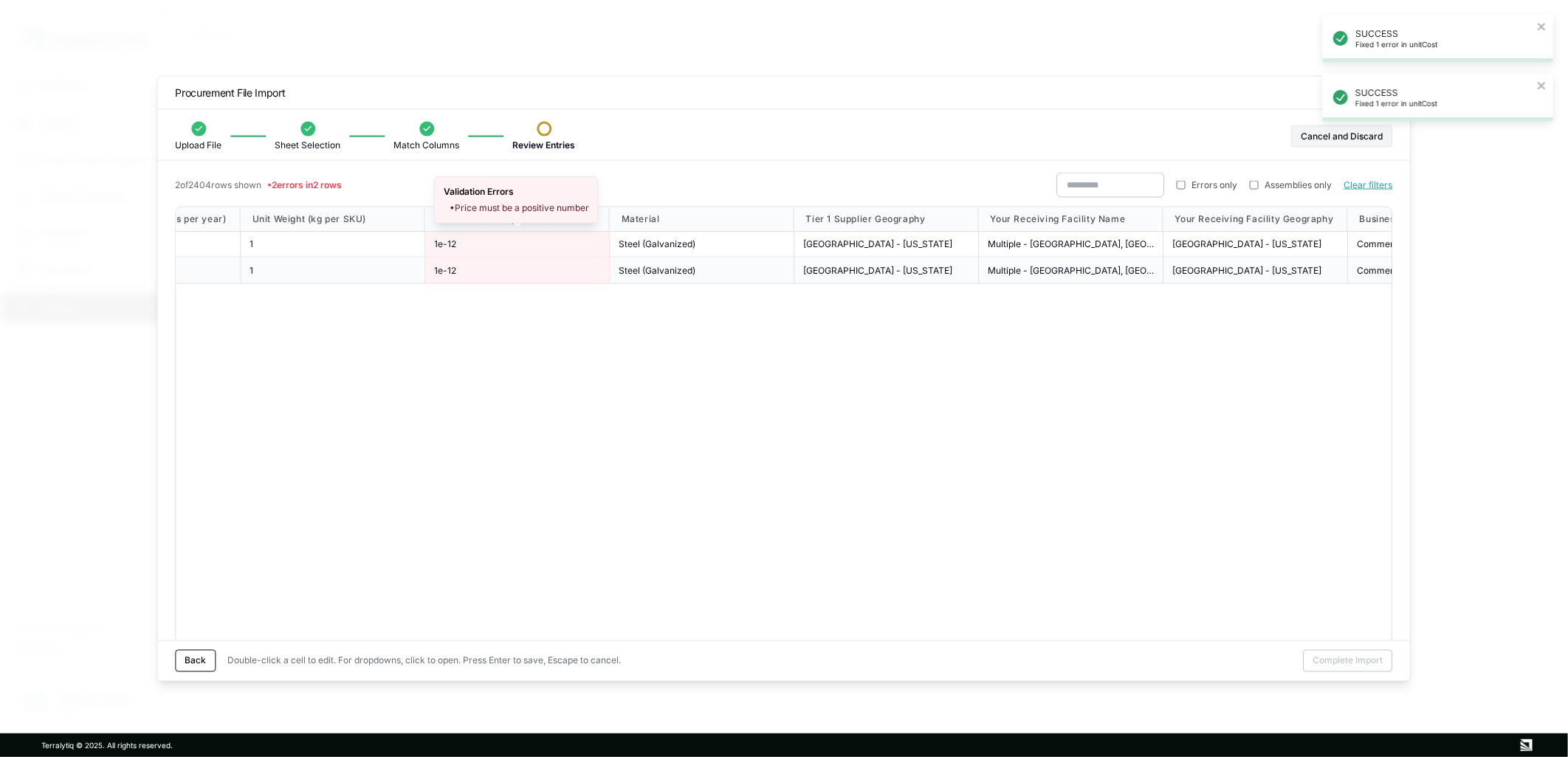
click at [463, 254] on div "1e-12" at bounding box center [517, 244] width 185 height 26
click at [454, 244] on span "1e-12" at bounding box center [445, 244] width 22 height 12
drag, startPoint x: 467, startPoint y: 242, endPoint x: 430, endPoint y: 242, distance: 37.0
click at [430, 242] on div "*****" at bounding box center [517, 244] width 185 height 26
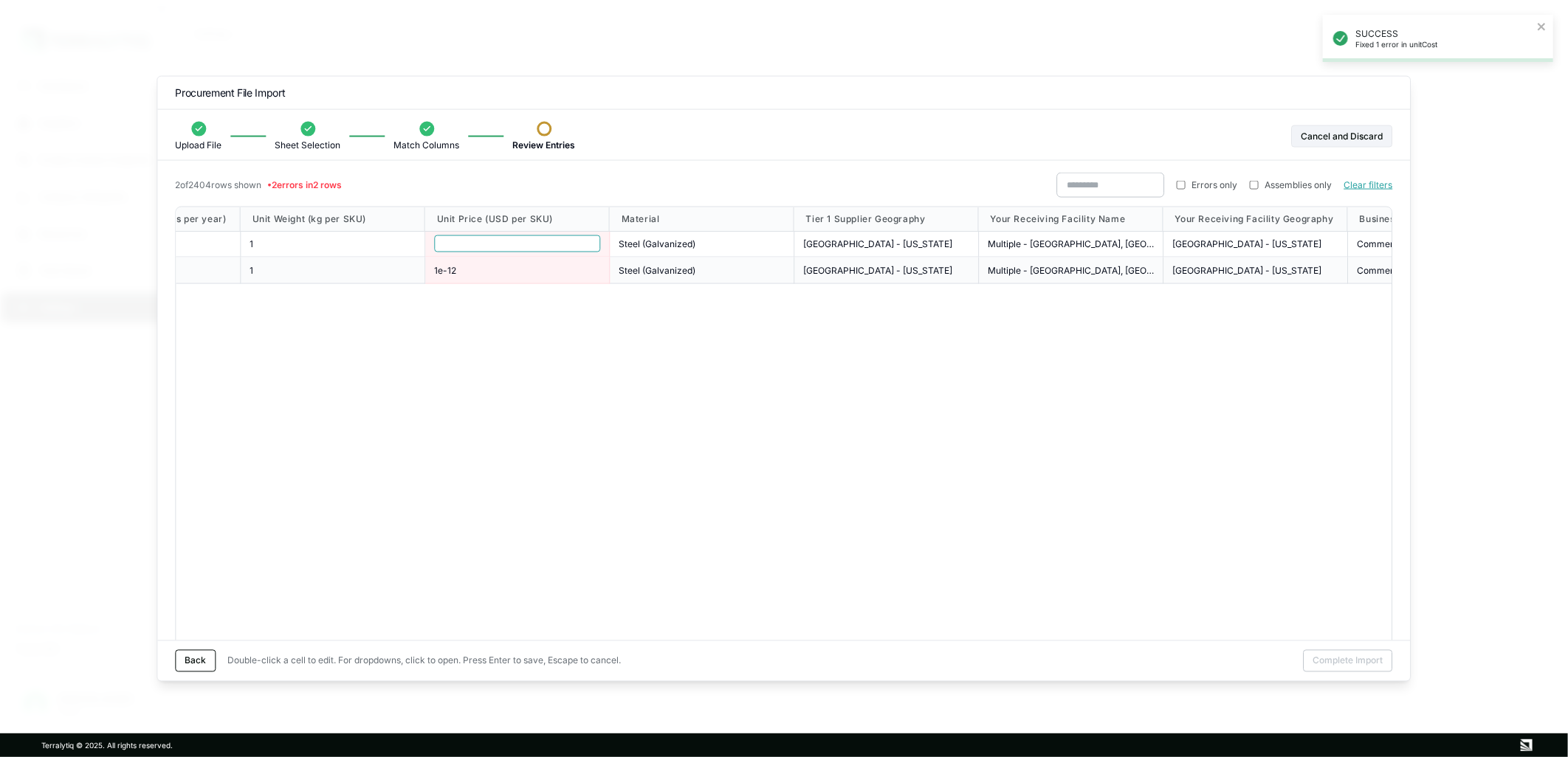
type input "**********"
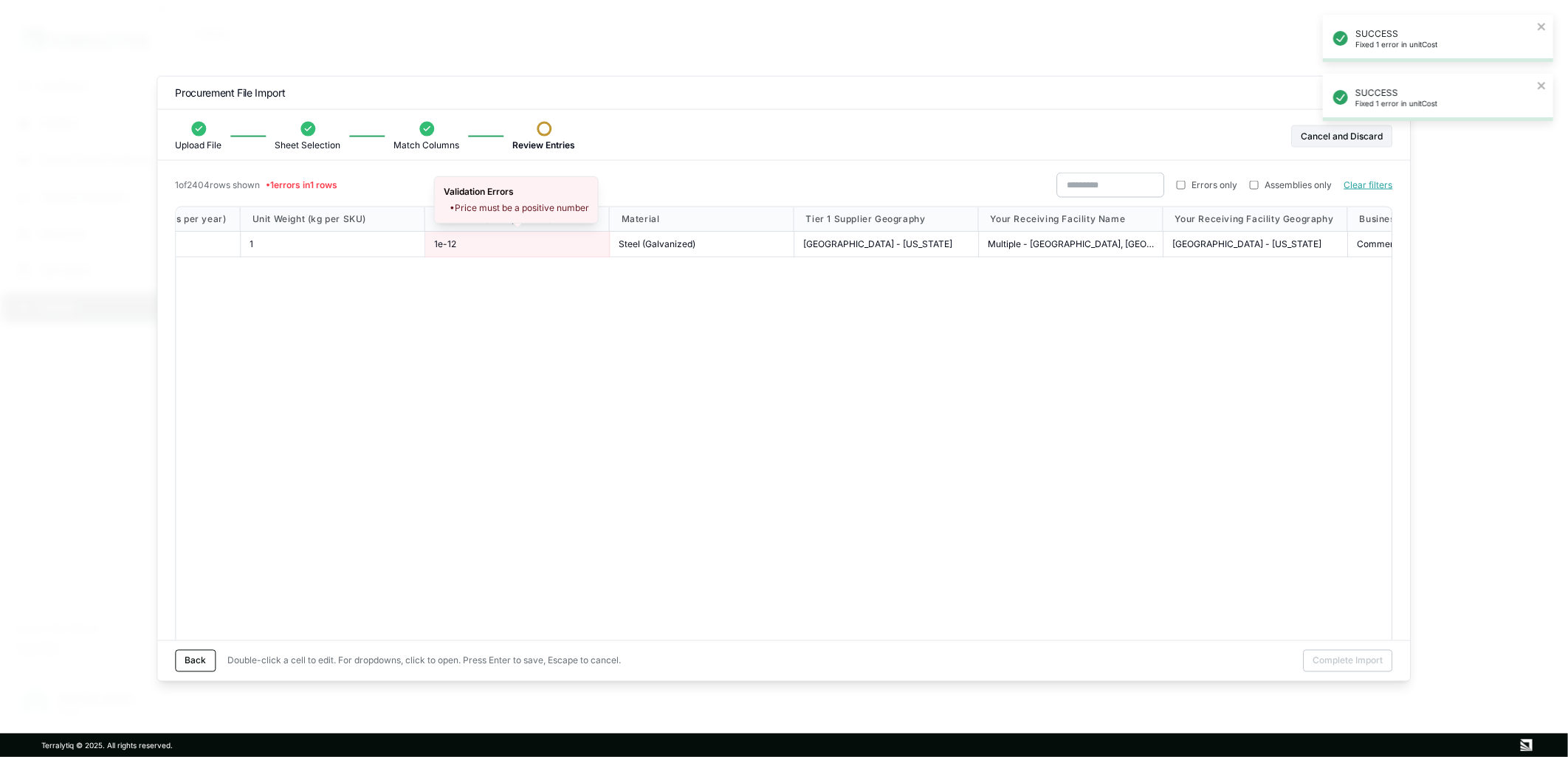
click at [471, 266] on div "Tier 1 Supplier Short Name Tier 1 Supplier ID Tier 1 Supplier Facility Name Ann…" at bounding box center [783, 428] width 1217 height 443
click at [470, 266] on div "Tier 1 Supplier Short Name Tier 1 Supplier ID Tier 1 Supplier Facility Name Ann…" at bounding box center [783, 428] width 1217 height 443
click at [454, 247] on span "1e-12" at bounding box center [445, 244] width 22 height 12
click at [454, 247] on input "*****" at bounding box center [517, 244] width 166 height 17
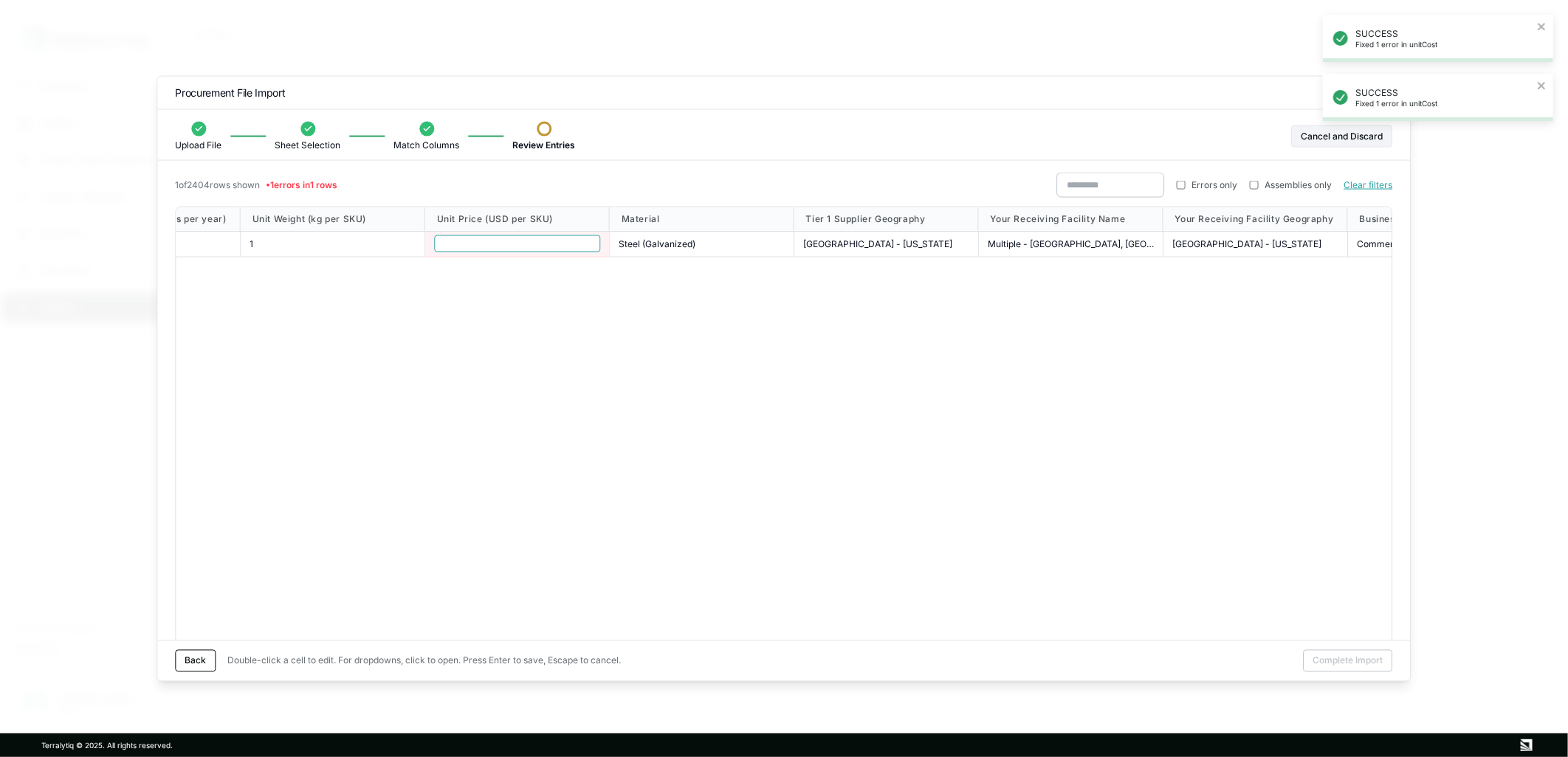
type input "**********"
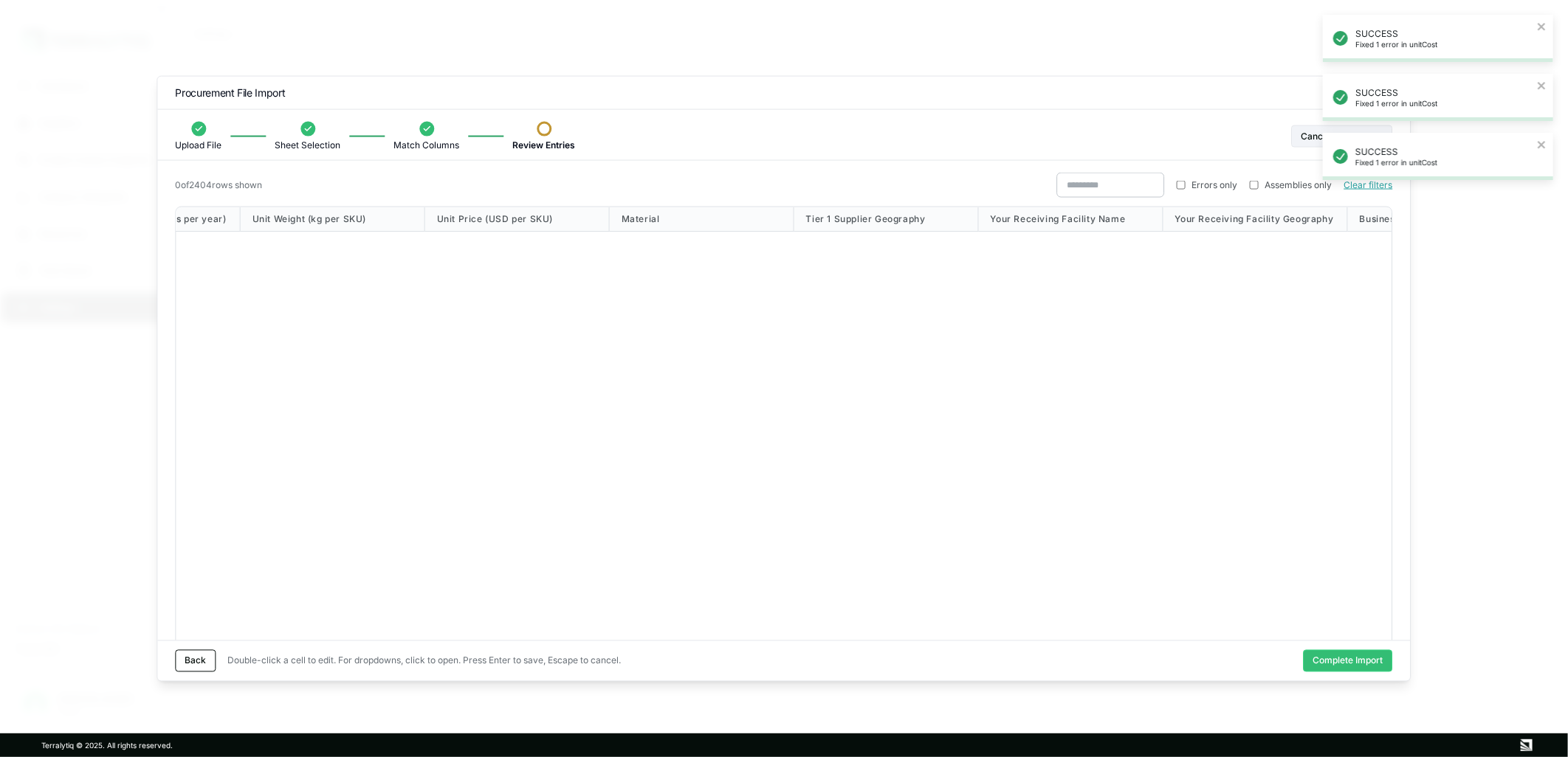
click at [505, 269] on div "Tier 1 Supplier Short Name Tier 1 Supplier ID Tier 1 Supplier Facility Name Ann…" at bounding box center [783, 428] width 1217 height 443
click at [1349, 653] on button "Complete Import" at bounding box center [1349, 660] width 89 height 22
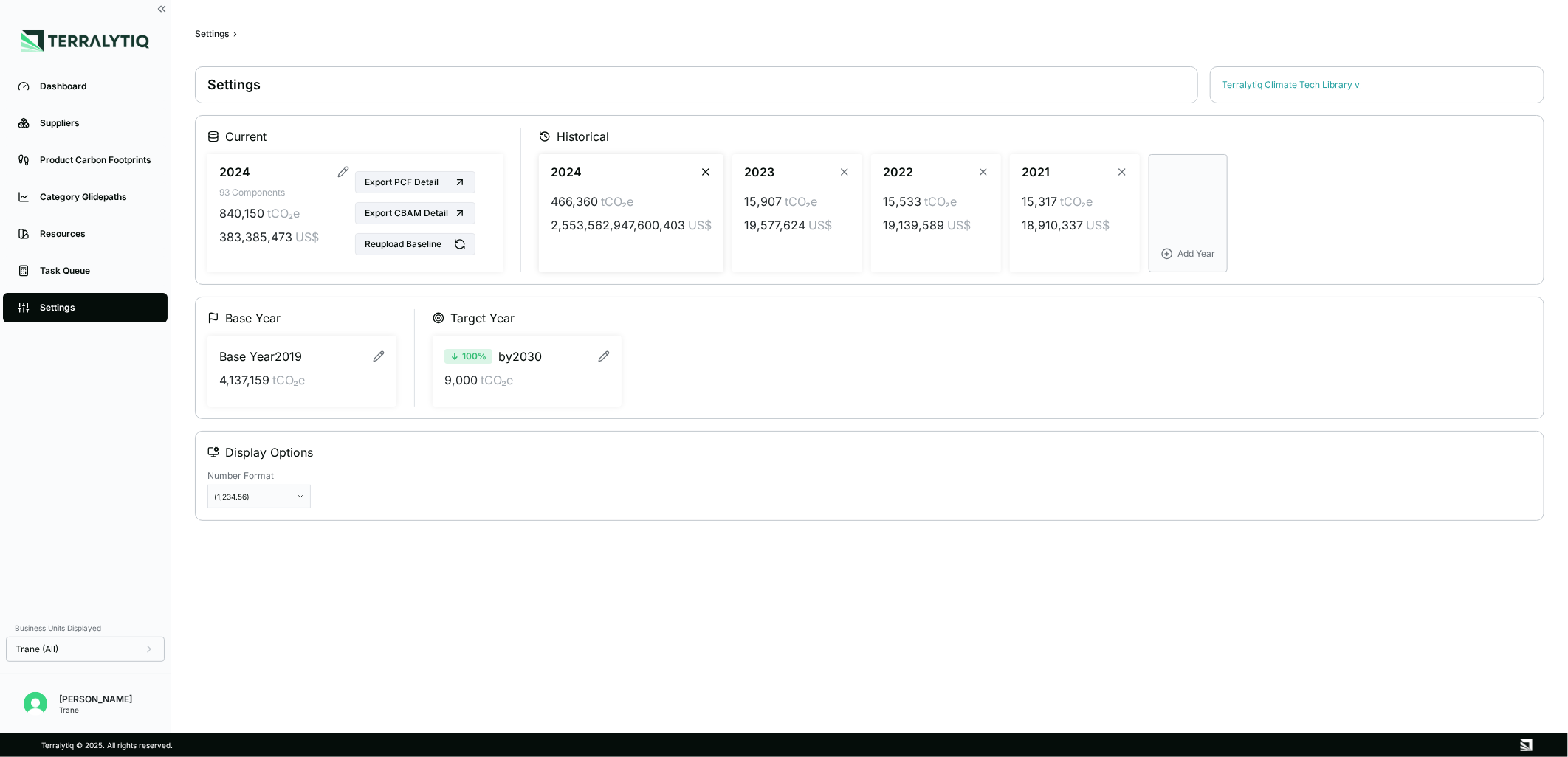
click at [703, 172] on icon "button" at bounding box center [706, 172] width 6 height 6
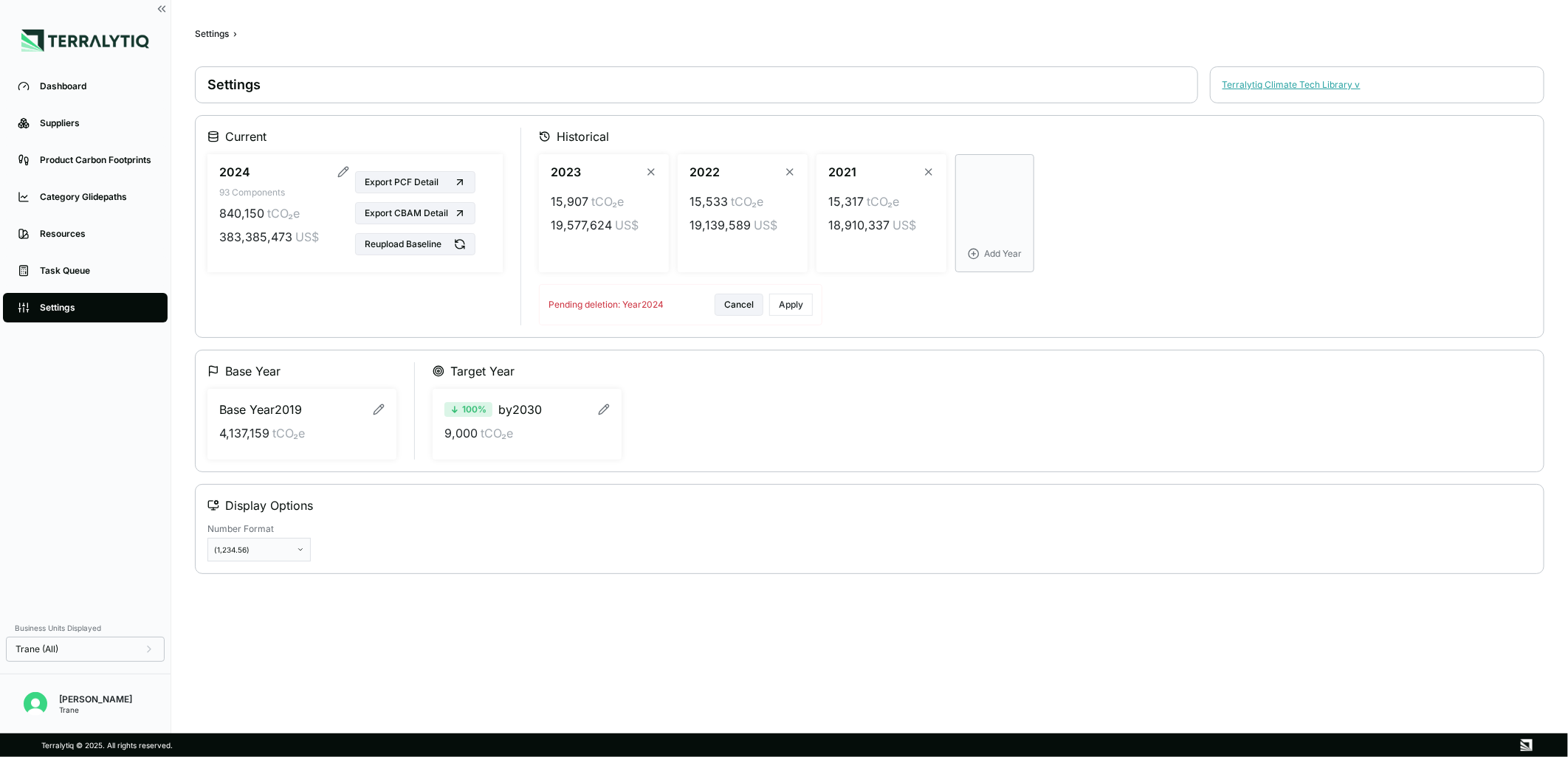
click at [791, 300] on button "Apply" at bounding box center [791, 304] width 44 height 22
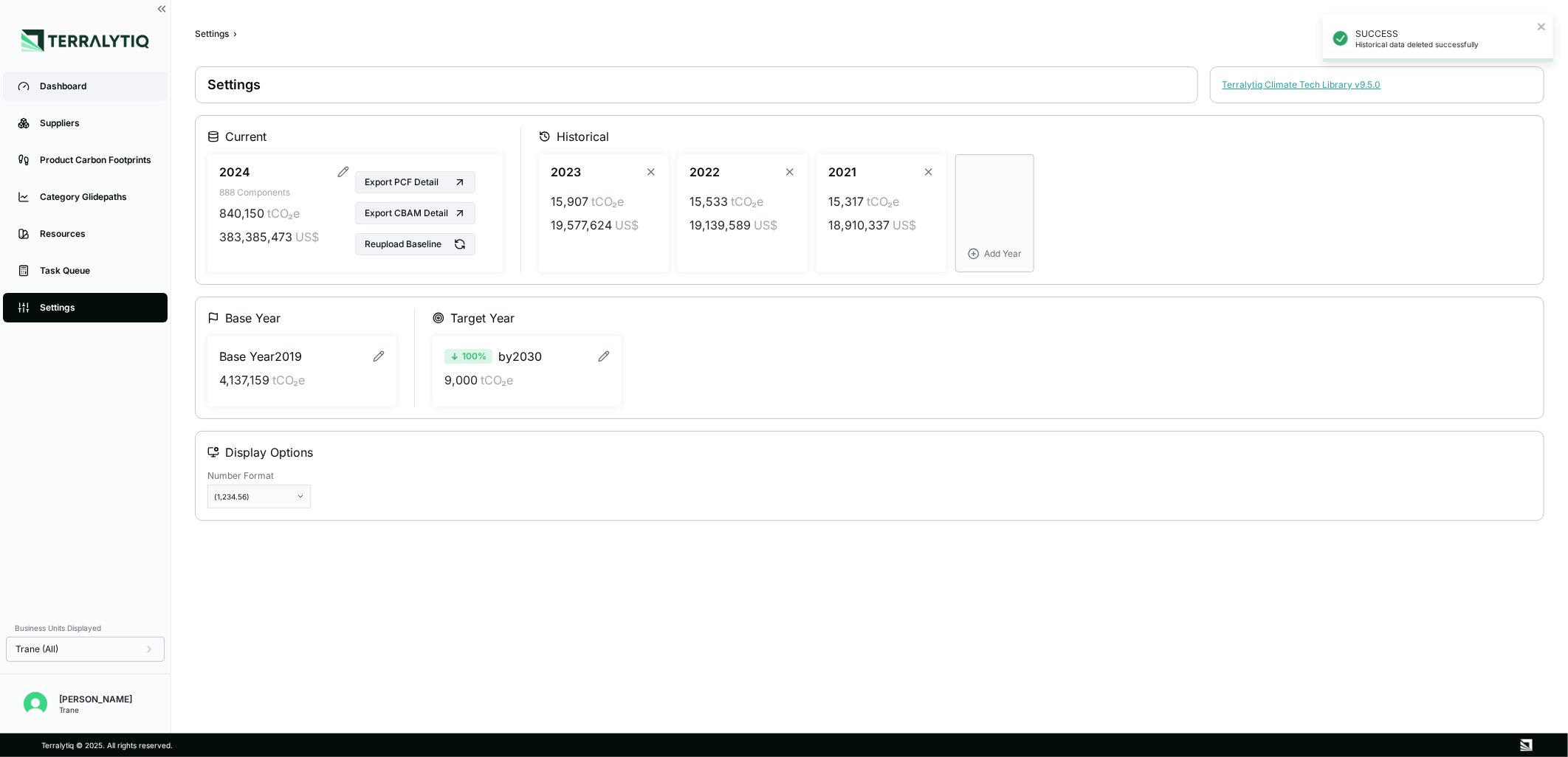
click at [64, 86] on div "Dashboard" at bounding box center [96, 86] width 113 height 12
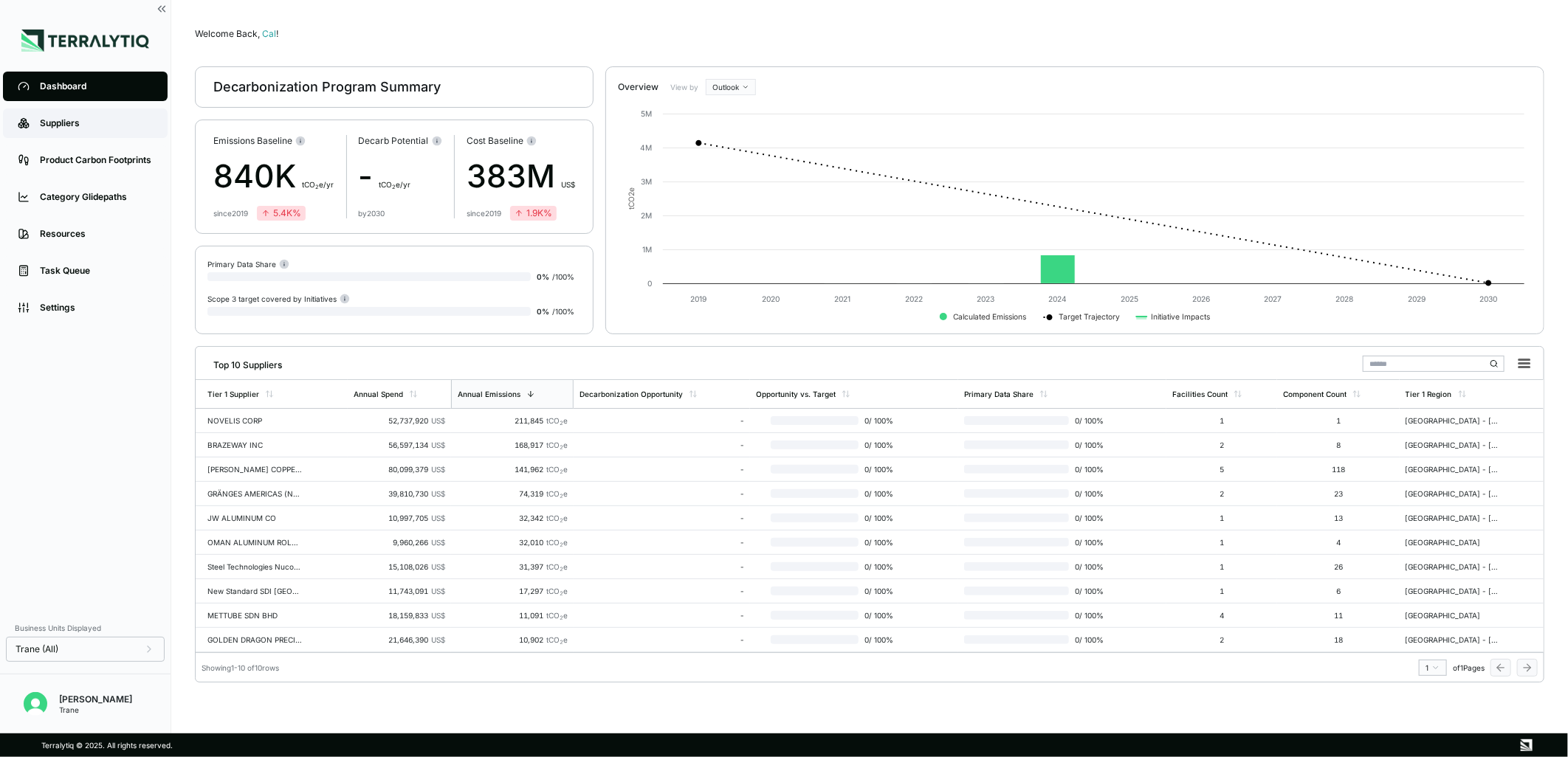
click at [85, 129] on div "Suppliers" at bounding box center [96, 123] width 113 height 12
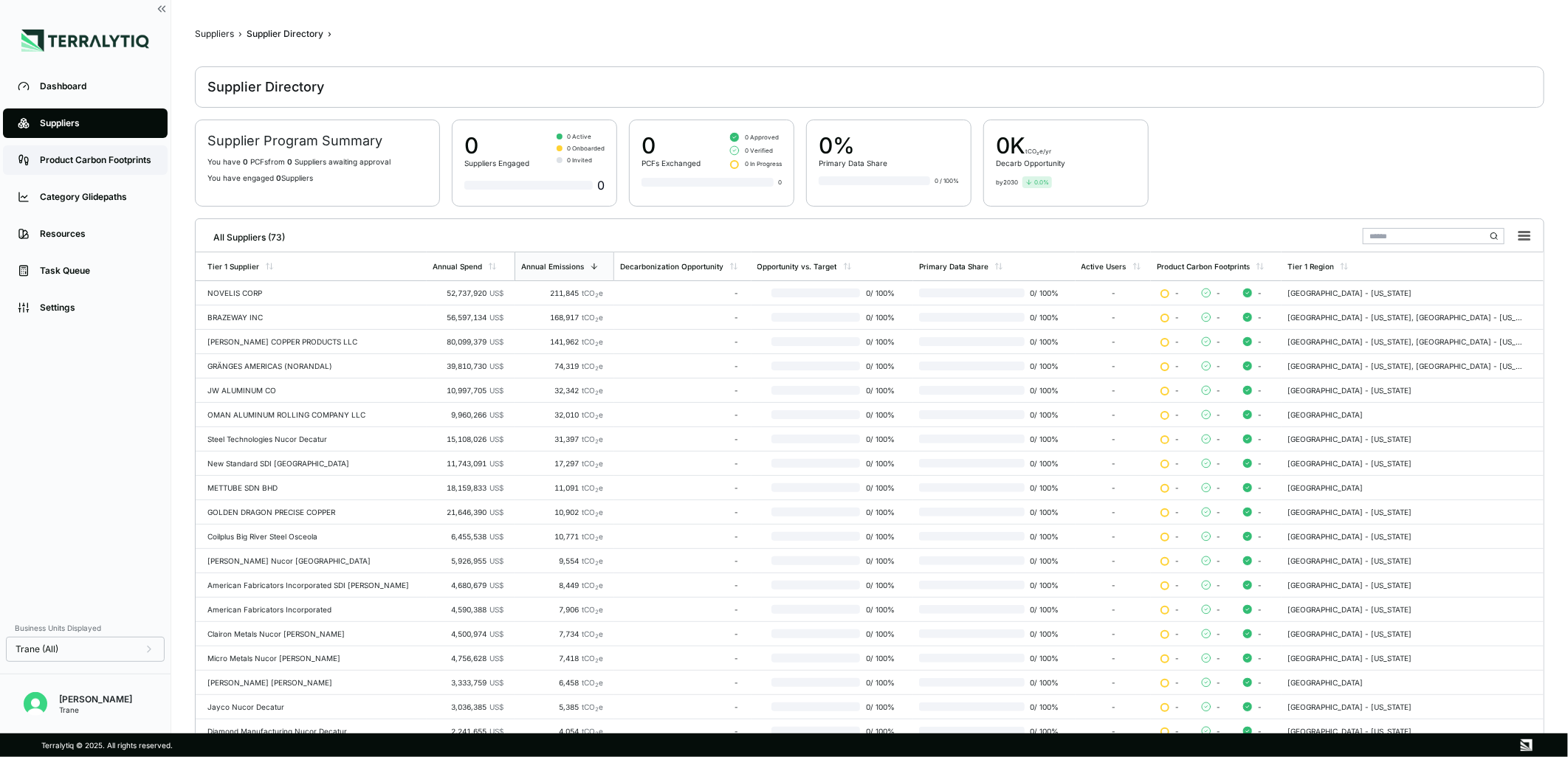
click at [67, 172] on link "Product Carbon Footprints" at bounding box center [85, 160] width 165 height 29
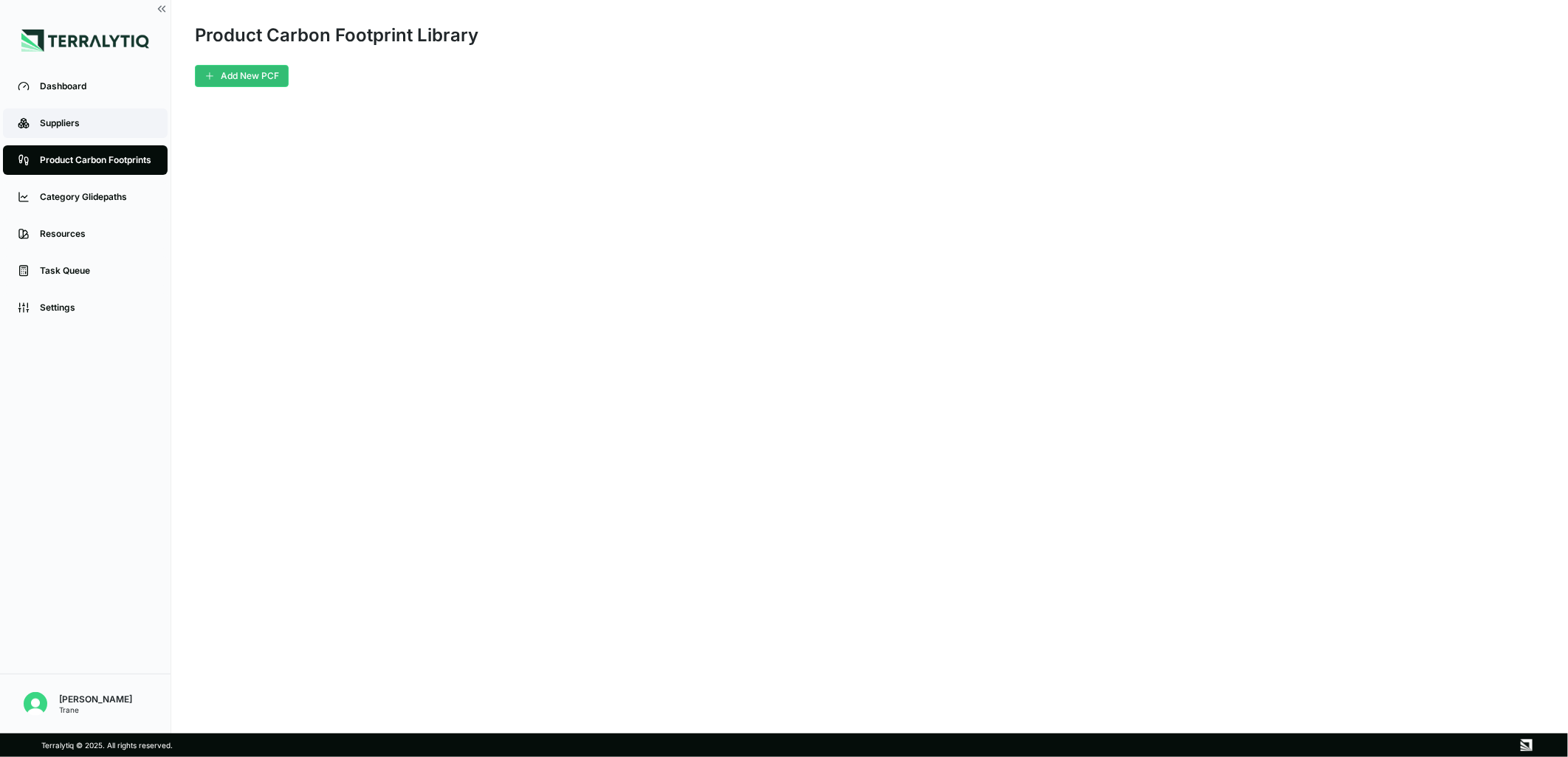
click at [76, 129] on link "Suppliers" at bounding box center [85, 123] width 165 height 29
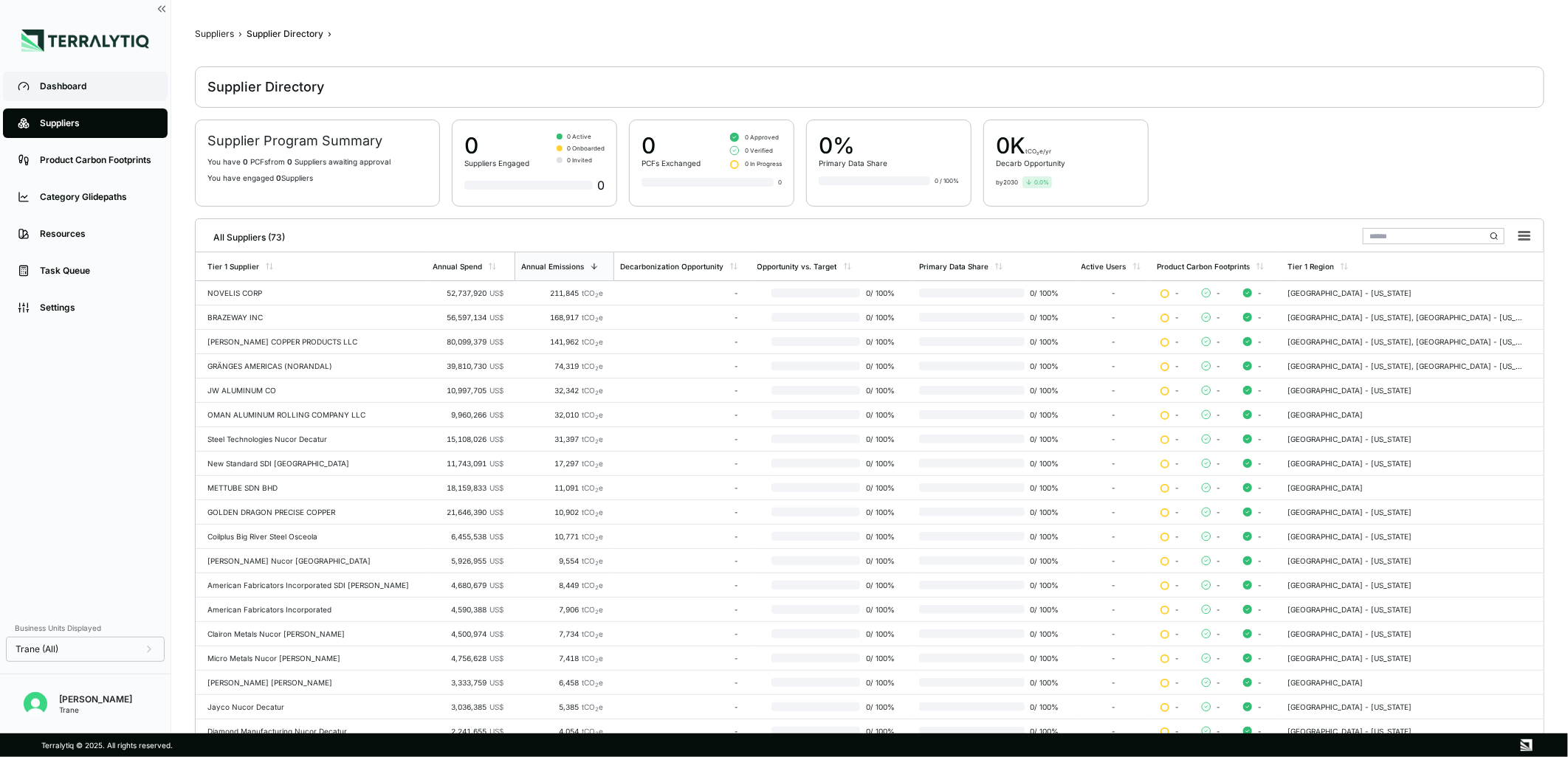
click at [97, 92] on link "Dashboard" at bounding box center [85, 86] width 165 height 29
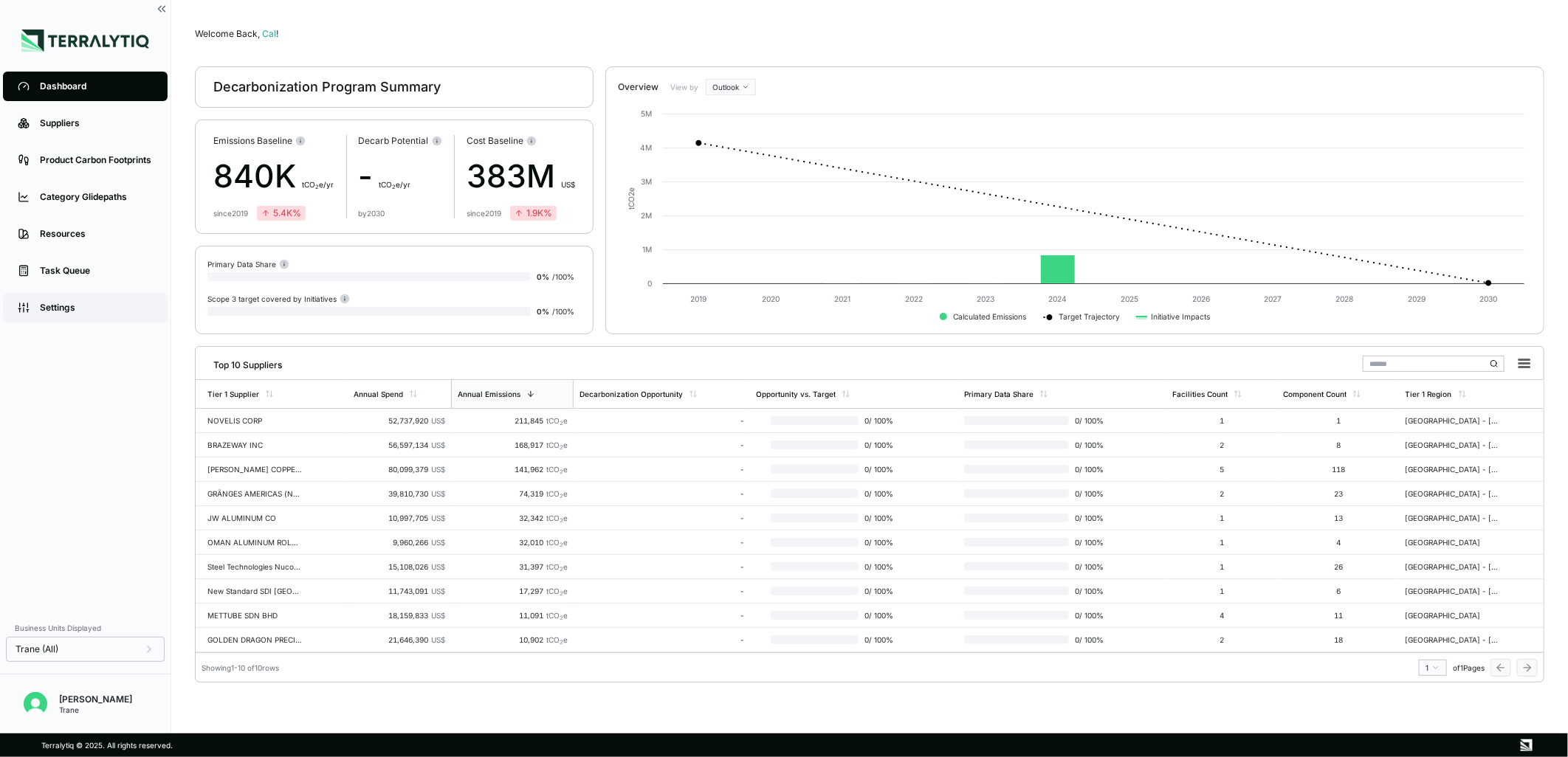
click at [65, 299] on link "Settings" at bounding box center [85, 307] width 165 height 29
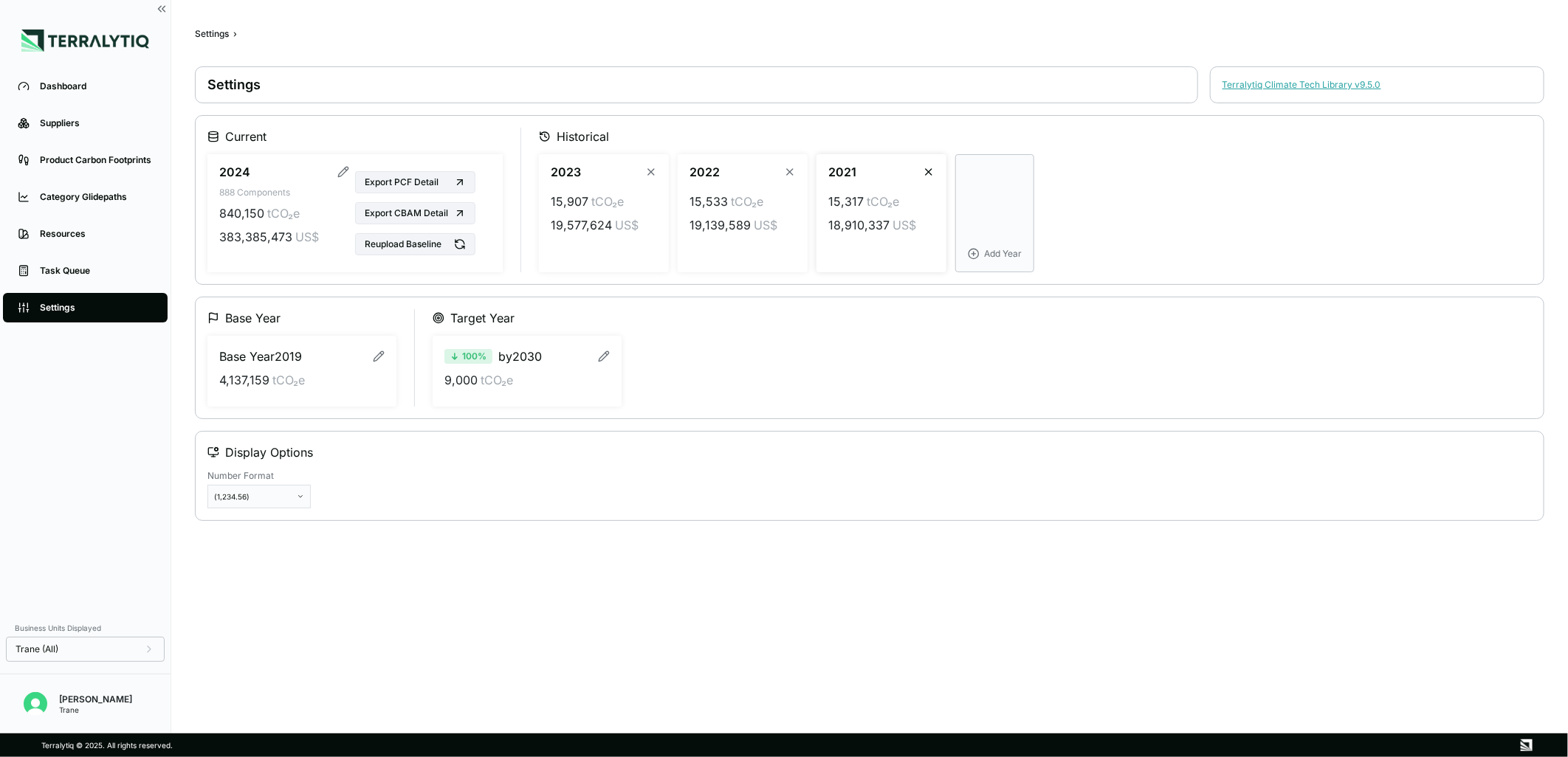
click at [927, 173] on icon "button" at bounding box center [929, 172] width 6 height 6
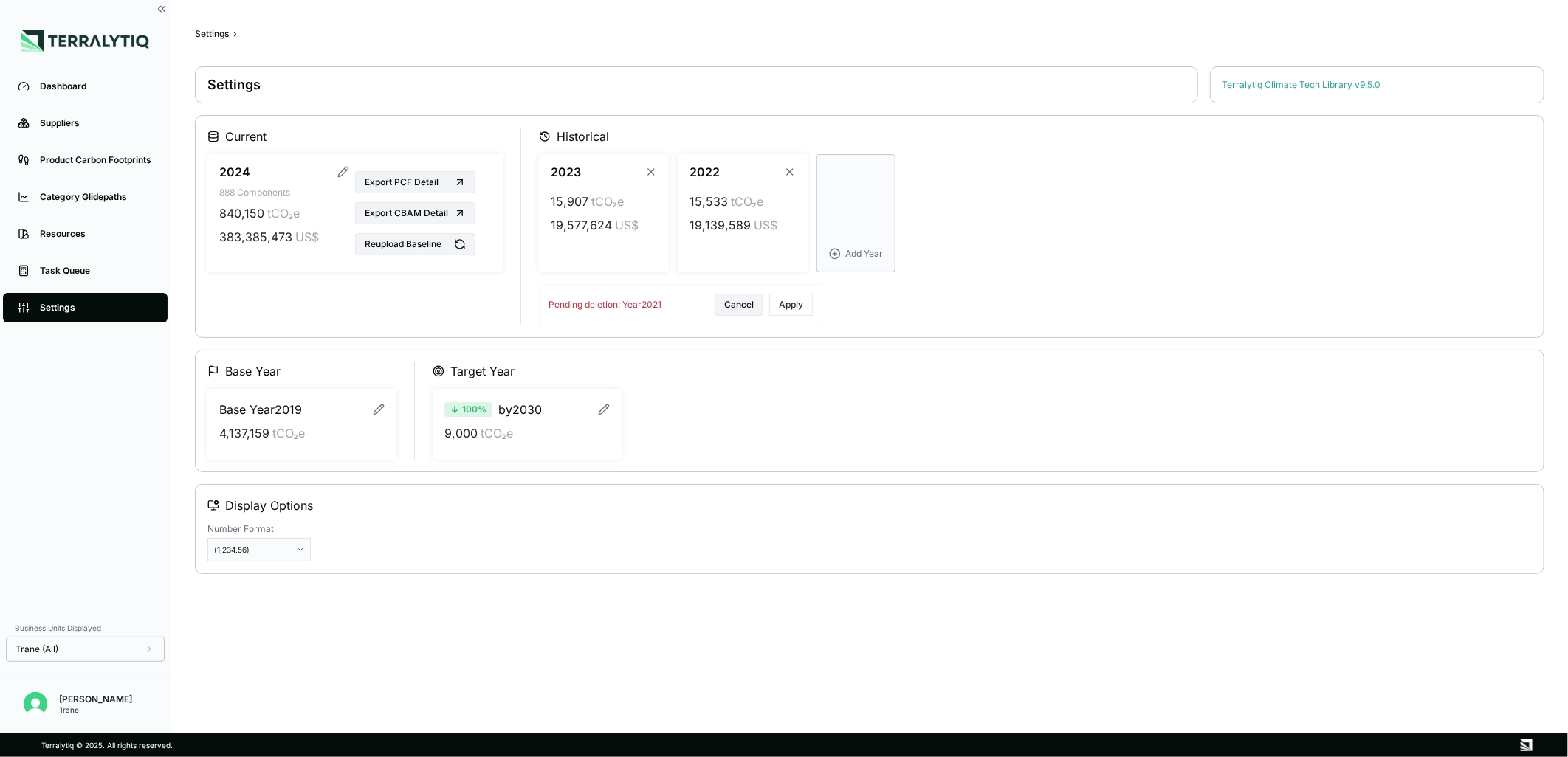
click at [786, 305] on button "Apply" at bounding box center [791, 304] width 44 height 22
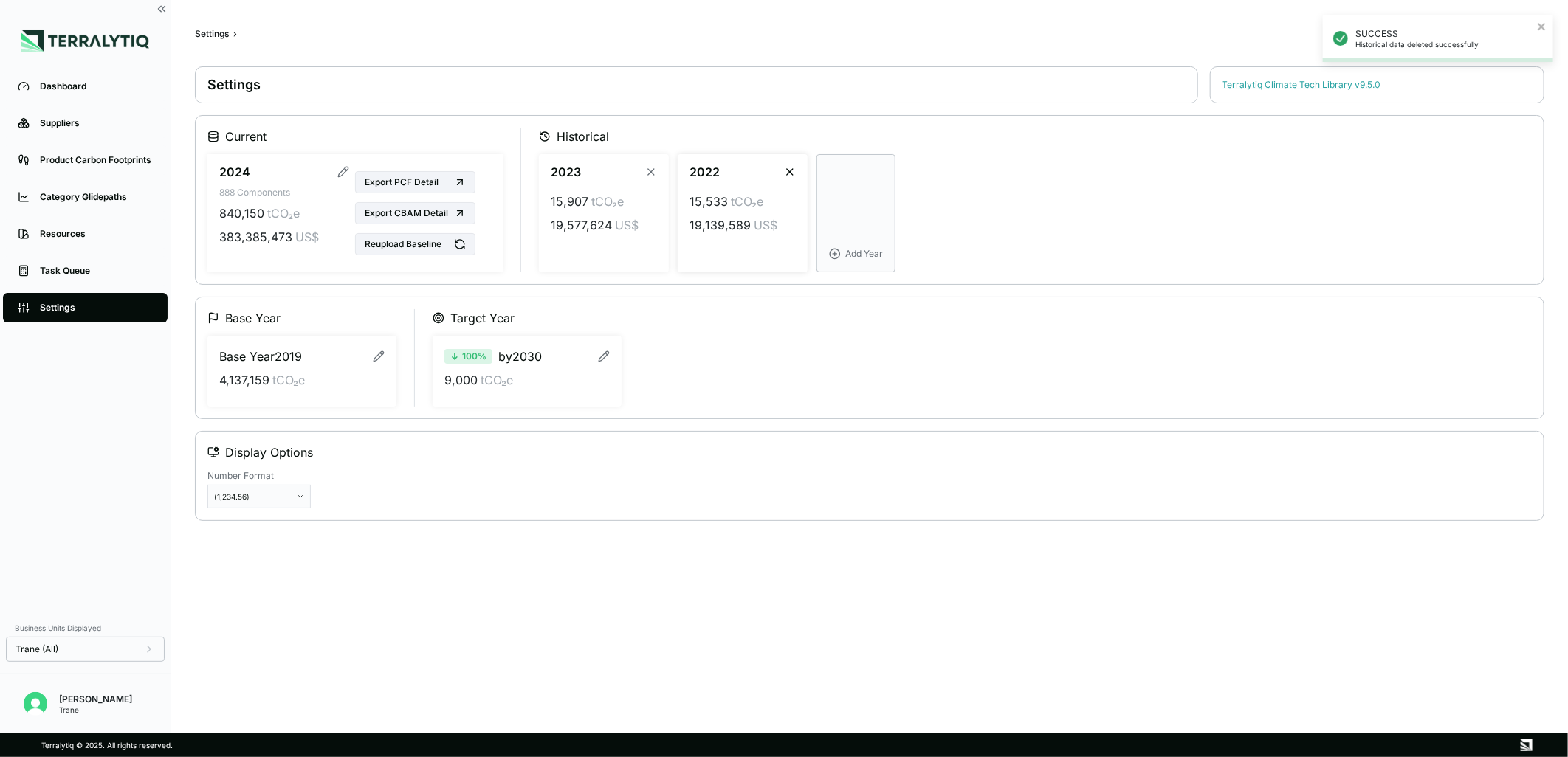
click at [786, 170] on icon "button" at bounding box center [790, 172] width 12 height 12
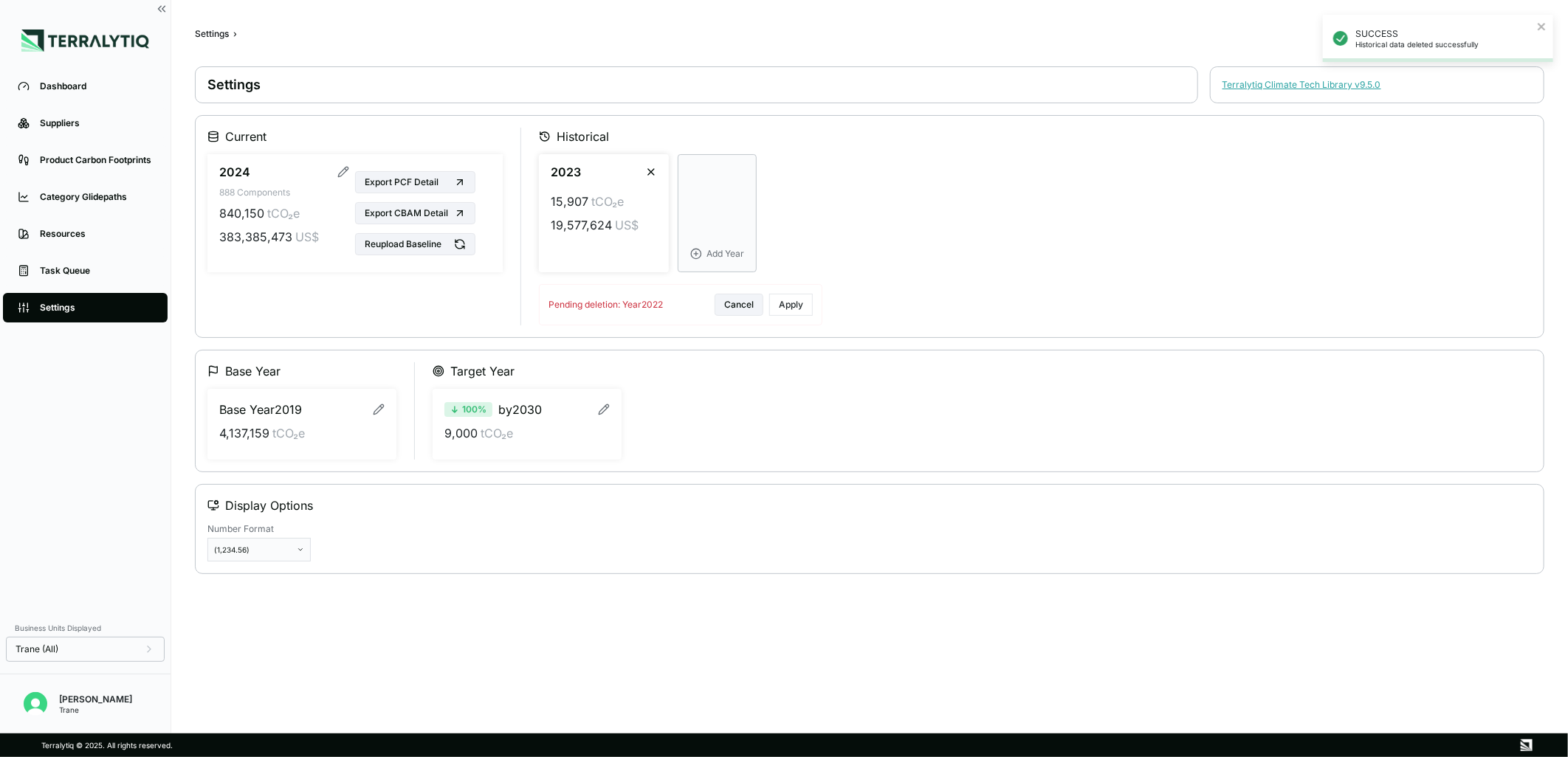
click at [650, 168] on icon "button" at bounding box center [651, 172] width 12 height 12
click at [781, 311] on button "Apply" at bounding box center [791, 304] width 44 height 22
